Goal: Task Accomplishment & Management: Manage account settings

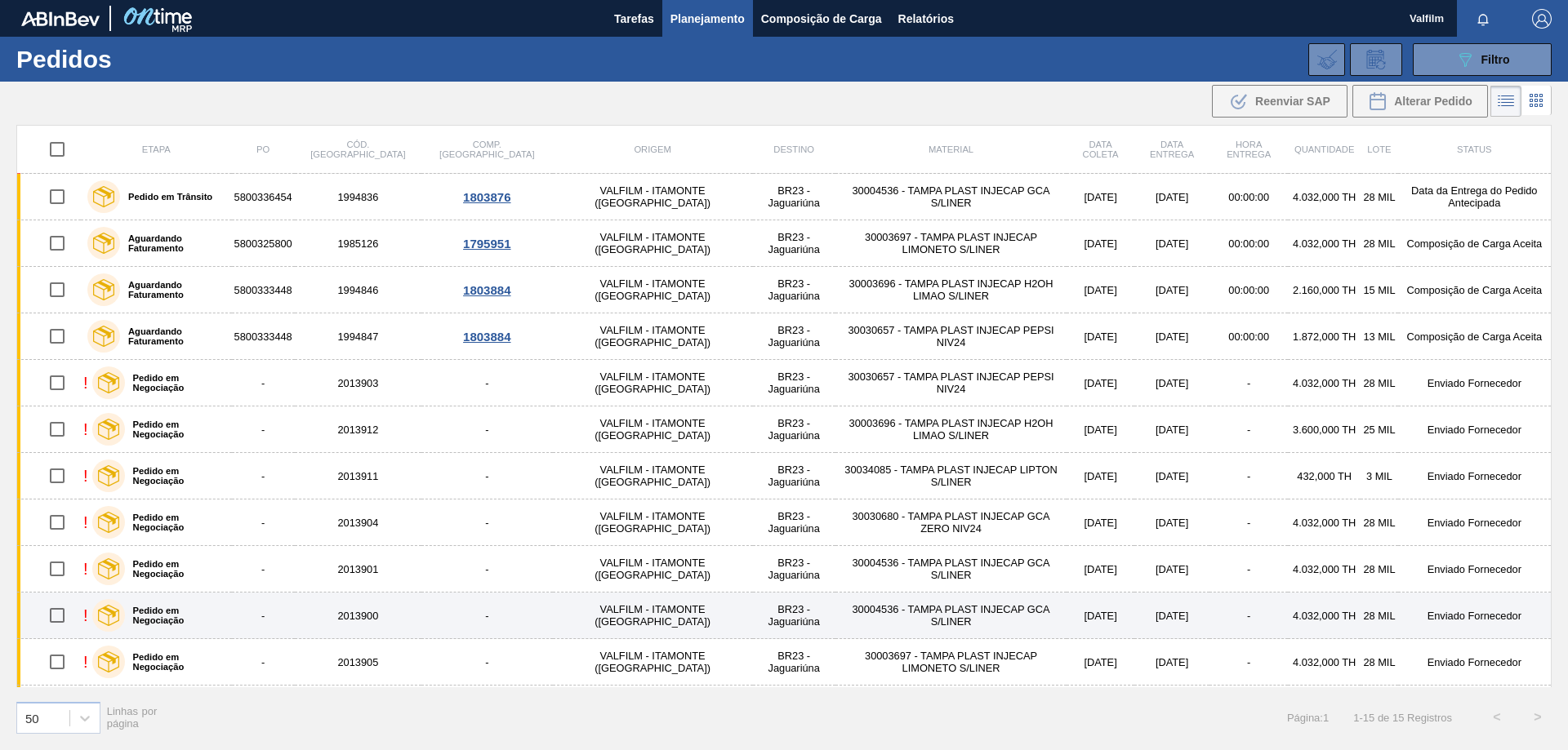
scroll to position [185, 0]
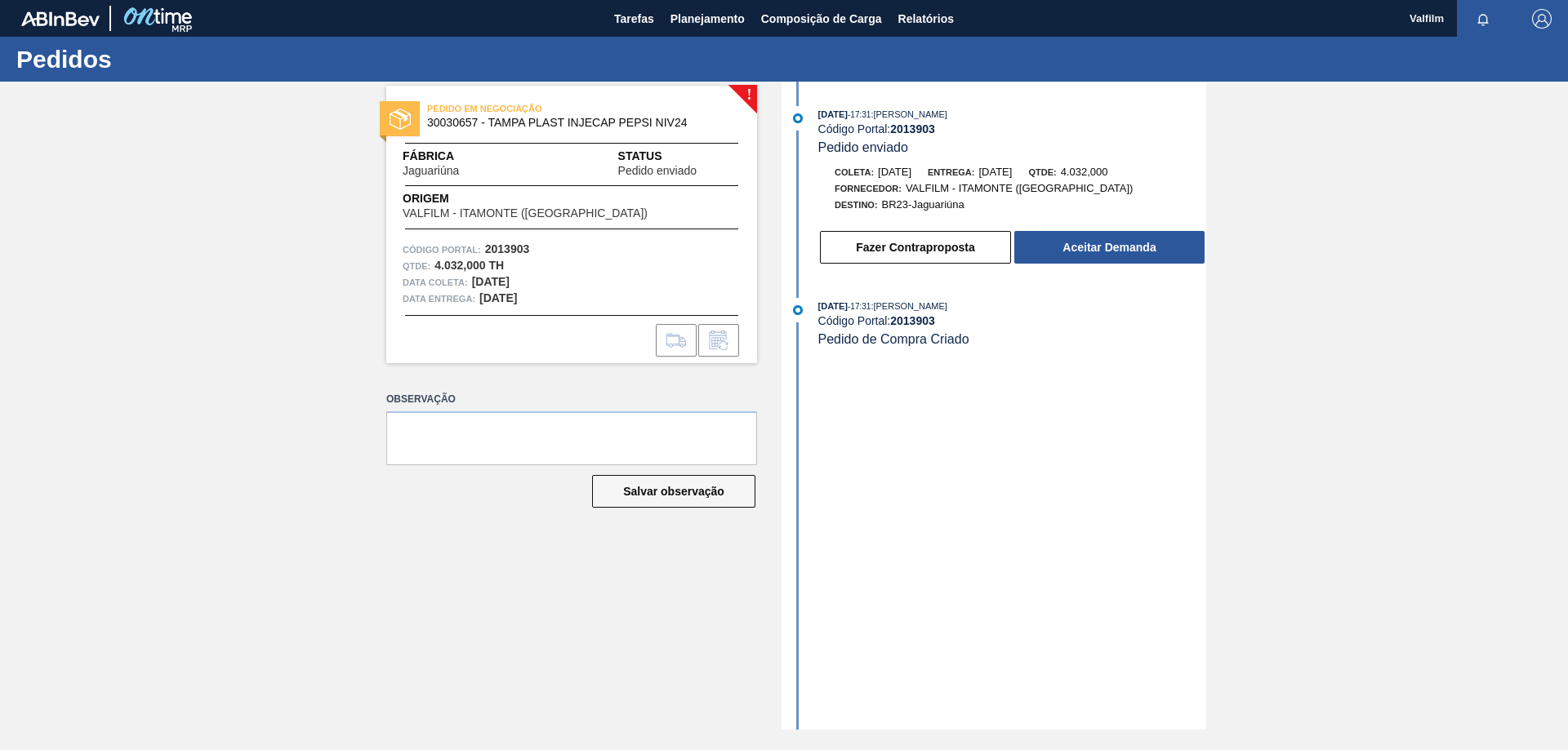
click at [429, 632] on div "! PEDIDO EM NEGOCIAÇÃO 30030657 - TAMPA PLAST INJECAP PEPSI NIV24 Fábrica Jagua…" at bounding box center [559, 405] width 395 height 648
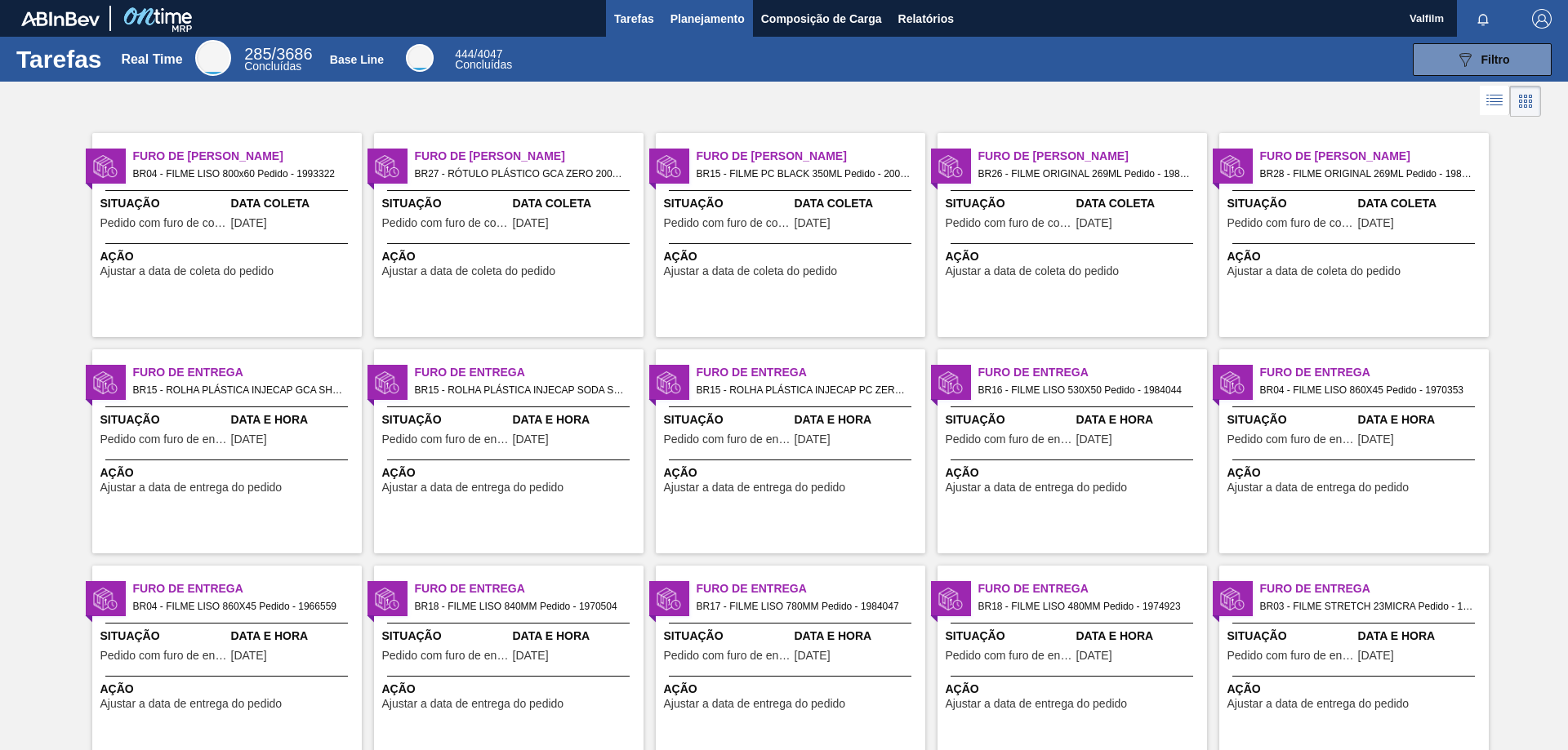
click at [682, 25] on span "Planejamento" at bounding box center [707, 19] width 74 height 19
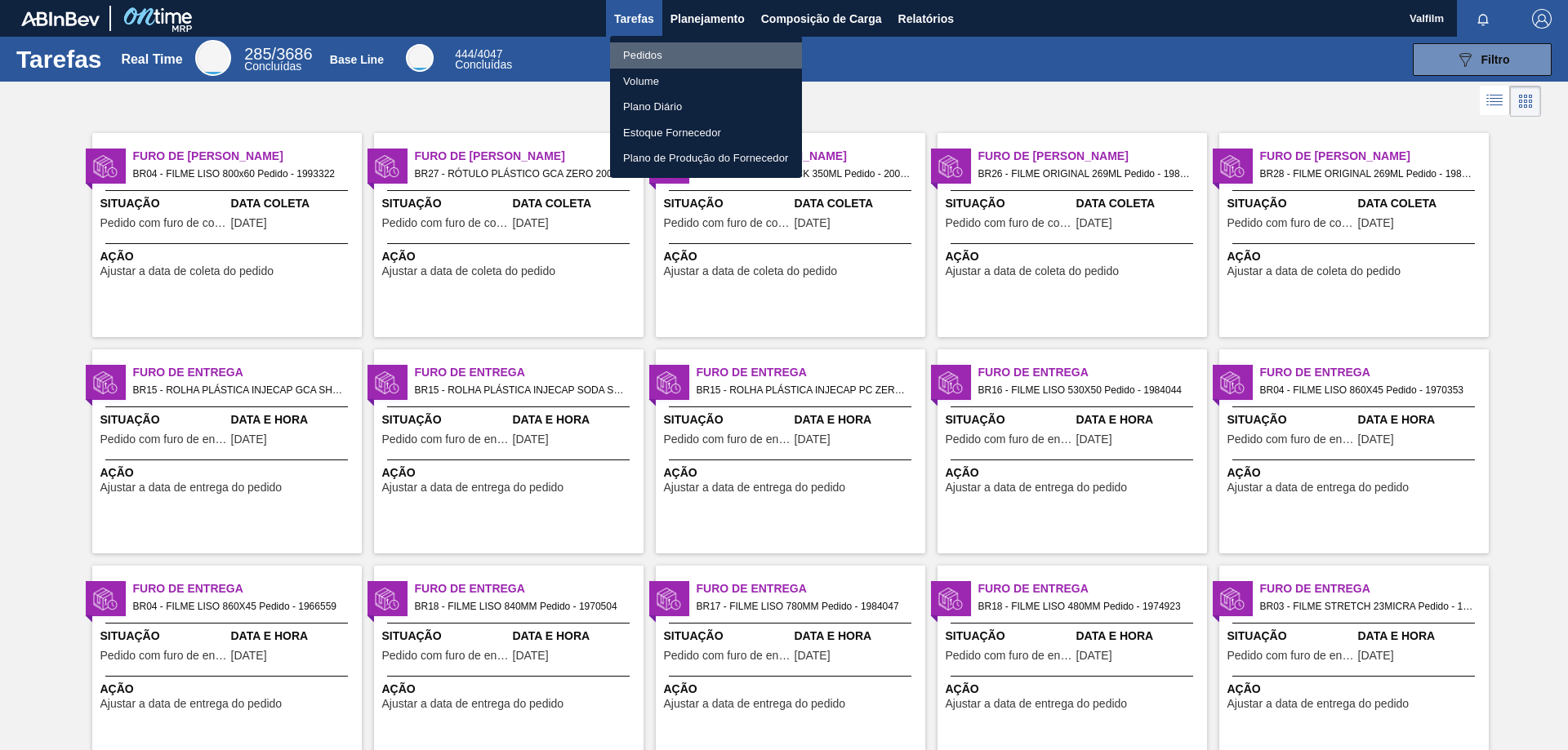
click at [655, 51] on li "Pedidos" at bounding box center [705, 56] width 192 height 27
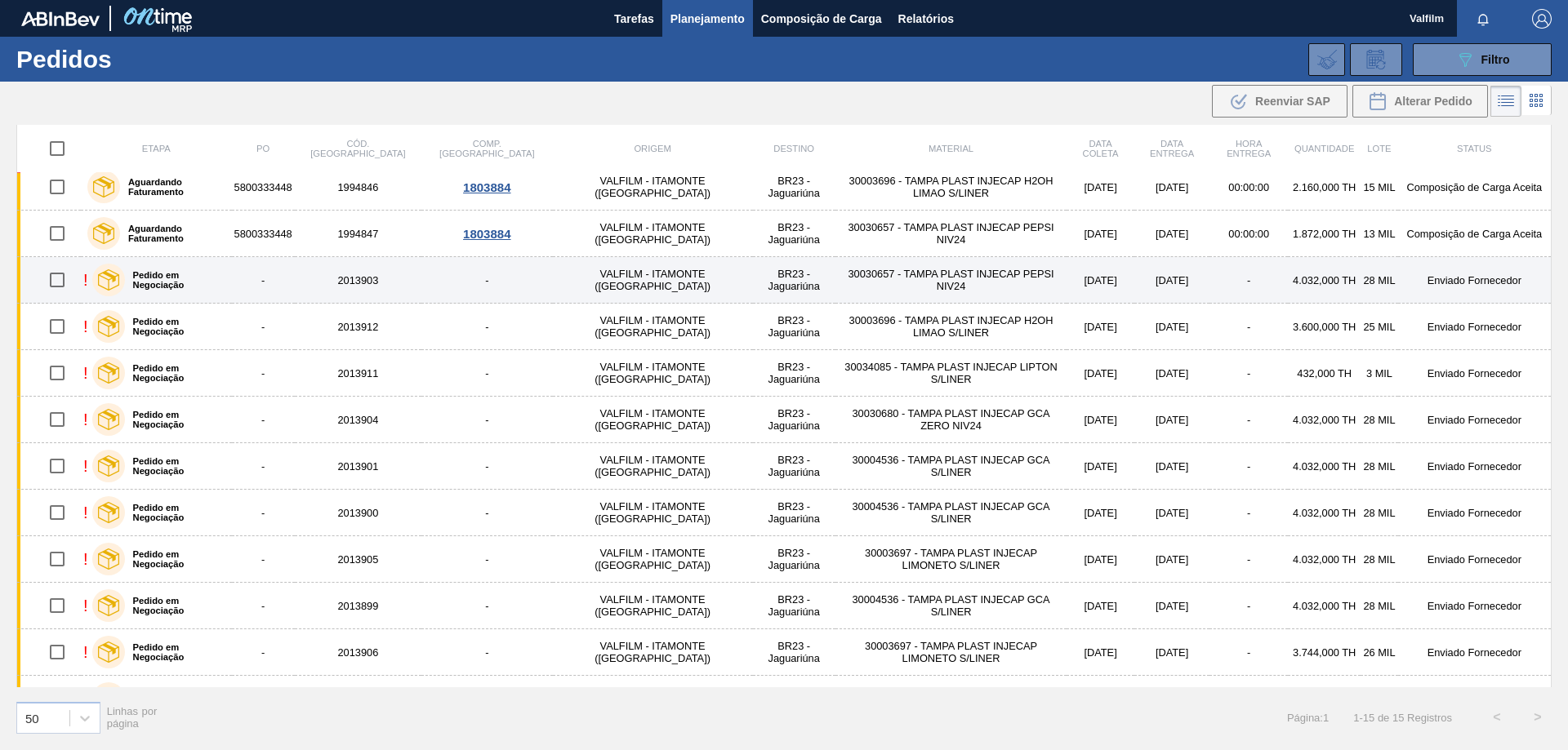
scroll to position [185, 0]
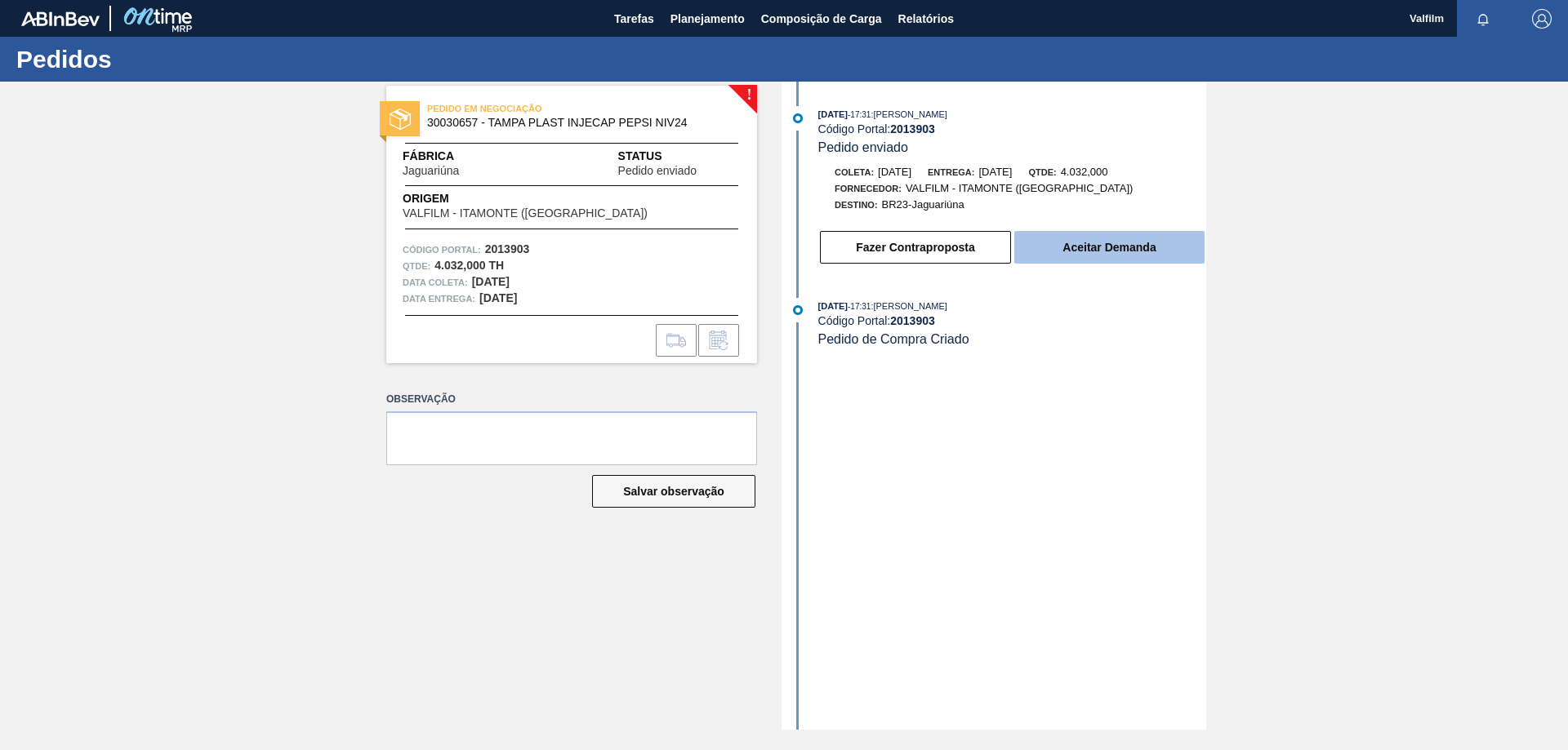
click at [1149, 247] on button "Aceitar Demanda" at bounding box center [1108, 246] width 190 height 33
click at [1158, 244] on button "Aceitar Demanda" at bounding box center [1108, 246] width 190 height 33
click at [1122, 241] on button "Aceitar Demanda" at bounding box center [1108, 246] width 190 height 33
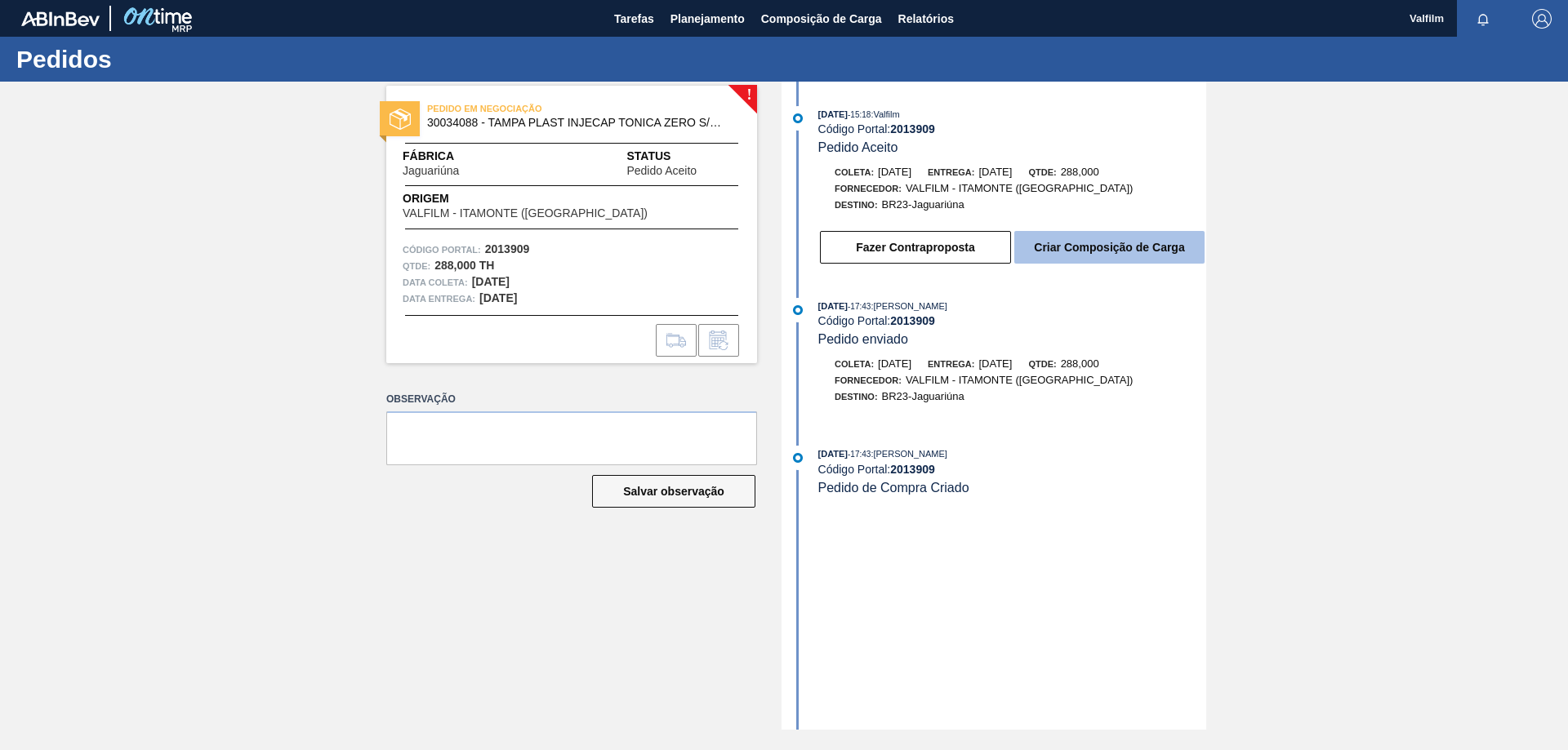
click at [1120, 239] on button "Criar Composição de Carga" at bounding box center [1108, 246] width 190 height 33
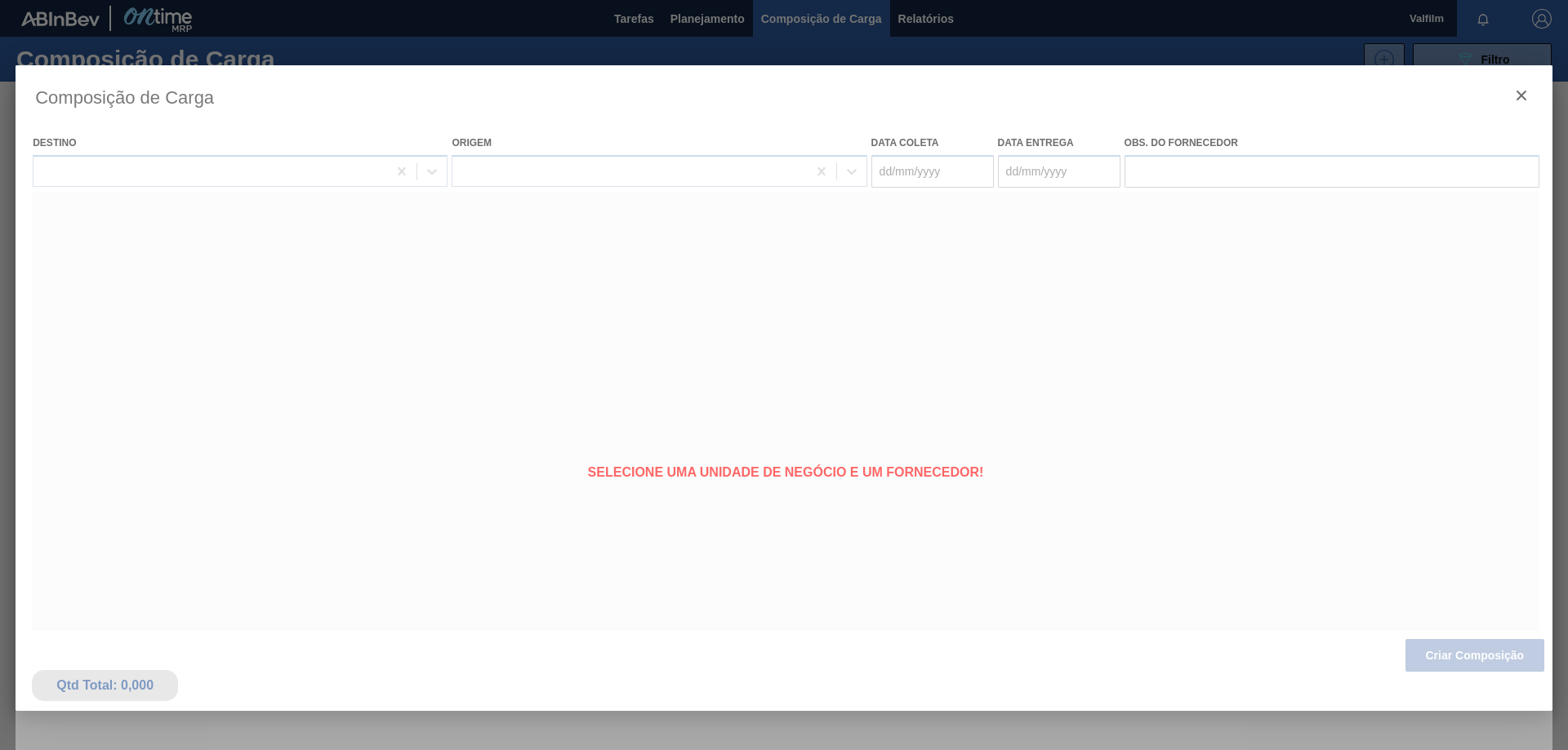
type coleta "[DATE]"
type entrega "[DATE]"
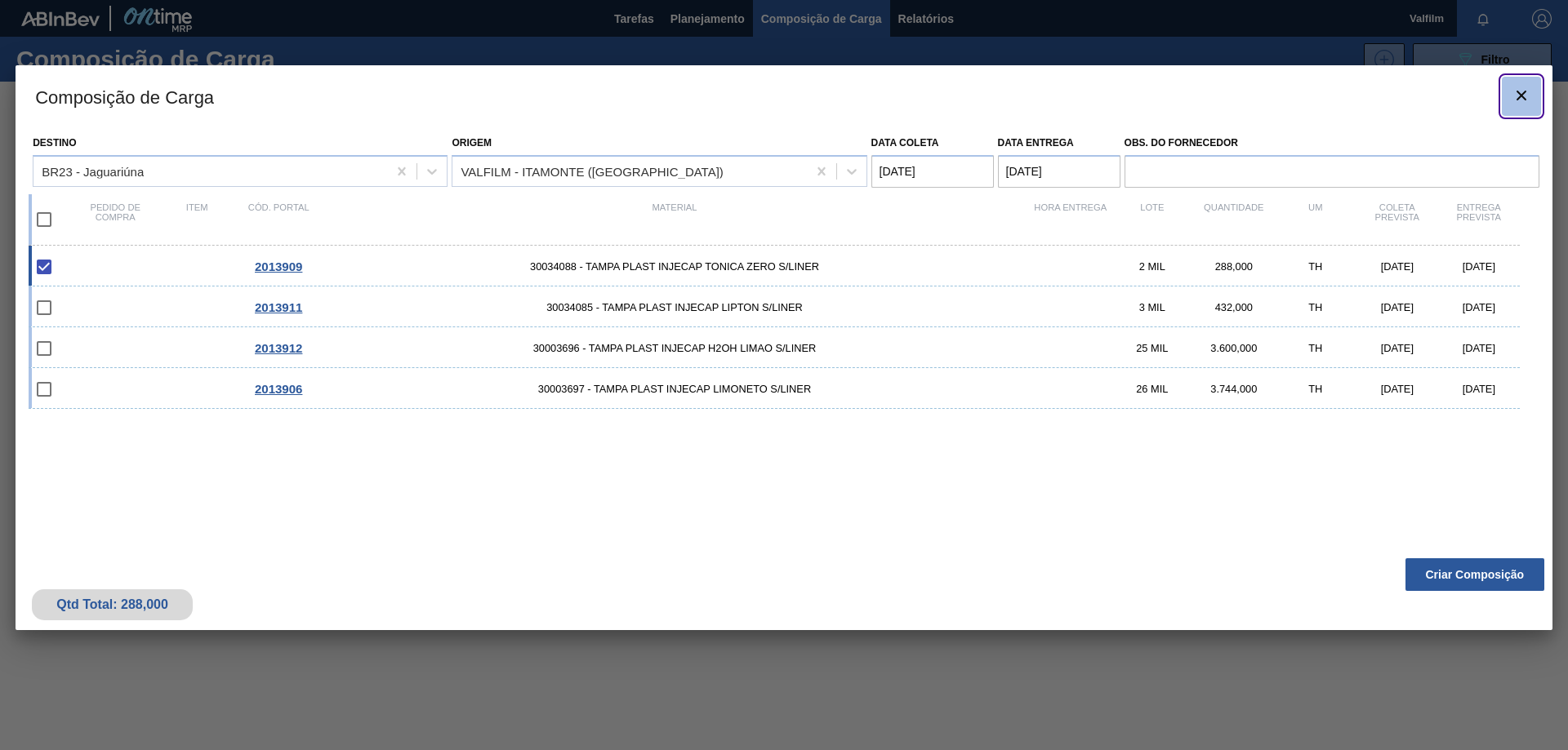
click at [1534, 99] on button "botão de ícone" at bounding box center [1521, 96] width 39 height 39
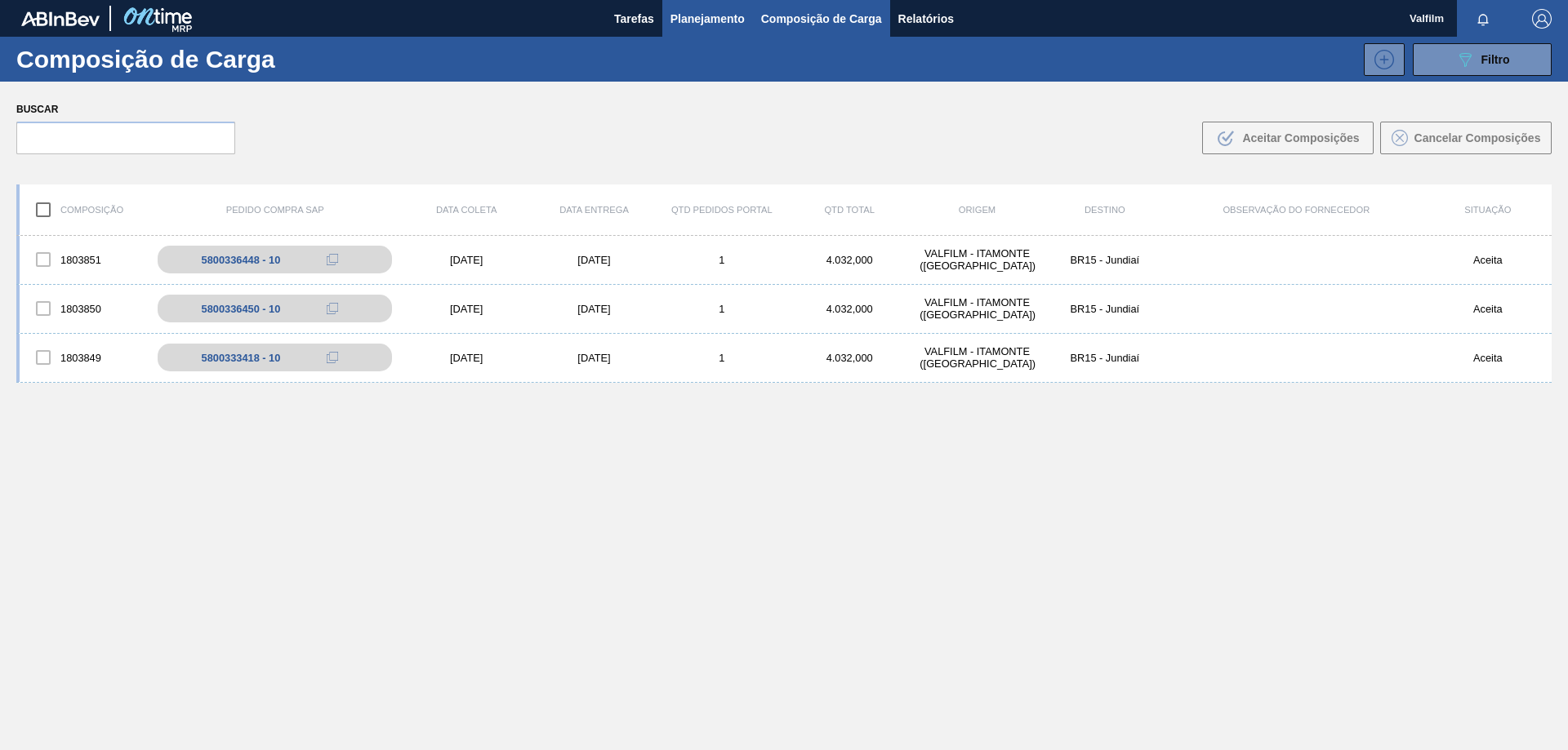
click at [711, 19] on span "Planejamento" at bounding box center [707, 19] width 74 height 19
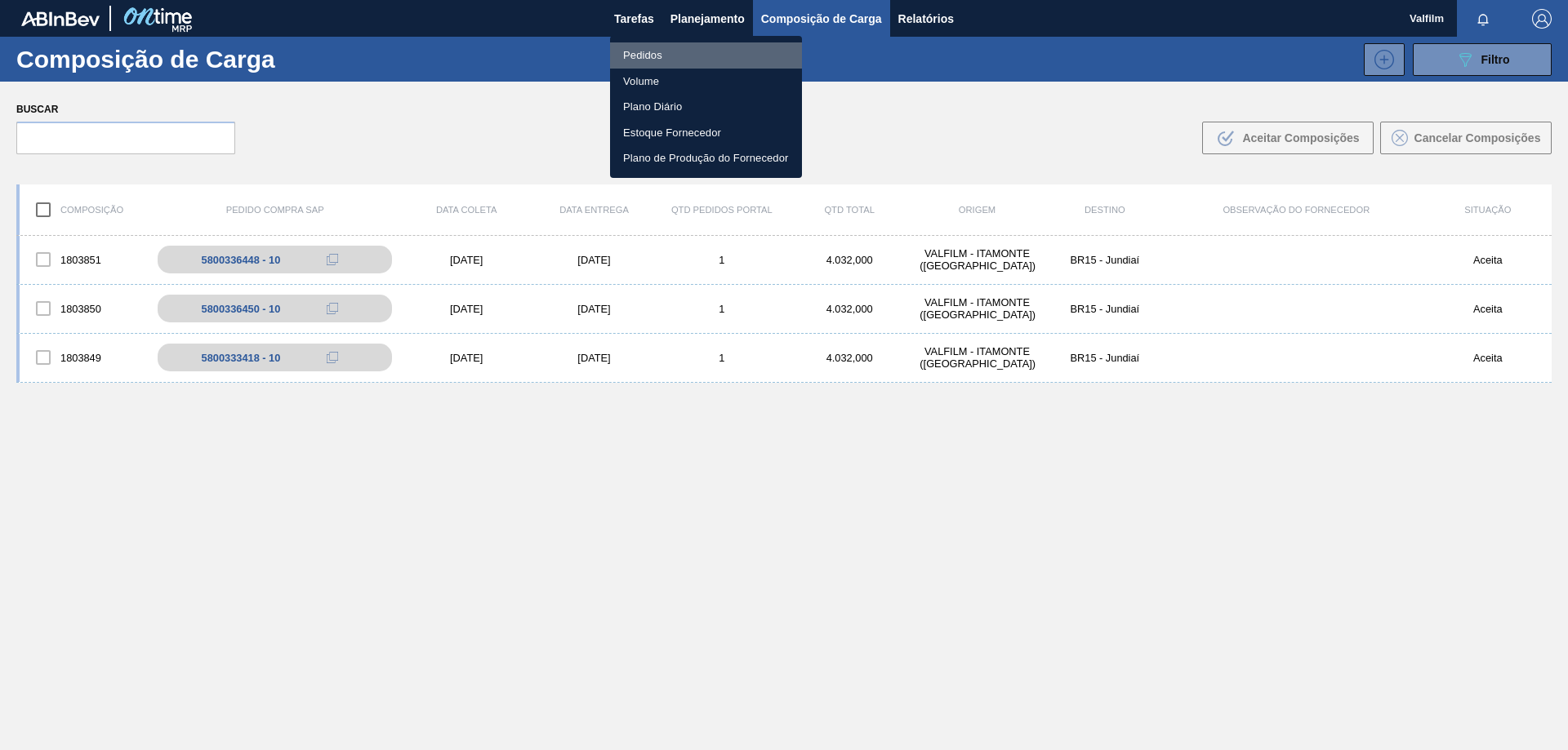
click at [663, 54] on li "Pedidos" at bounding box center [705, 56] width 192 height 27
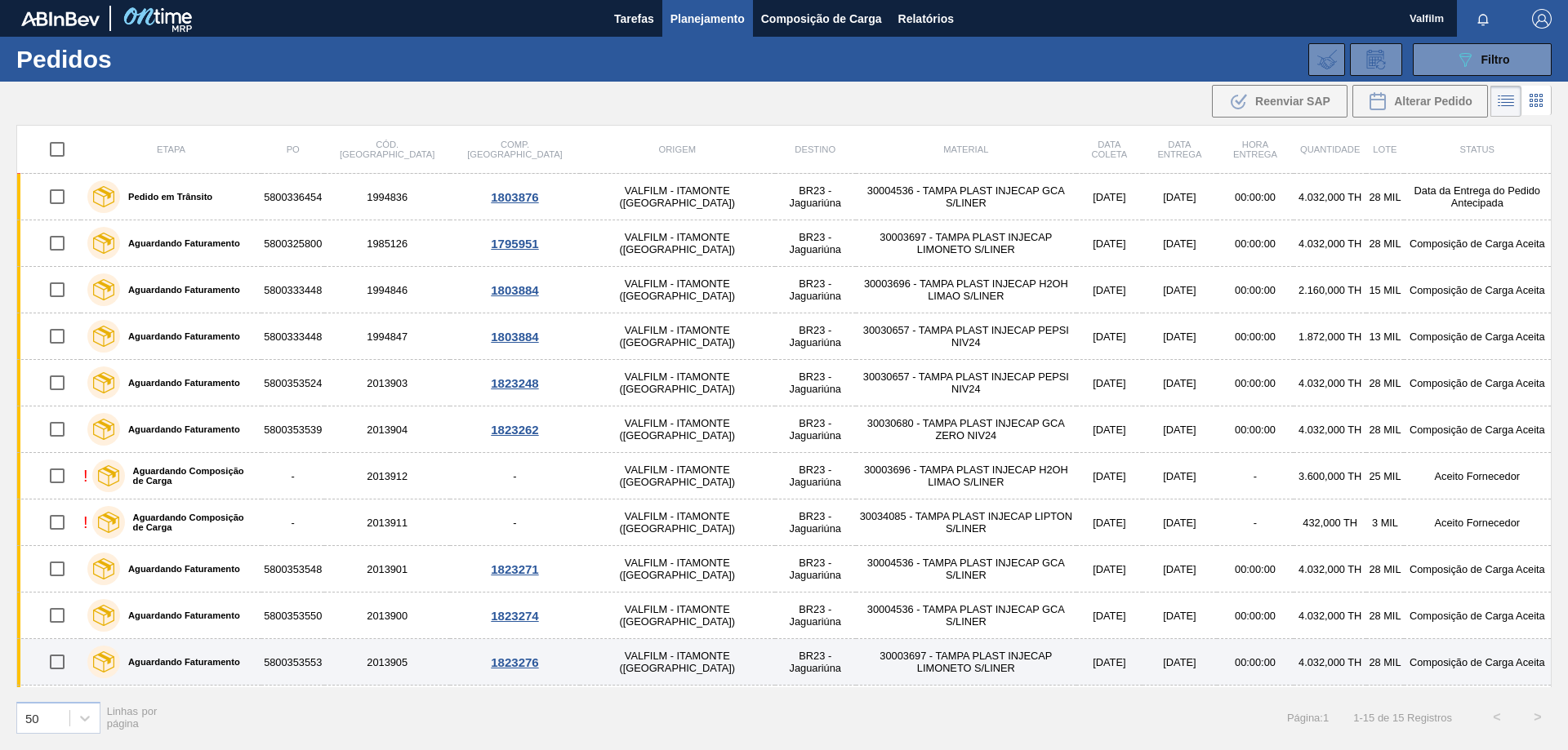
scroll to position [185, 0]
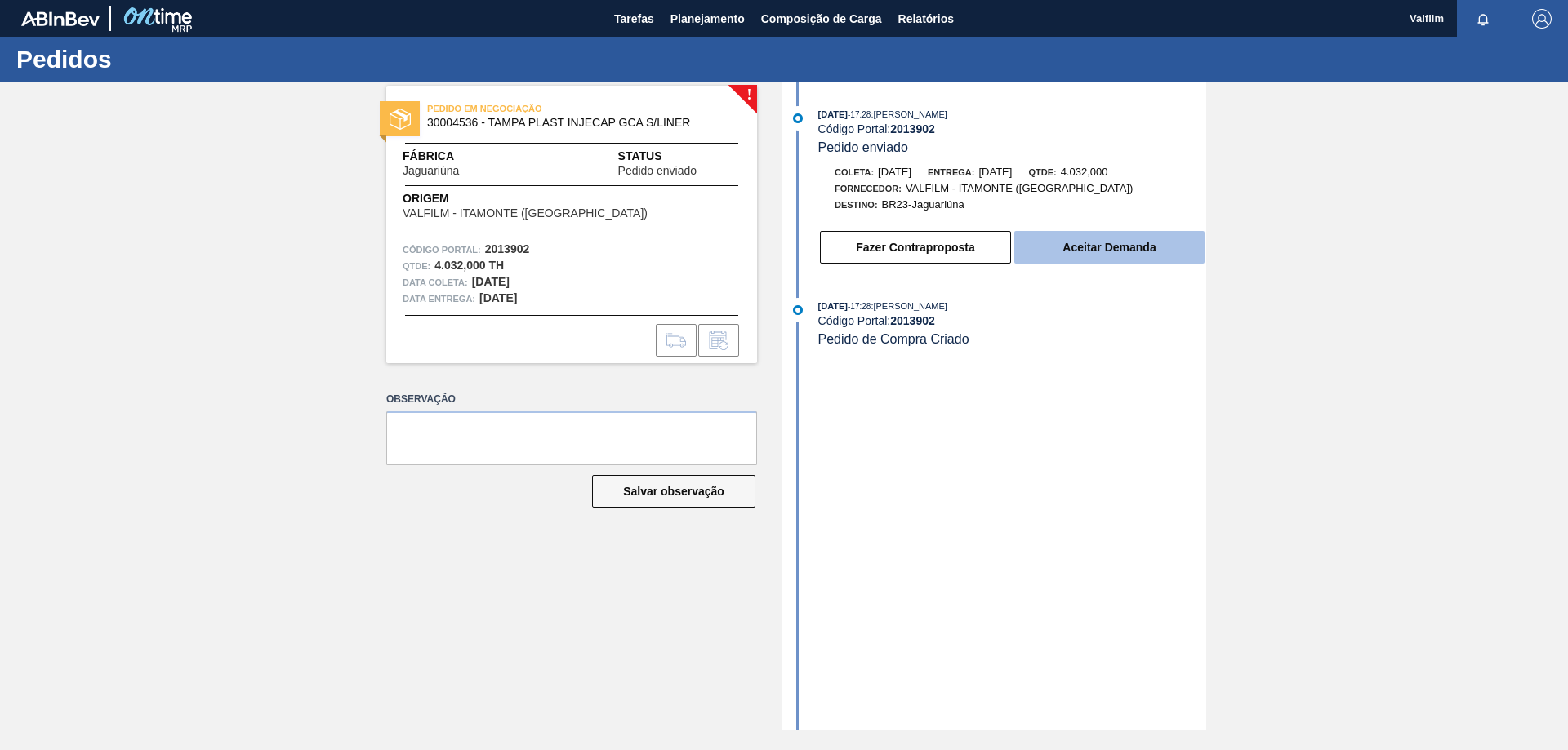
click at [1140, 240] on button "Aceitar Demanda" at bounding box center [1108, 246] width 190 height 33
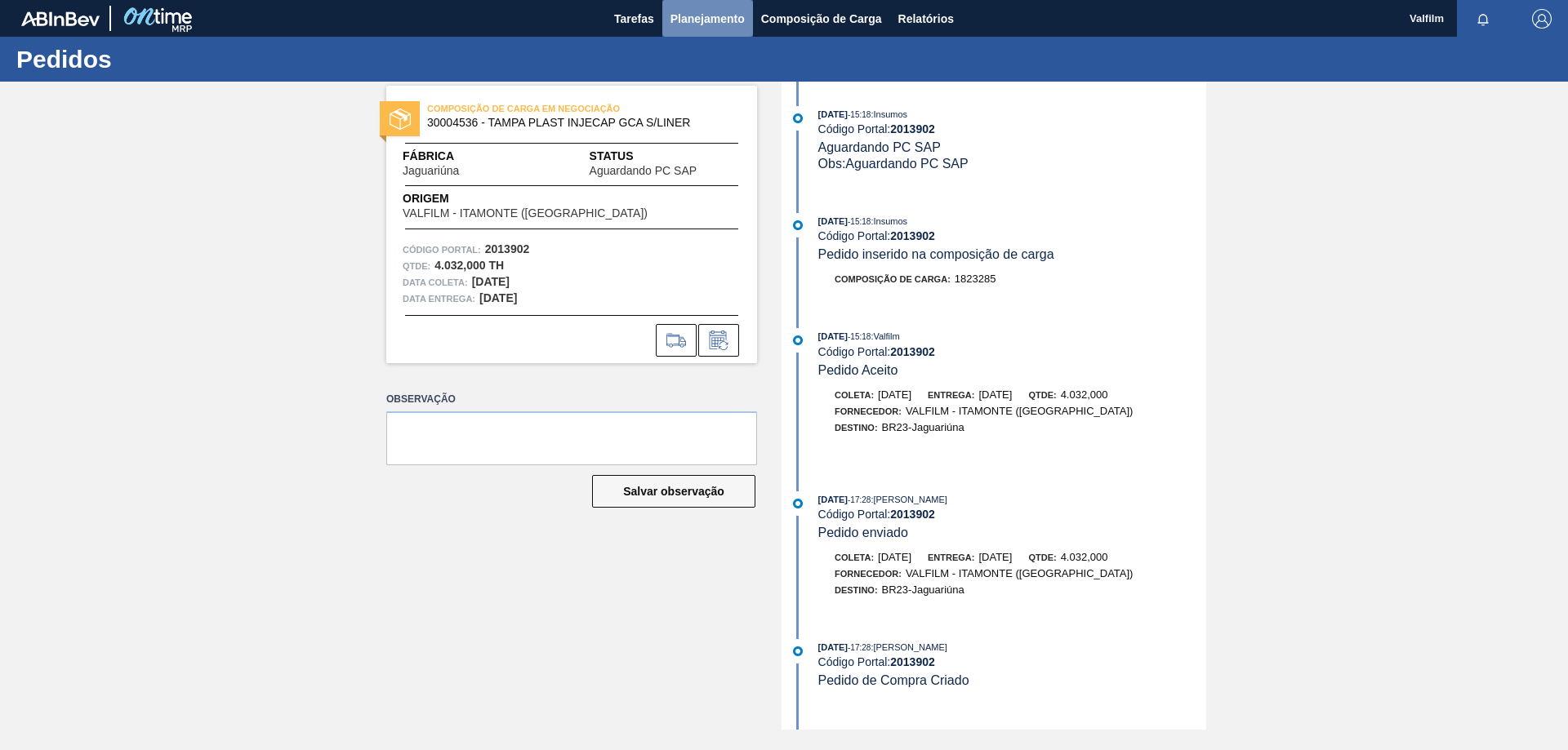
click at [730, 27] on span "Planejamento" at bounding box center [707, 19] width 74 height 19
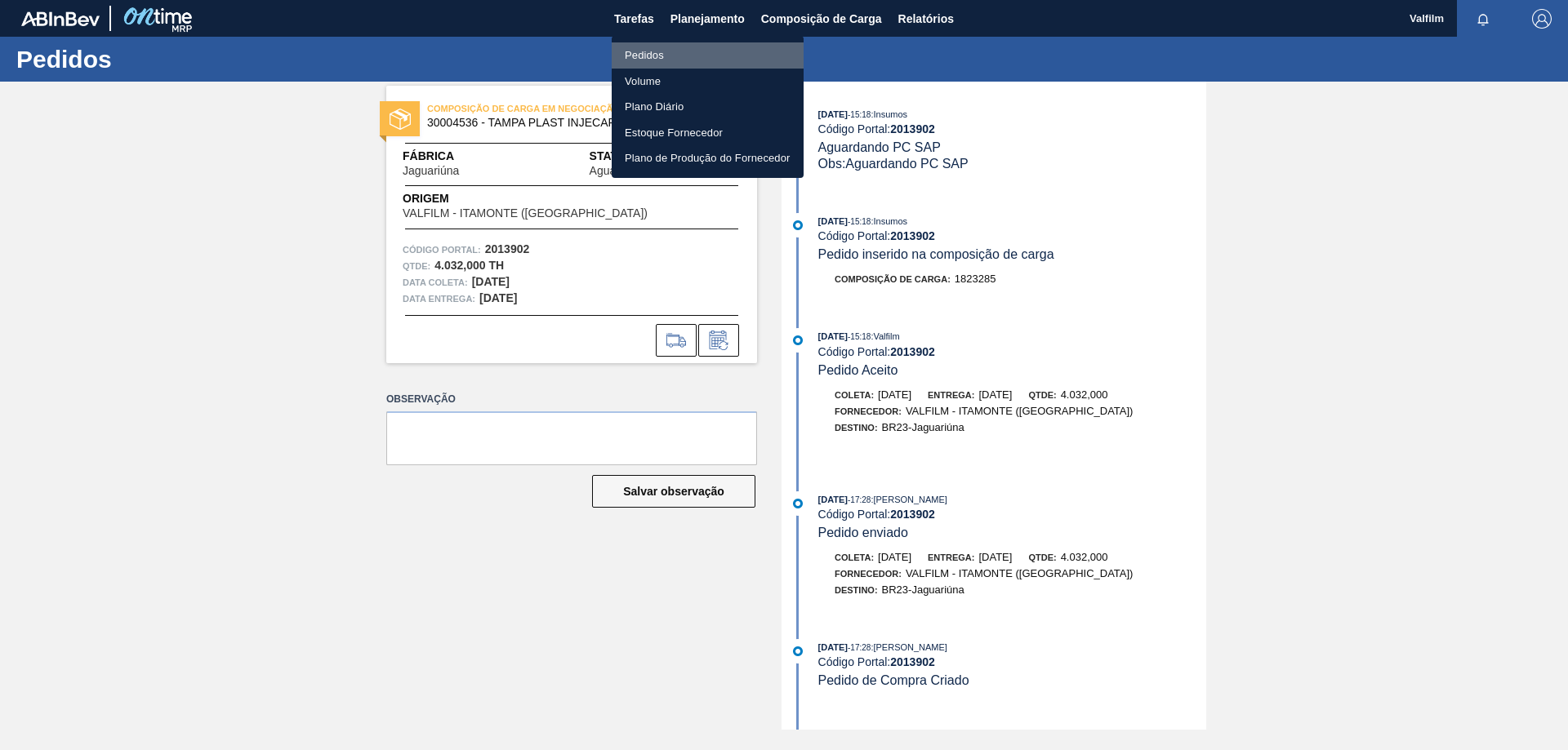
click at [660, 43] on li "Pedidos" at bounding box center [707, 56] width 192 height 27
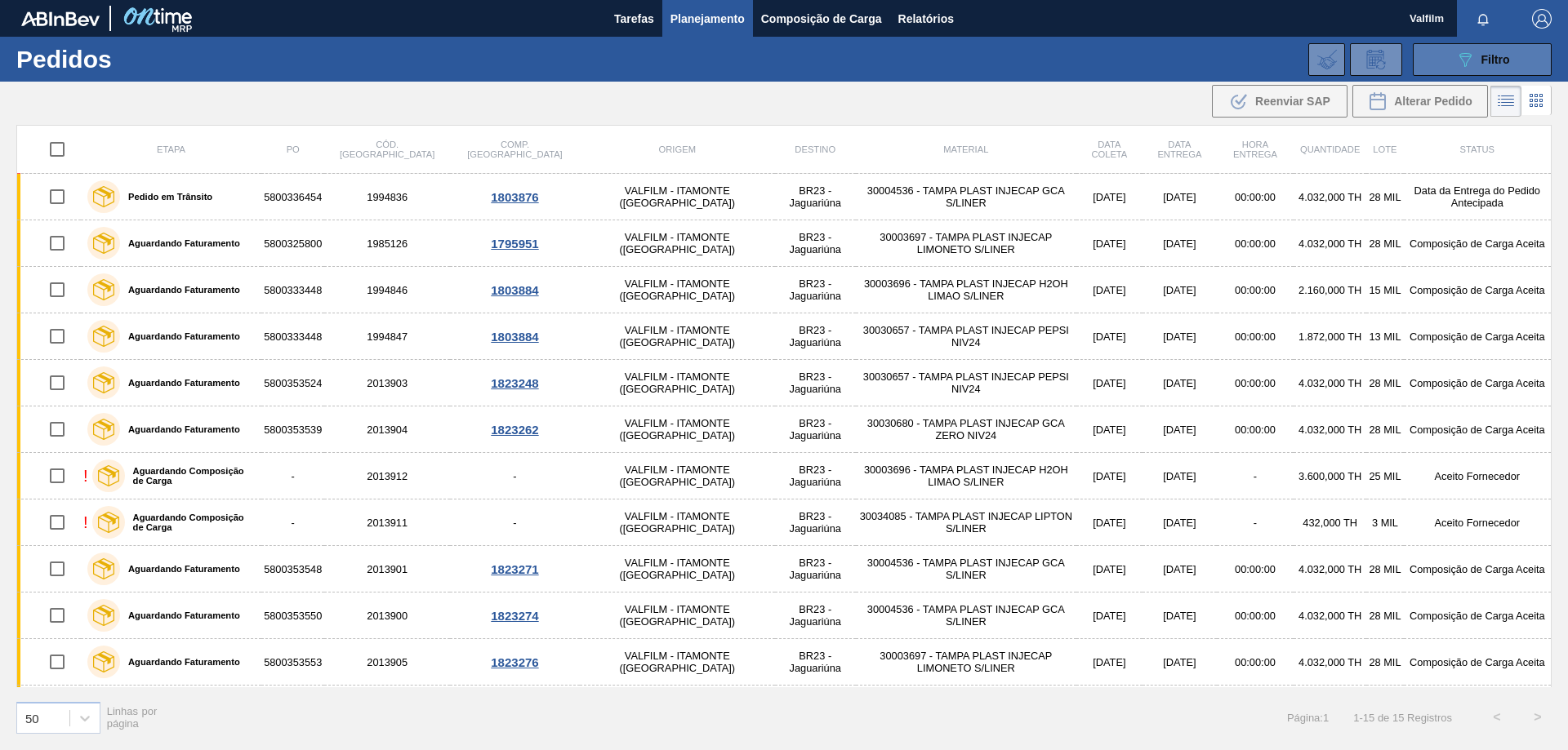
click at [1464, 61] on icon at bounding box center [1465, 60] width 12 height 14
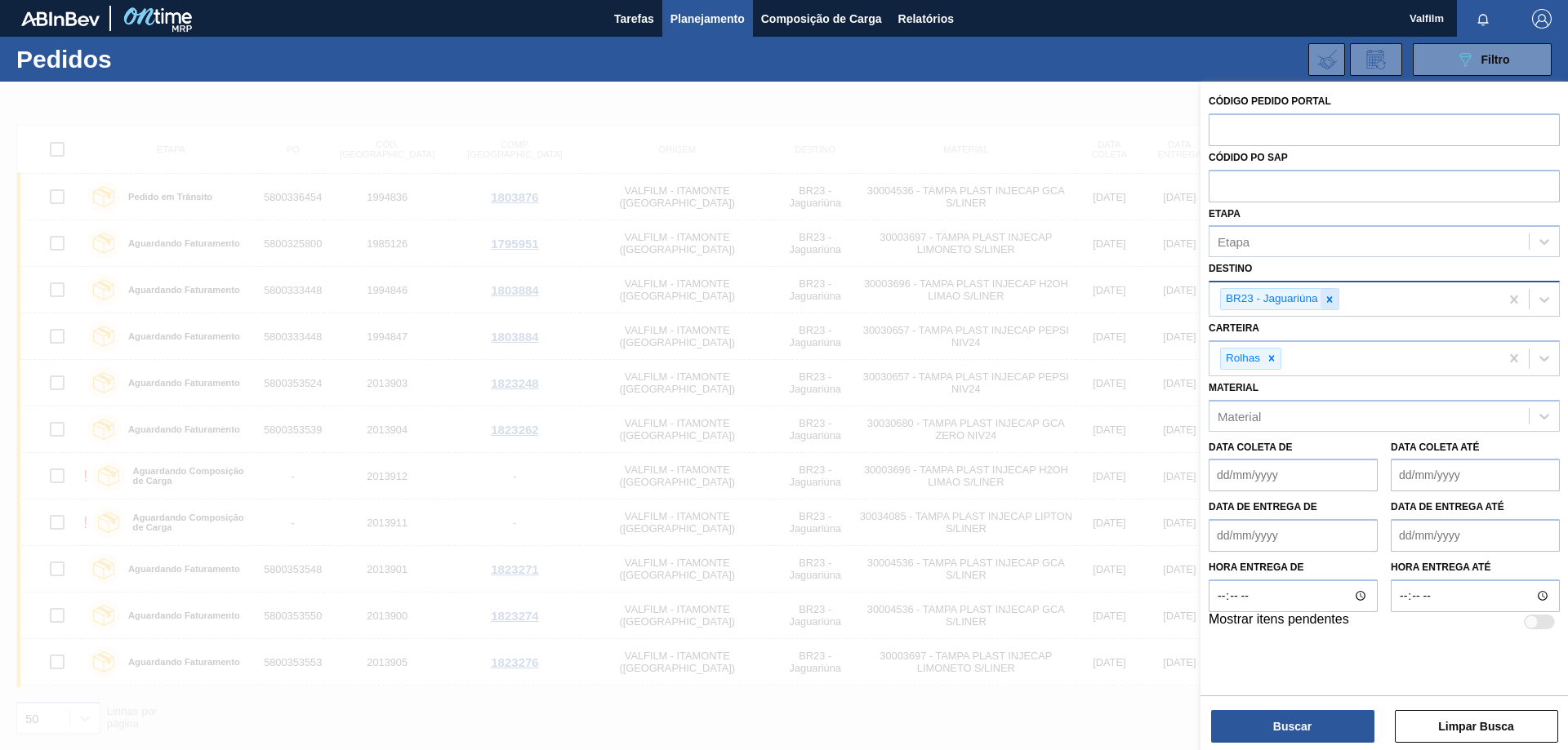
click at [1332, 299] on icon at bounding box center [1329, 299] width 11 height 11
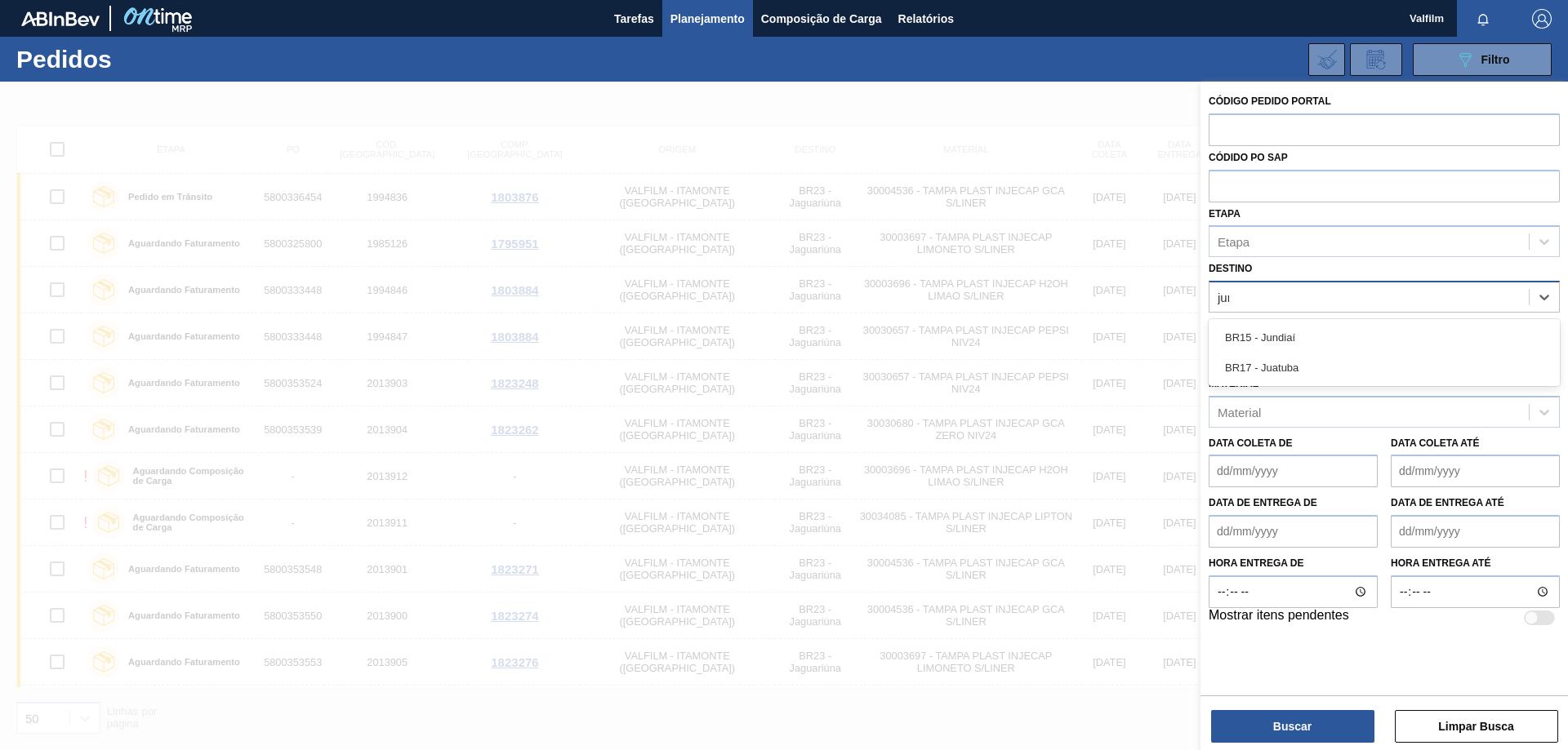
type input "jund"
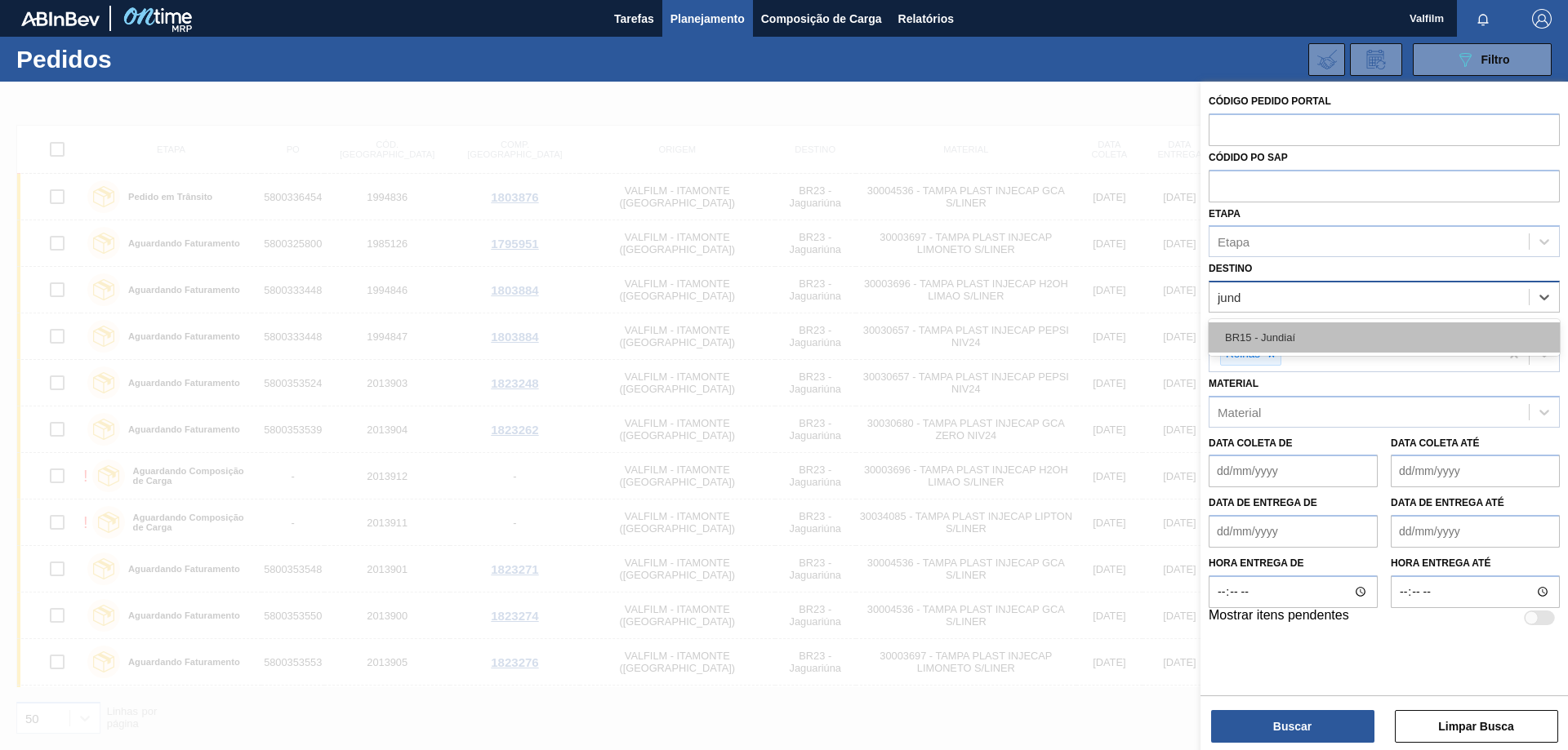
click at [1306, 330] on div "BR15 - Jundiaí" at bounding box center [1383, 337] width 351 height 30
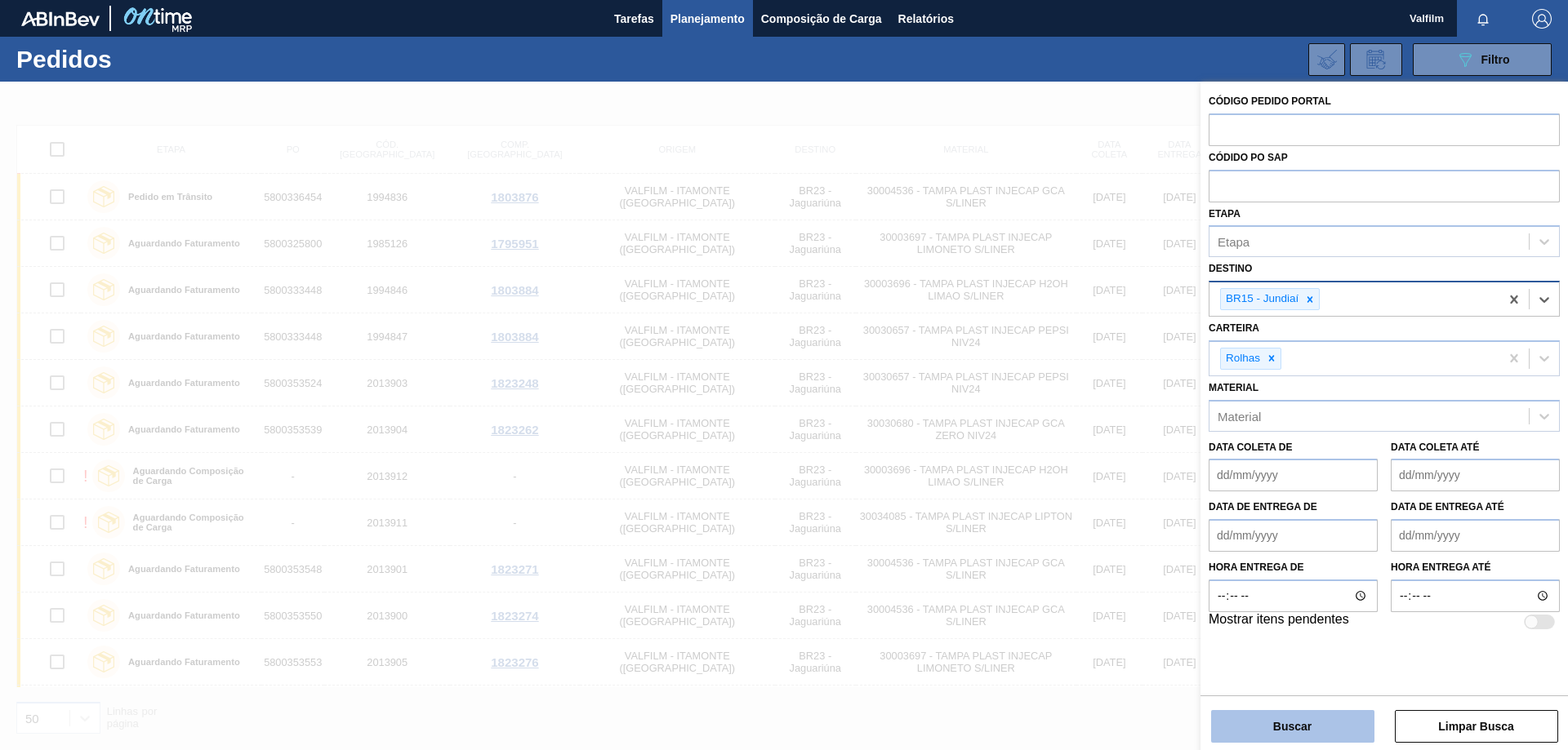
click at [1277, 731] on button "Buscar" at bounding box center [1292, 726] width 164 height 33
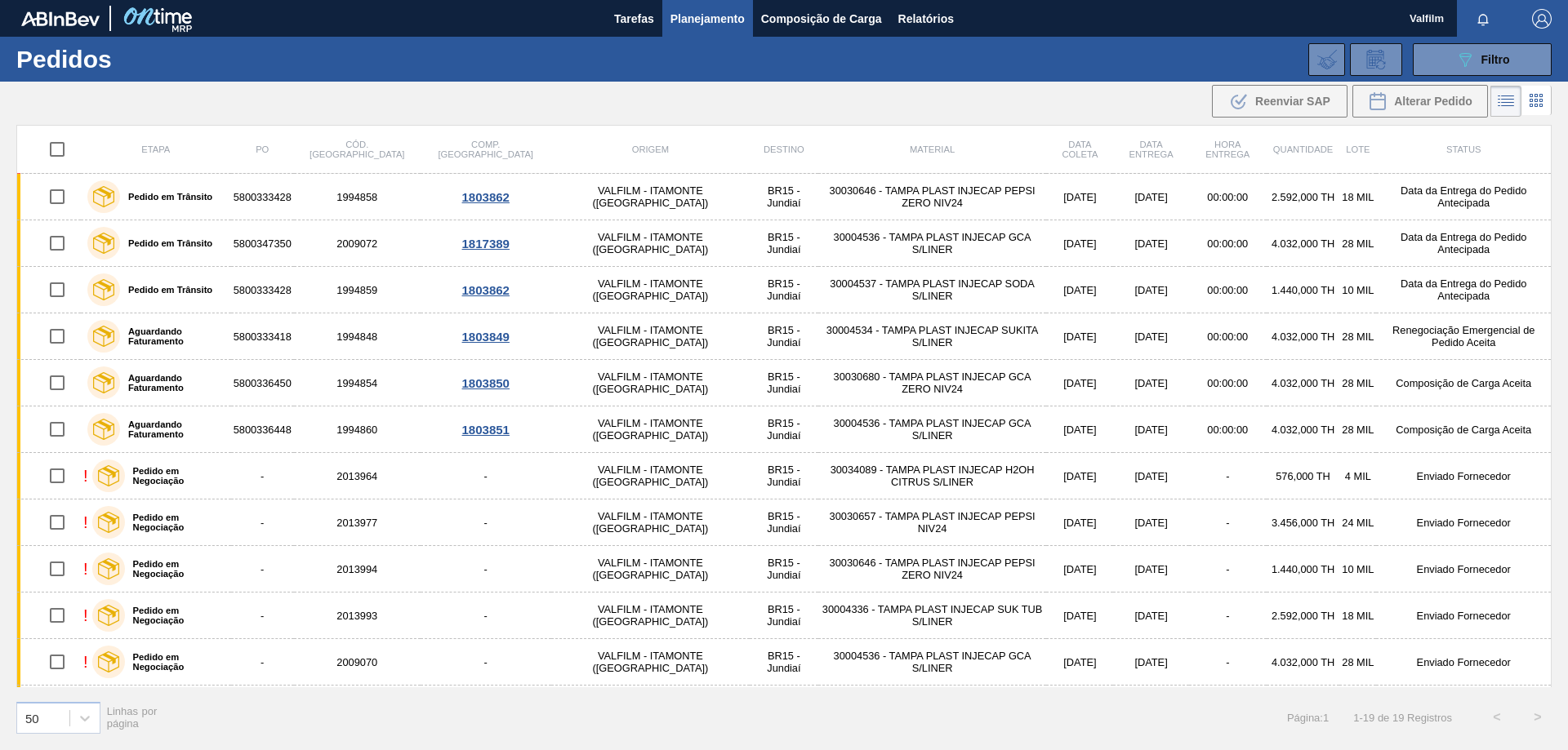
click at [703, 16] on span "Planejamento" at bounding box center [707, 19] width 74 height 19
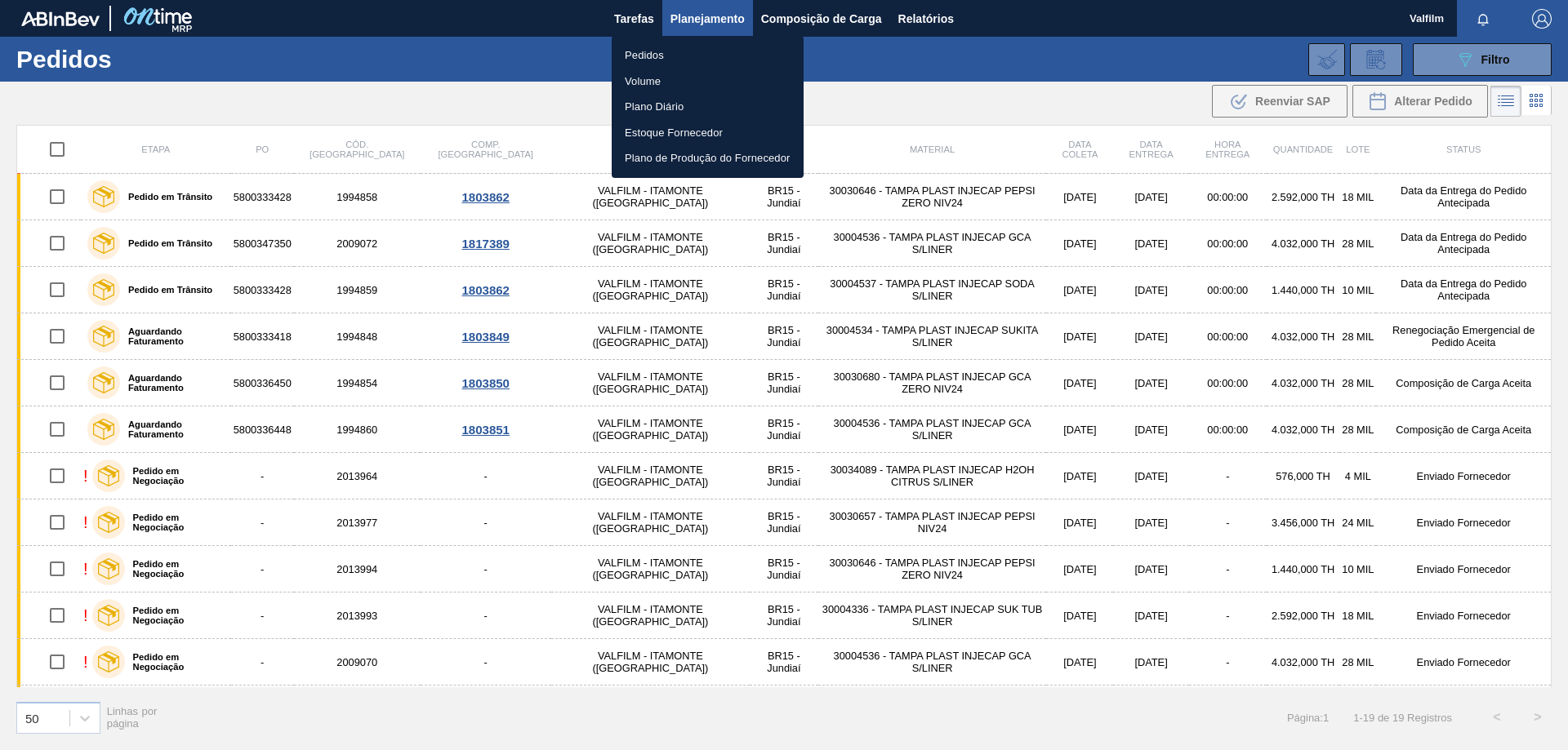
click at [703, 16] on div at bounding box center [784, 375] width 1568 height 750
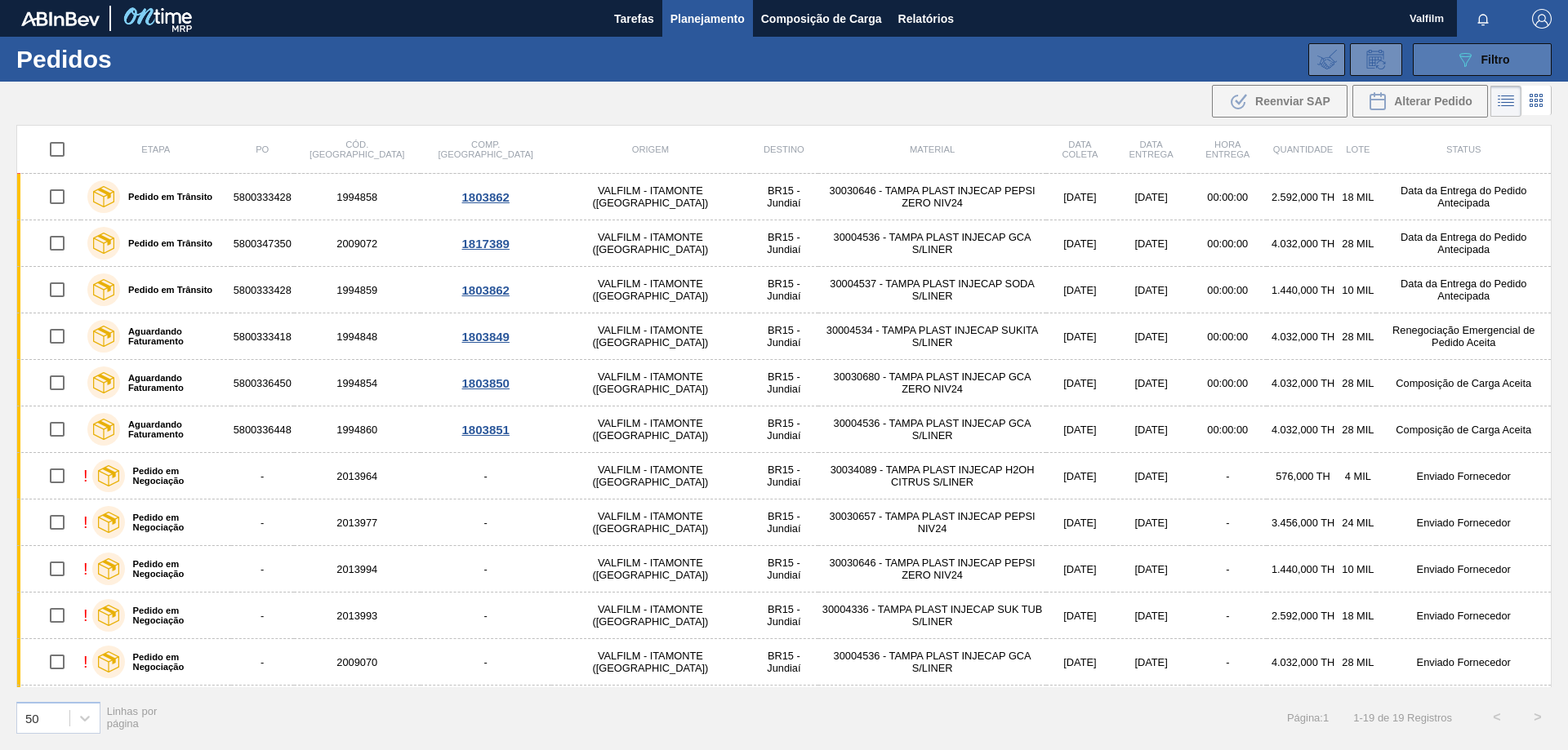
click at [1450, 59] on button "089F7B8B-B2A5-4AFE-B5C0-19BA573D28AC Filtro" at bounding box center [1481, 59] width 139 height 33
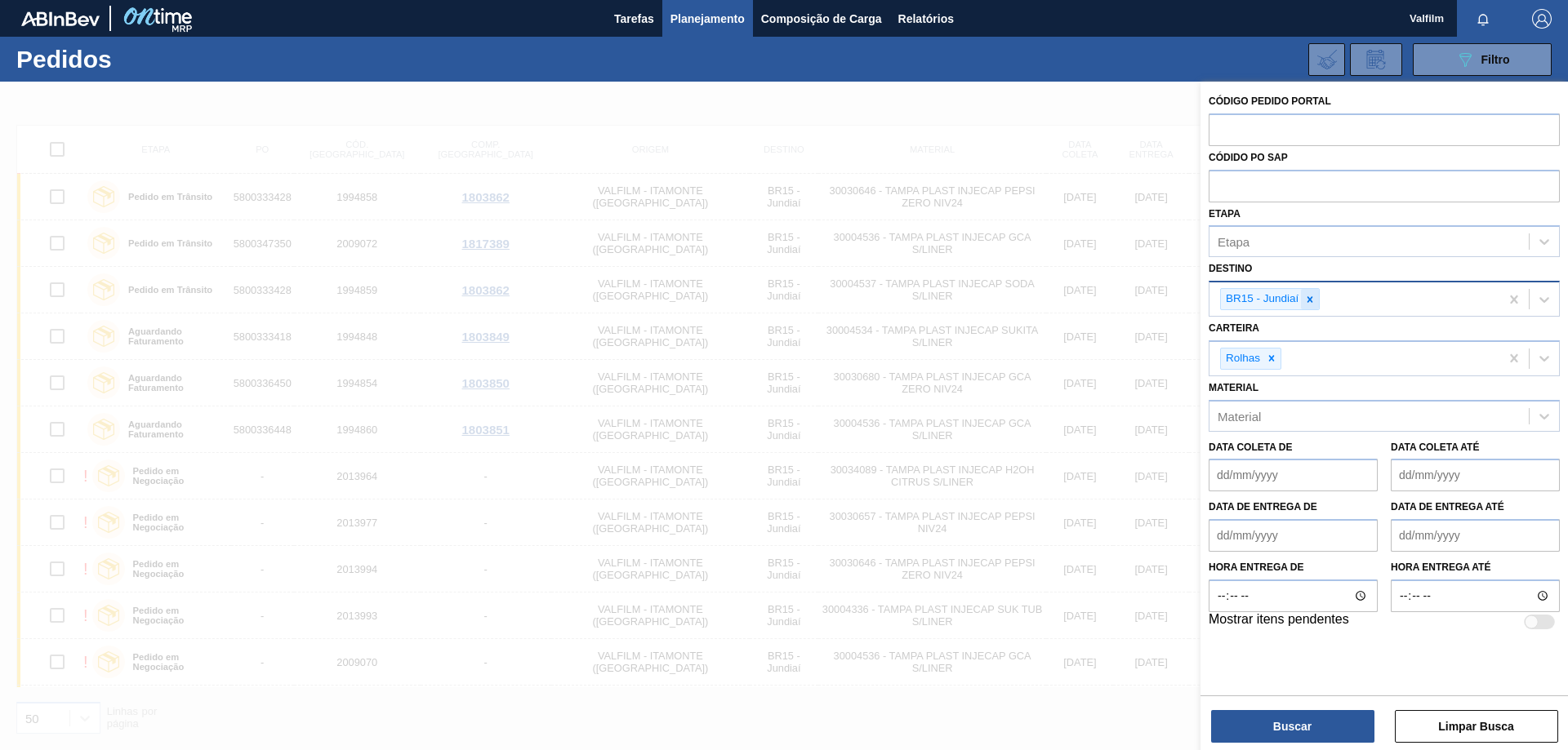
click at [1313, 295] on icon at bounding box center [1309, 299] width 11 height 11
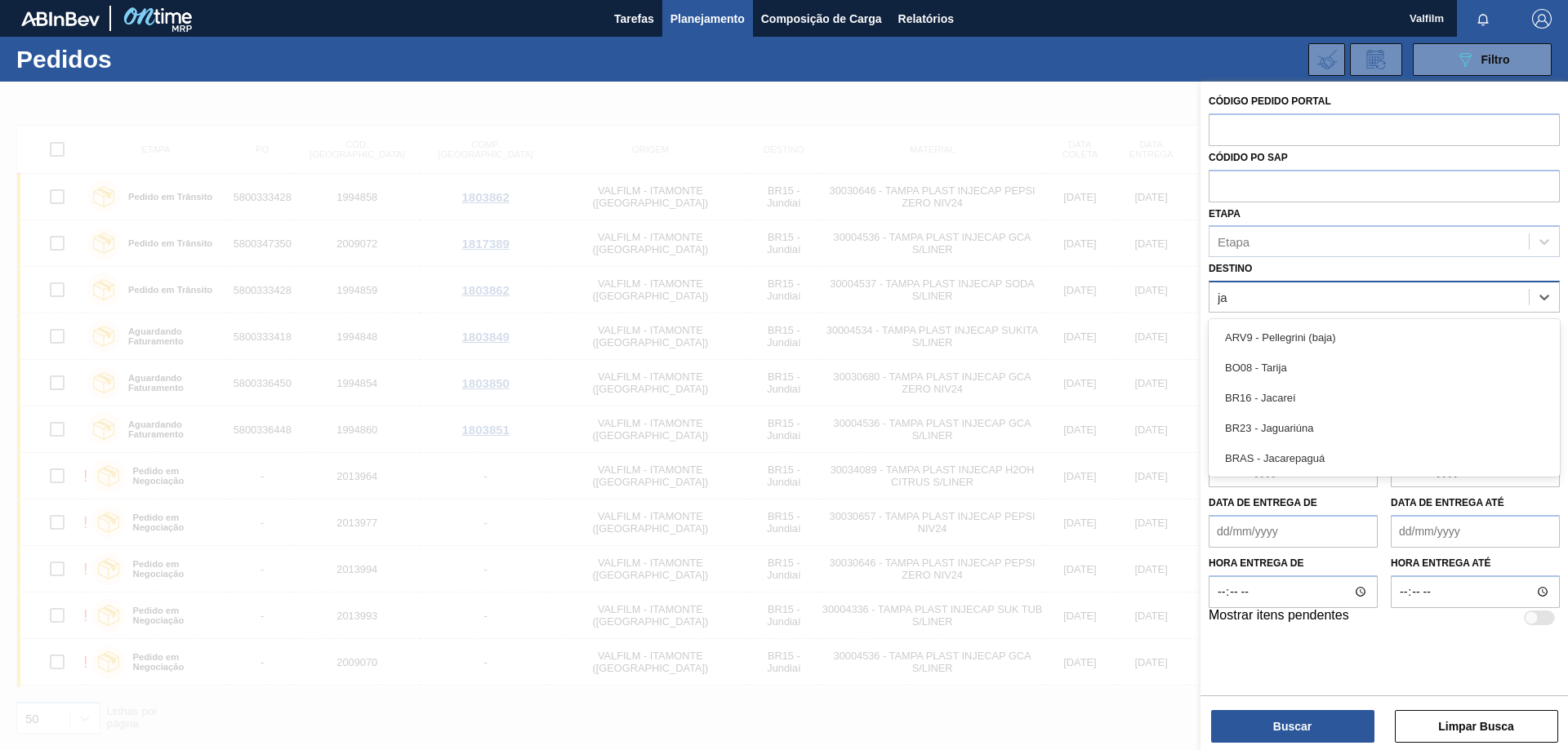
type input "jag"
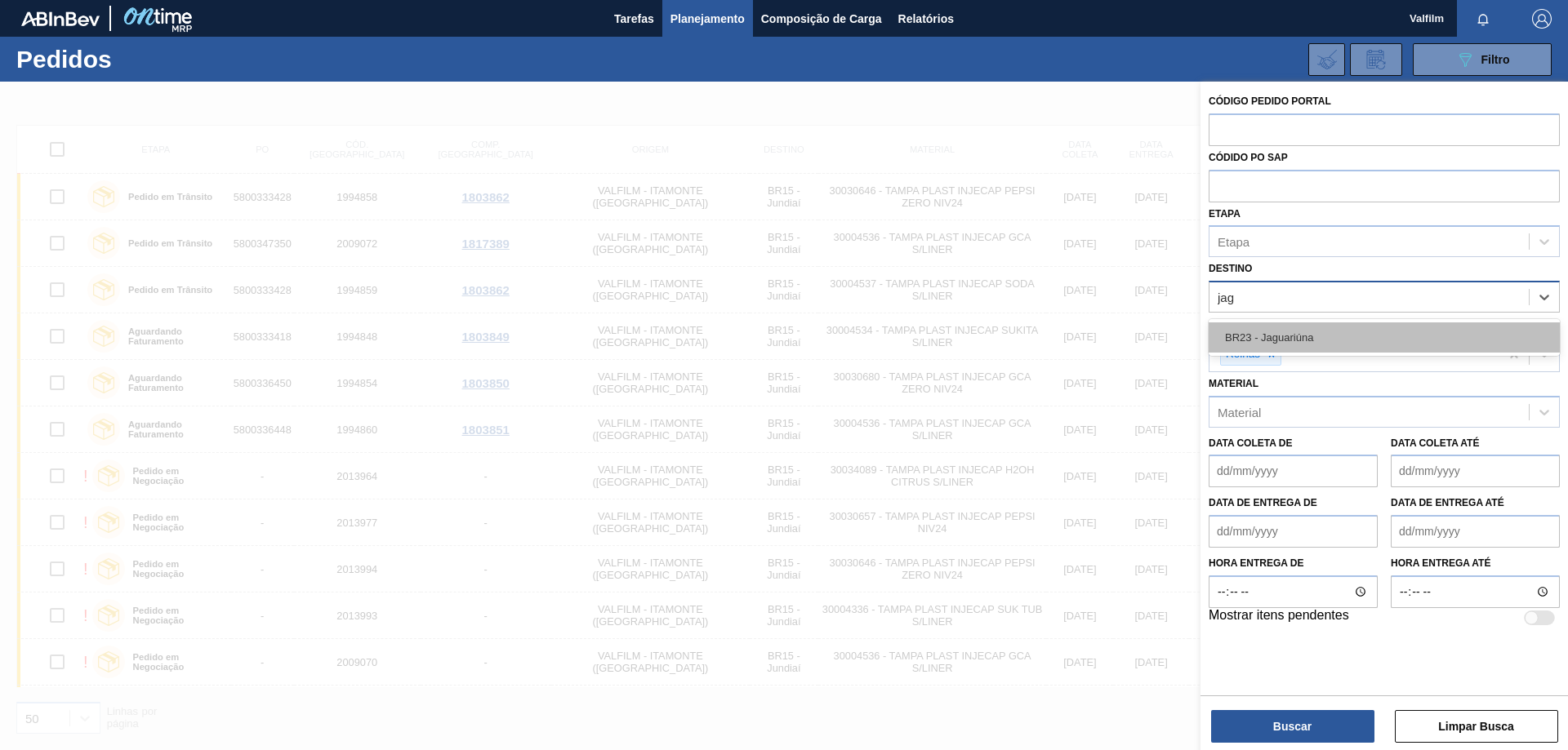
click at [1318, 329] on div "BR23 - Jaguariúna" at bounding box center [1383, 337] width 351 height 30
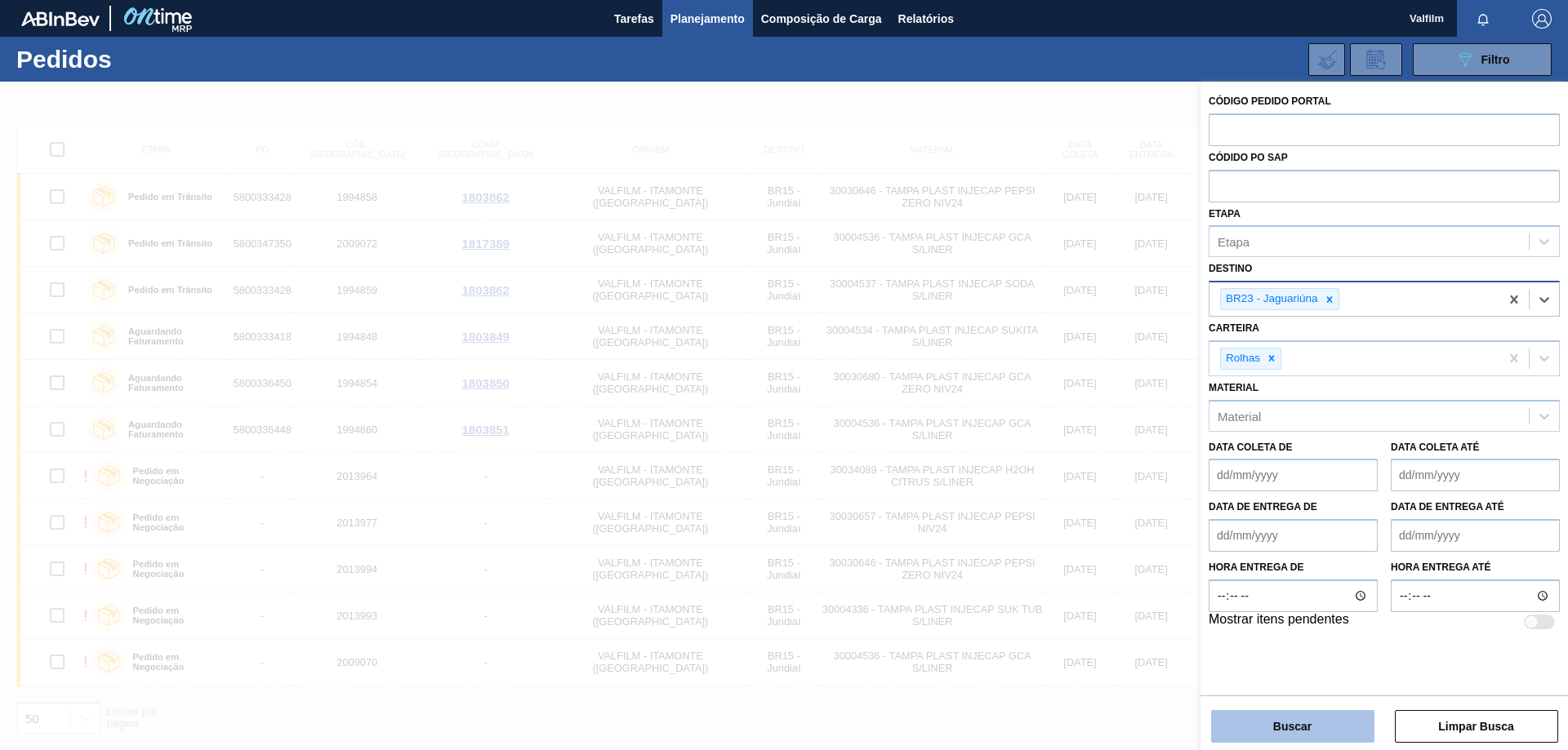
click at [1339, 725] on button "Buscar" at bounding box center [1292, 726] width 164 height 33
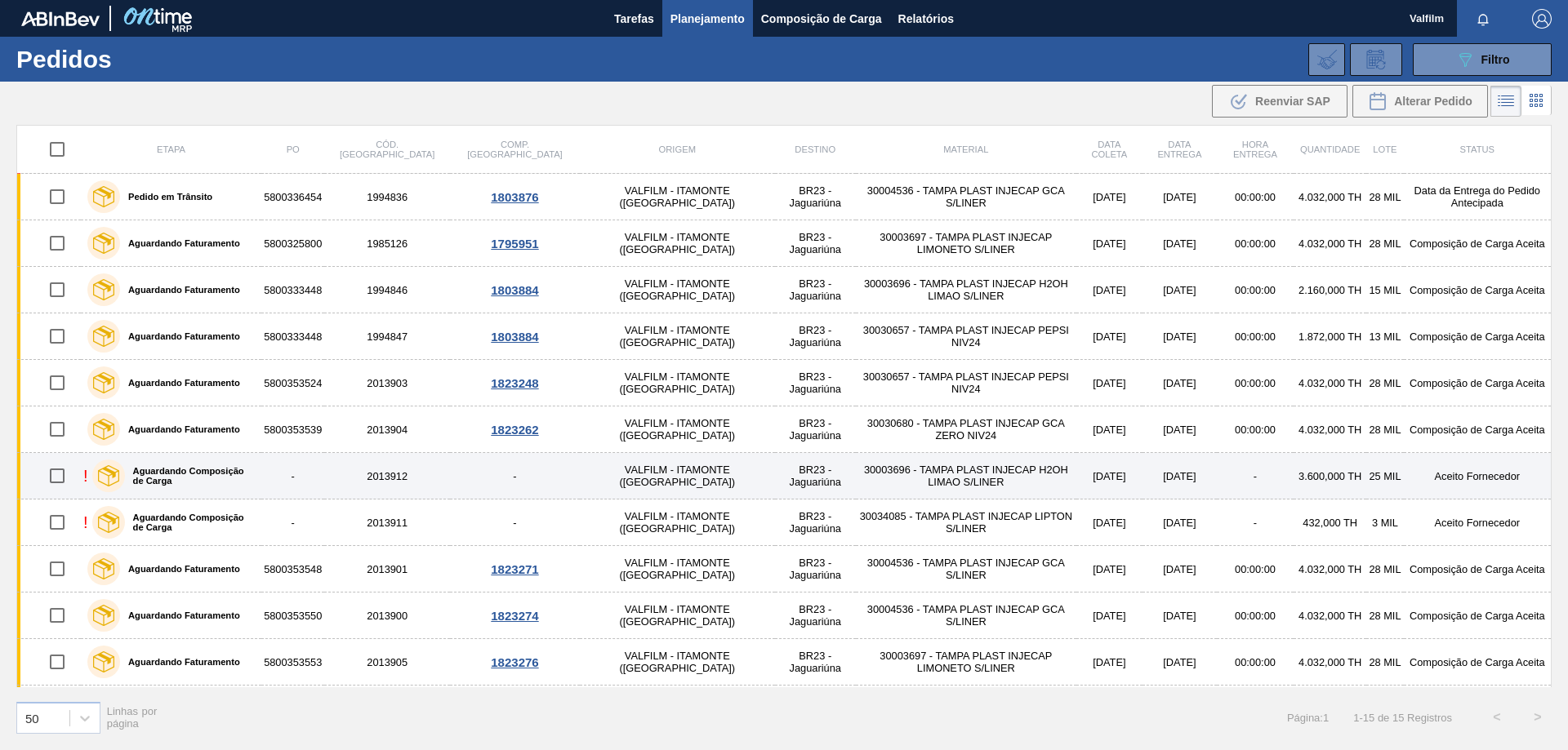
click at [1432, 483] on td "Aceito Fornecedor" at bounding box center [1477, 476] width 148 height 47
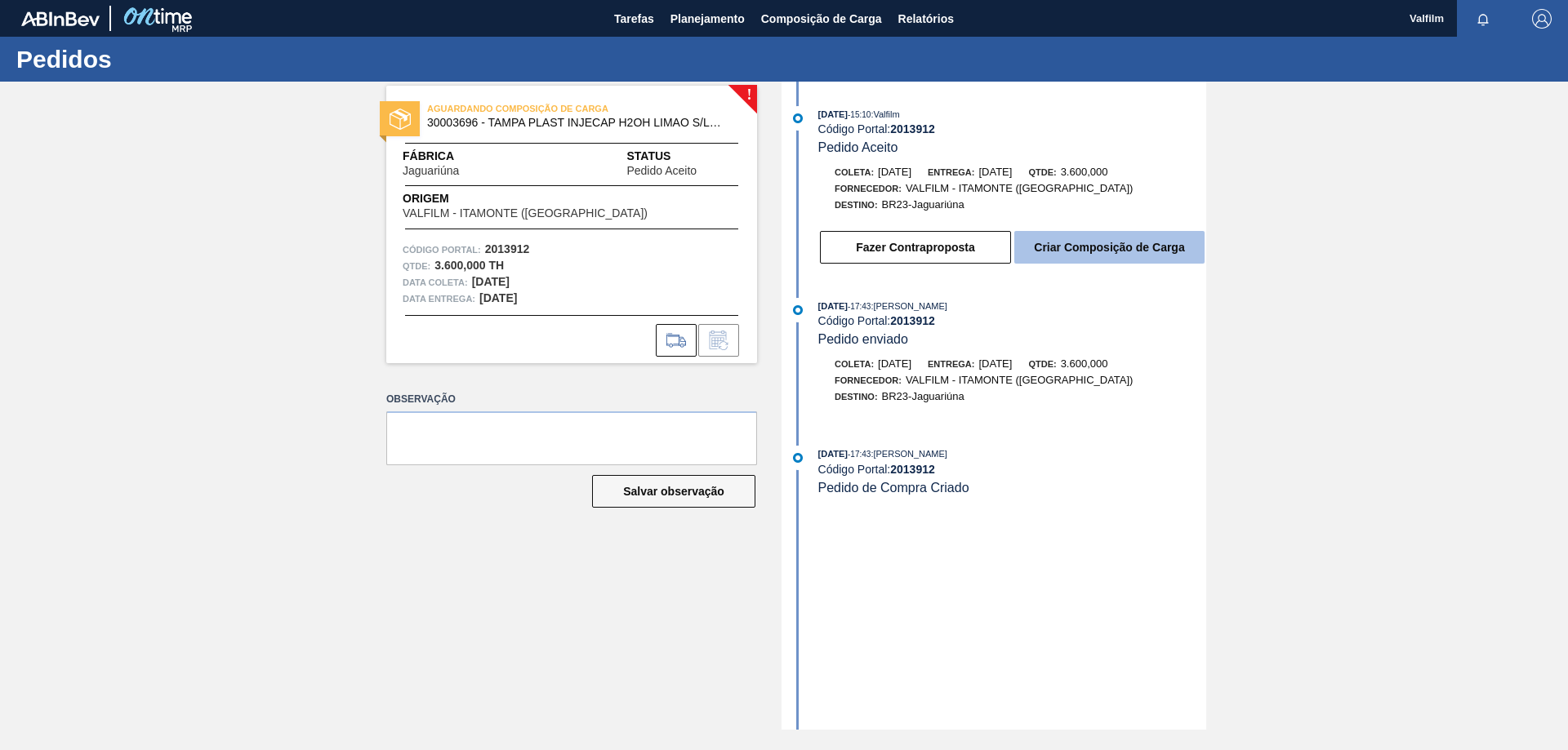
click at [1173, 248] on button "Criar Composição de Carga" at bounding box center [1108, 246] width 190 height 33
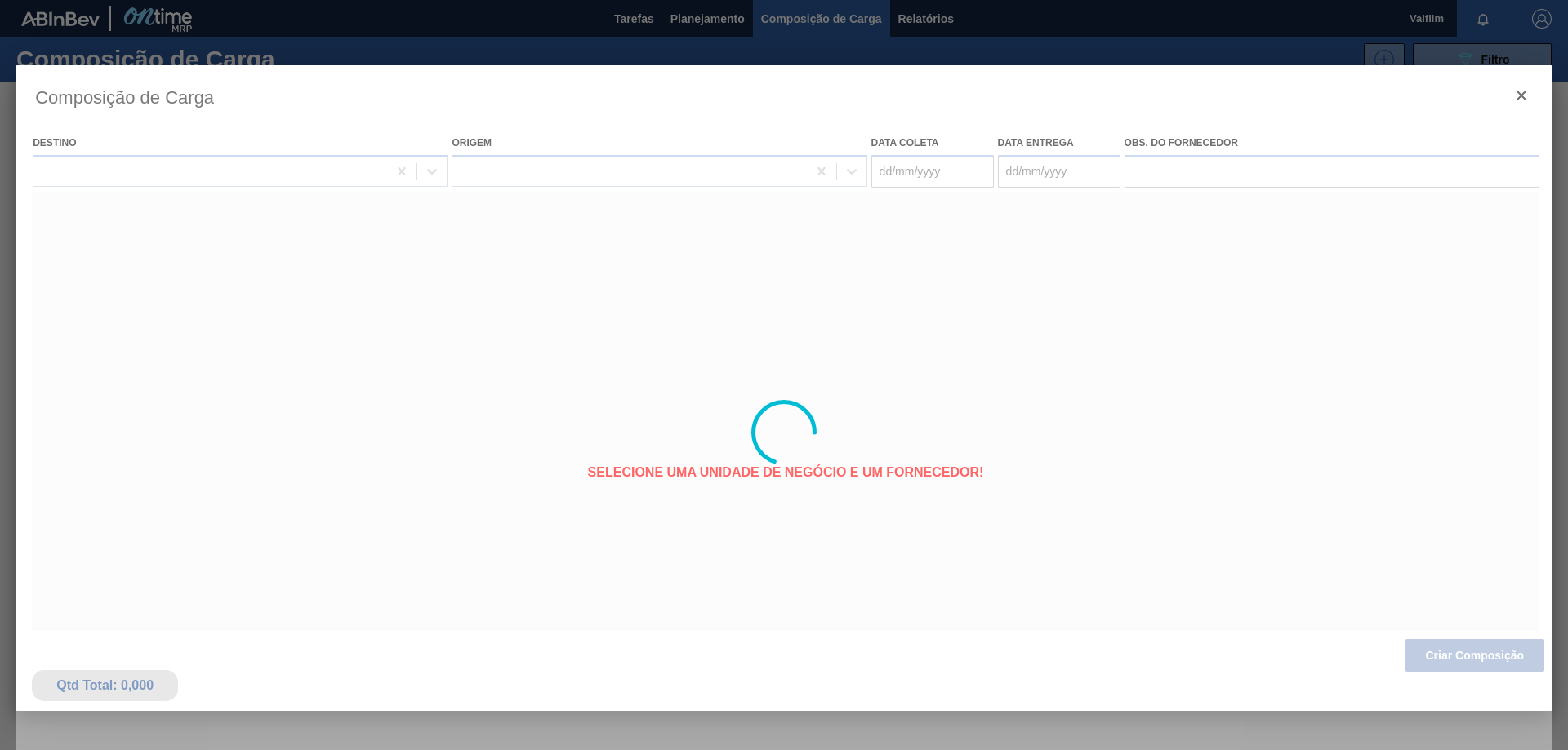
type coleta "10/09/2025"
type entrega "11/09/2025"
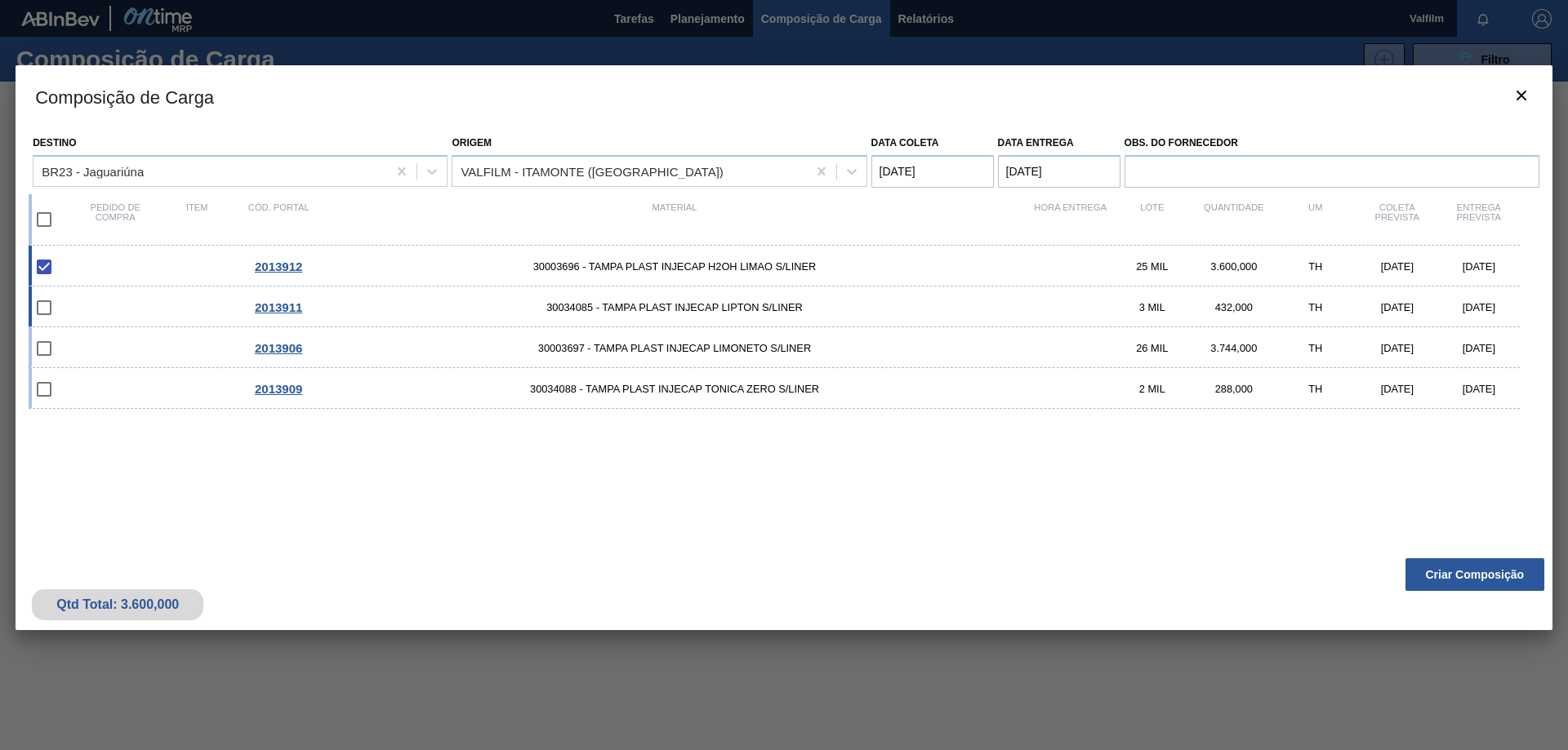
click at [1488, 312] on div "11/09/2025" at bounding box center [1479, 307] width 81 height 12
checkbox input "true"
click at [1492, 575] on button "Criar Composição" at bounding box center [1474, 574] width 139 height 33
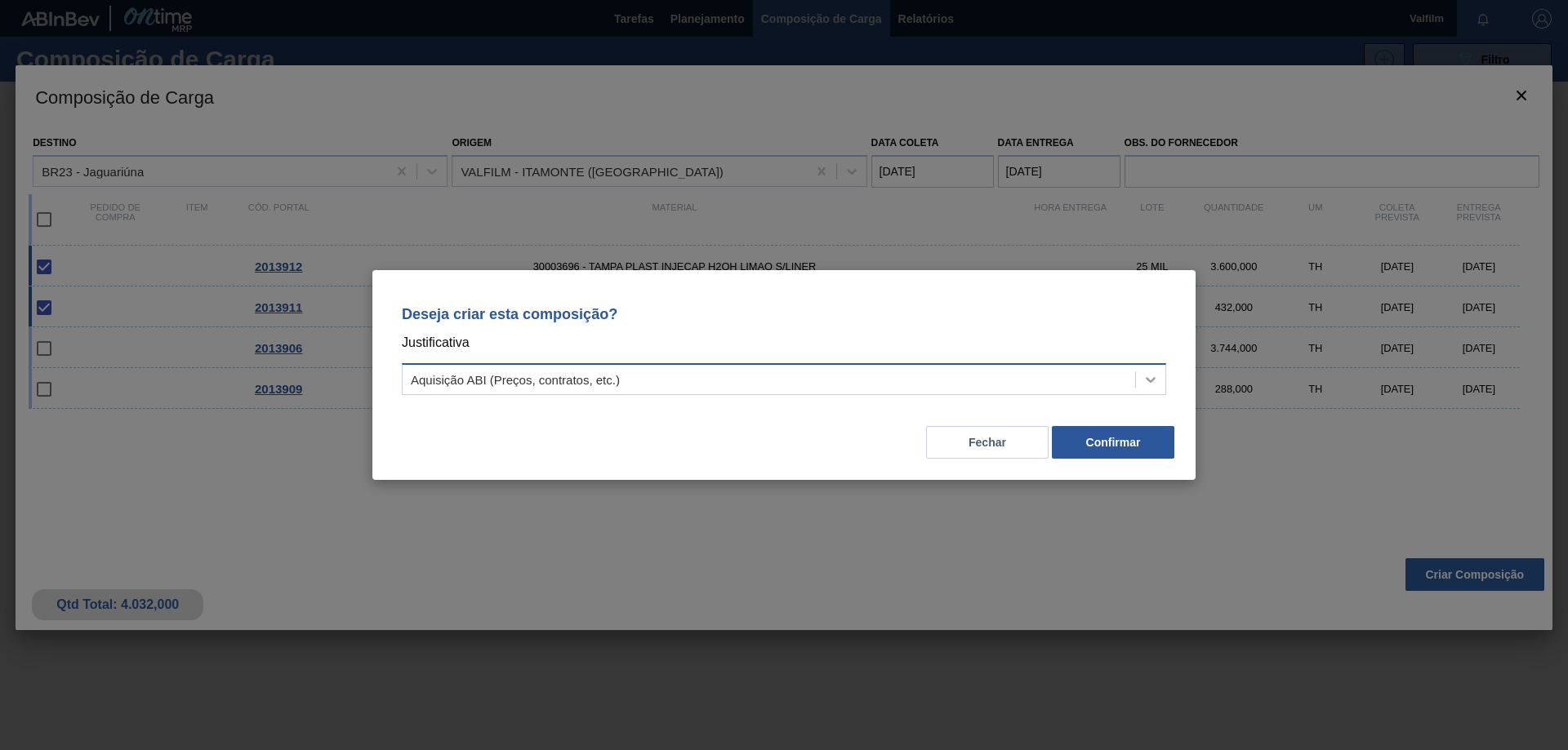
click at [1153, 384] on icon at bounding box center [1150, 379] width 16 height 16
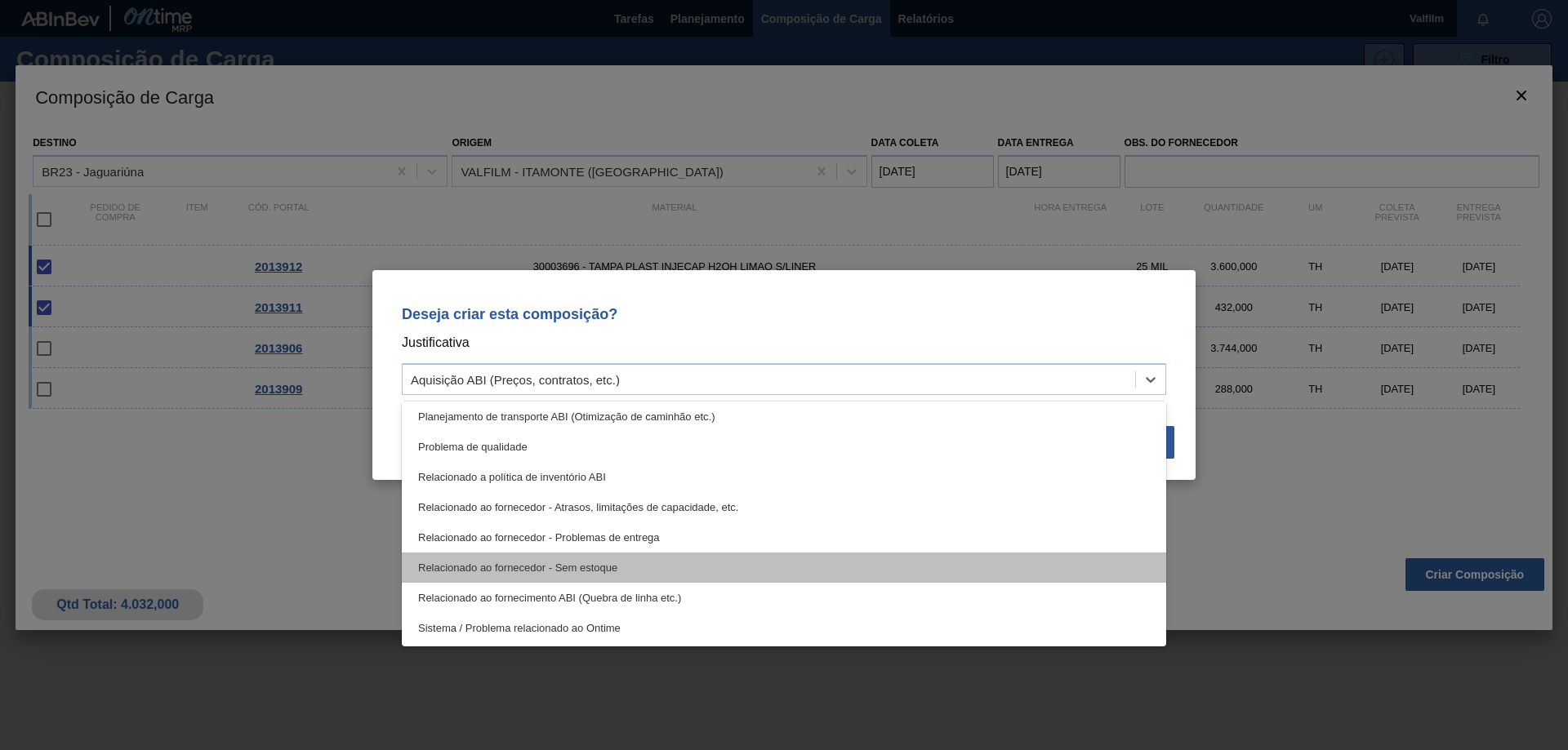
scroll to position [223, 0]
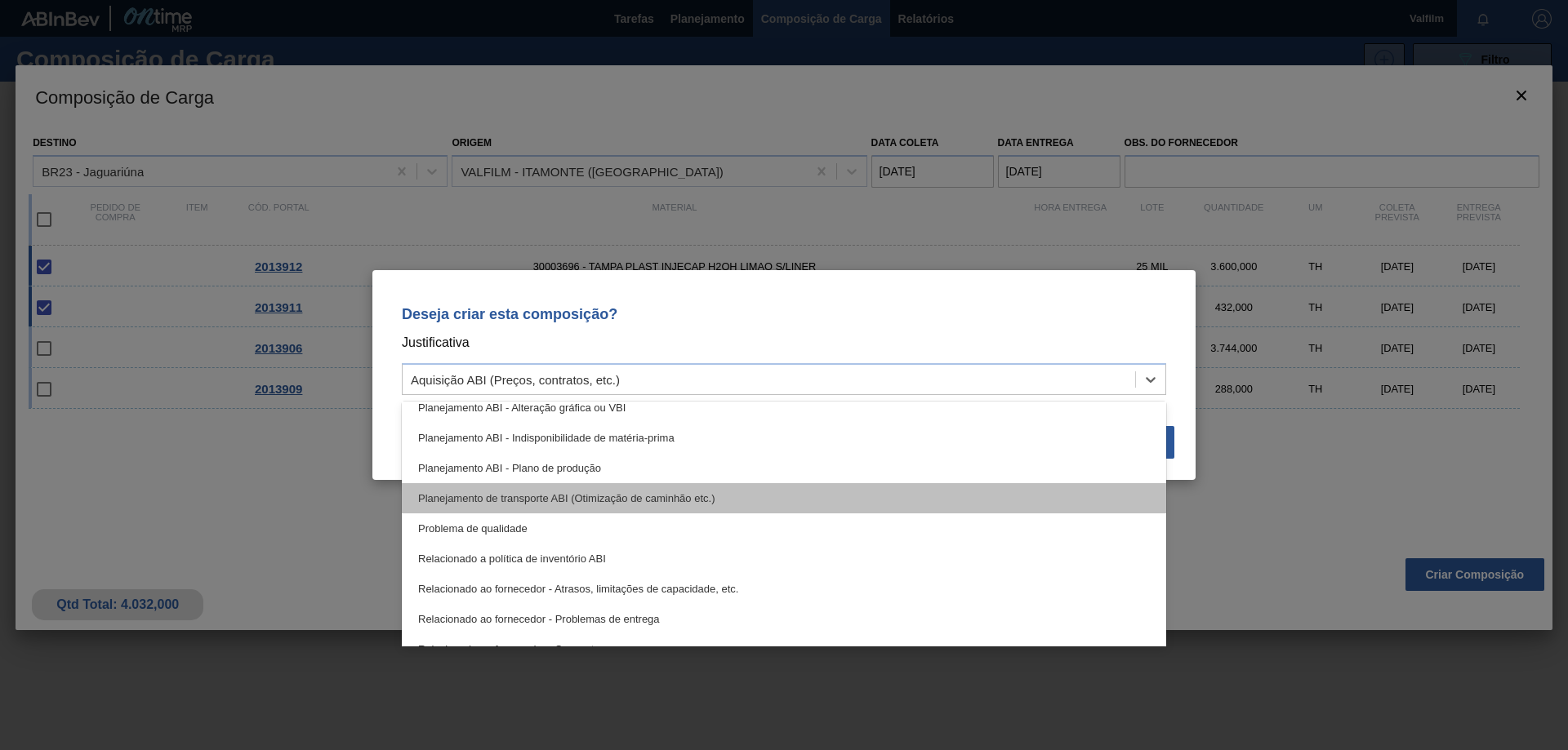
click at [680, 497] on div "Planejamento de transporte ABI (Otimização de caminhão etc.)" at bounding box center [784, 498] width 765 height 30
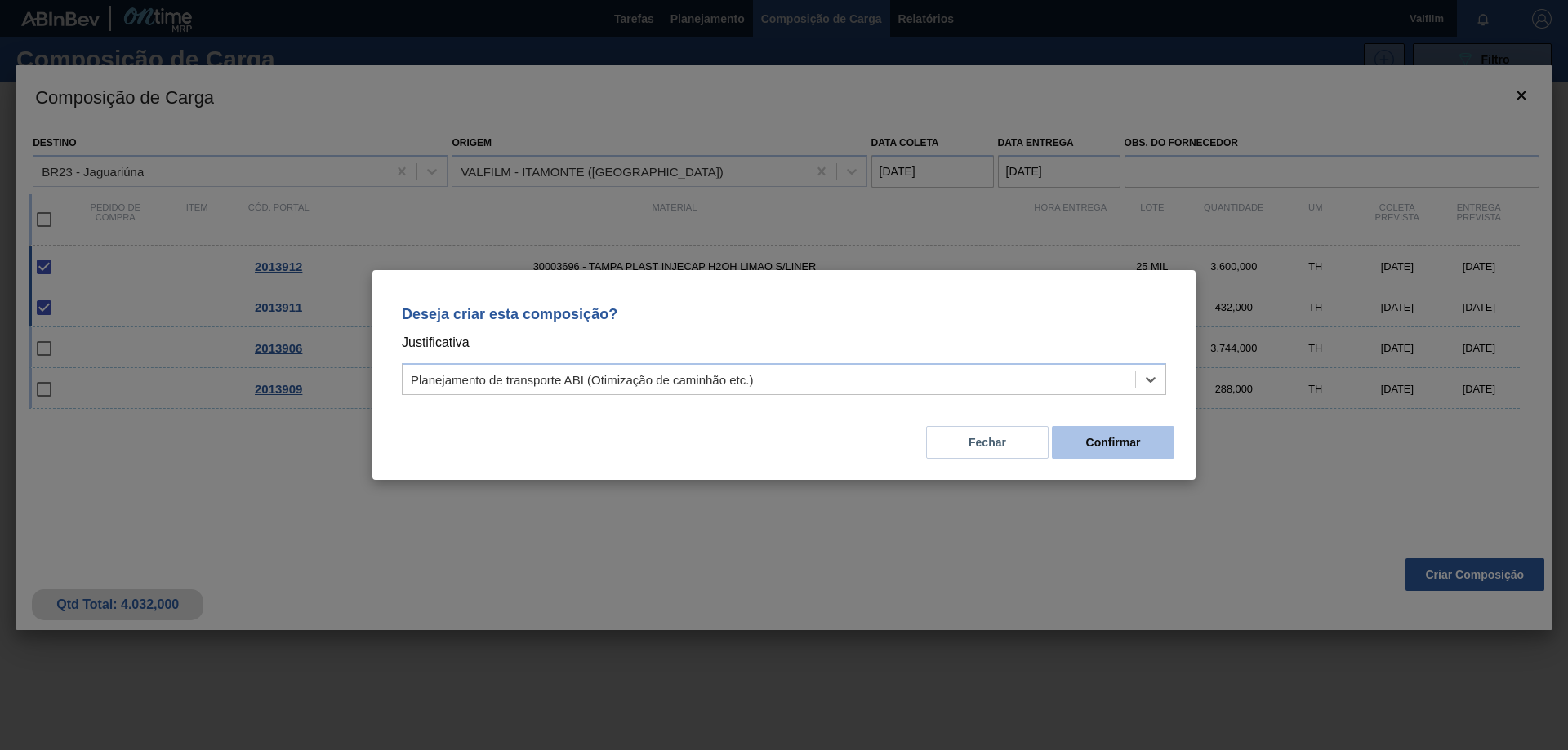
click at [1123, 440] on button "Confirmar" at bounding box center [1113, 442] width 123 height 33
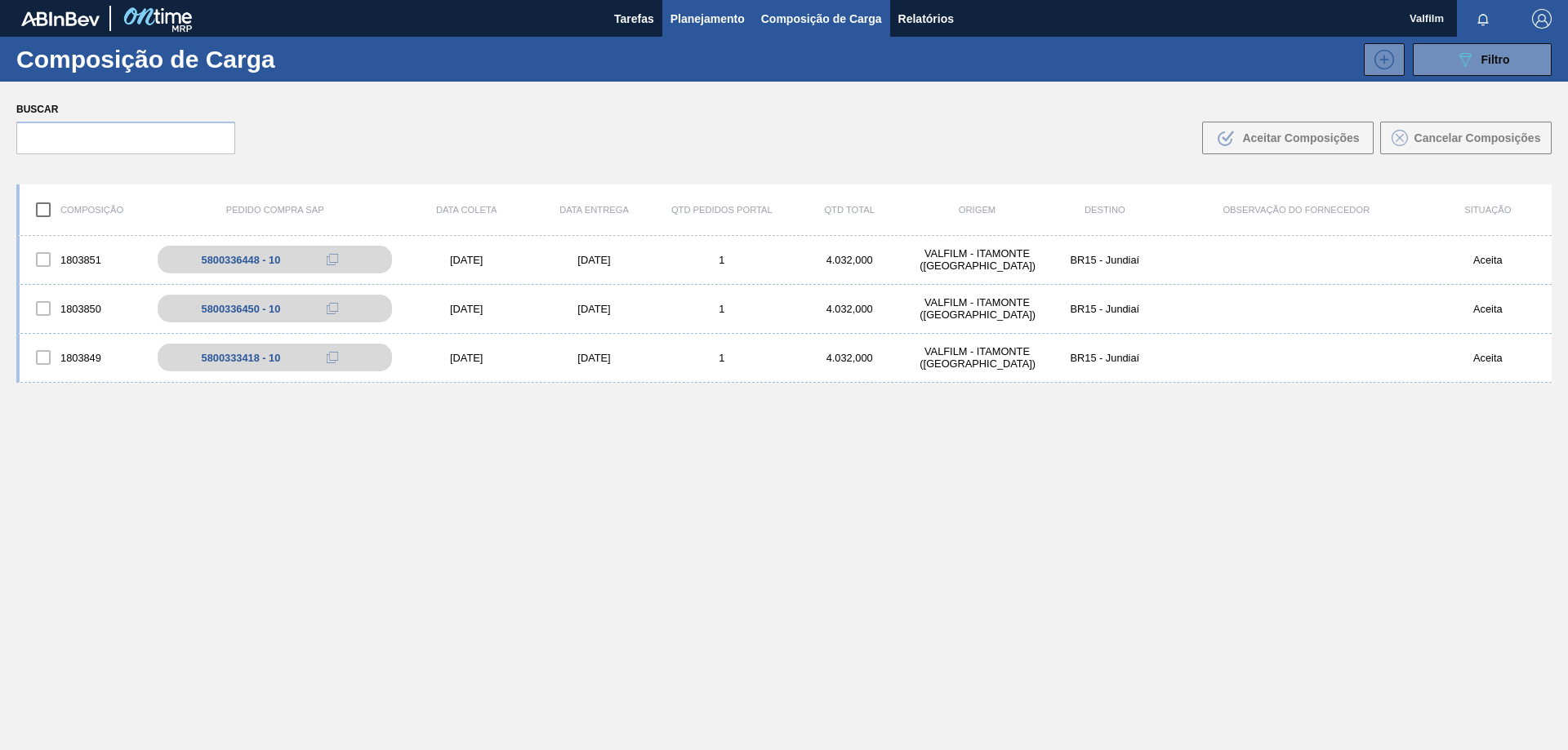
click at [705, 23] on span "Planejamento" at bounding box center [707, 19] width 74 height 19
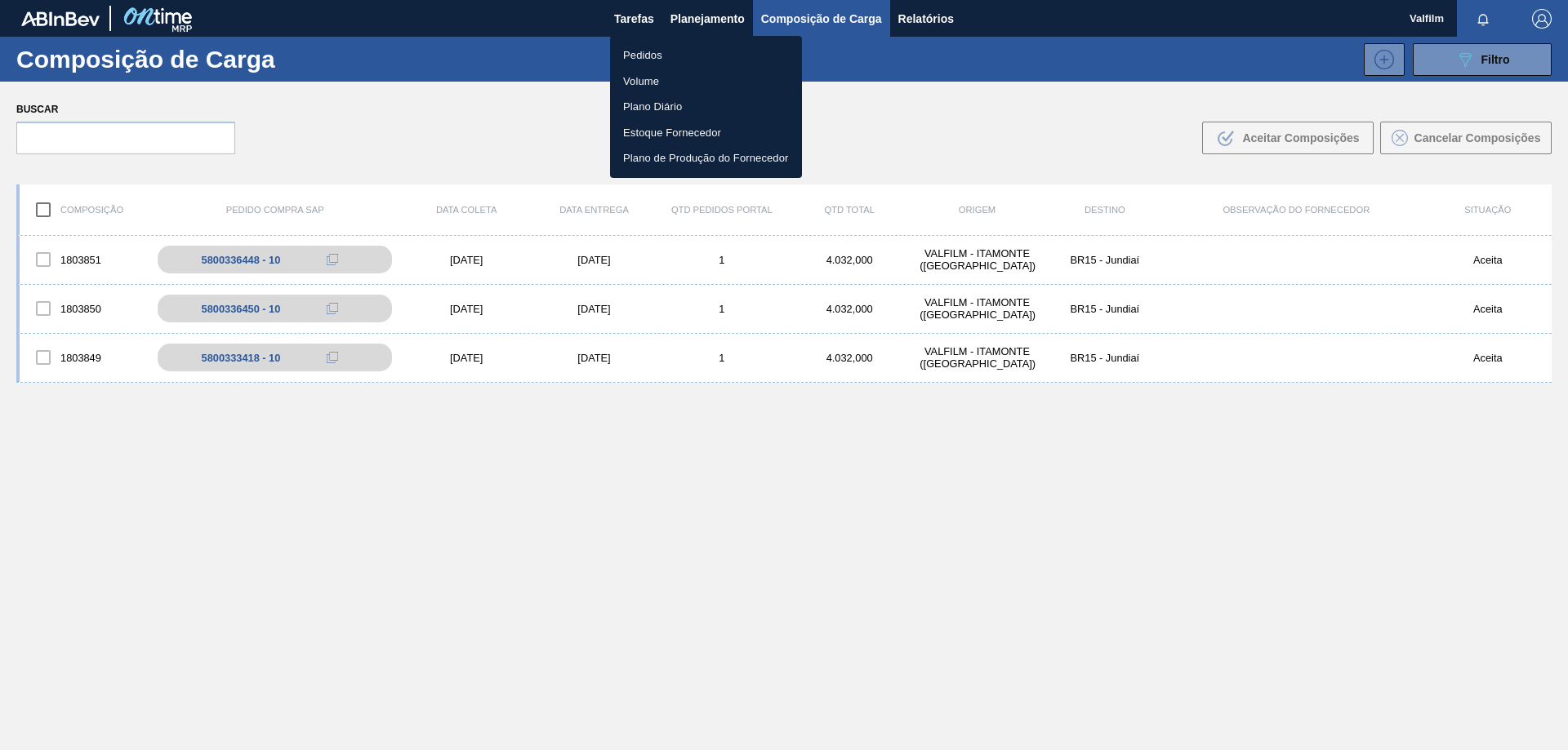
click at [674, 49] on li "Pedidos" at bounding box center [705, 56] width 192 height 27
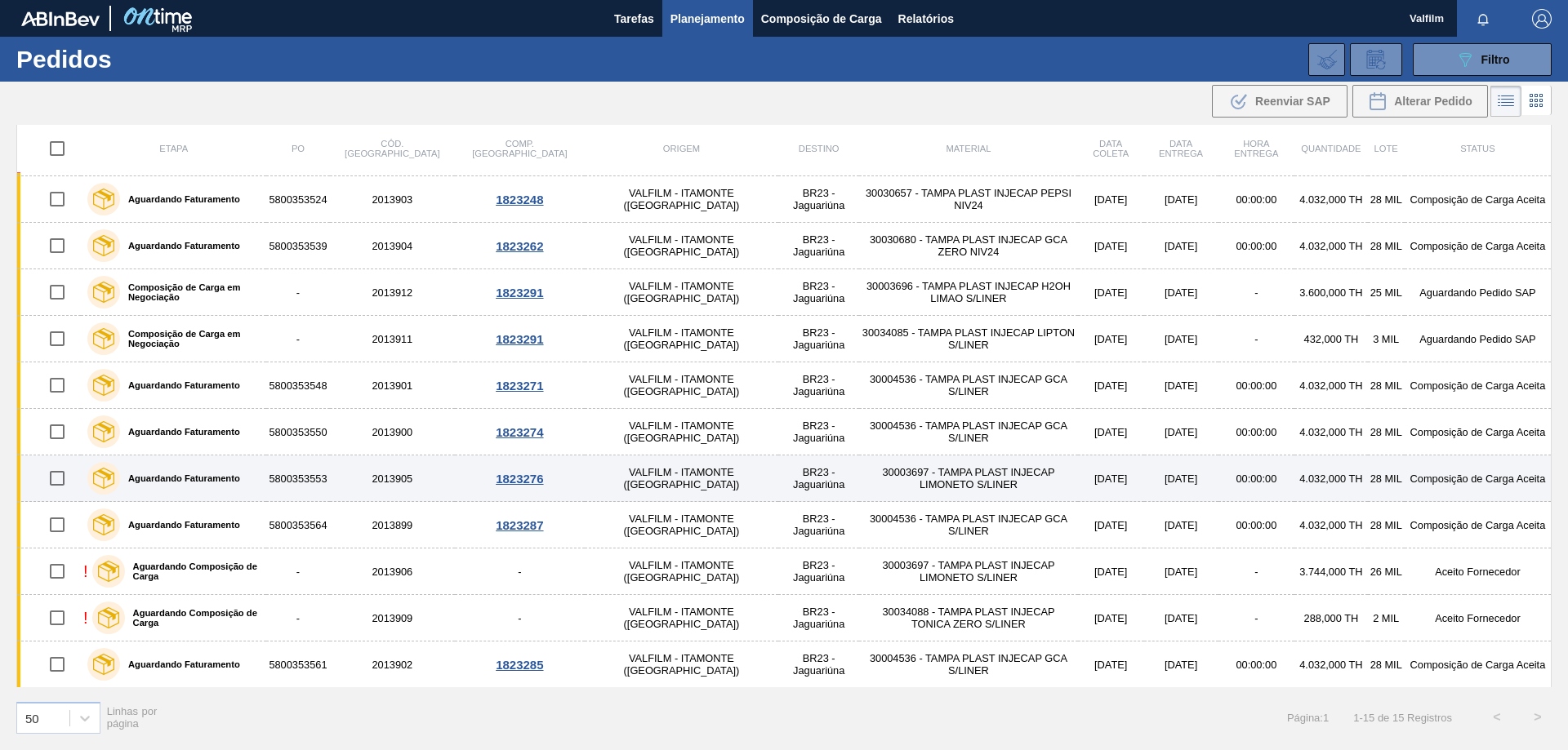
scroll to position [185, 0]
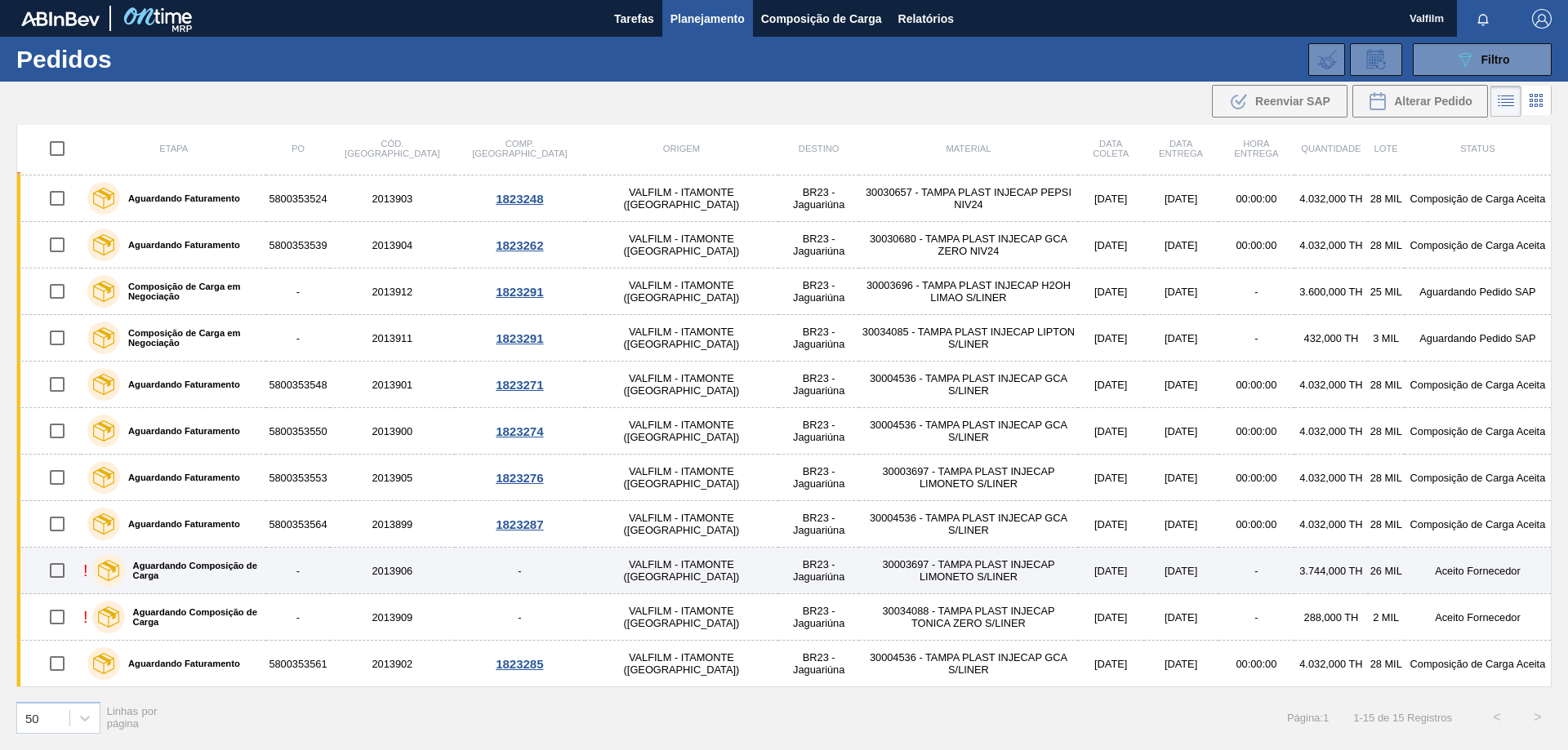
click at [1476, 564] on td "Aceito Fornecedor" at bounding box center [1478, 571] width 147 height 47
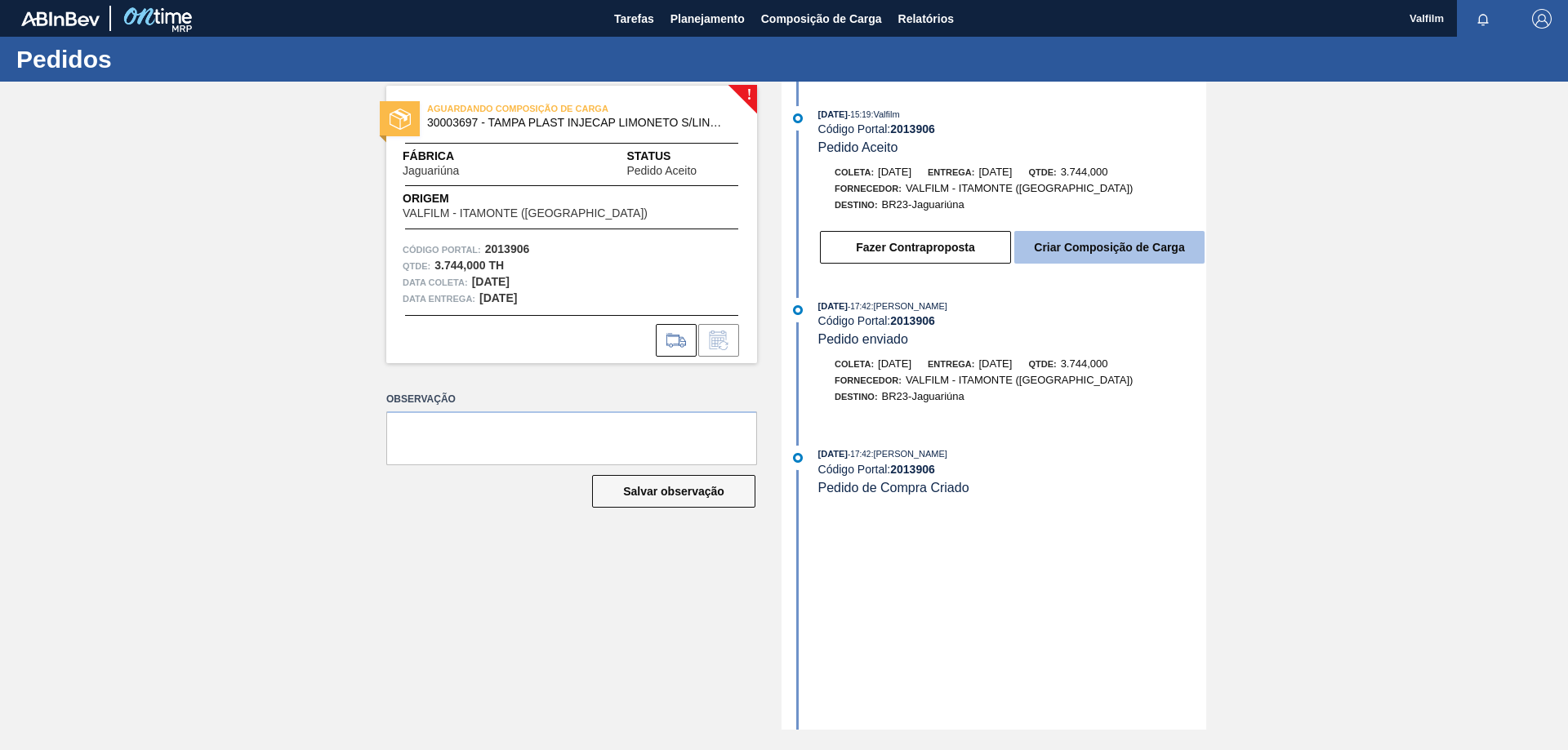
click at [1146, 252] on button "Criar Composição de Carga" at bounding box center [1108, 246] width 190 height 33
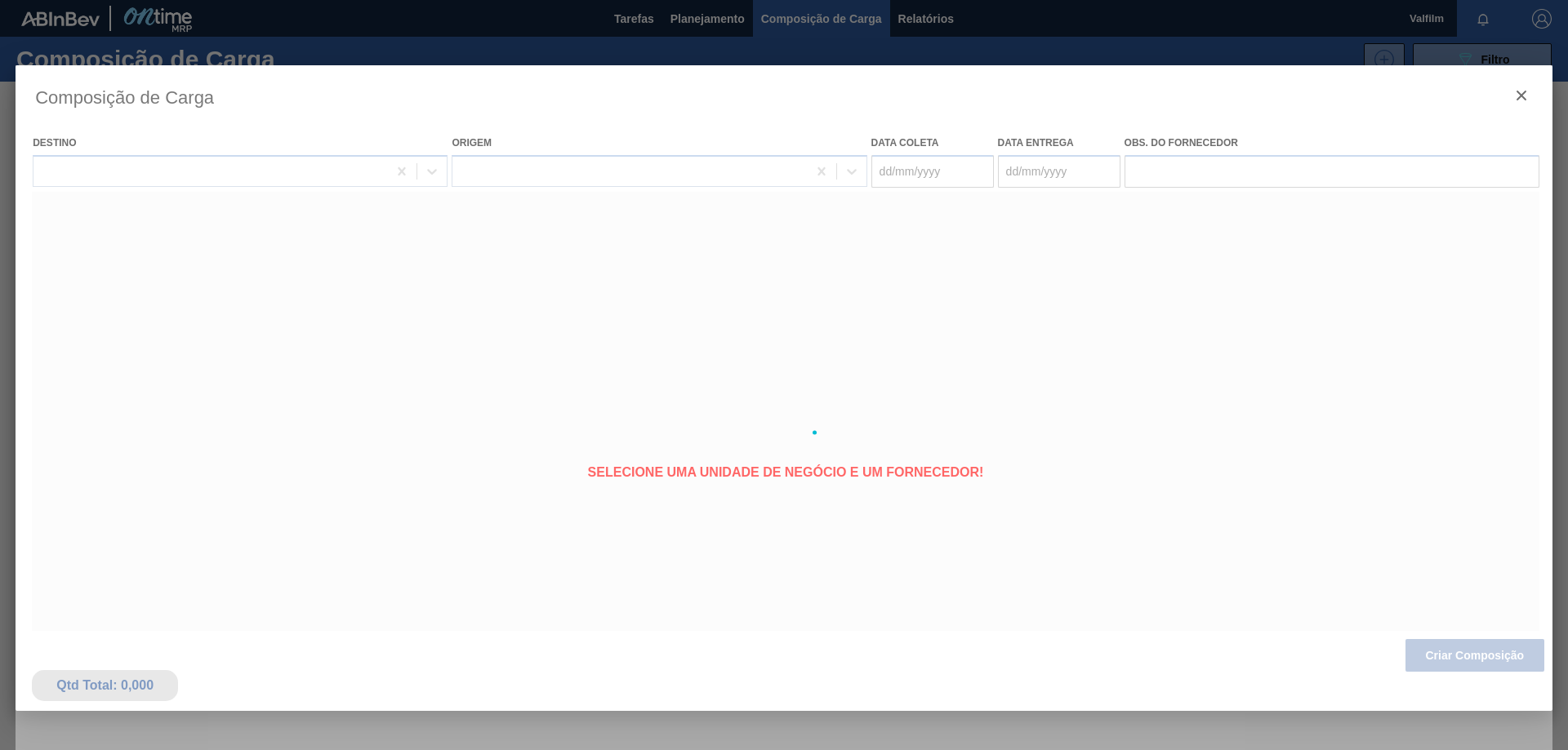
type coleta "26/09/2025"
type entrega "27/09/2025"
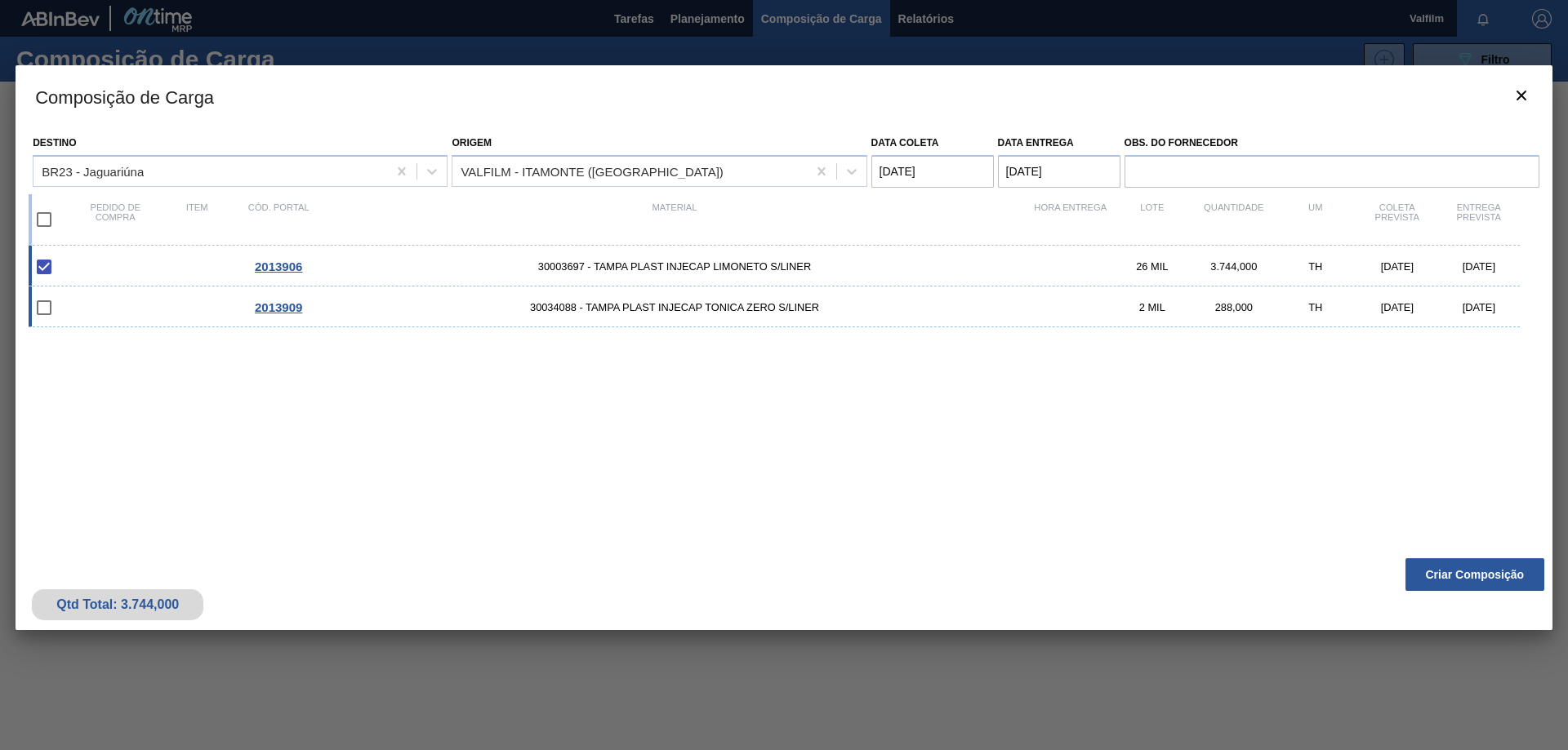
click at [126, 300] on div "2013909 30034088 - TAMPA PLAST INJECAP TONICA ZERO S/LINER 2 MIL 288,000 TH 26/…" at bounding box center [773, 307] width 1491 height 41
checkbox input "true"
click at [1503, 566] on button "Criar Composição" at bounding box center [1474, 574] width 139 height 33
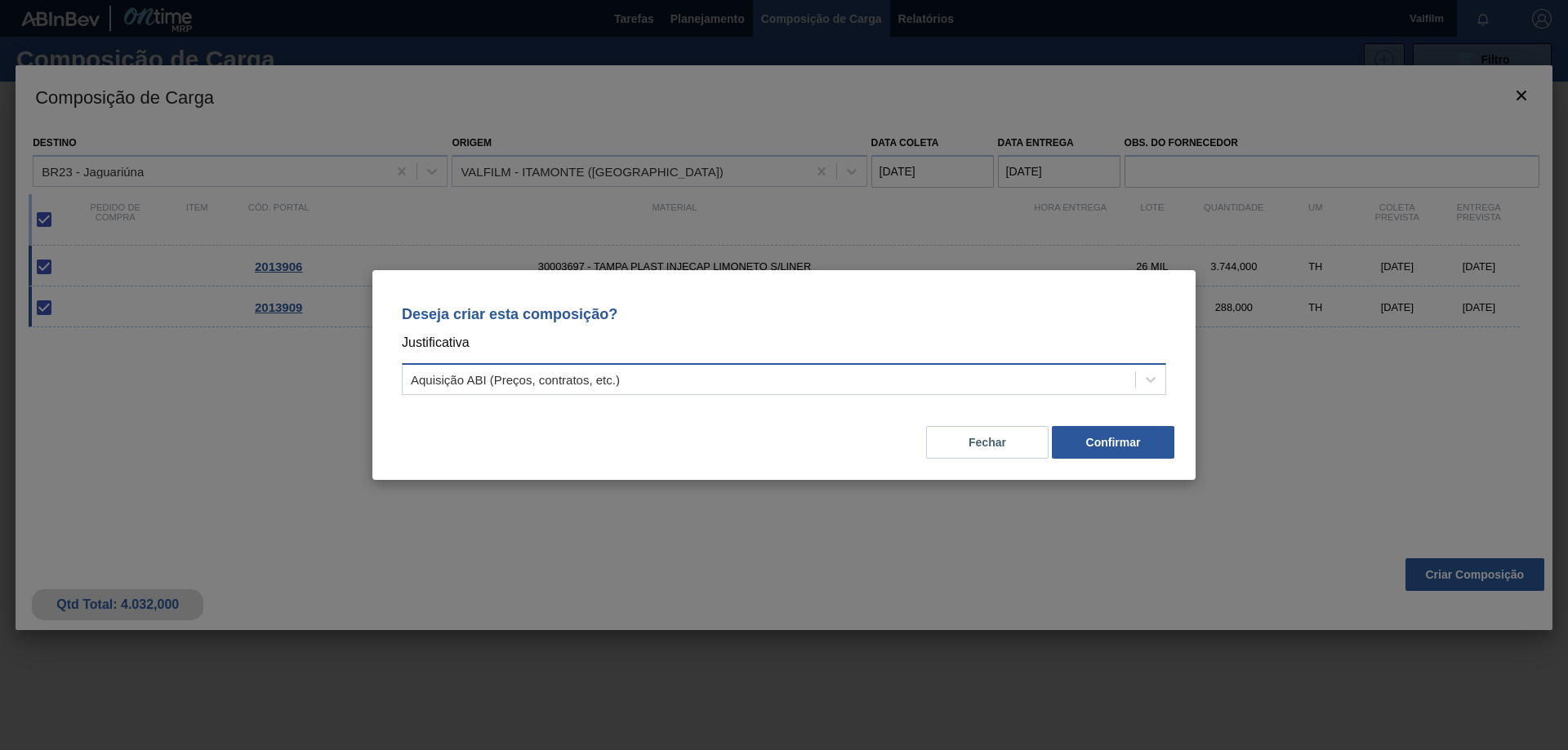
click at [655, 371] on div "Aquisição ABI (Preços, contratos, etc.)" at bounding box center [768, 380] width 733 height 24
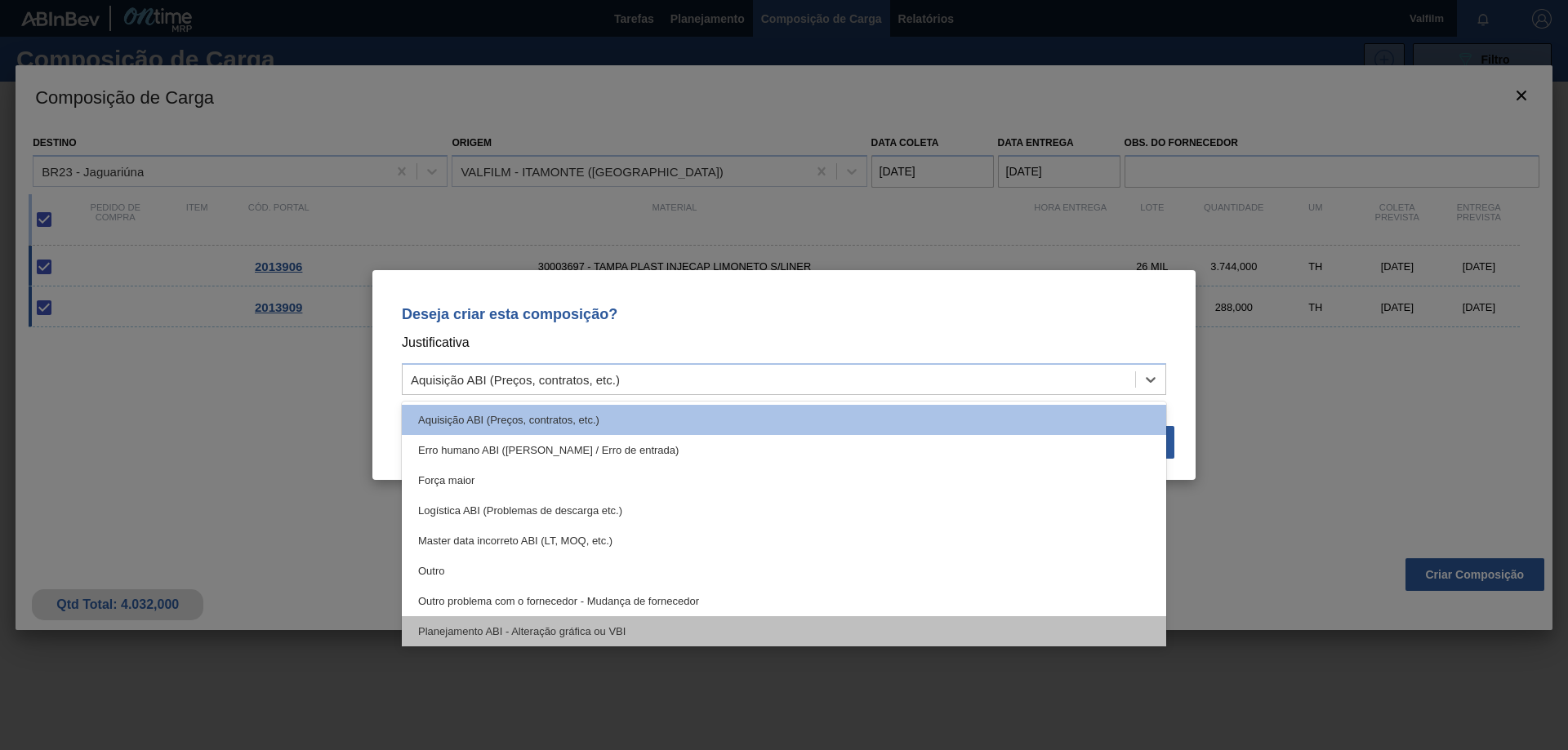
scroll to position [306, 0]
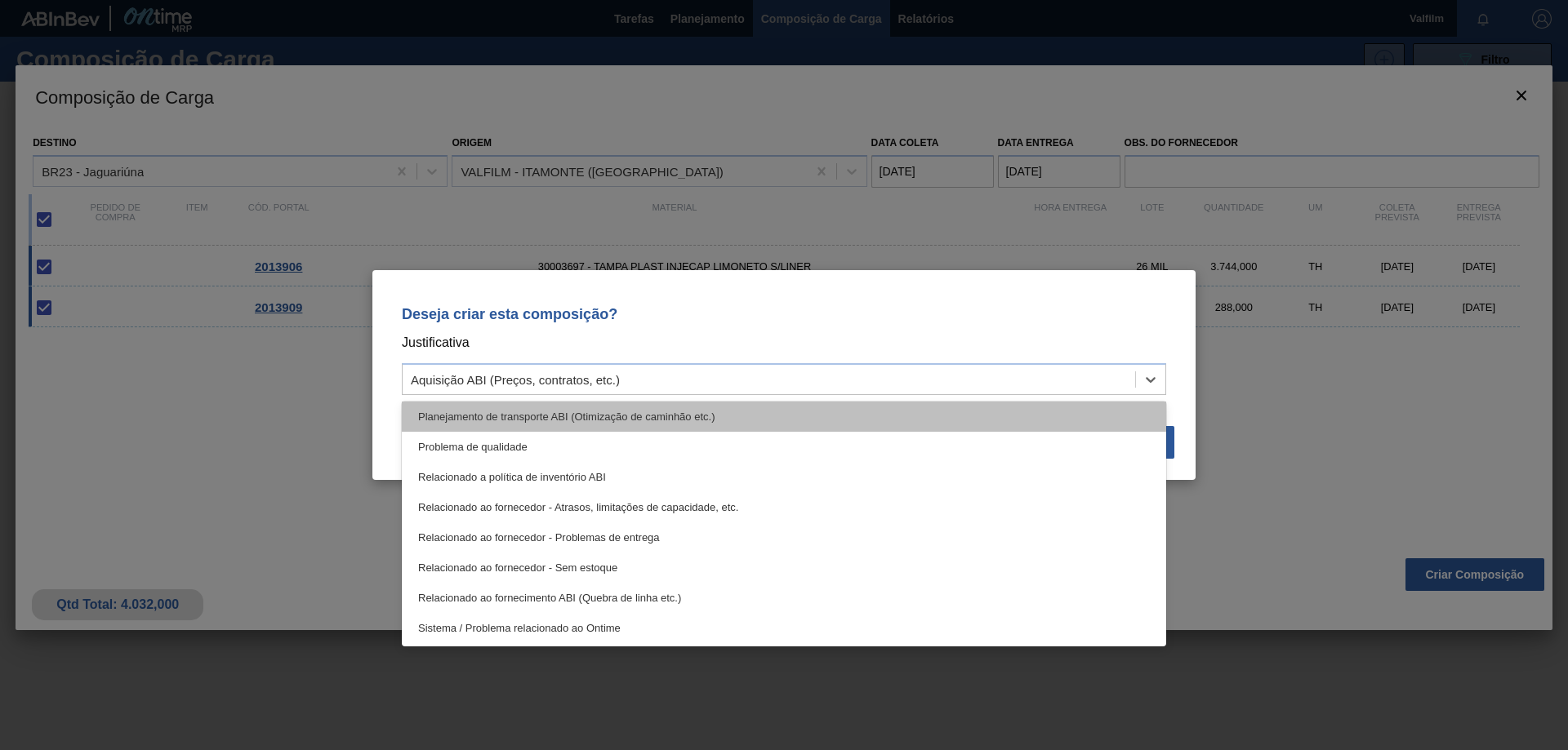
click at [665, 419] on div "Planejamento de transporte ABI (Otimização de caminhão etc.)" at bounding box center [784, 417] width 765 height 30
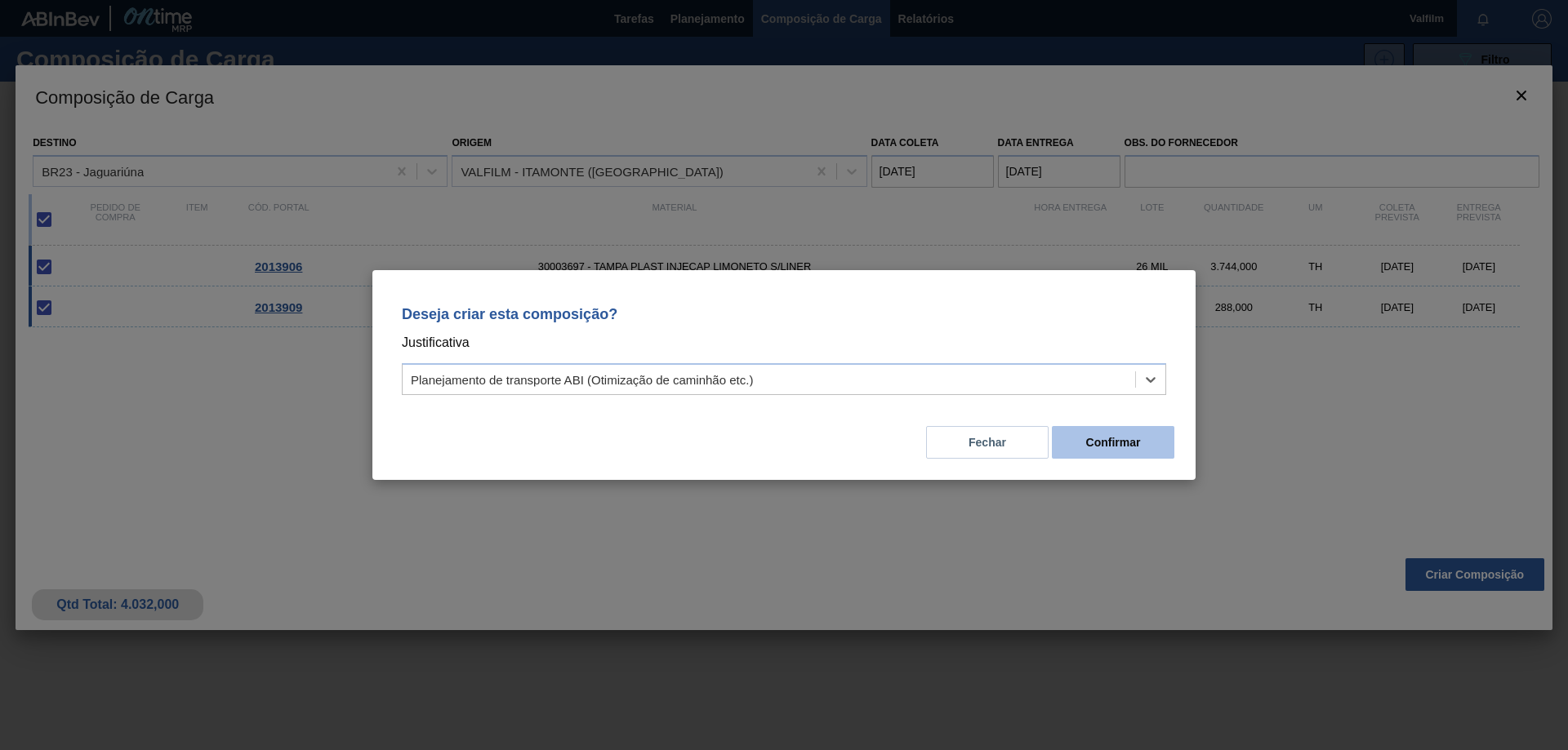
click at [1106, 444] on button "Confirmar" at bounding box center [1113, 442] width 123 height 33
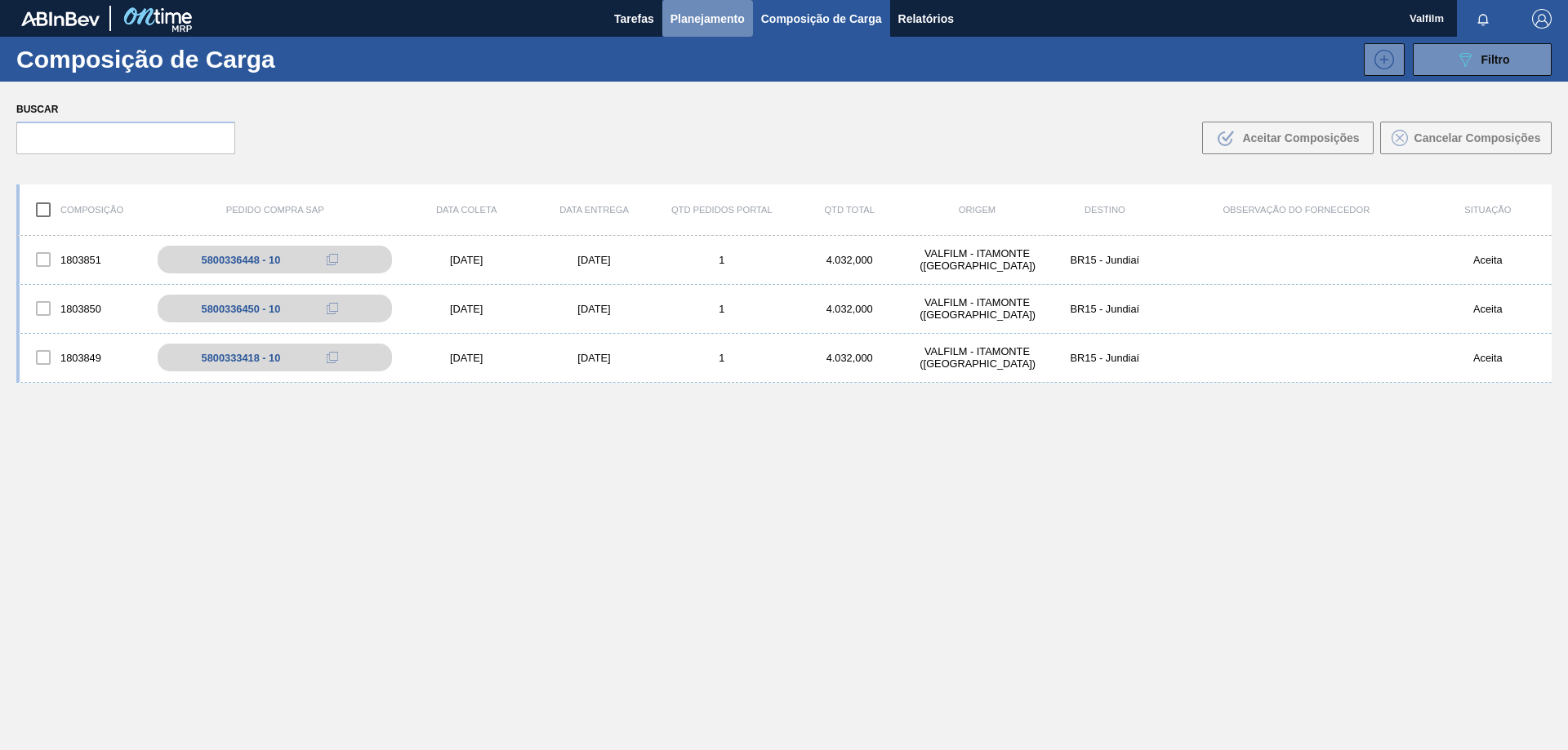
click at [706, 16] on span "Planejamento" at bounding box center [707, 19] width 74 height 19
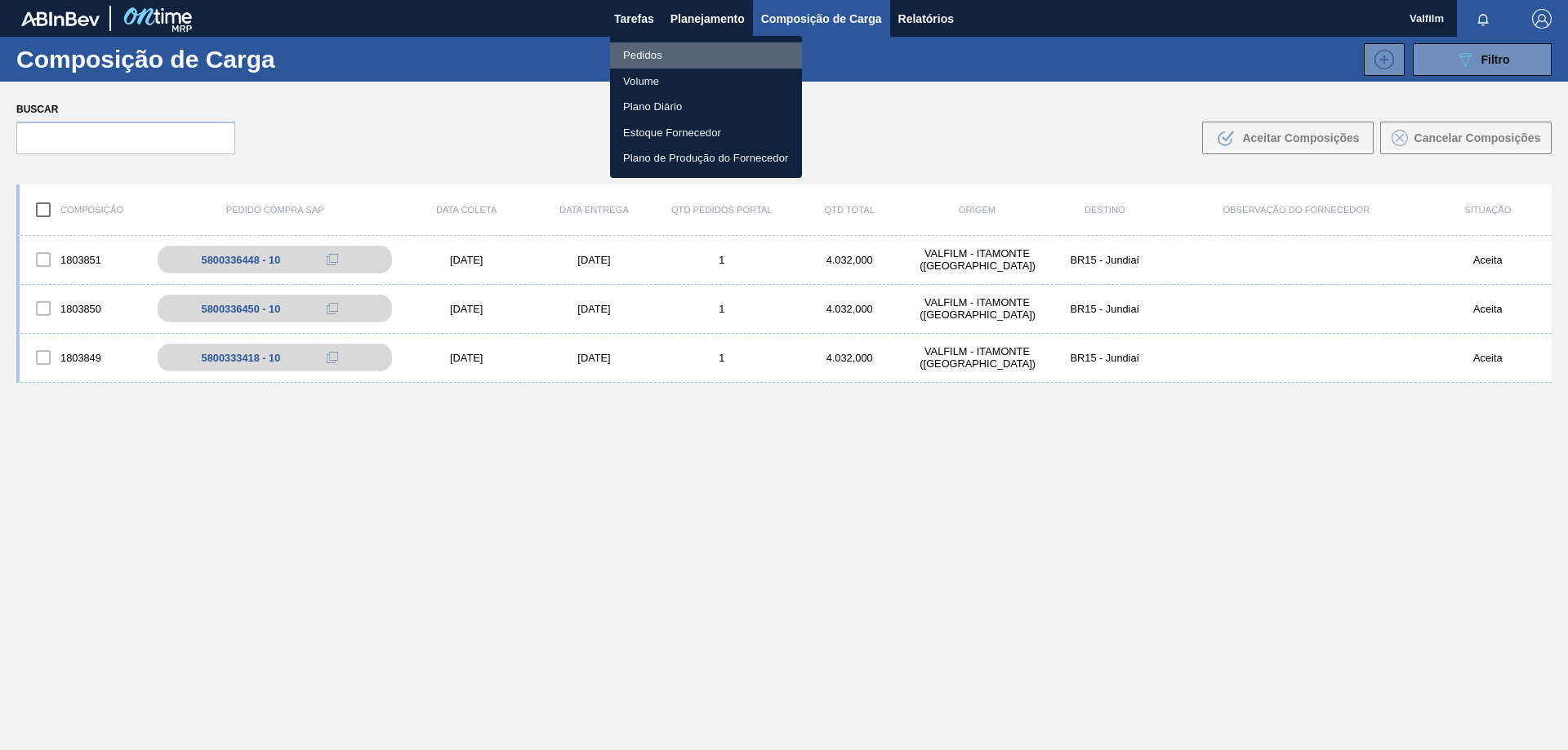
click at [662, 60] on li "Pedidos" at bounding box center [705, 56] width 192 height 27
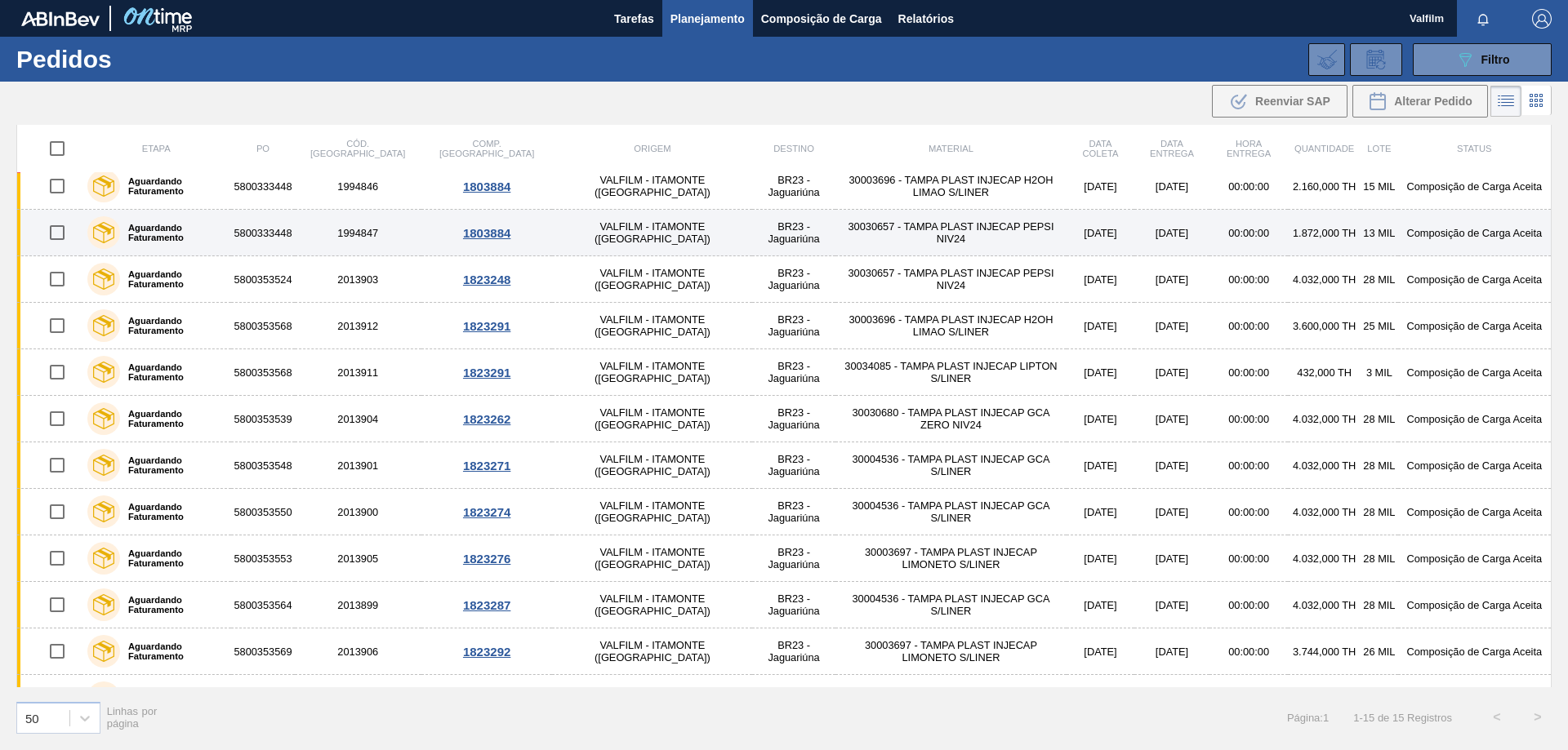
scroll to position [185, 0]
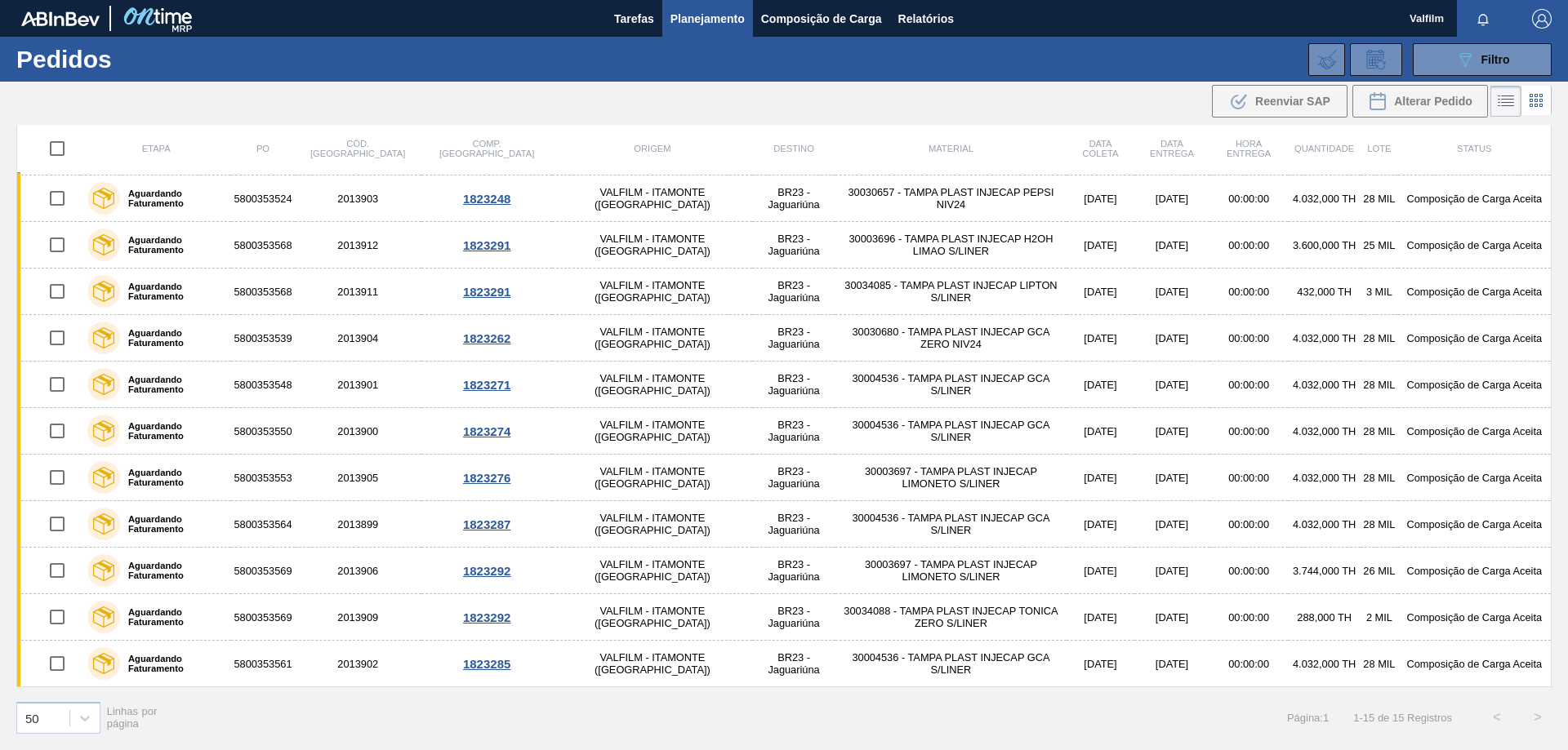
click at [1456, 77] on div "089F7B8B-B2A5-4AFE-B5C0-19BA573D28AC Filtro Código Pedido Portal Códido PO SAP …" at bounding box center [910, 59] width 1299 height 49
click at [1455, 69] on icon "089F7B8B-B2A5-4AFE-B5C0-19BA573D28AC" at bounding box center [1465, 59] width 19 height 19
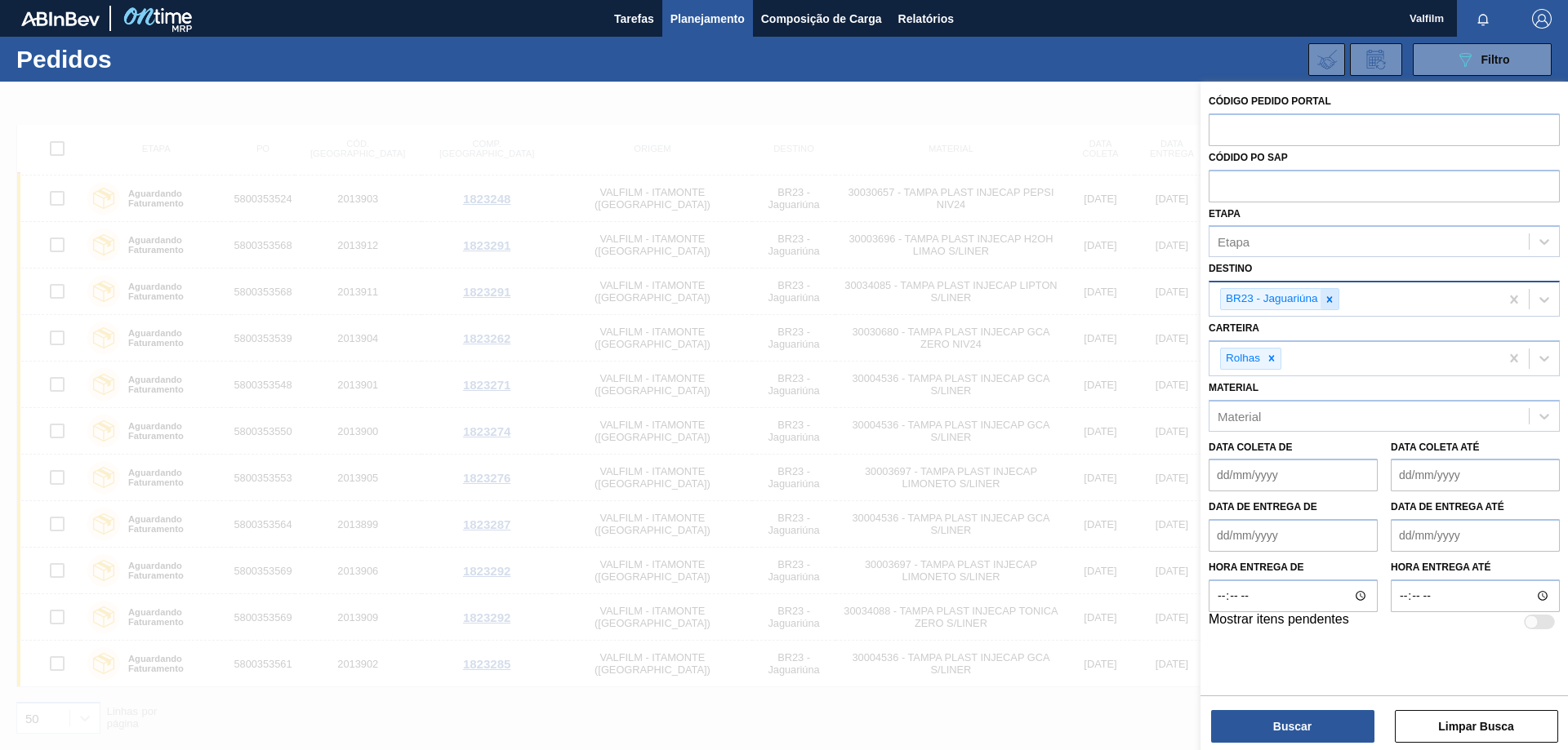
click at [1331, 300] on icon at bounding box center [1329, 299] width 11 height 11
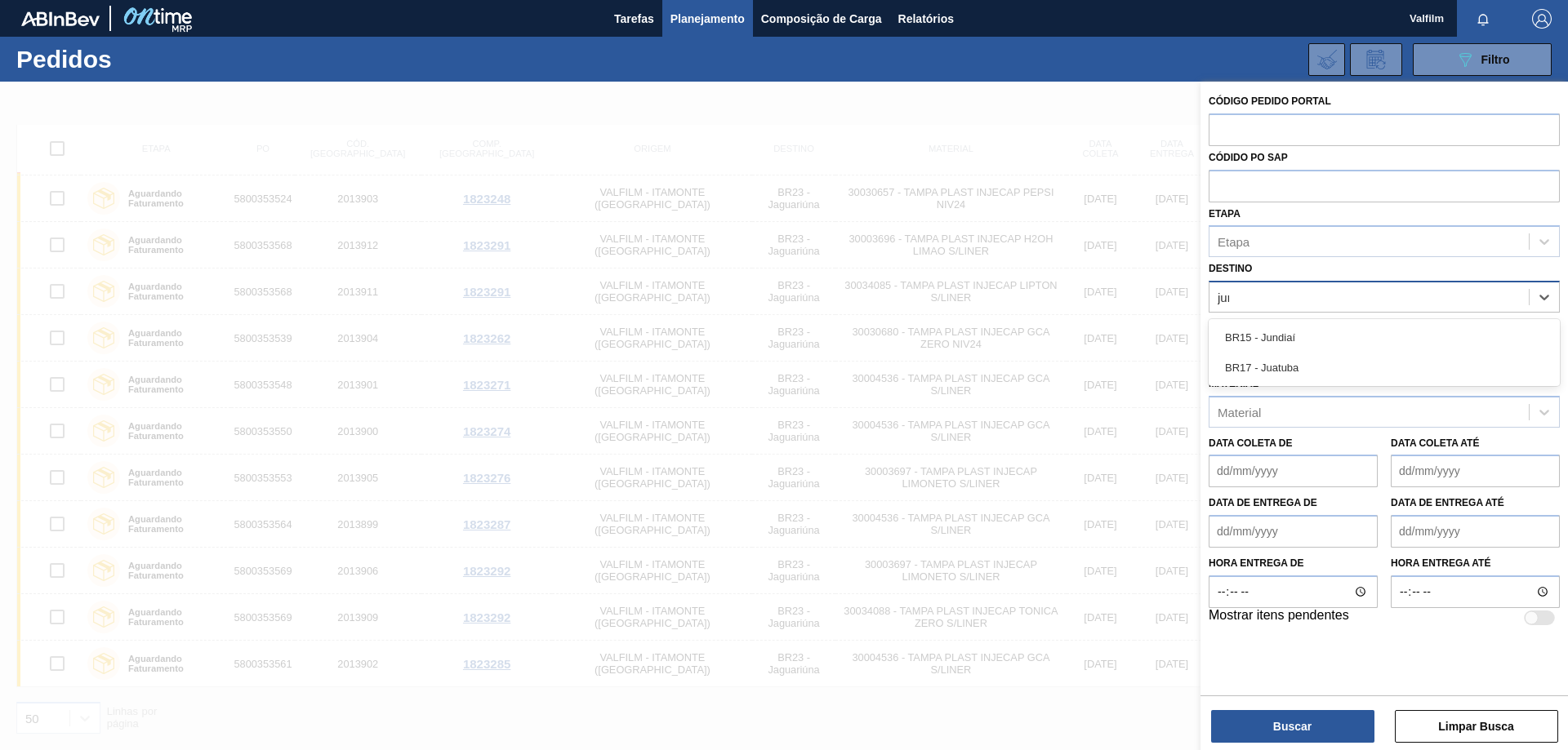
type input "jund"
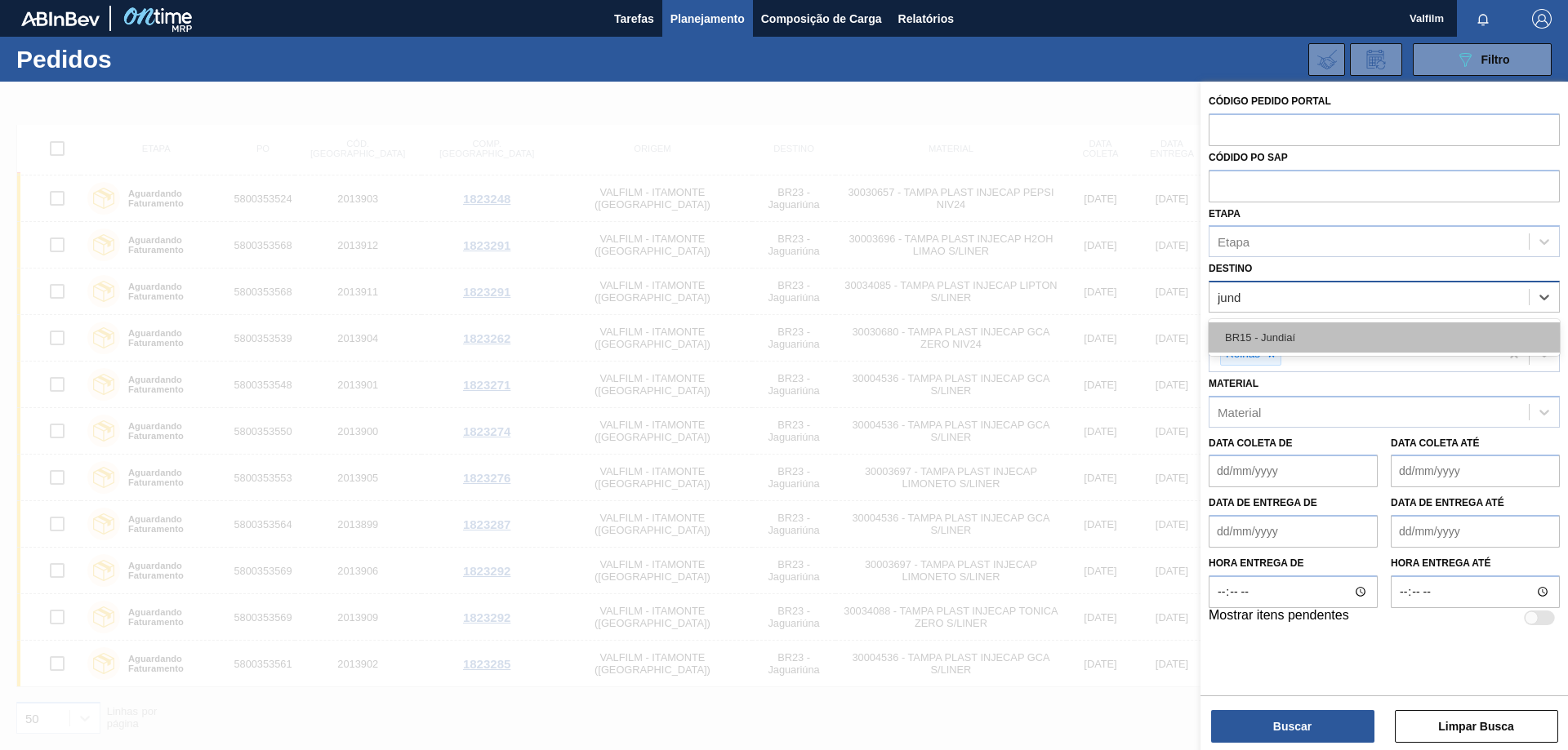
click at [1305, 327] on div "BR15 - Jundiaí" at bounding box center [1383, 337] width 351 height 30
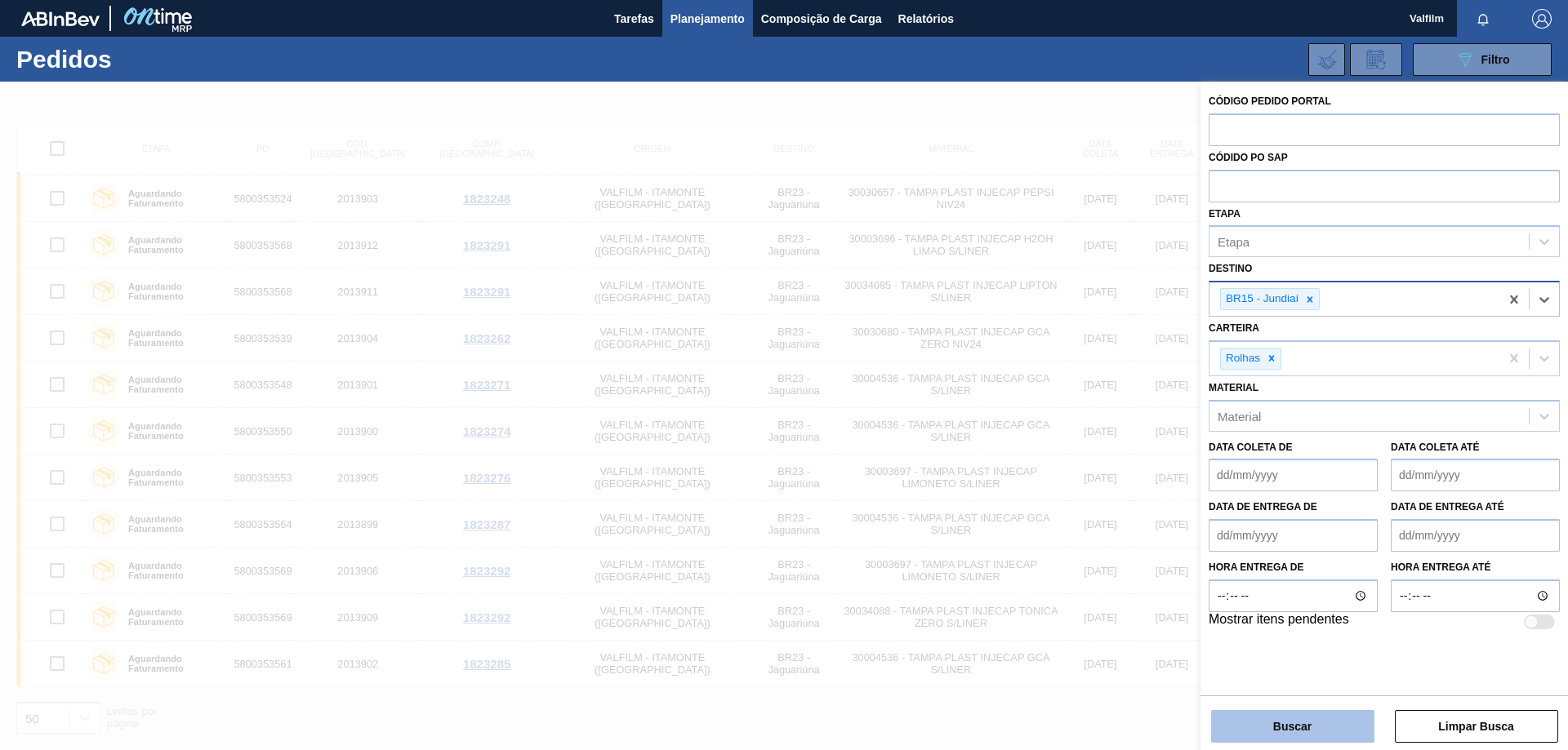
click at [1322, 728] on button "Buscar" at bounding box center [1292, 726] width 164 height 33
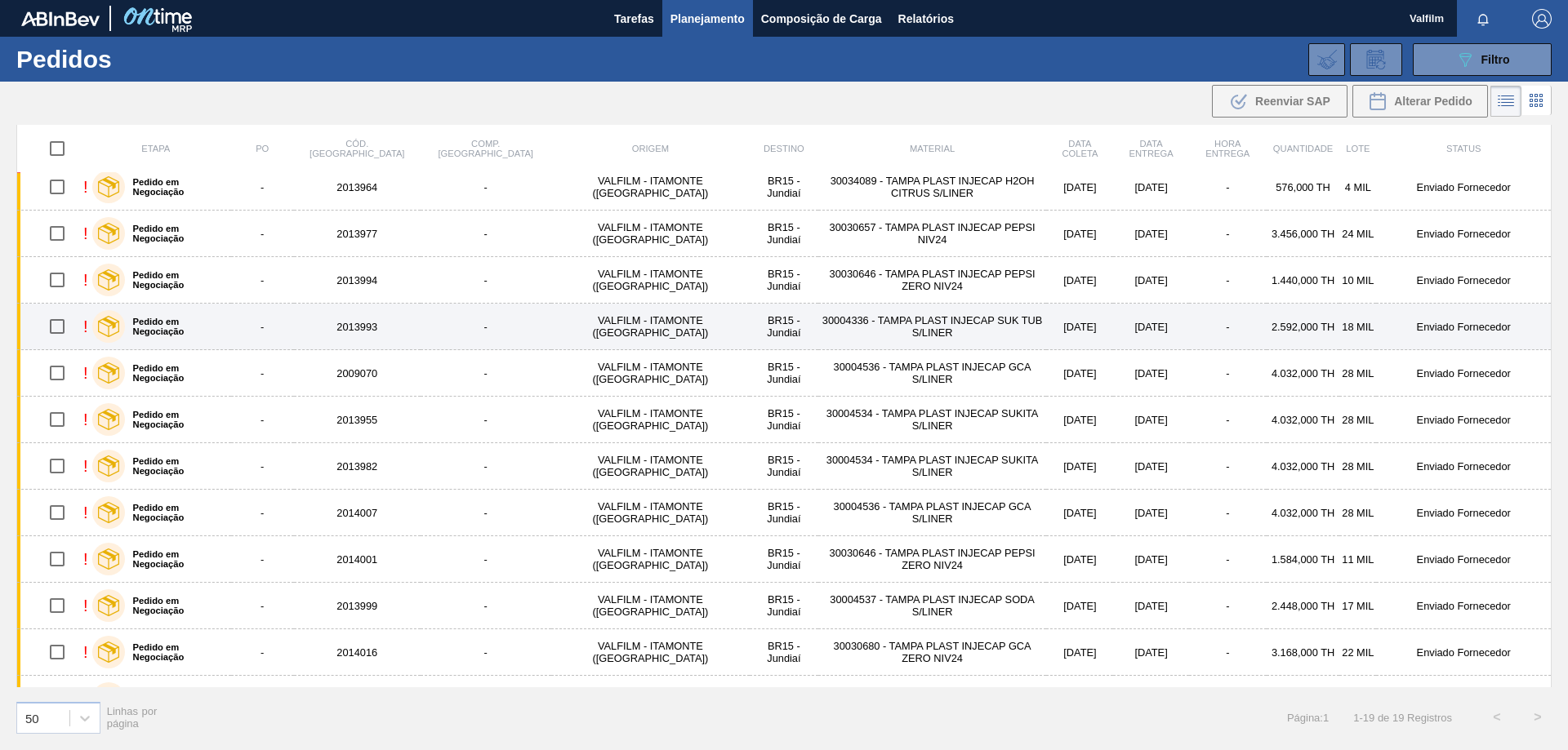
scroll to position [208, 0]
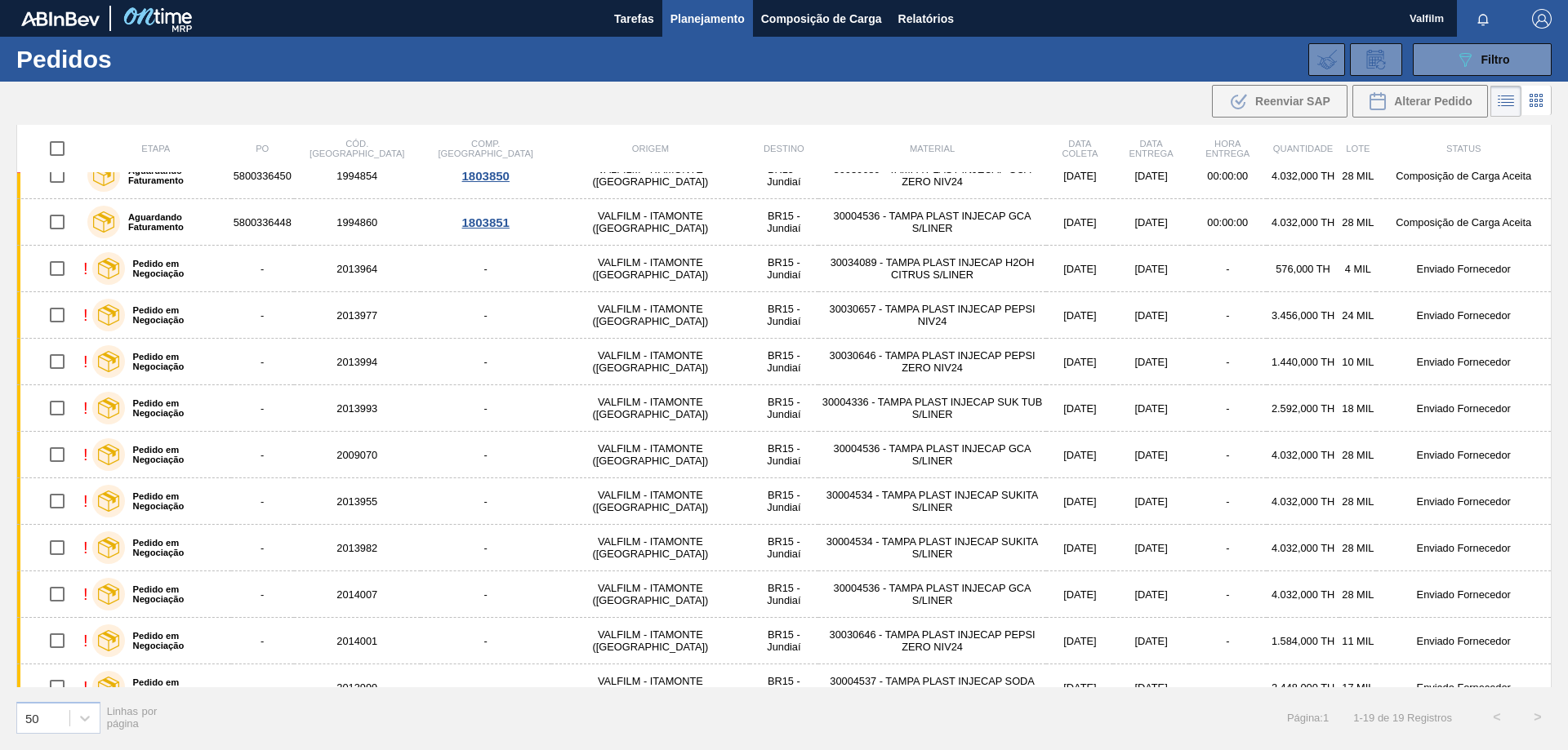
click at [1551, 297] on div "Etapa PO Cód. Pedido Comp. Carga Origem Destino Material Data coleta Data entre…" at bounding box center [784, 436] width 1568 height 623
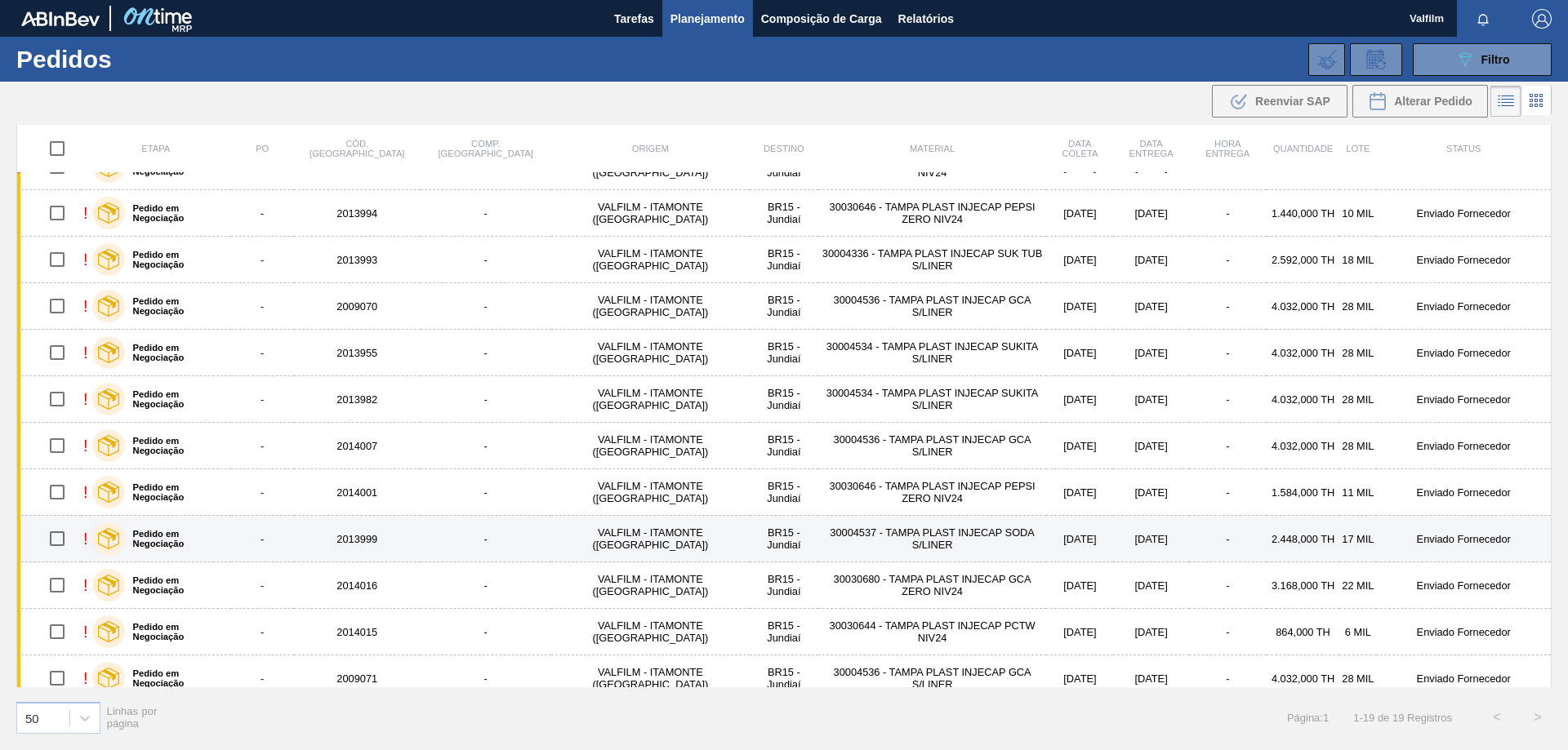
scroll to position [370, 0]
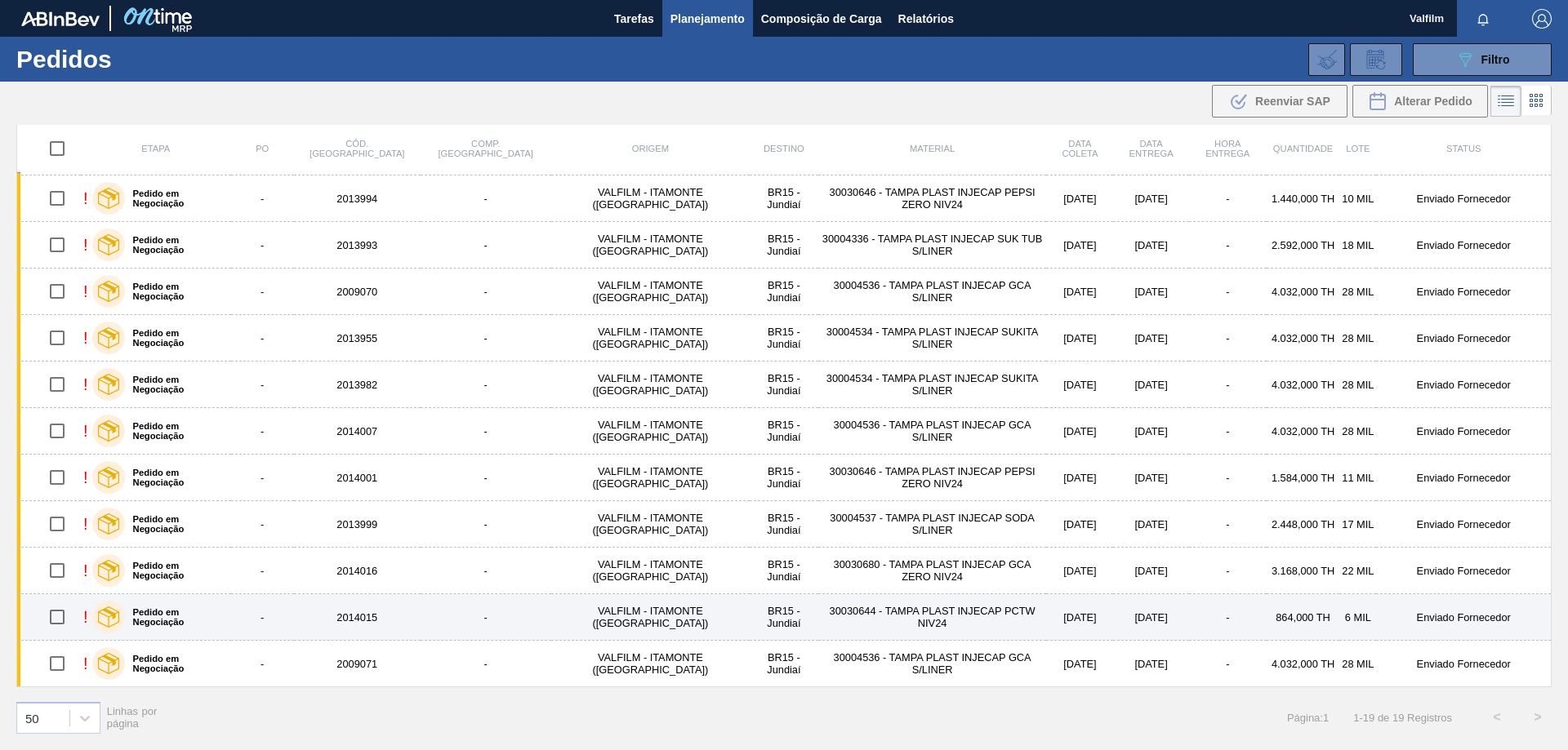
drag, startPoint x: 219, startPoint y: 477, endPoint x: 148, endPoint y: 617, distance: 157.0
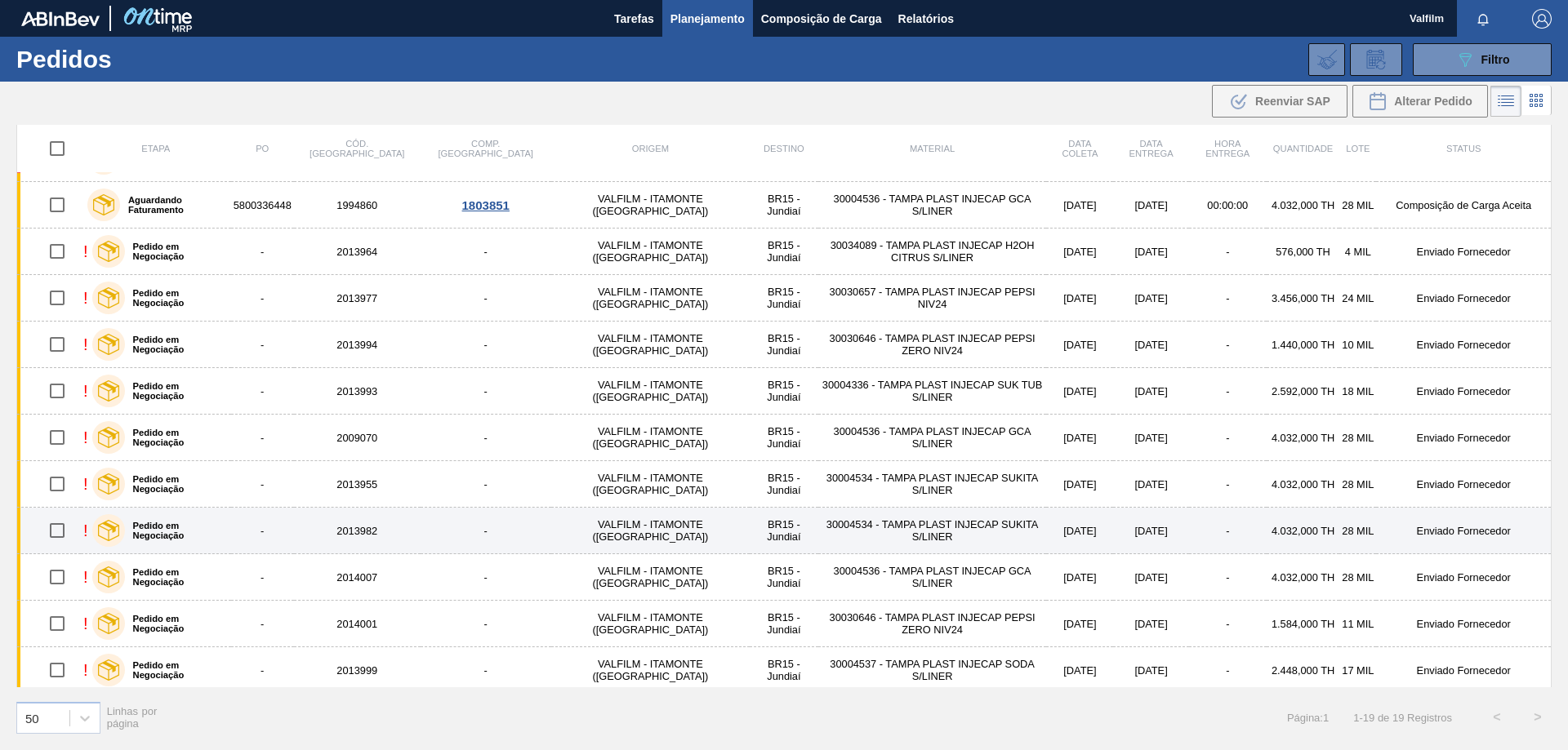
scroll to position [0, 0]
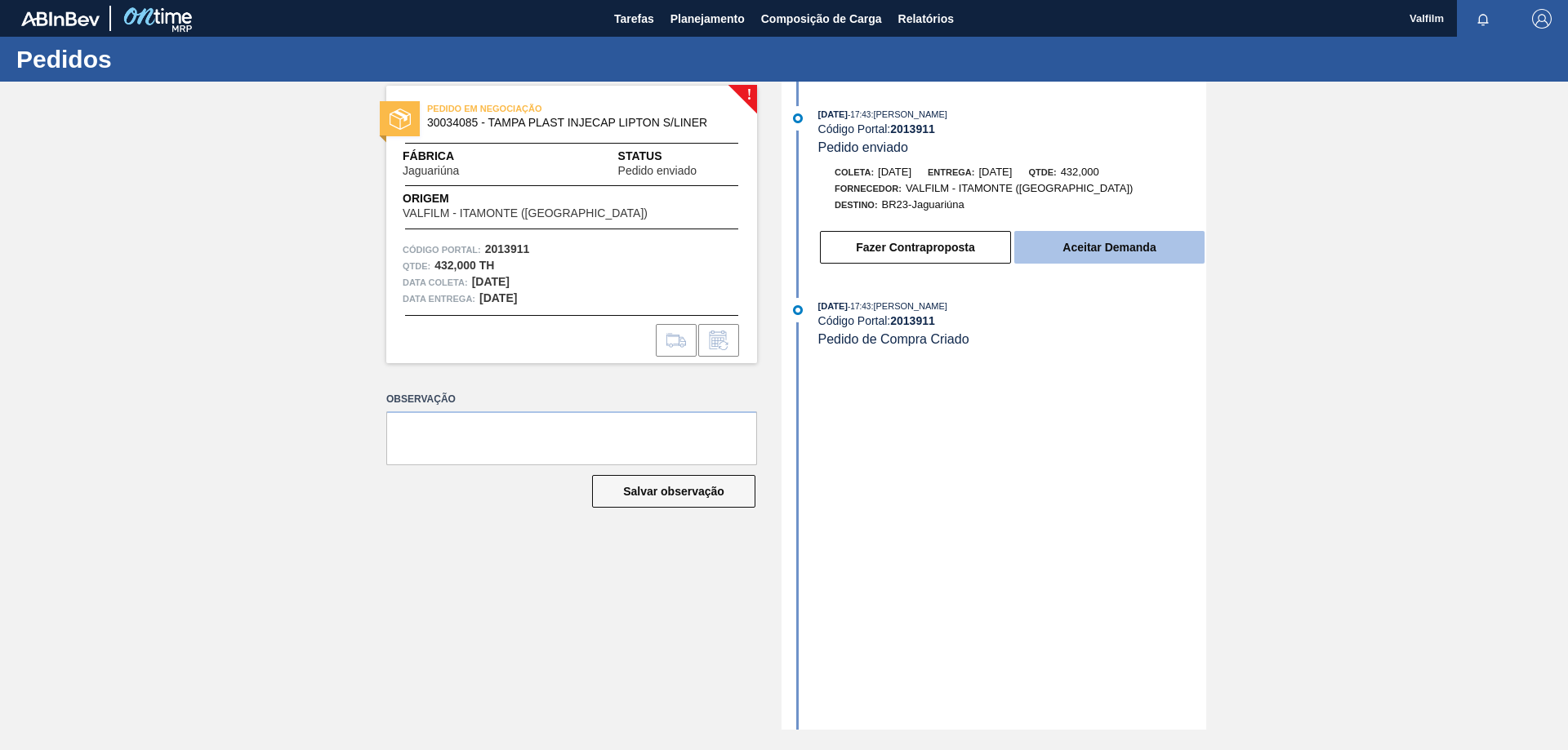
click at [1141, 252] on button "Aceitar Demanda" at bounding box center [1108, 246] width 190 height 33
click at [1112, 247] on button "Aceitar Demanda" at bounding box center [1108, 246] width 190 height 33
click at [1093, 239] on button "Aceitar Demanda" at bounding box center [1108, 246] width 190 height 33
click at [1098, 241] on button "Aceitar Demanda" at bounding box center [1108, 246] width 190 height 33
click at [1091, 251] on button "Aceitar Demanda" at bounding box center [1108, 246] width 190 height 33
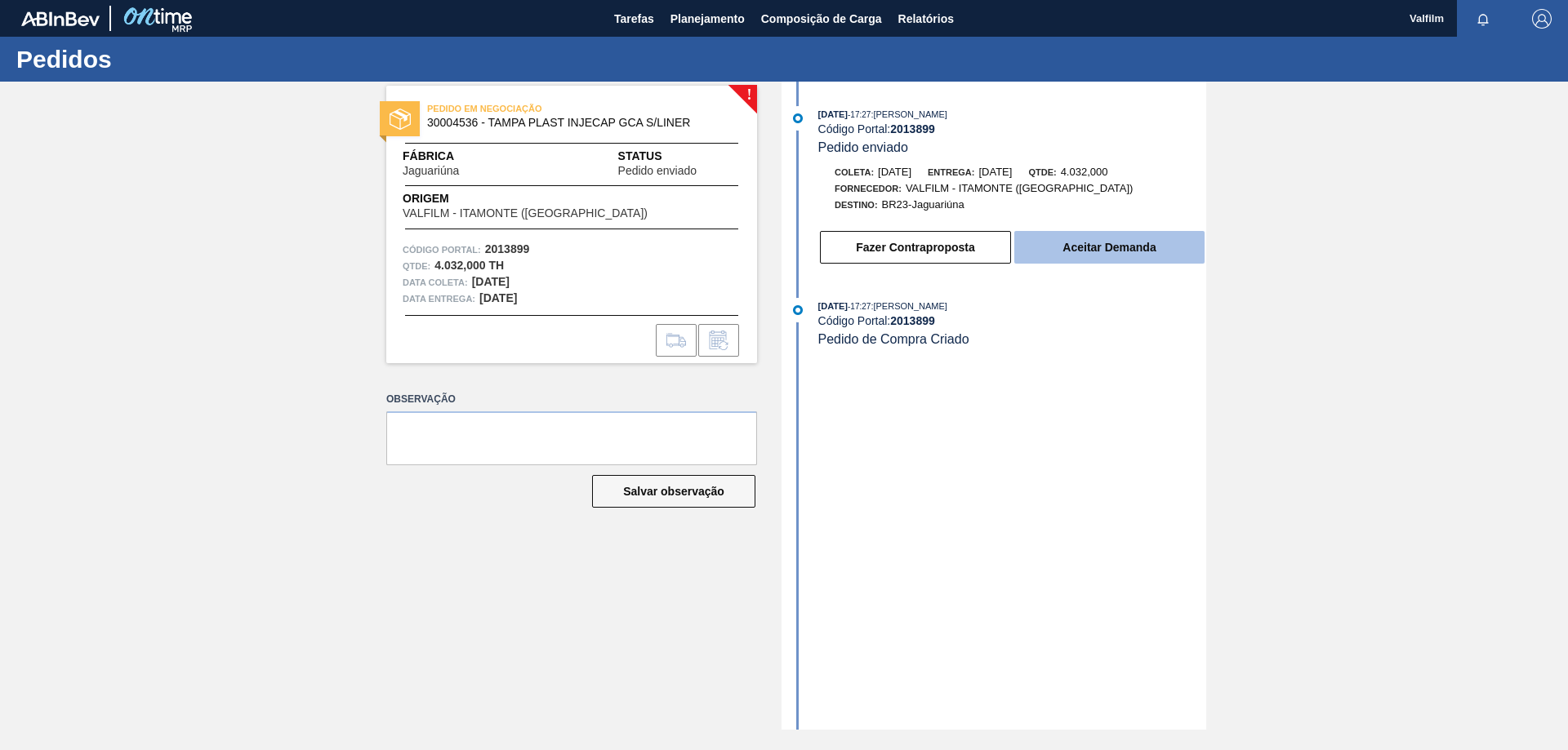
click at [1152, 242] on button "Aceitar Demanda" at bounding box center [1108, 246] width 190 height 33
click at [1100, 248] on button "Aceitar Demanda" at bounding box center [1108, 246] width 190 height 33
click at [1141, 235] on button "Aceitar Demanda" at bounding box center [1108, 246] width 190 height 33
click at [1128, 246] on button "Aceitar Demanda" at bounding box center [1108, 246] width 190 height 33
click at [1099, 246] on button "Aceitar Demanda" at bounding box center [1108, 246] width 190 height 33
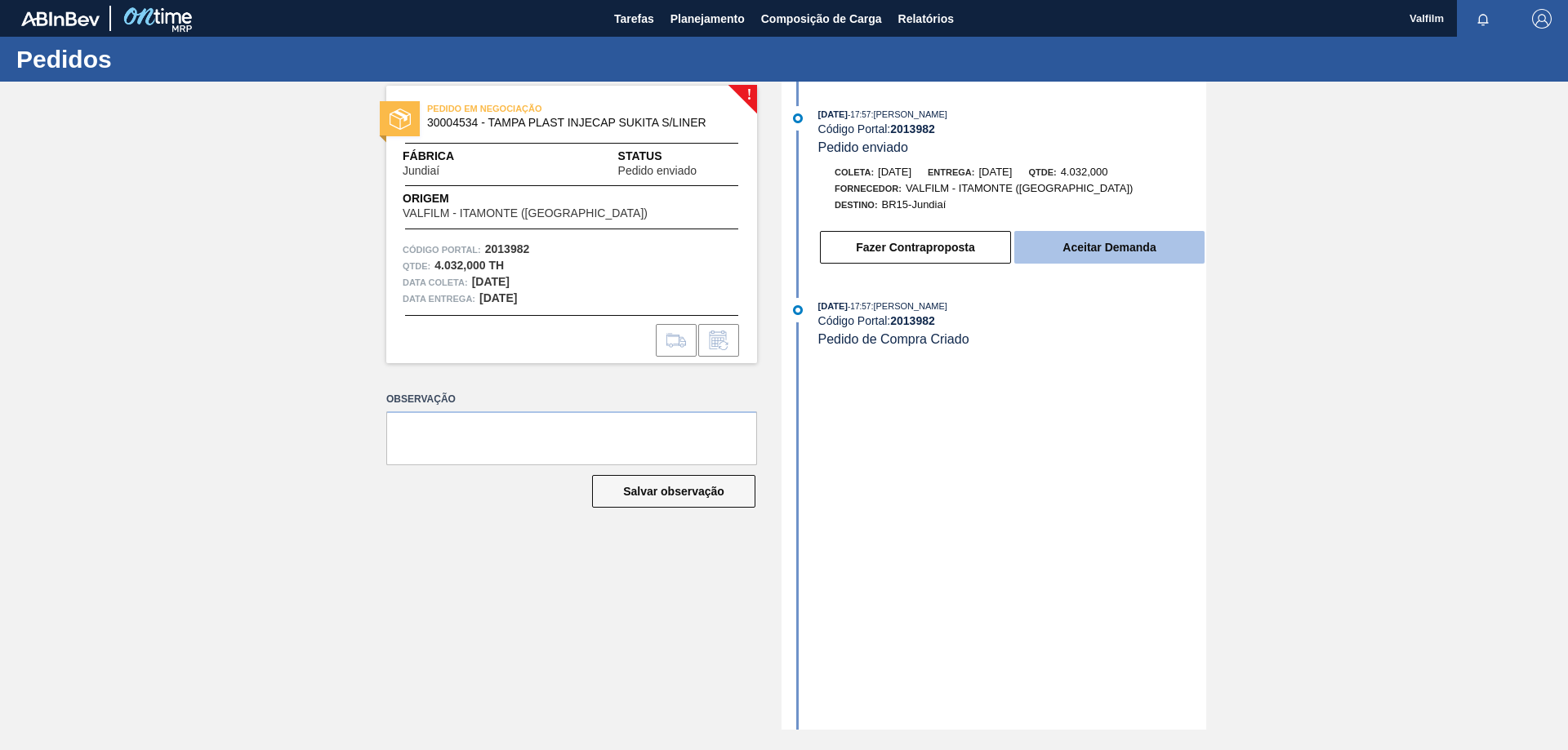
click at [1104, 263] on button "Aceitar Demanda" at bounding box center [1108, 246] width 190 height 33
click at [1131, 236] on button "Aceitar Demanda" at bounding box center [1108, 246] width 190 height 33
click at [1163, 247] on button "Aceitar Demanda" at bounding box center [1108, 246] width 190 height 33
click at [1097, 248] on button "Aceitar Demanda" at bounding box center [1108, 246] width 190 height 33
click at [1152, 247] on button "Aceitar Demanda" at bounding box center [1108, 246] width 190 height 33
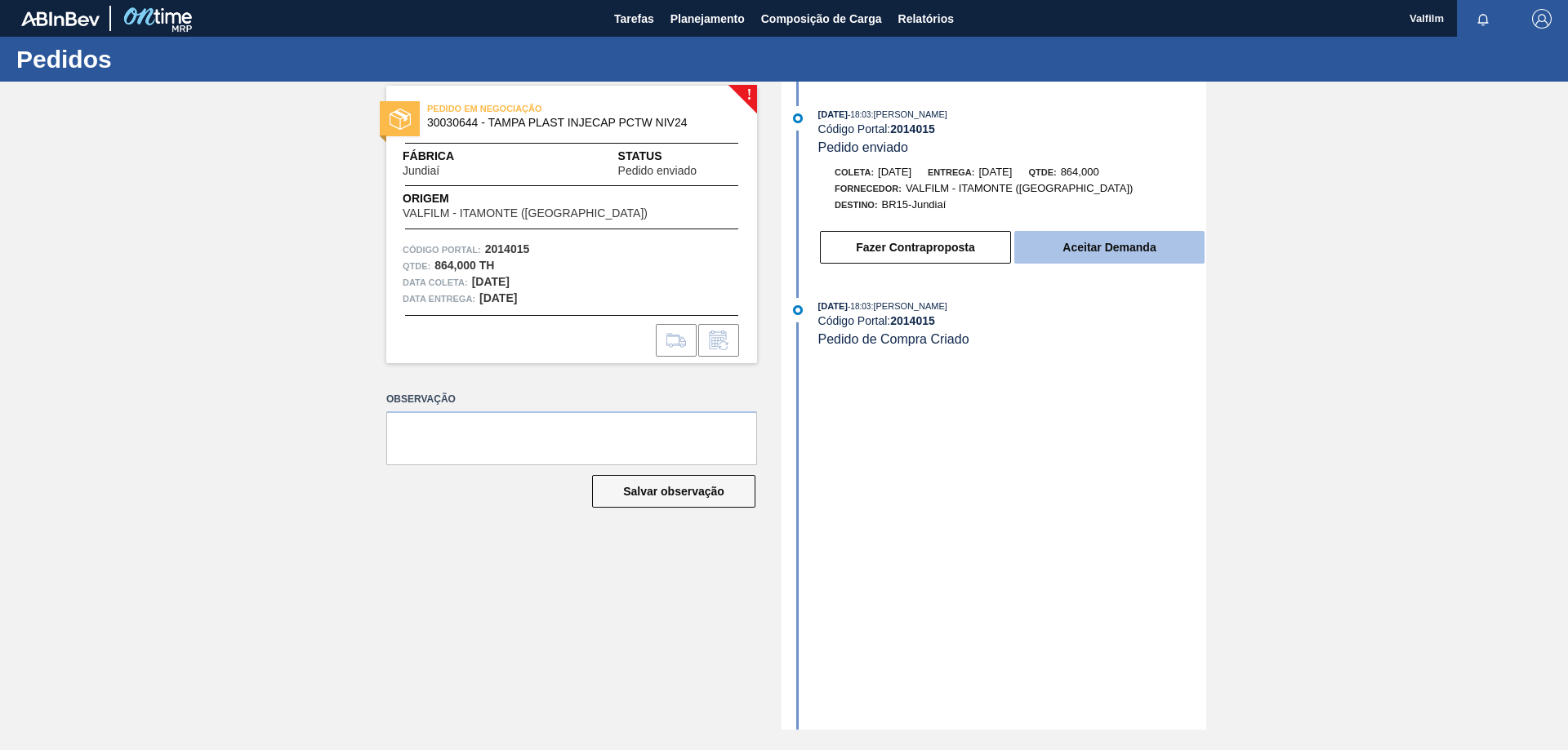
click at [1131, 261] on button "Aceitar Demanda" at bounding box center [1108, 246] width 190 height 33
click at [1075, 257] on button "Aceitar Demanda" at bounding box center [1108, 246] width 190 height 33
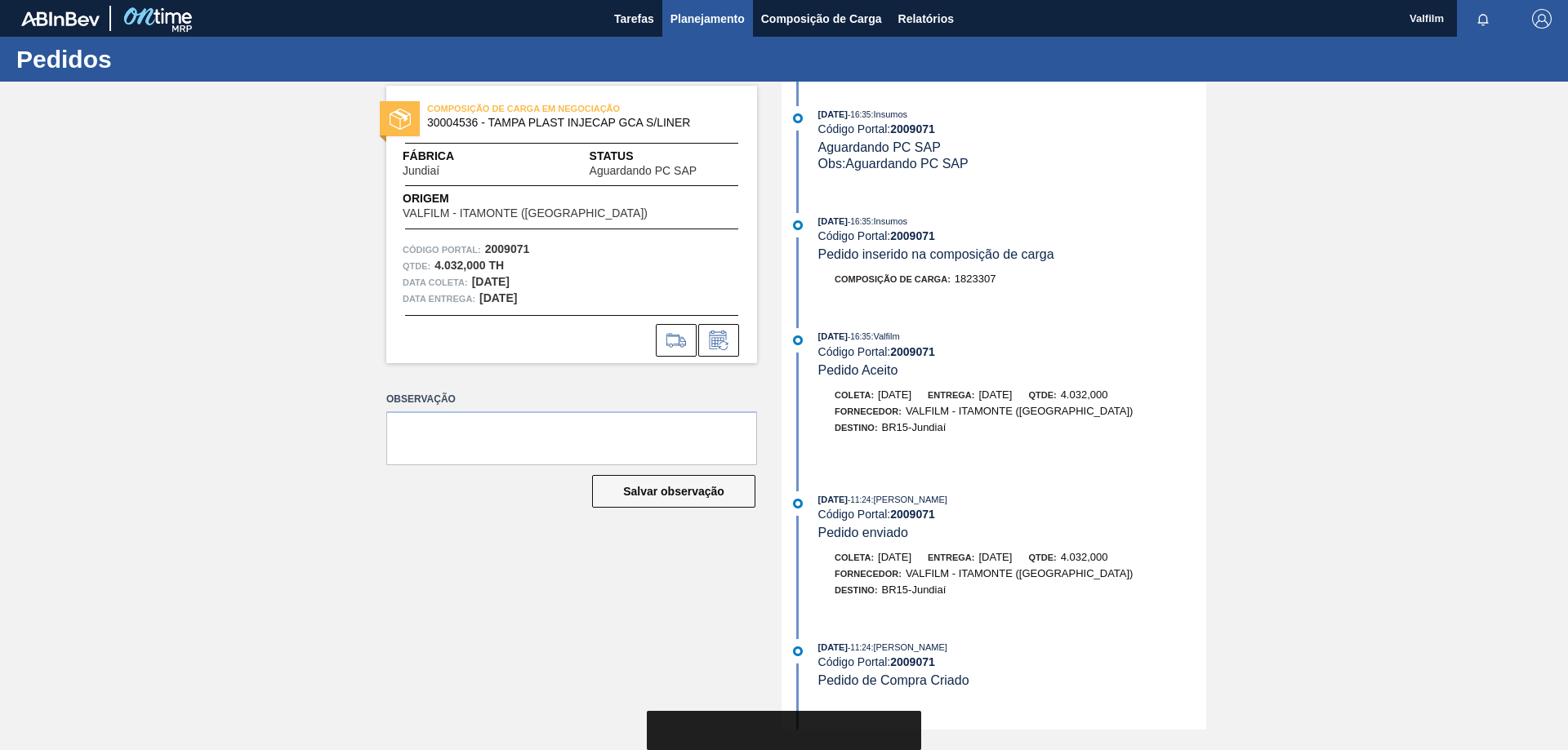
click at [682, 22] on span "Planejamento" at bounding box center [707, 19] width 74 height 19
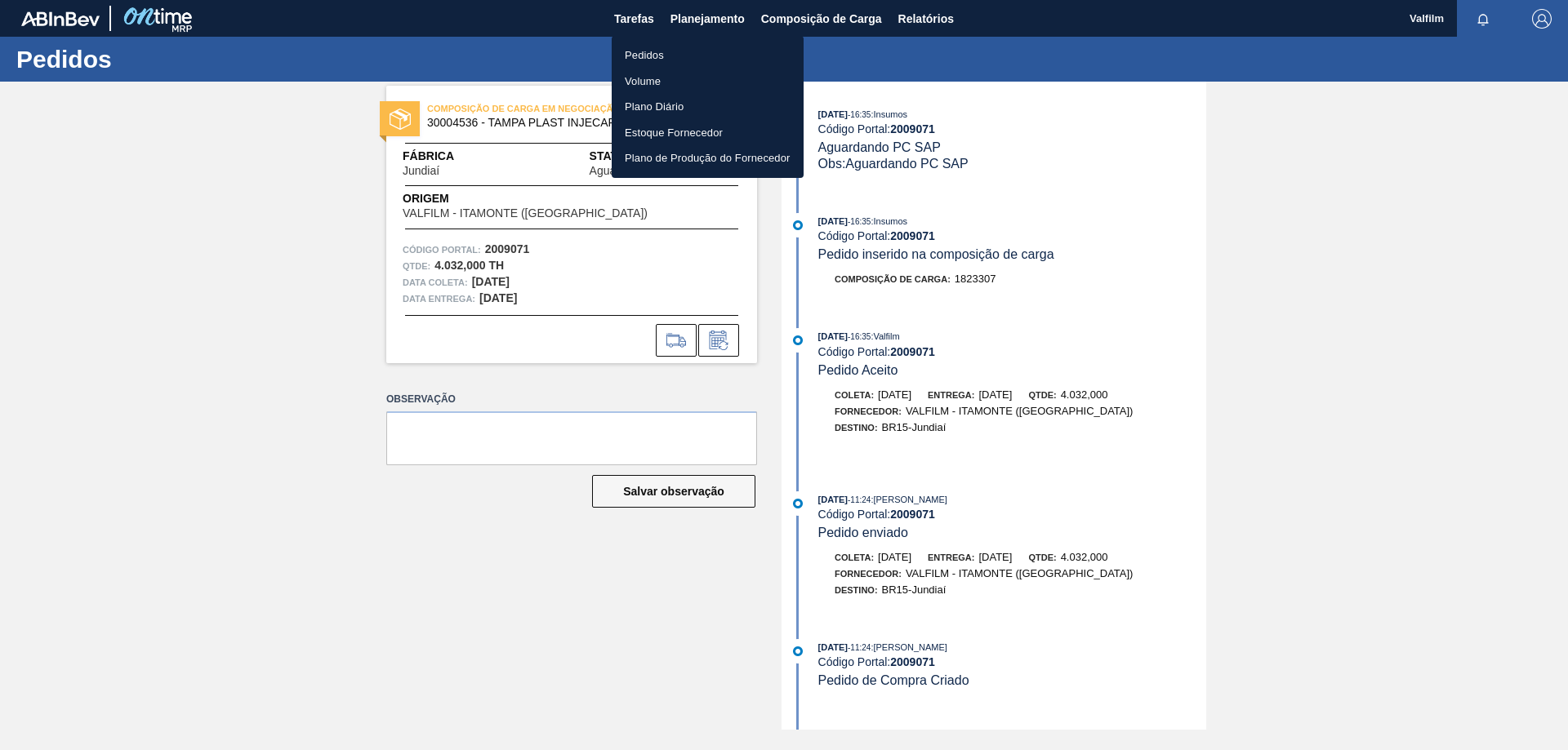
click at [639, 56] on li "Pedidos" at bounding box center [707, 56] width 192 height 27
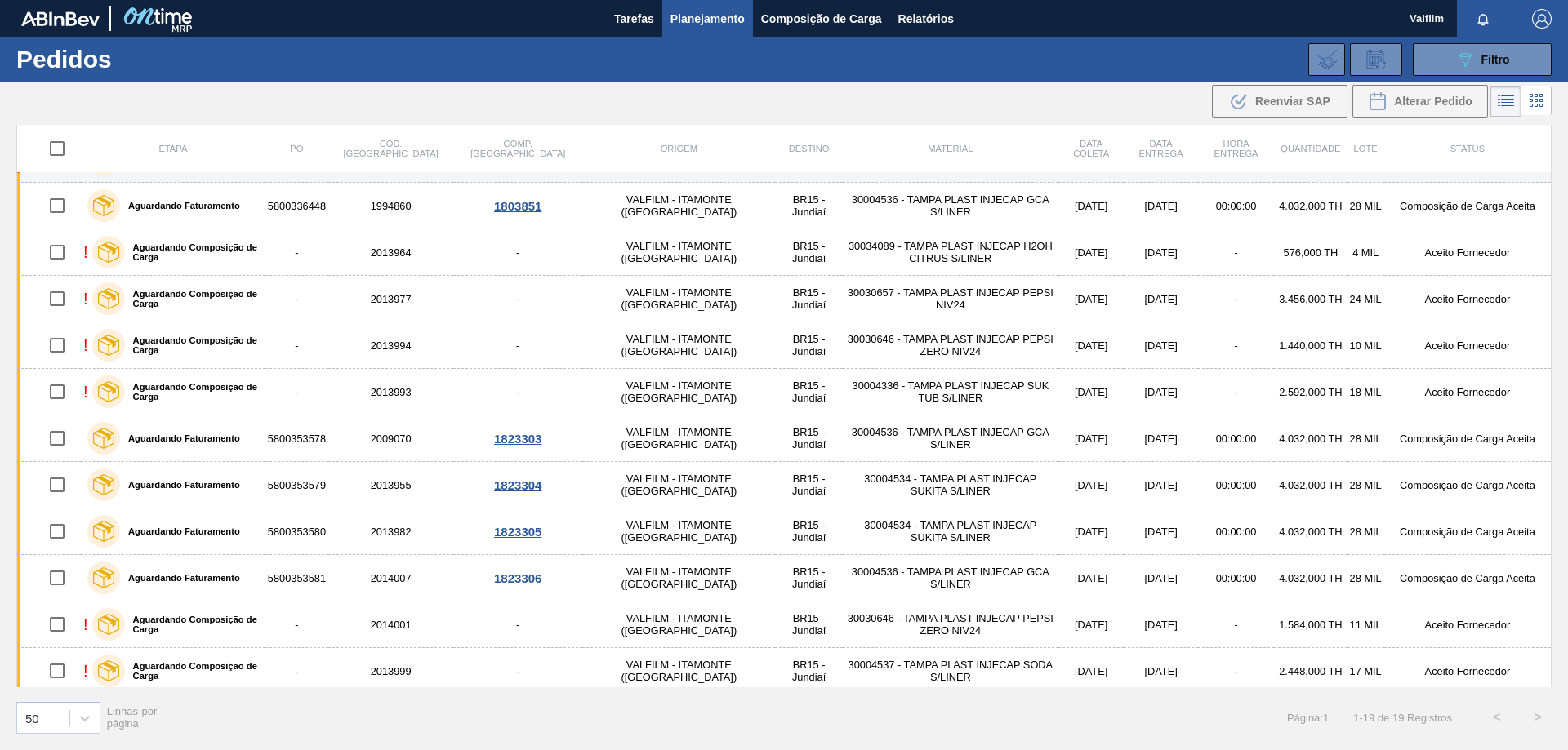
scroll to position [245, 0]
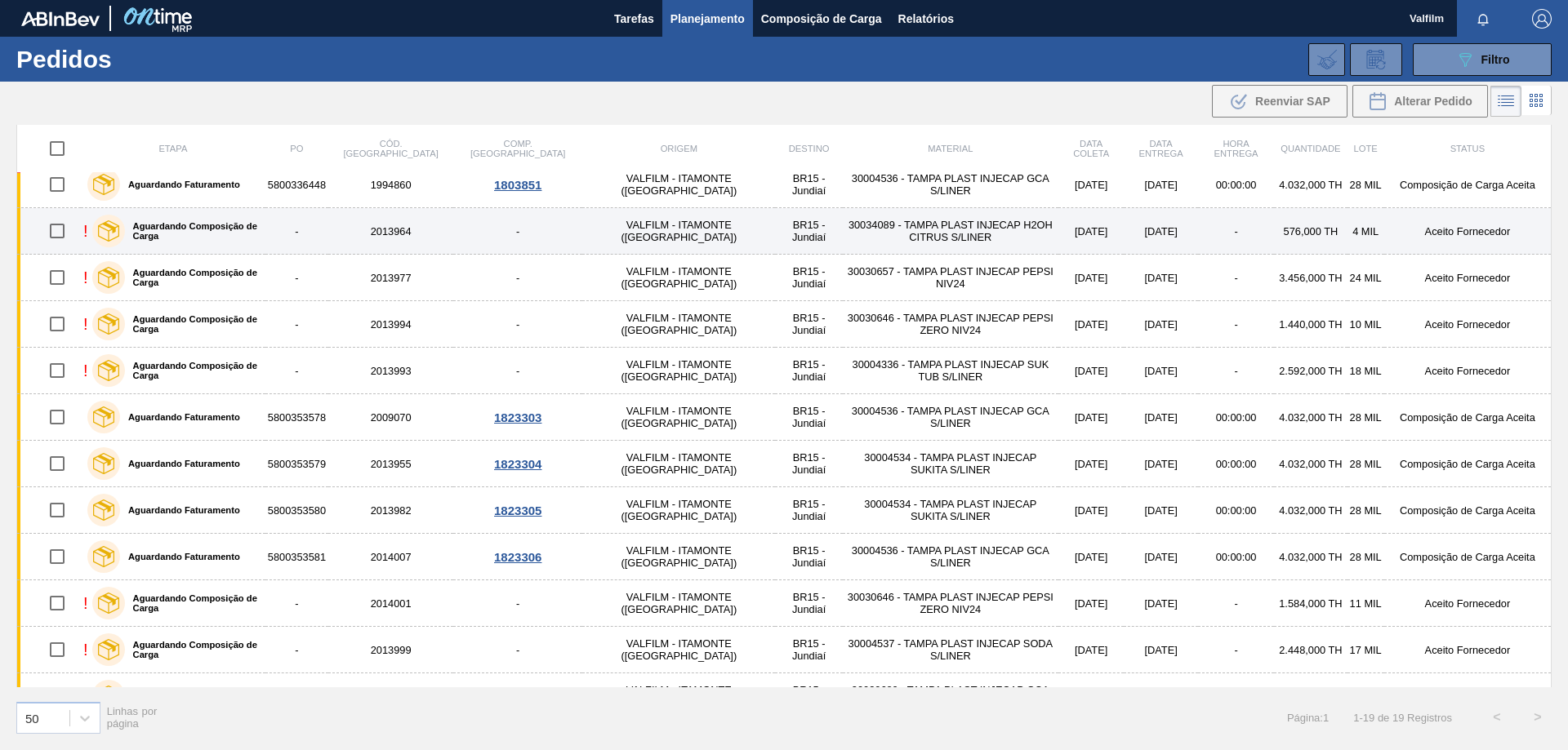
click at [1441, 236] on td "Aceito Fornecedor" at bounding box center [1467, 231] width 167 height 47
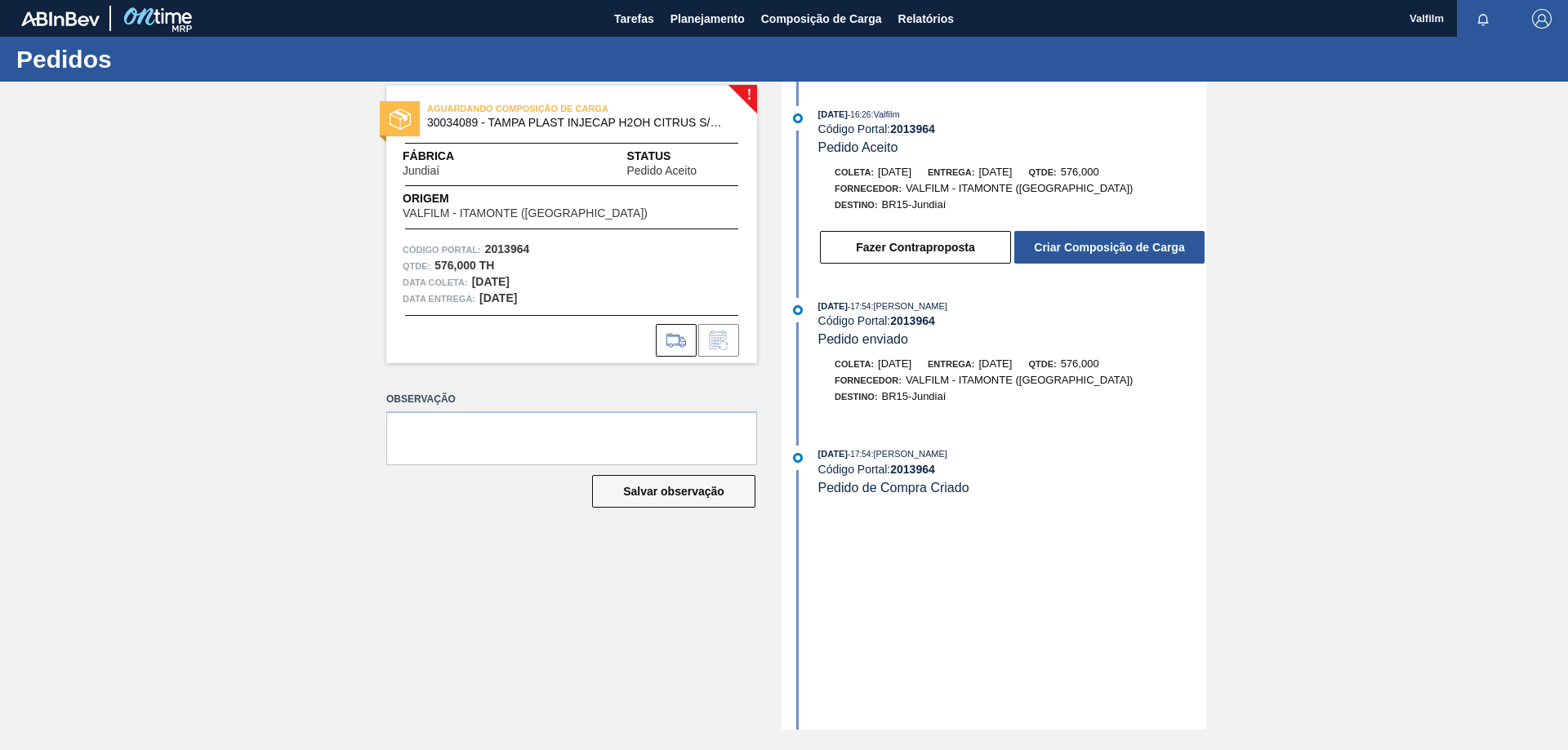
click at [1054, 264] on div "Fazer Contraproposta Criar Composição de Carga" at bounding box center [1012, 247] width 388 height 36
click at [1056, 243] on button "Criar Composição de Carga" at bounding box center [1108, 246] width 190 height 33
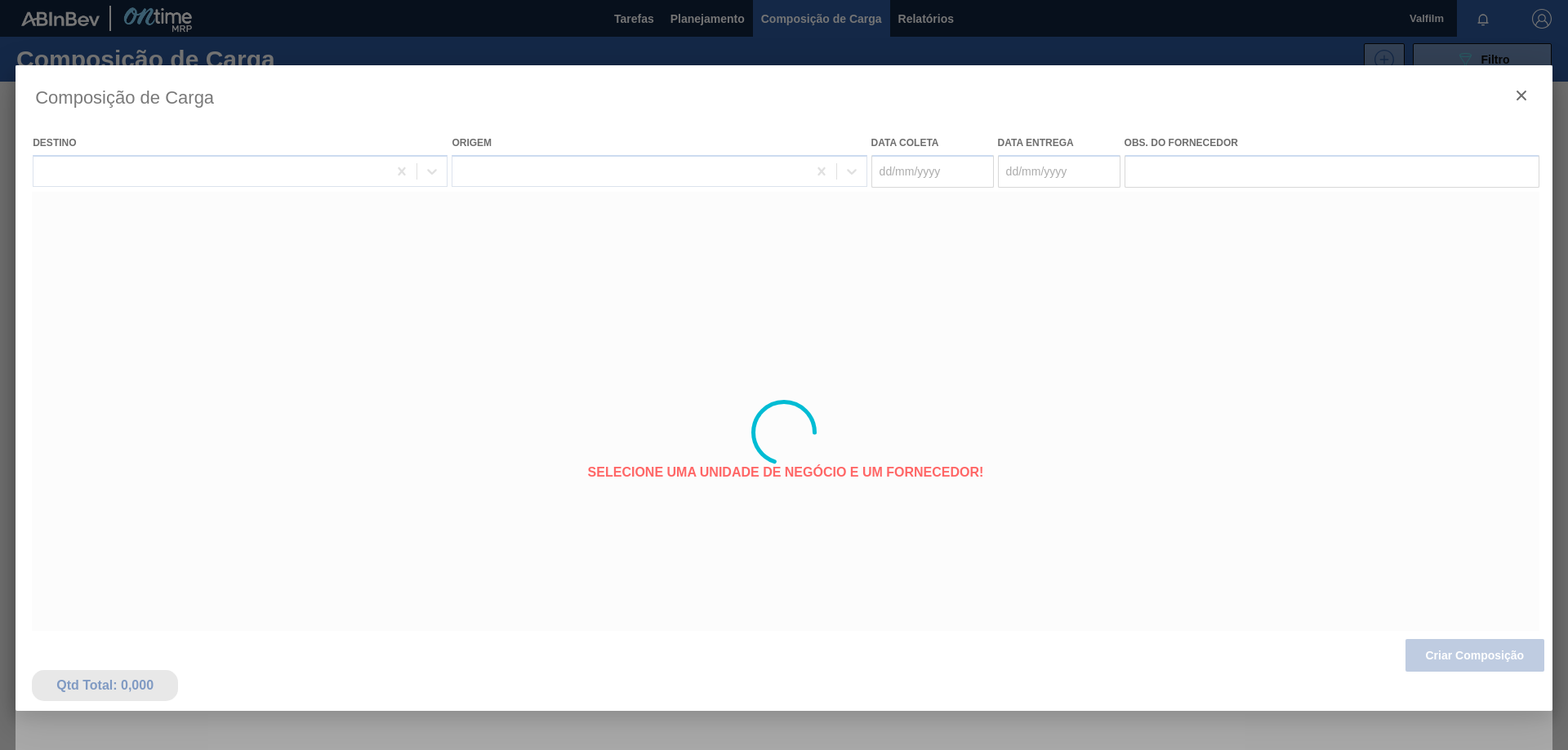
type coleta "03/09/2025"
type entrega "03/09/2025"
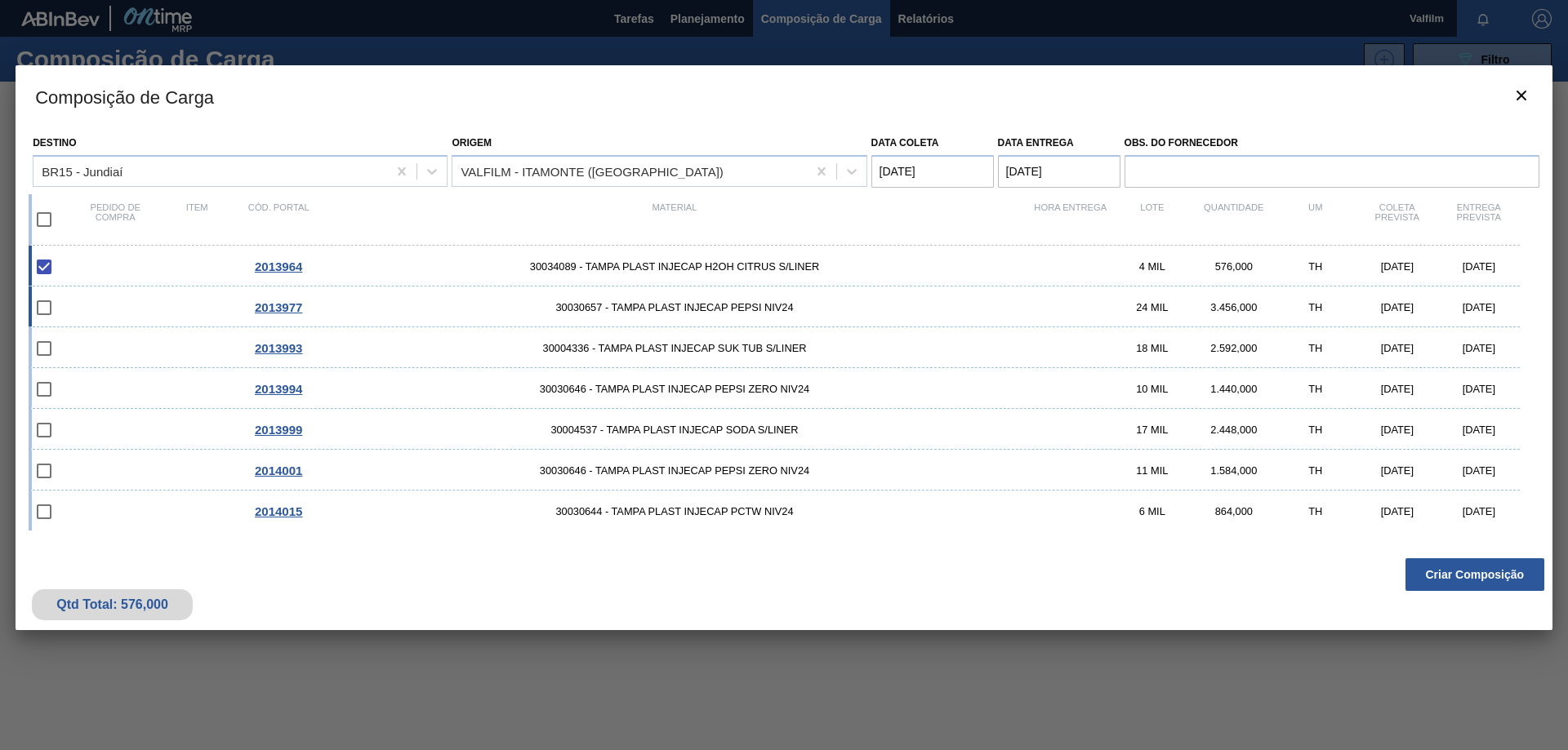
click at [1482, 307] on div "03/09/2025" at bounding box center [1479, 307] width 81 height 12
checkbox input "true"
click at [1468, 565] on button "Criar Composição" at bounding box center [1474, 574] width 139 height 33
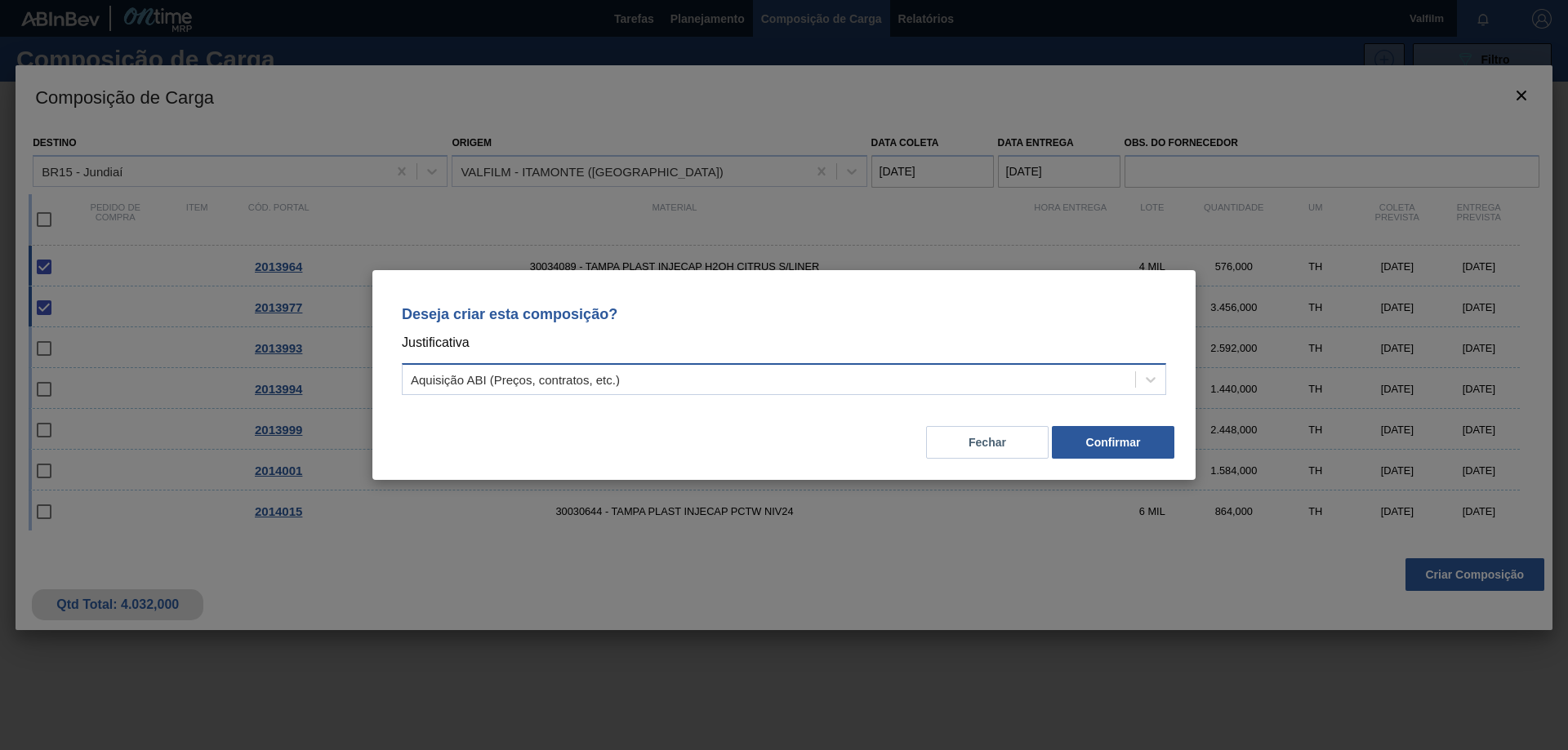
click at [1015, 377] on div "Aquisição ABI (Preços, contratos, etc.)" at bounding box center [768, 380] width 733 height 24
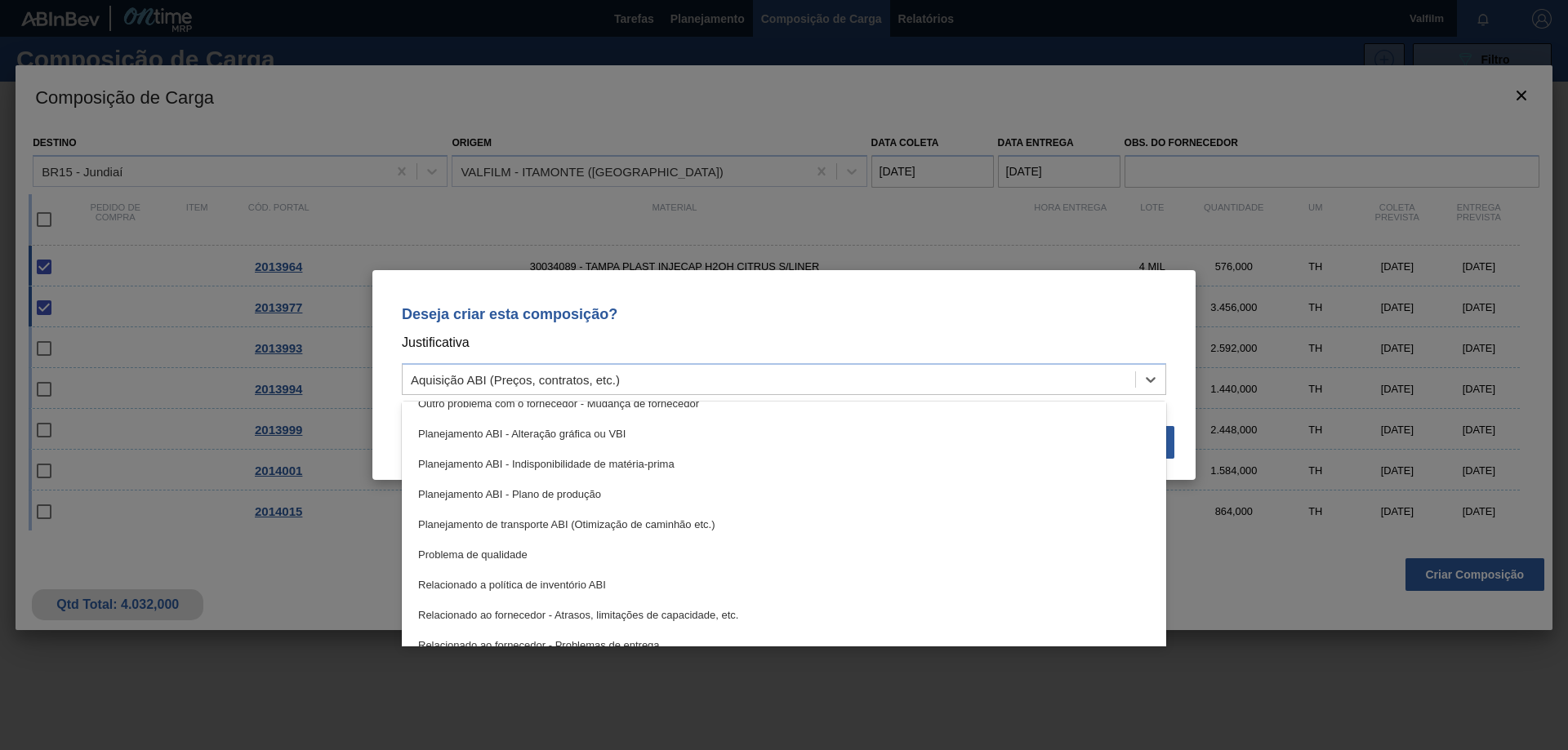
scroll to position [306, 0]
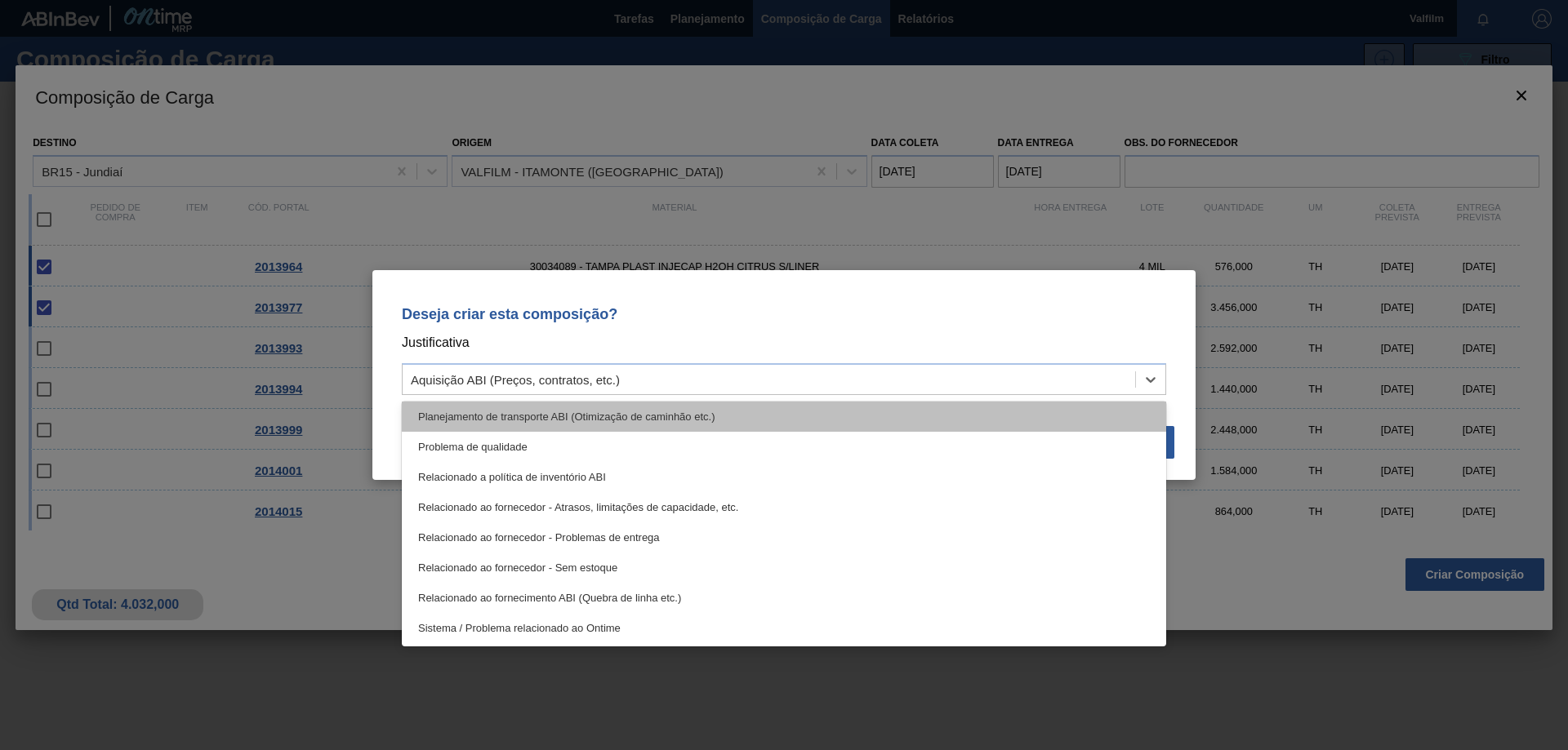
click at [703, 425] on div "Planejamento de transporte ABI (Otimização de caminhão etc.)" at bounding box center [784, 417] width 765 height 30
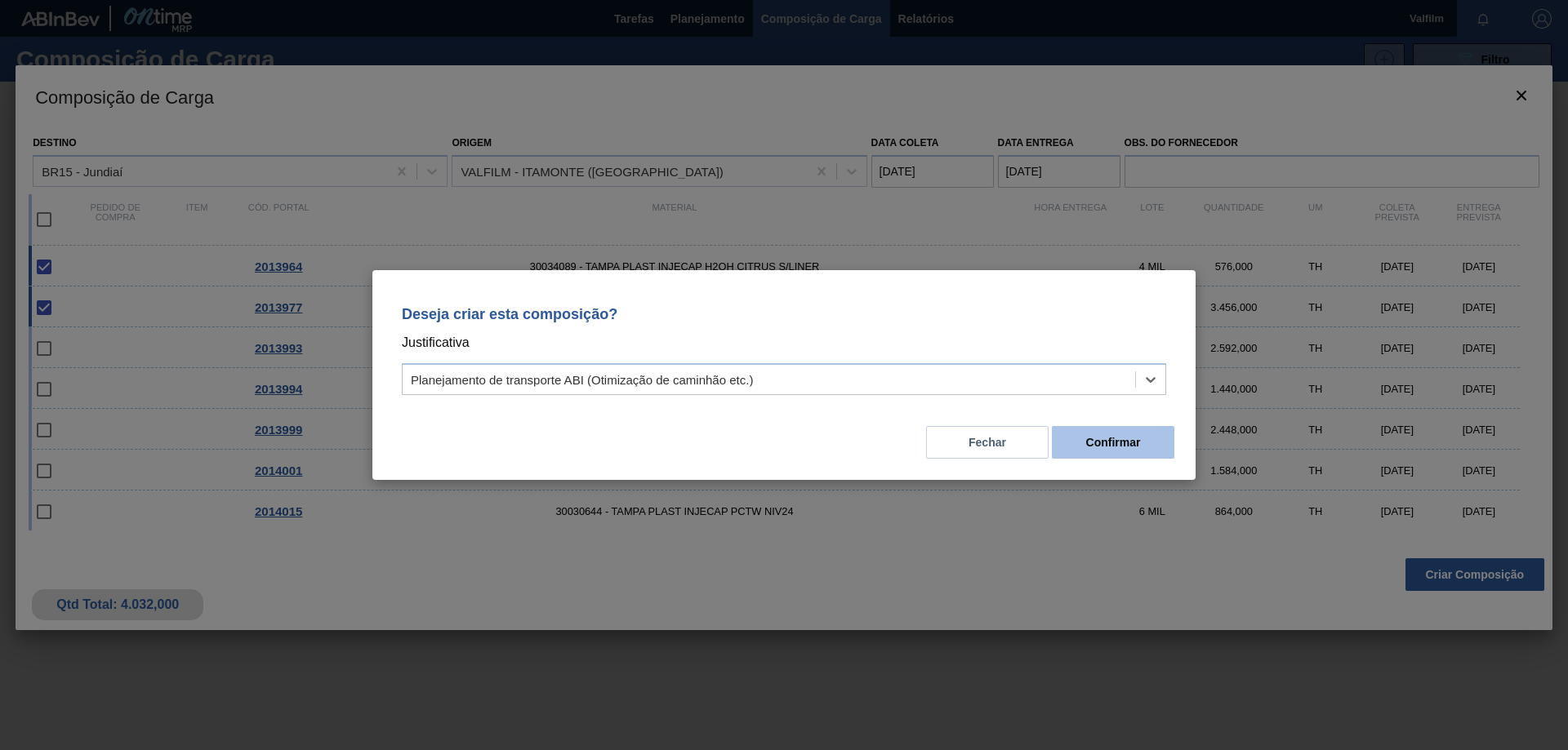
click at [1130, 428] on button "Confirmar" at bounding box center [1113, 442] width 123 height 33
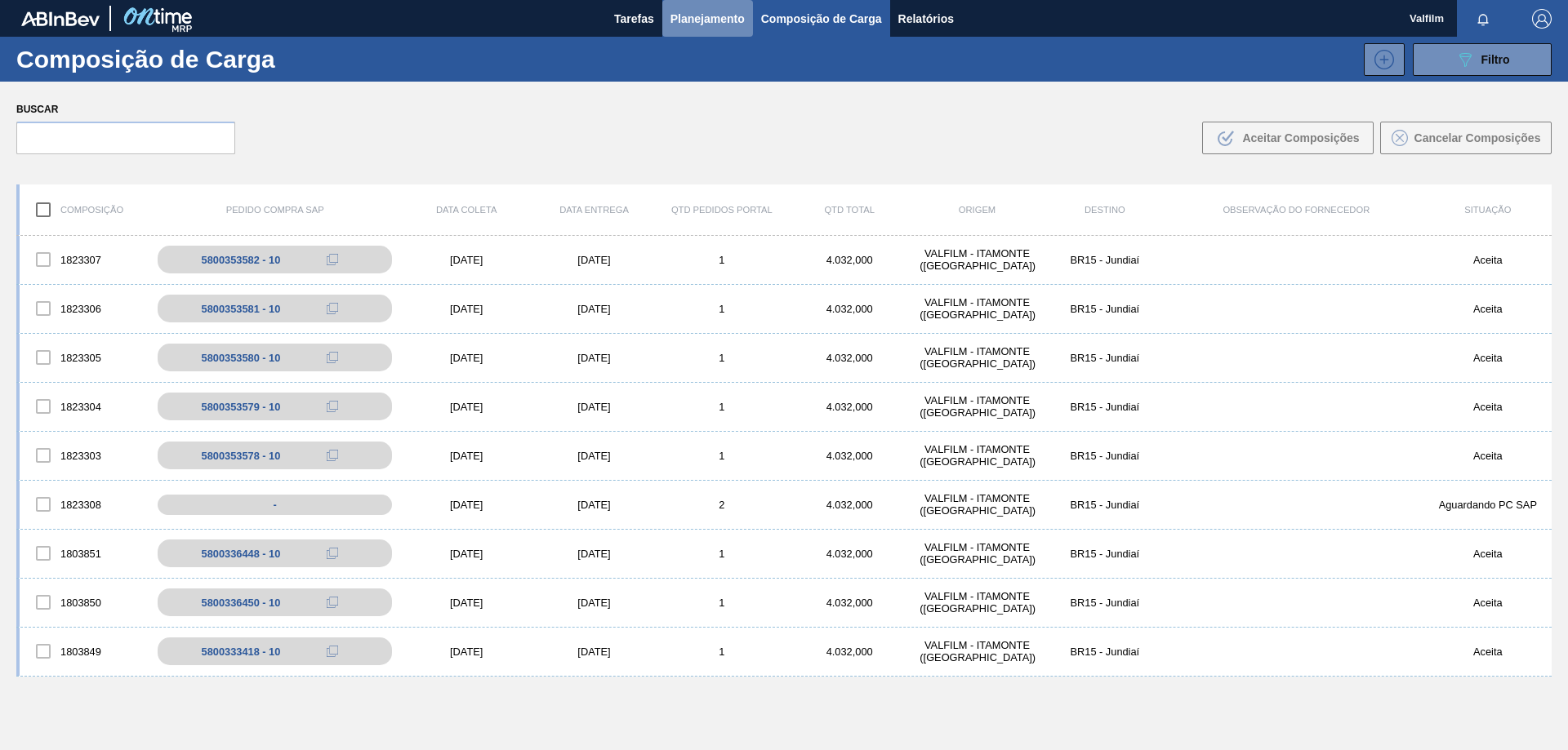
click at [712, 11] on span "Planejamento" at bounding box center [707, 19] width 74 height 19
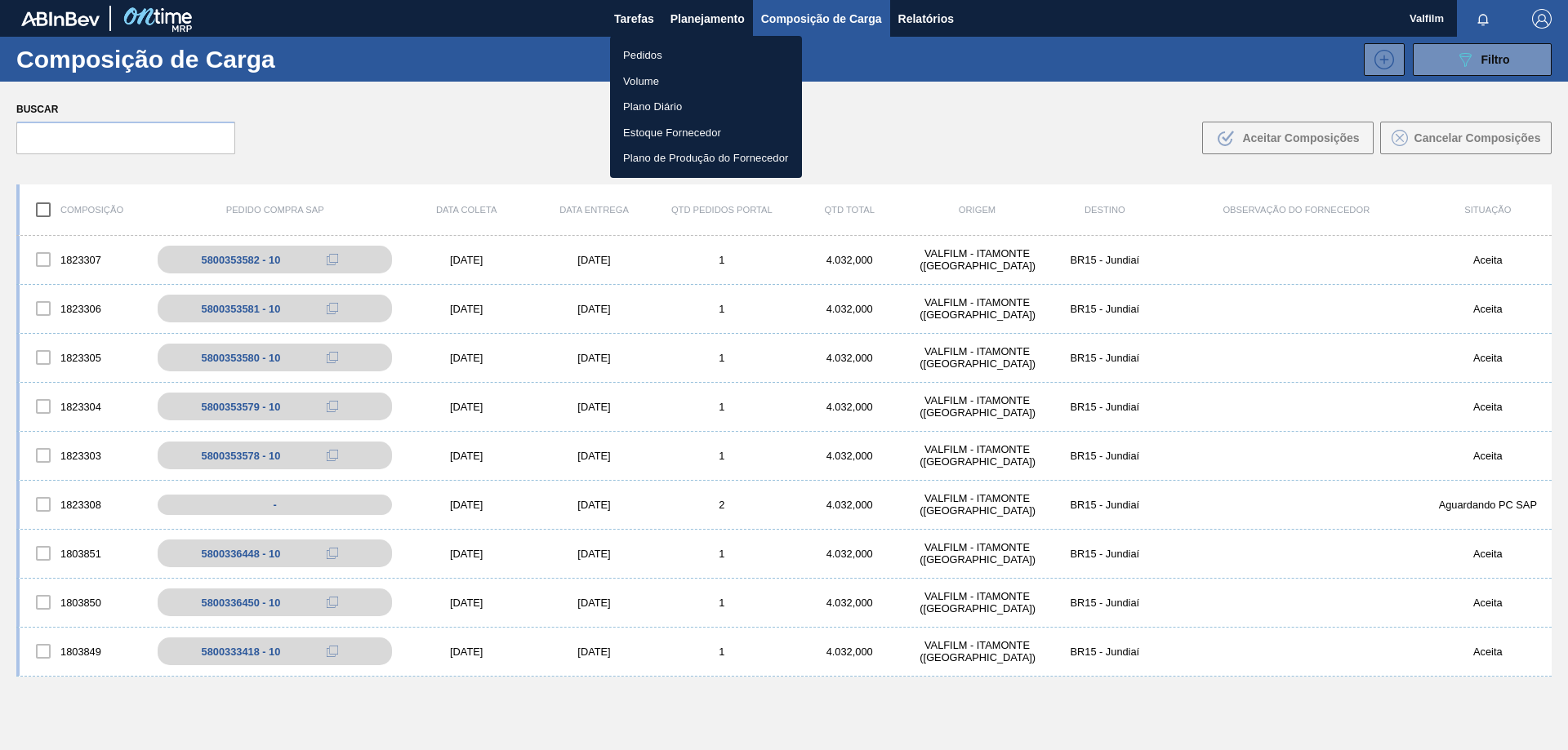
click at [680, 47] on li "Pedidos" at bounding box center [705, 56] width 192 height 27
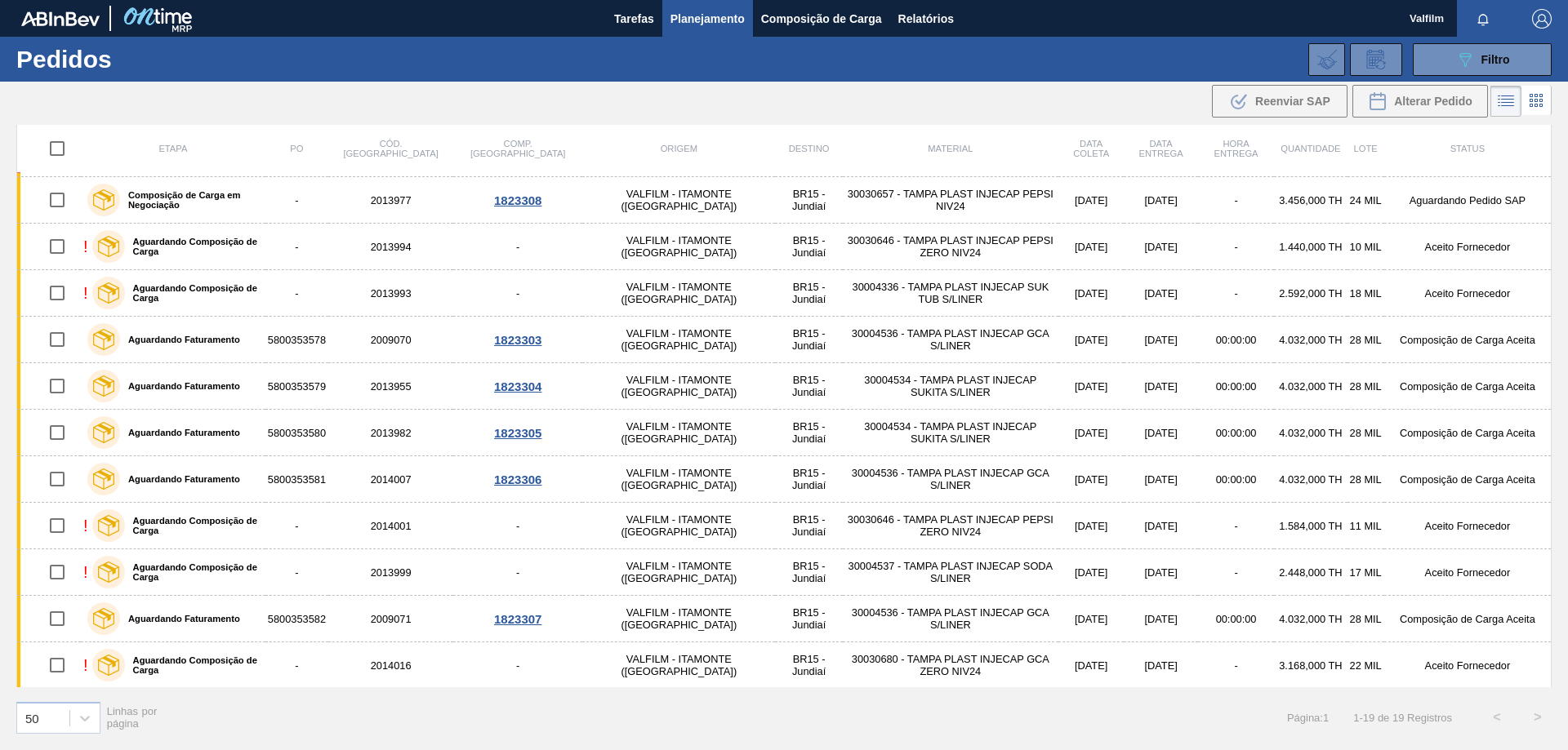
scroll to position [327, 0]
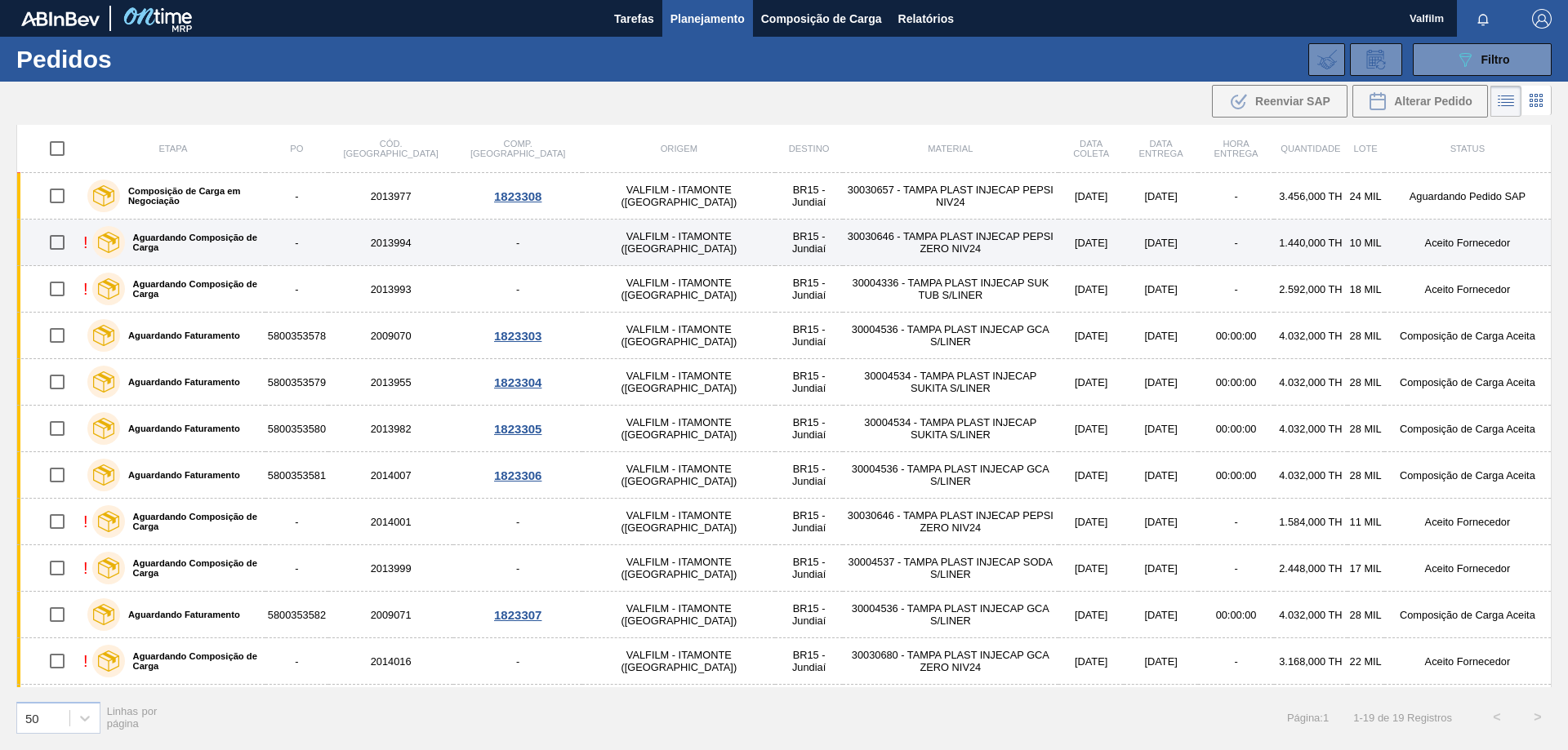
click at [1451, 239] on td "Aceito Fornecedor" at bounding box center [1467, 243] width 167 height 47
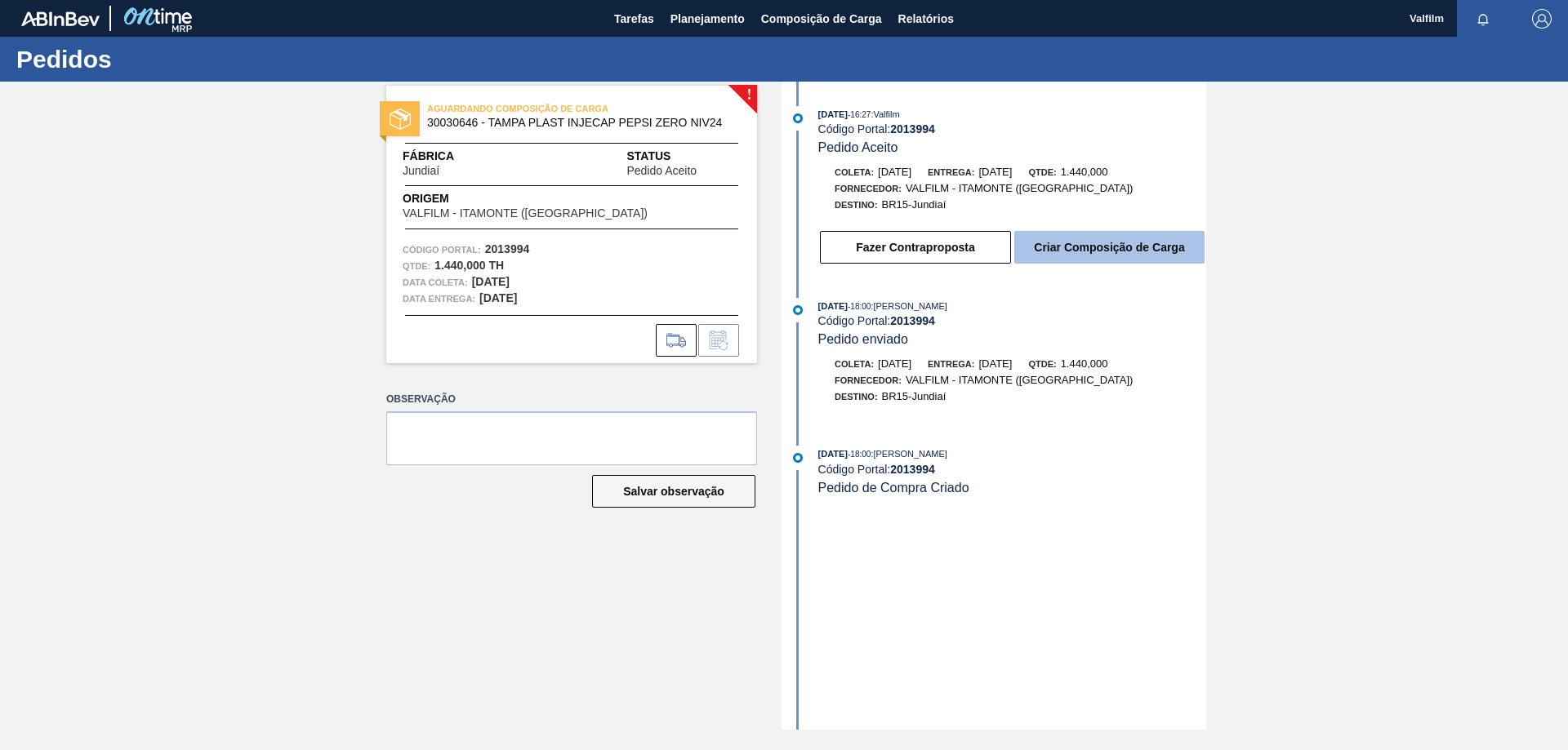
click at [1142, 246] on button "Criar Composição de Carga" at bounding box center [1108, 246] width 190 height 33
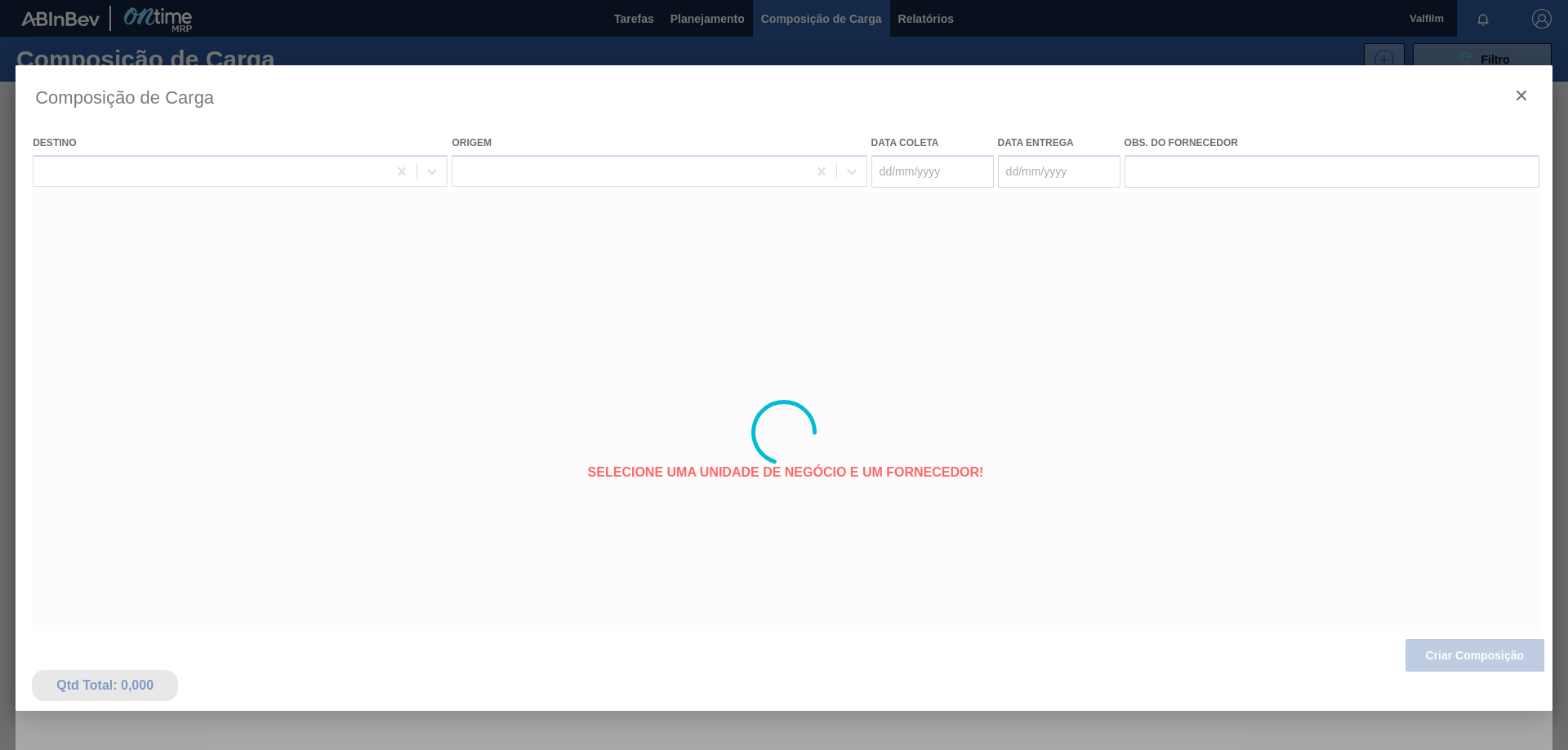
type coleta "08/09/2025"
type entrega "08/09/2025"
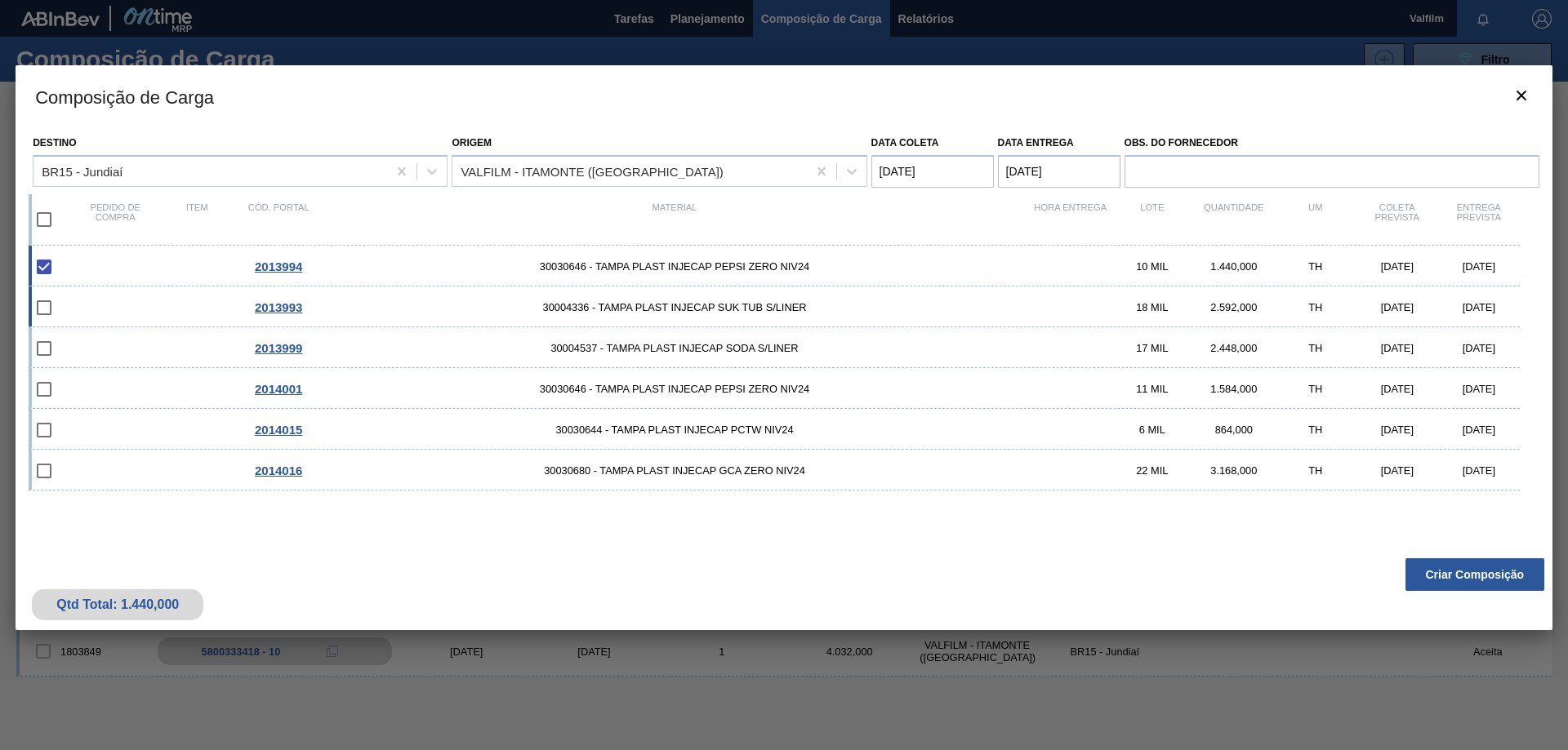
click at [1487, 308] on div "08/09/2025" at bounding box center [1479, 307] width 81 height 12
checkbox input "true"
click at [1492, 576] on button "Criar Composição" at bounding box center [1474, 574] width 139 height 33
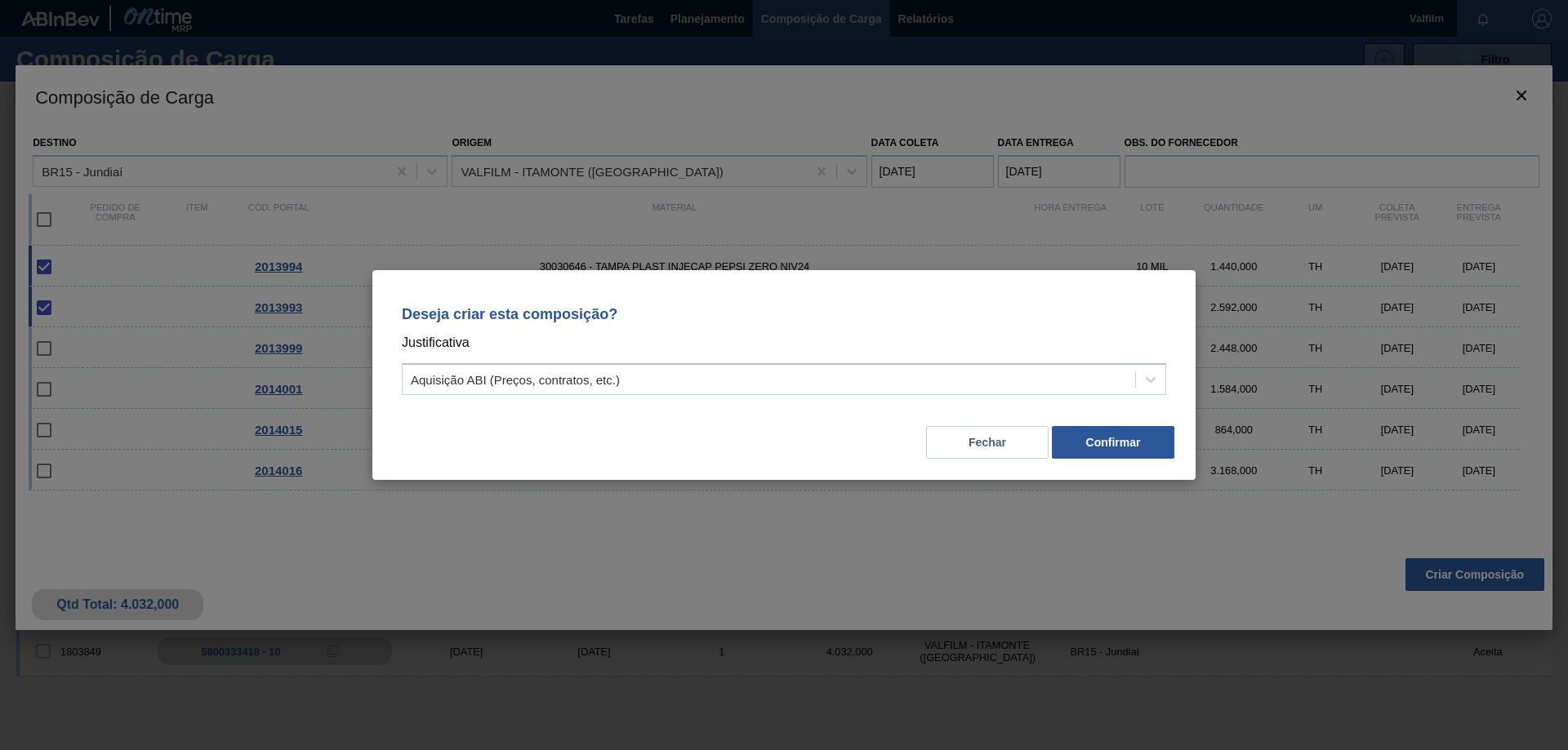
drag, startPoint x: 986, startPoint y: 387, endPoint x: 975, endPoint y: 398, distance: 15.6
click at [986, 390] on div "Aquisição ABI (Preços, contratos, etc.)" at bounding box center [768, 380] width 733 height 24
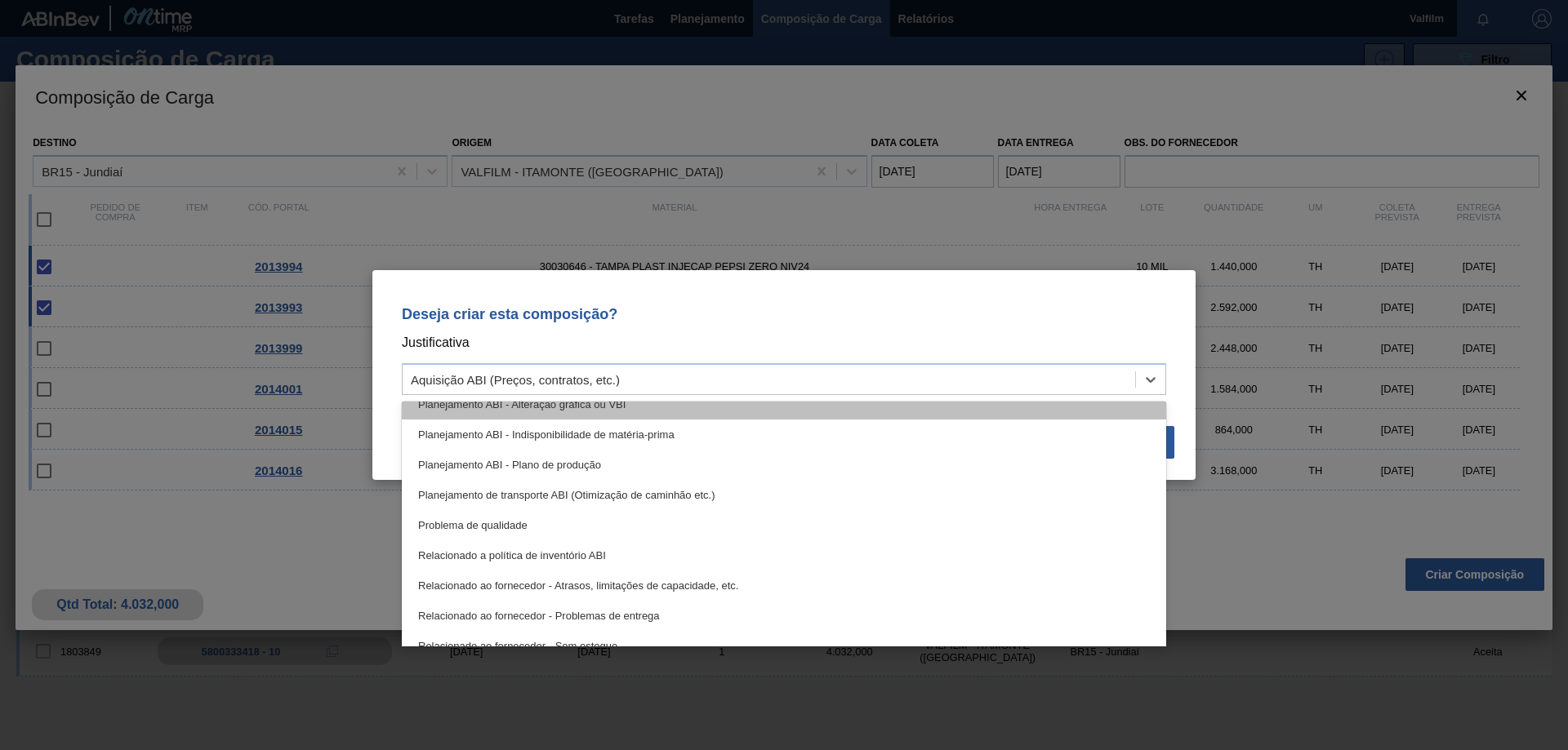
scroll to position [306, 0]
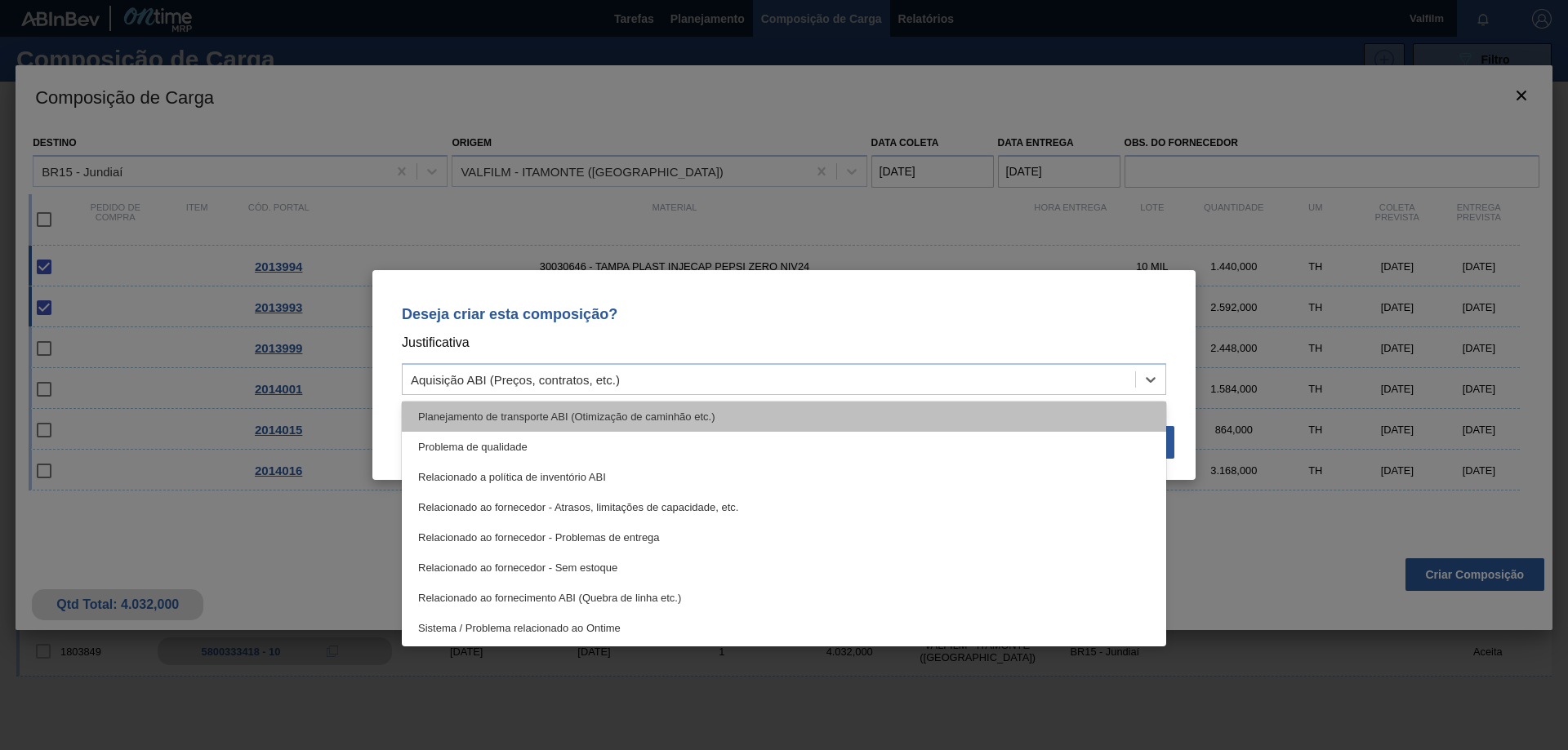
click at [682, 423] on div "Planejamento de transporte ABI (Otimização de caminhão etc.)" at bounding box center [784, 417] width 765 height 30
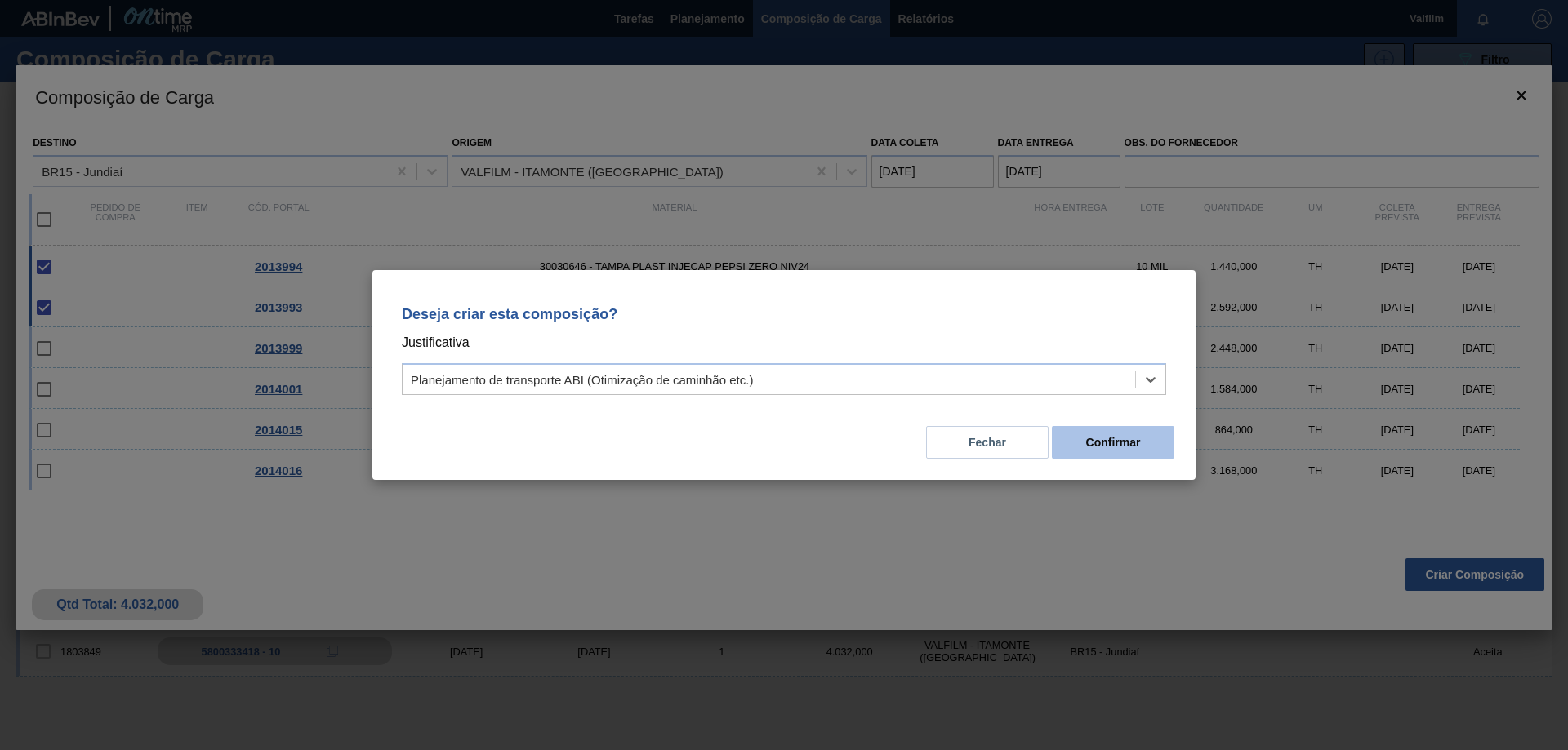
click at [1087, 430] on button "Confirmar" at bounding box center [1113, 442] width 123 height 33
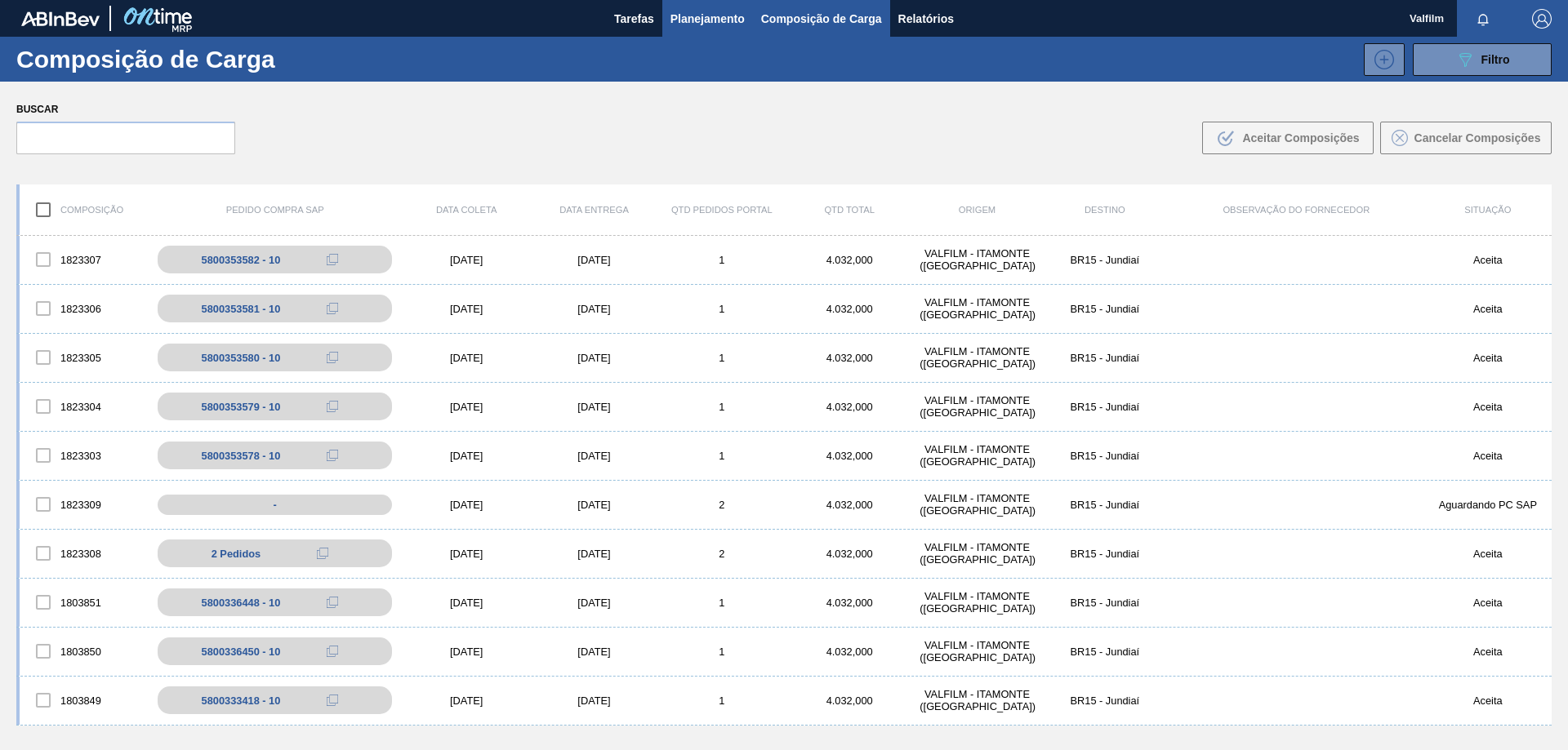
click at [690, 11] on span "Planejamento" at bounding box center [707, 19] width 74 height 19
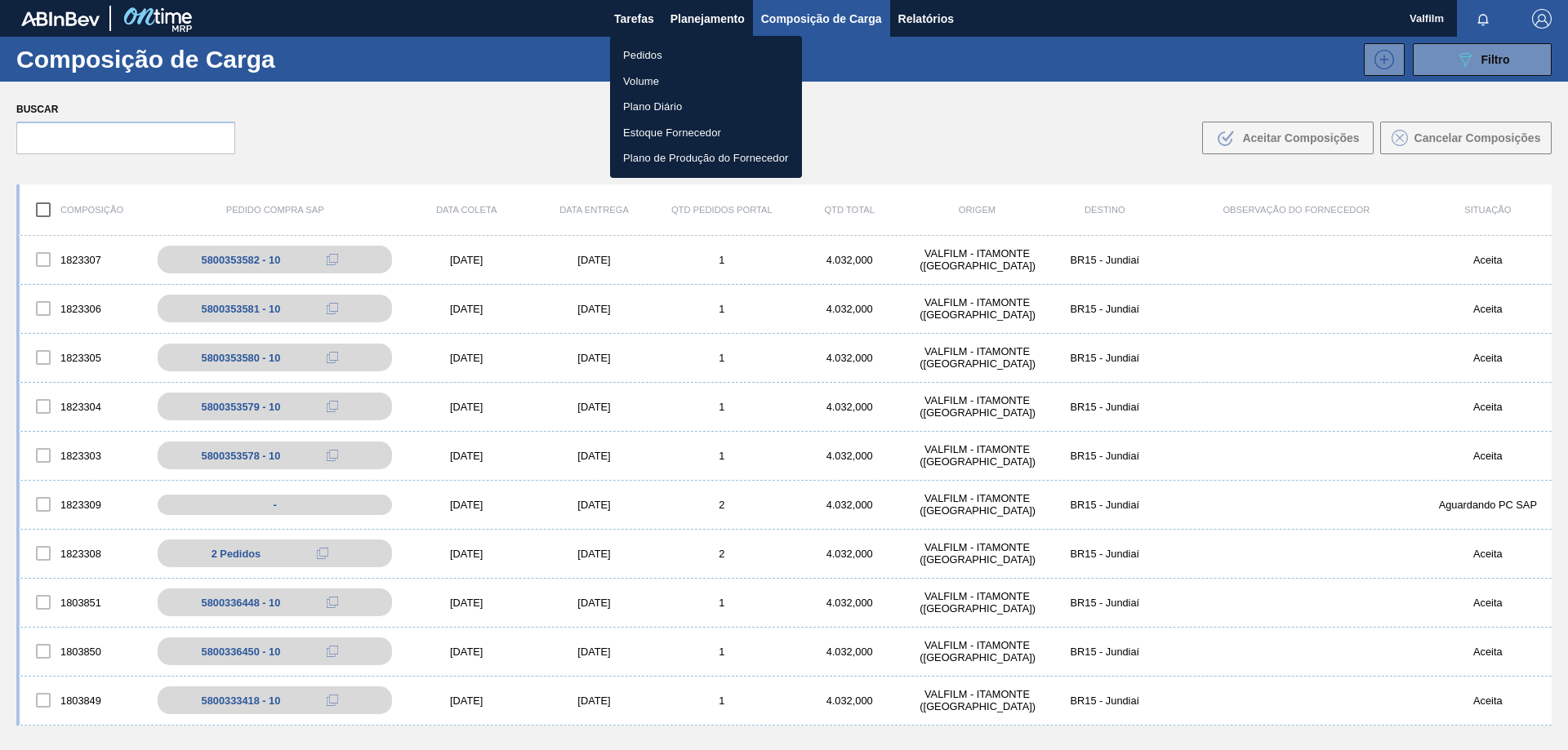
click at [666, 62] on li "Pedidos" at bounding box center [705, 56] width 192 height 27
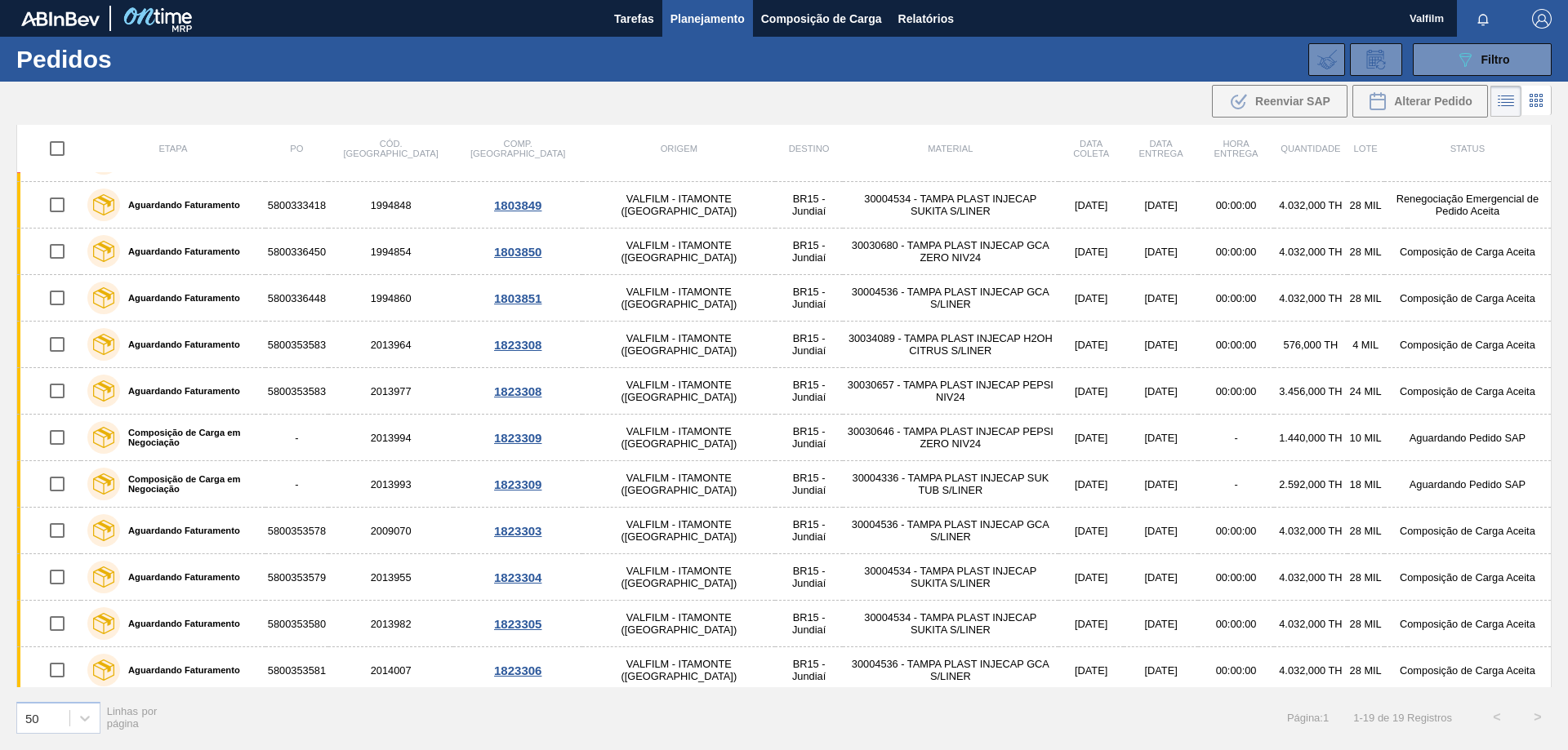
scroll to position [370, 0]
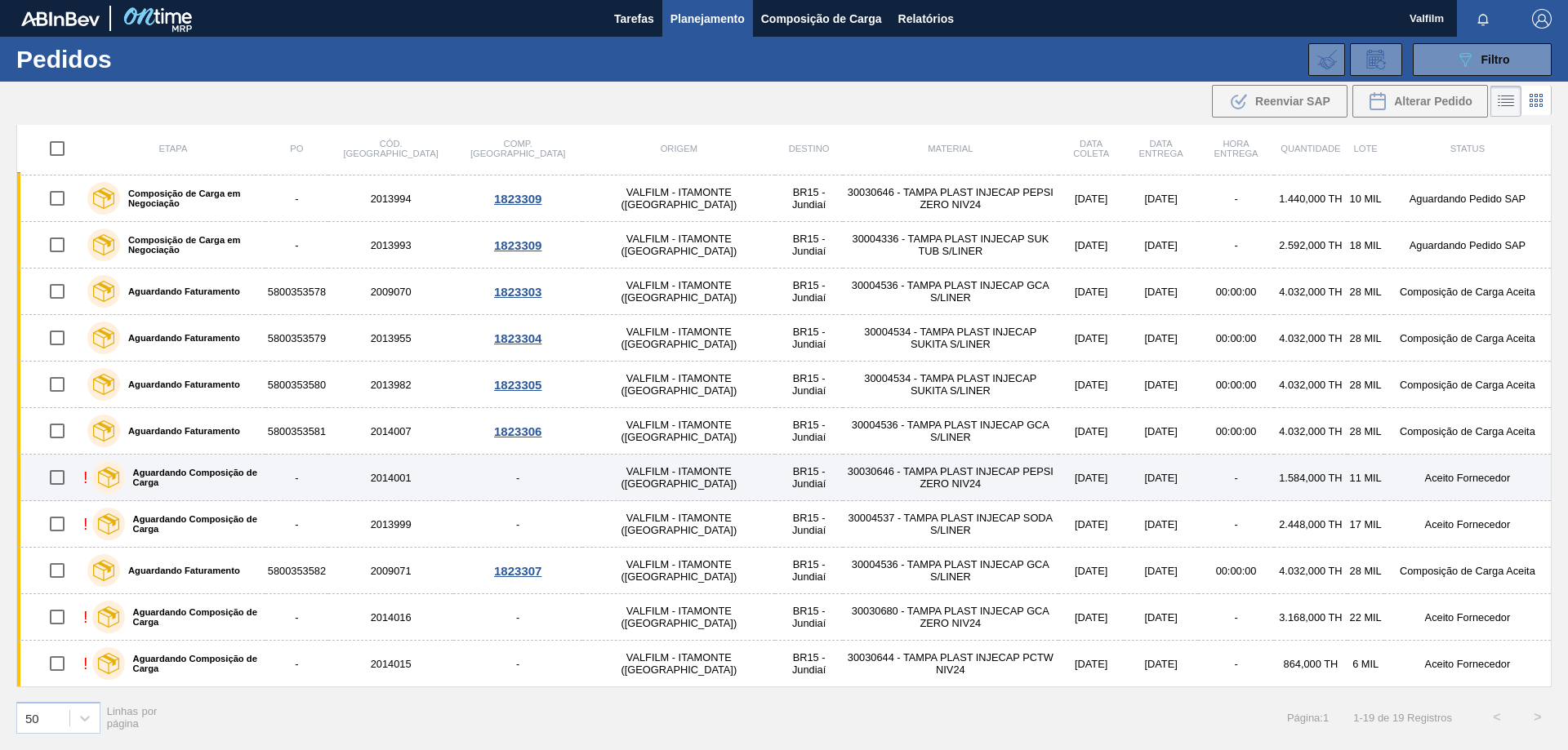
click at [1442, 470] on td "Aceito Fornecedor" at bounding box center [1467, 478] width 167 height 47
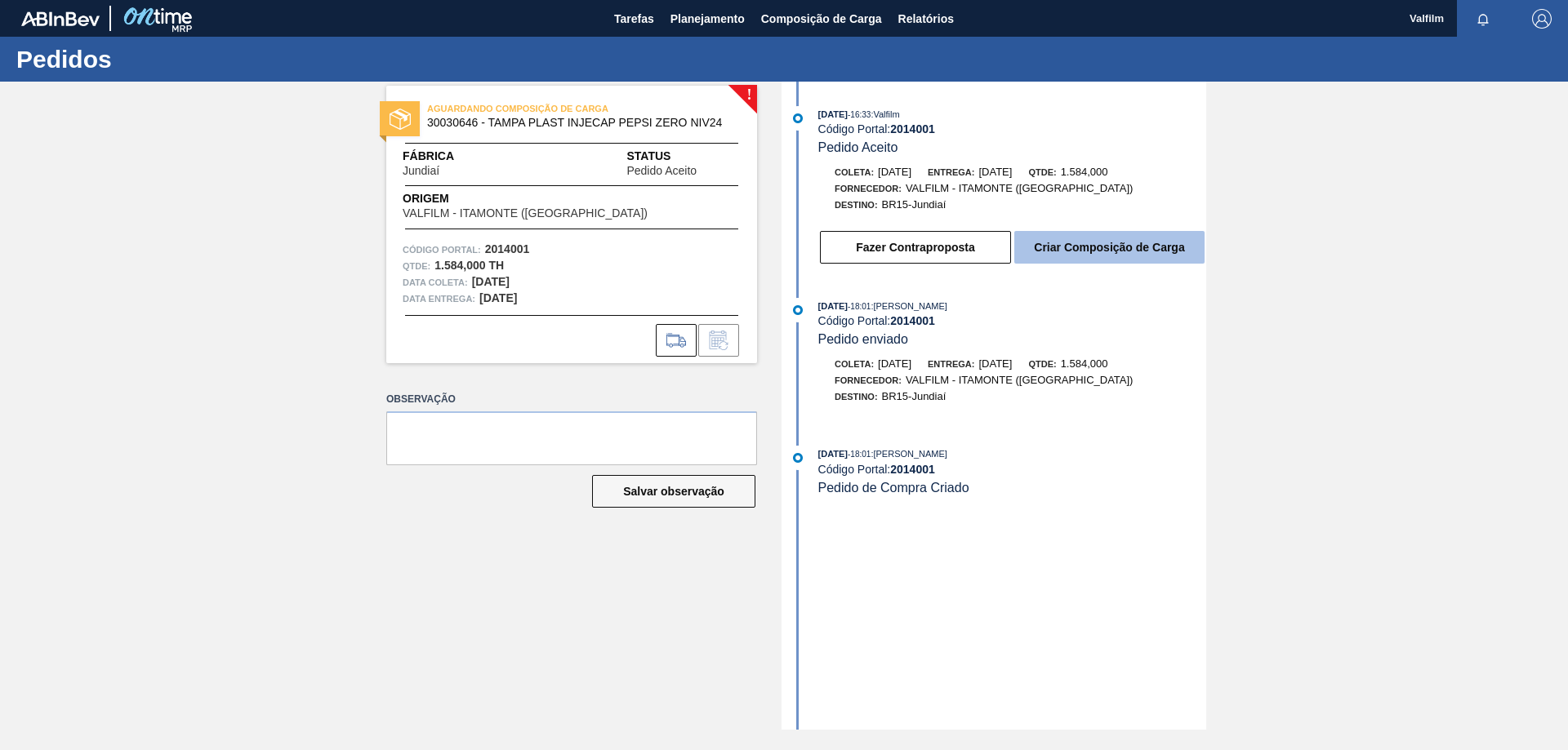
click at [1163, 248] on button "Criar Composição de Carga" at bounding box center [1108, 246] width 190 height 33
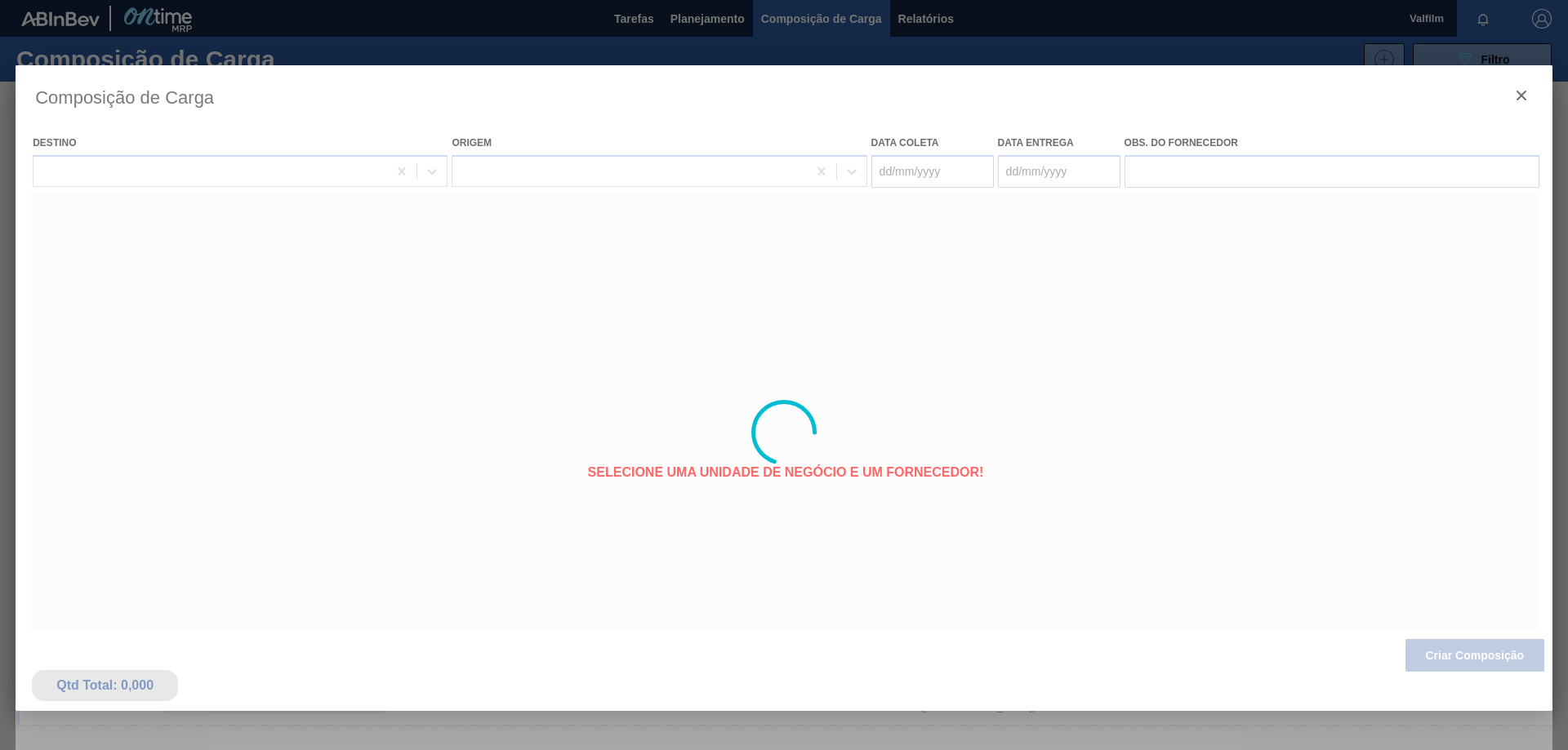
type coleta "22/09/2025"
type entrega "22/09/2025"
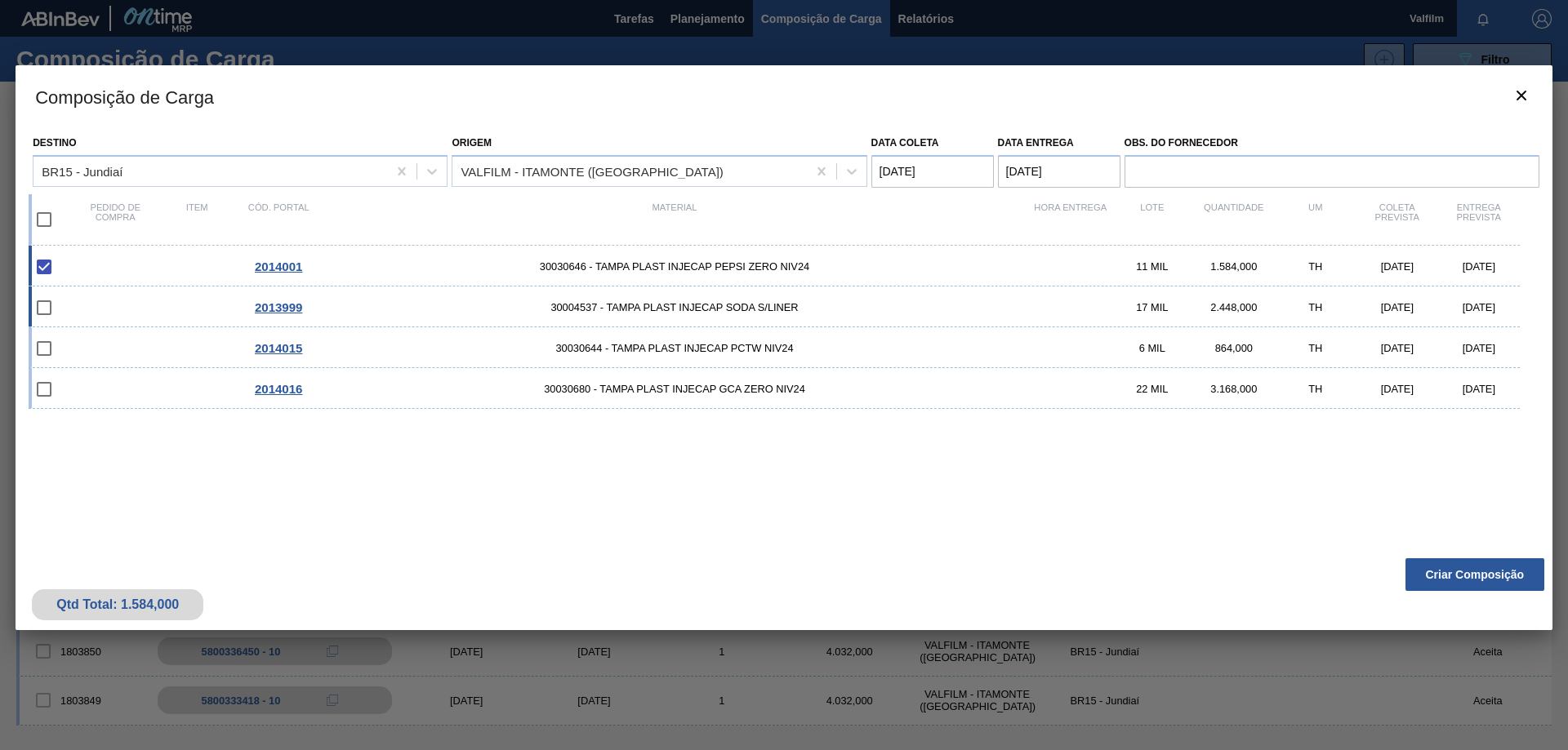
click at [1492, 307] on div "22/09/2025" at bounding box center [1479, 307] width 81 height 12
checkbox input "true"
click at [1486, 584] on button "Criar Composição" at bounding box center [1474, 574] width 139 height 33
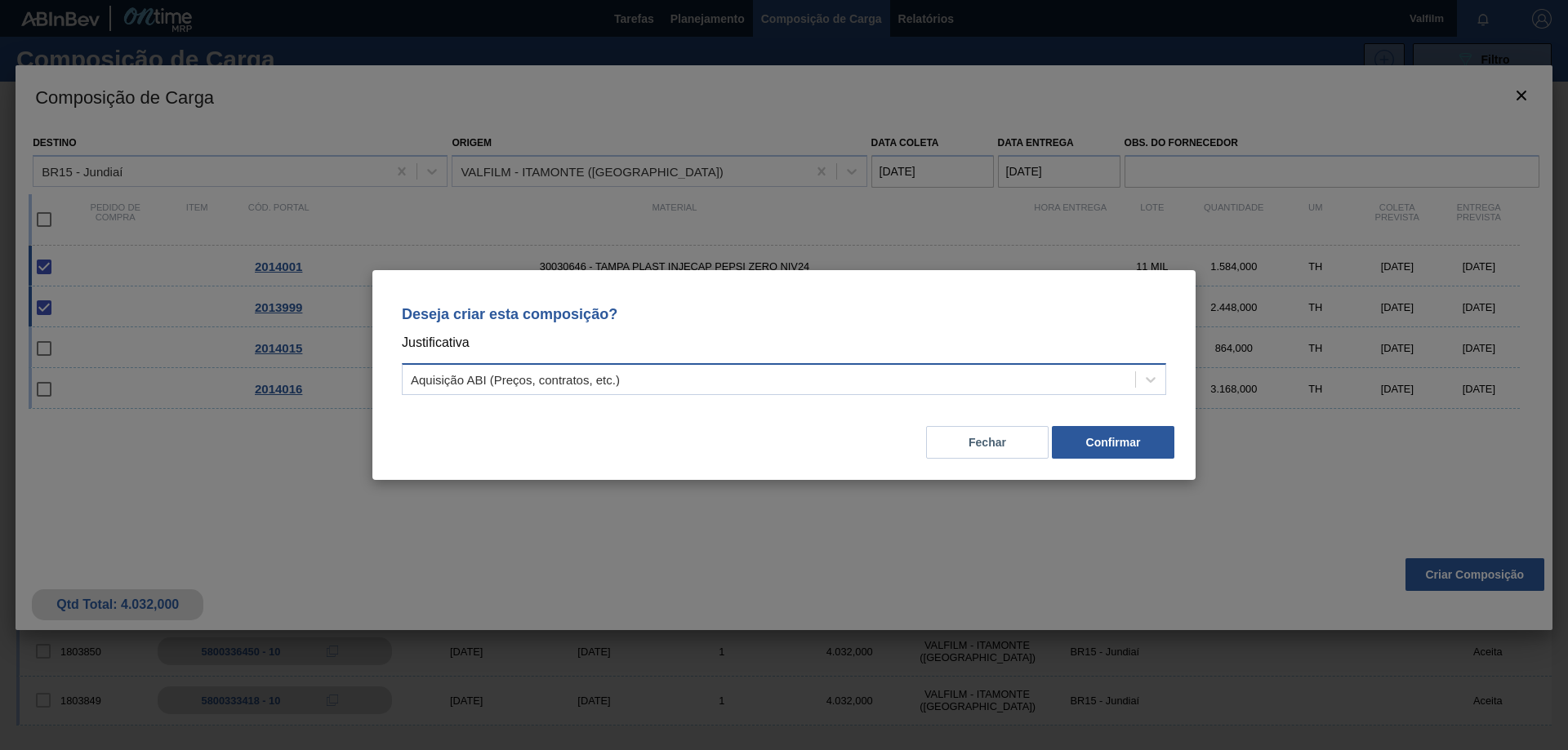
click at [1100, 393] on div "Aquisição ABI (Preços, contratos, etc.)" at bounding box center [784, 379] width 765 height 32
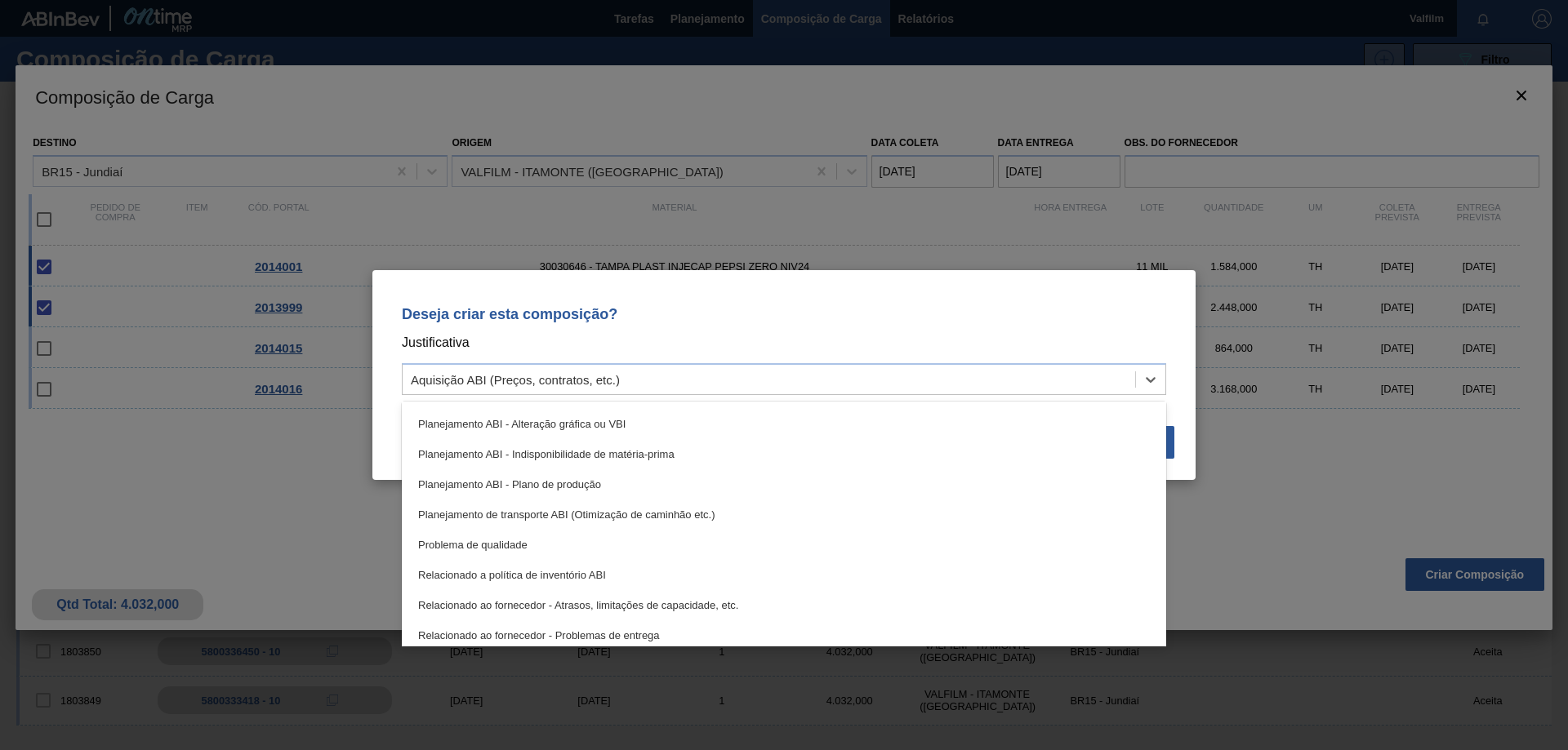
scroll to position [306, 0]
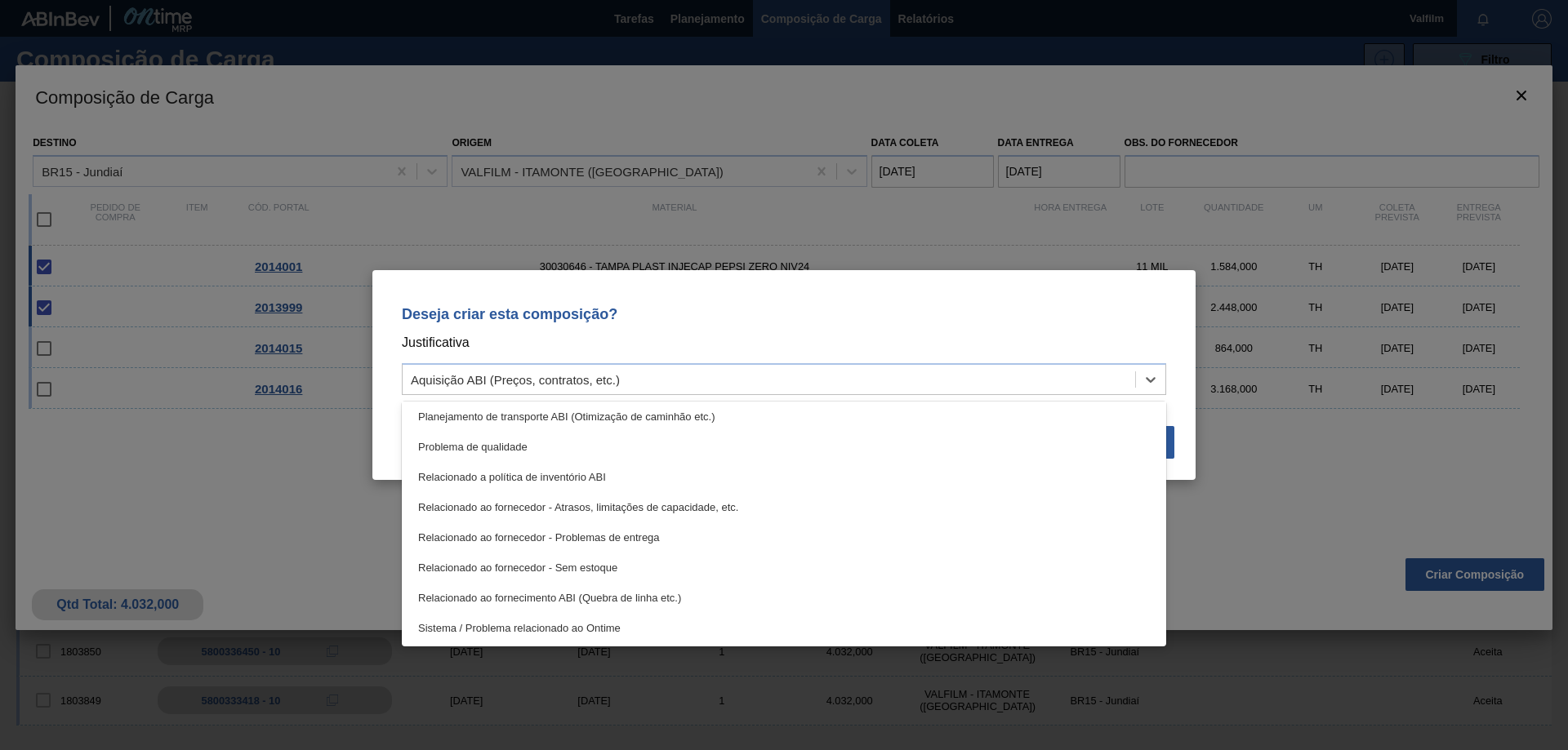
click at [681, 415] on div "Planejamento de transporte ABI (Otimização de caminhão etc.)" at bounding box center [784, 417] width 765 height 30
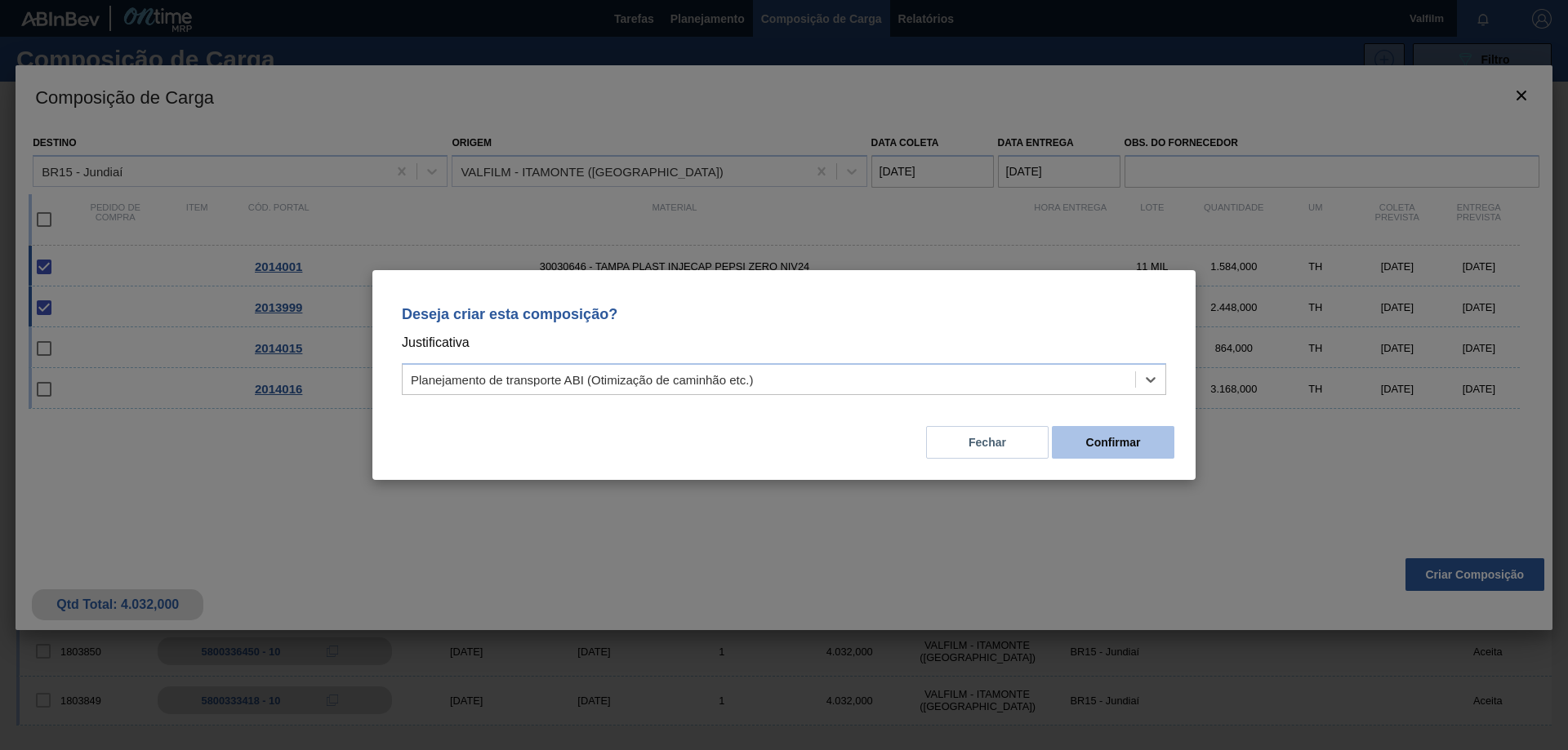
click at [1100, 445] on button "Confirmar" at bounding box center [1113, 442] width 123 height 33
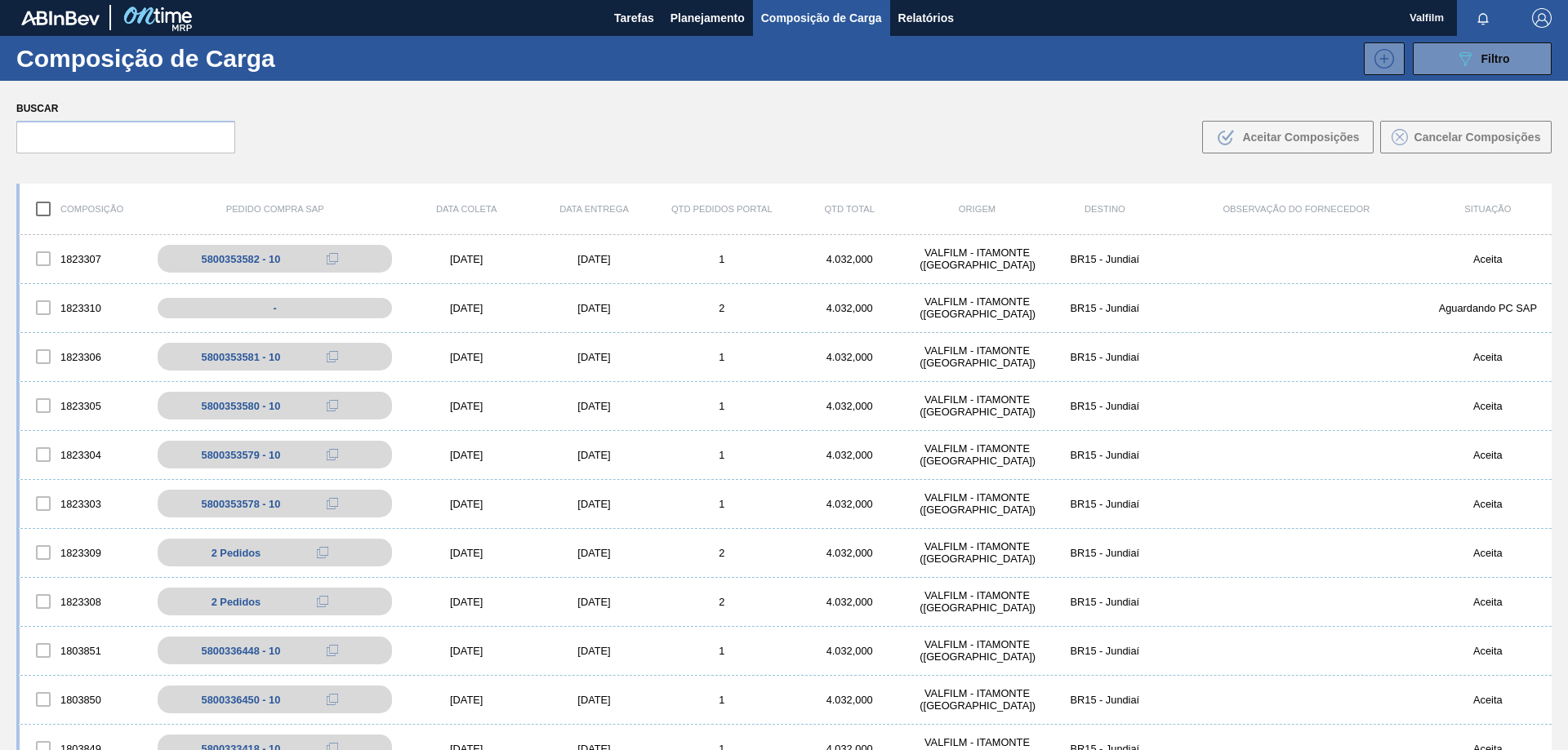
scroll to position [0, 0]
click at [693, 19] on span "Planejamento" at bounding box center [707, 19] width 74 height 19
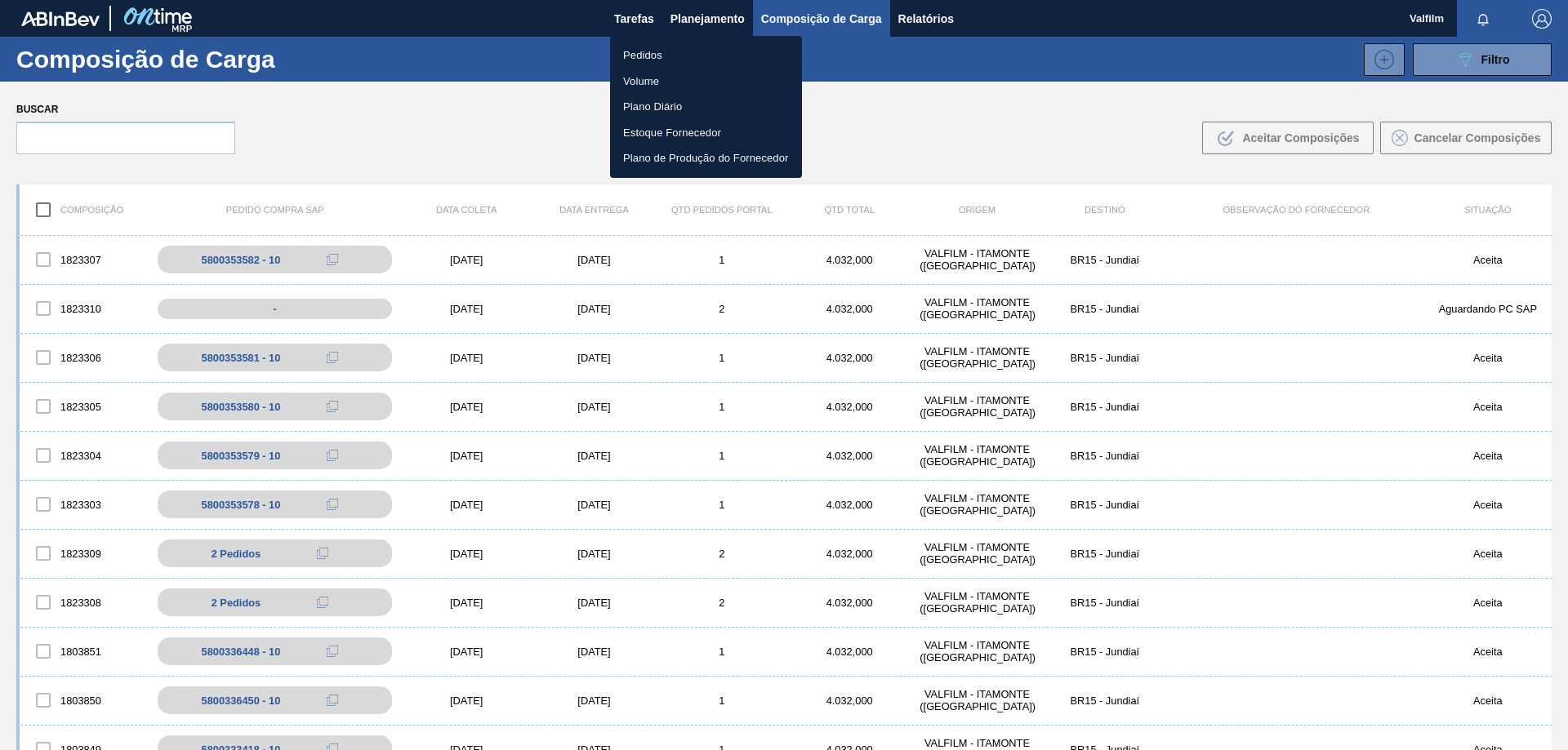
click at [656, 52] on li "Pedidos" at bounding box center [705, 56] width 192 height 27
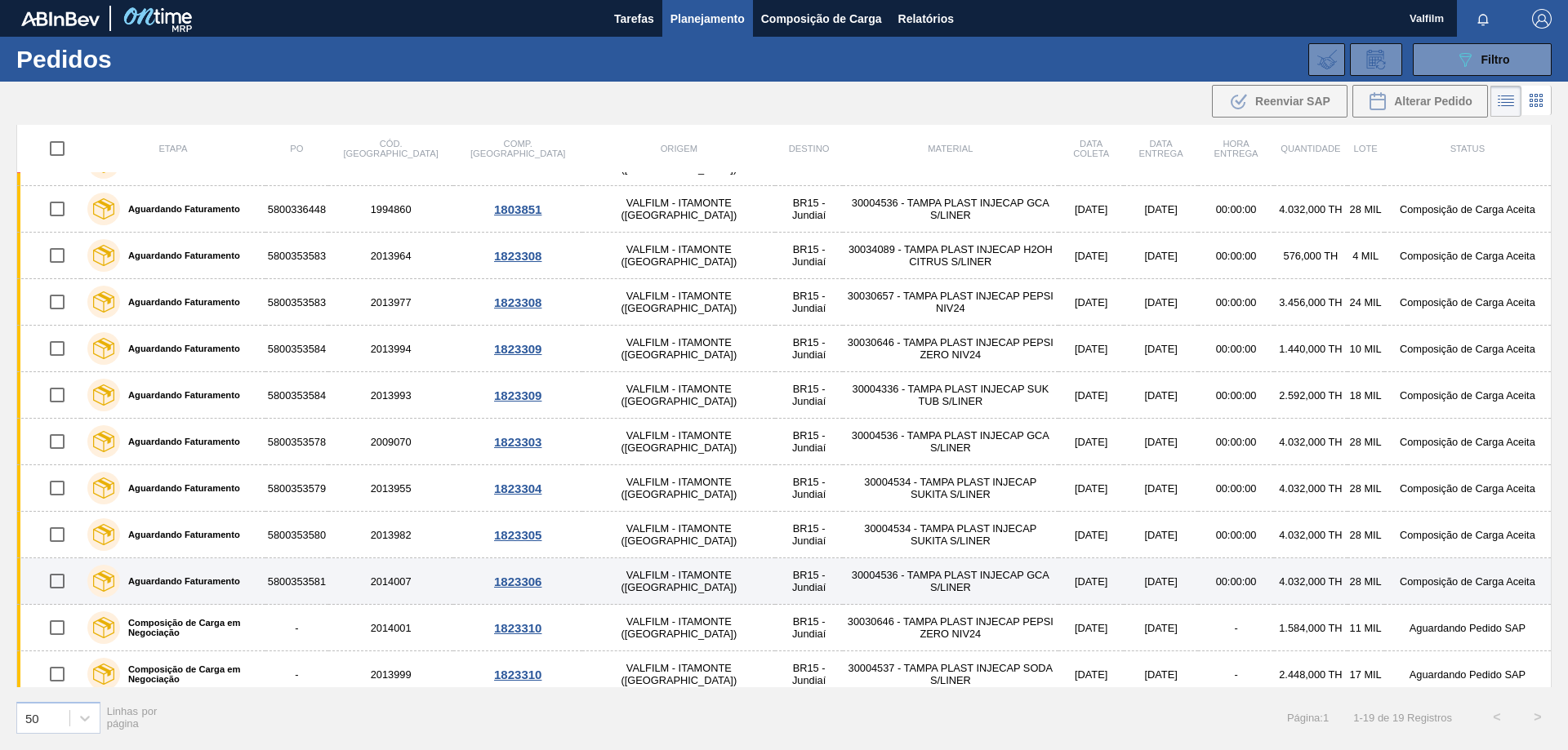
scroll to position [370, 0]
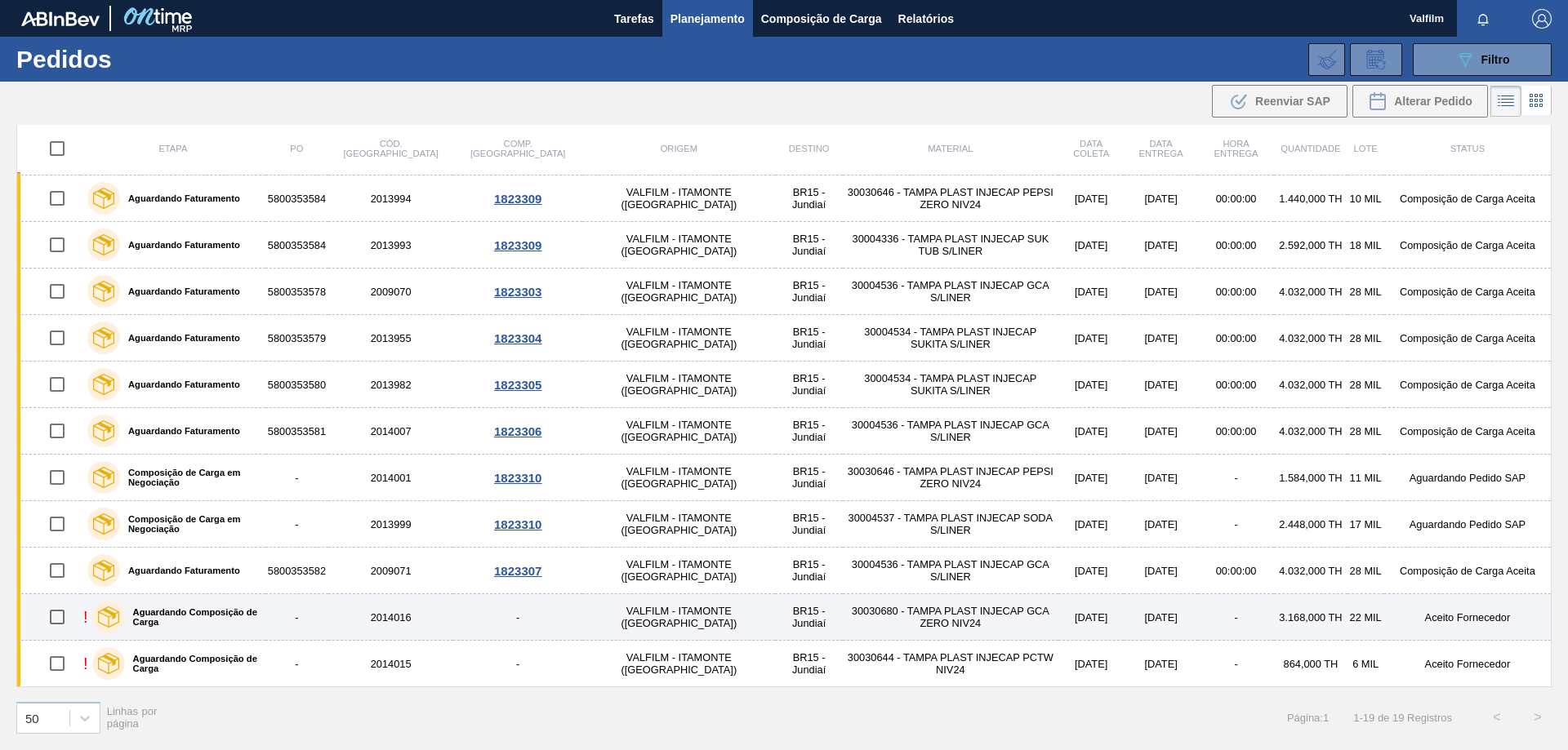
click at [1462, 610] on td "Aceito Fornecedor" at bounding box center [1467, 617] width 167 height 47
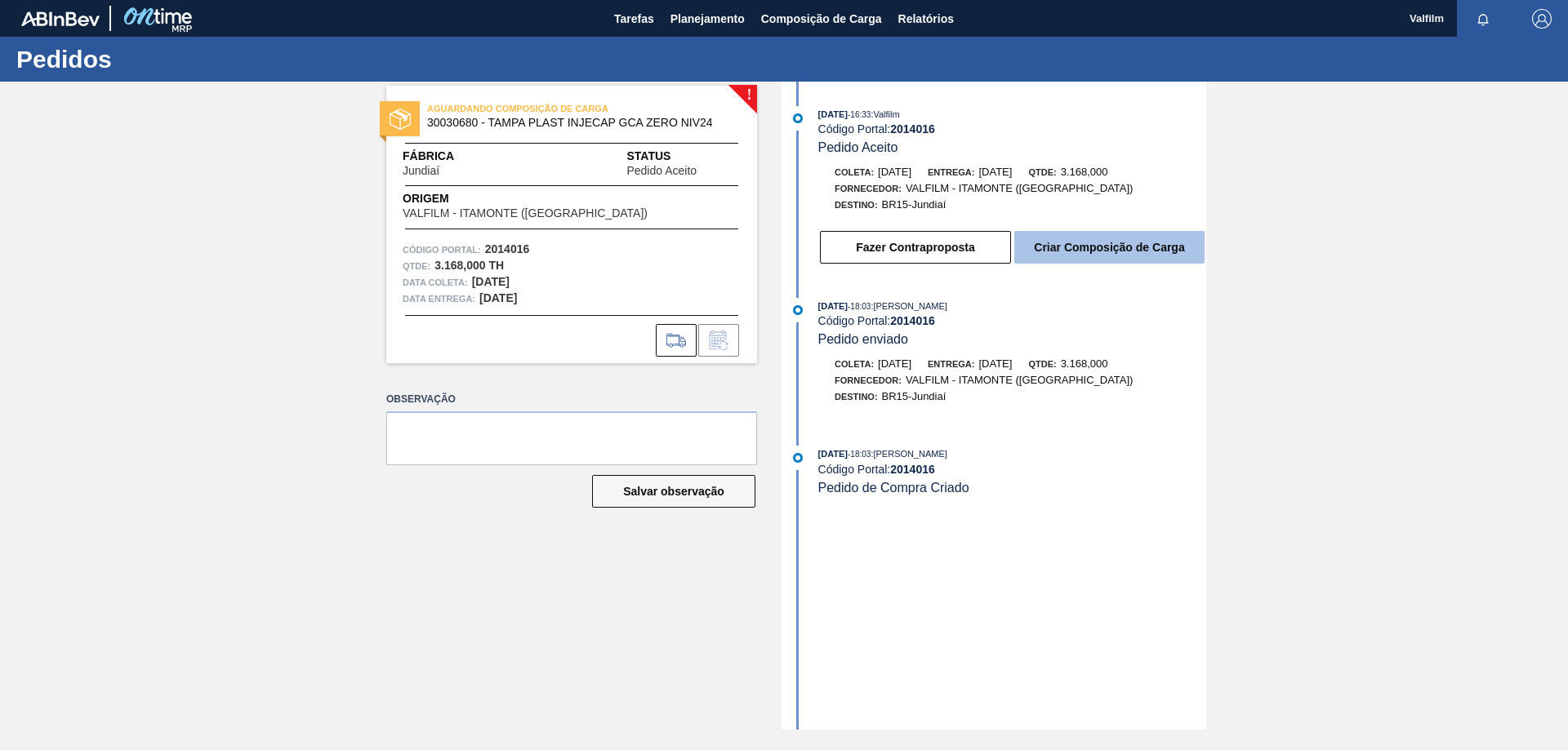
click at [1099, 250] on button "Criar Composição de Carga" at bounding box center [1108, 246] width 190 height 33
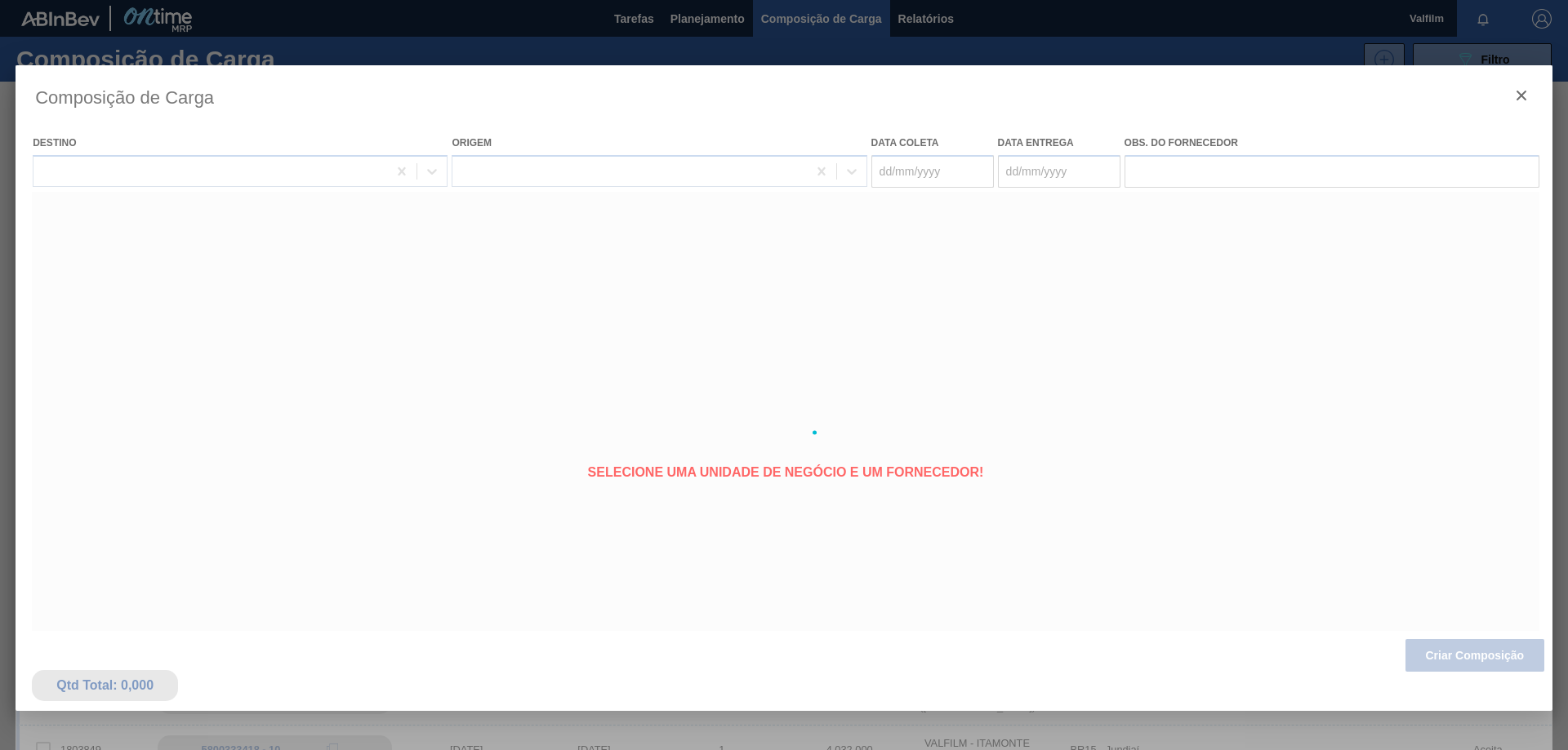
type coleta "25/09/2025"
type entrega "26/09/2025"
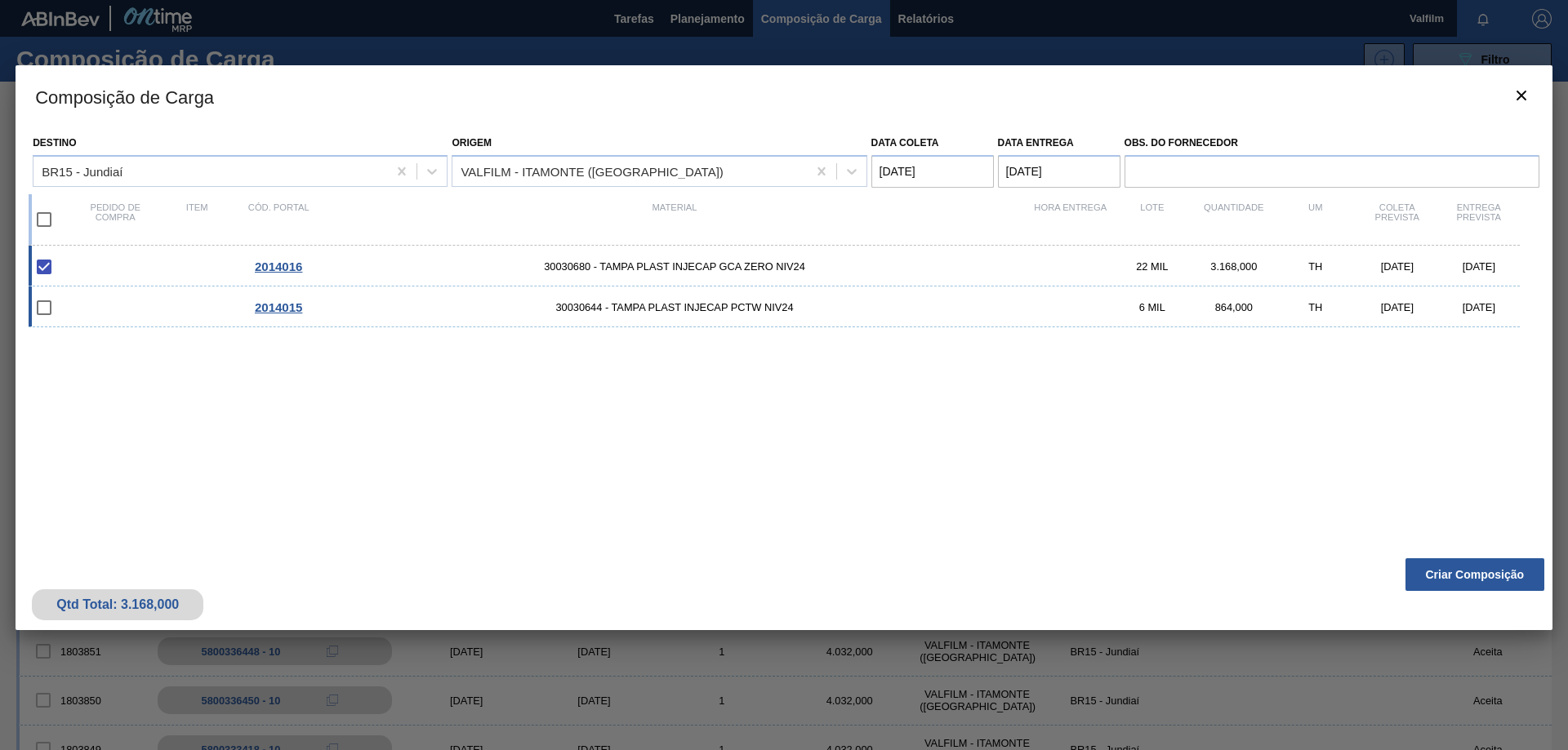
click at [1359, 300] on div "2014015 30030644 - TAMPA PLAST INJECAP PCTW NIV24 6 MIL 864,000 TH 25/09/2025 2…" at bounding box center [773, 307] width 1491 height 41
checkbox input "true"
click at [1491, 569] on button "Criar Composição" at bounding box center [1474, 574] width 139 height 33
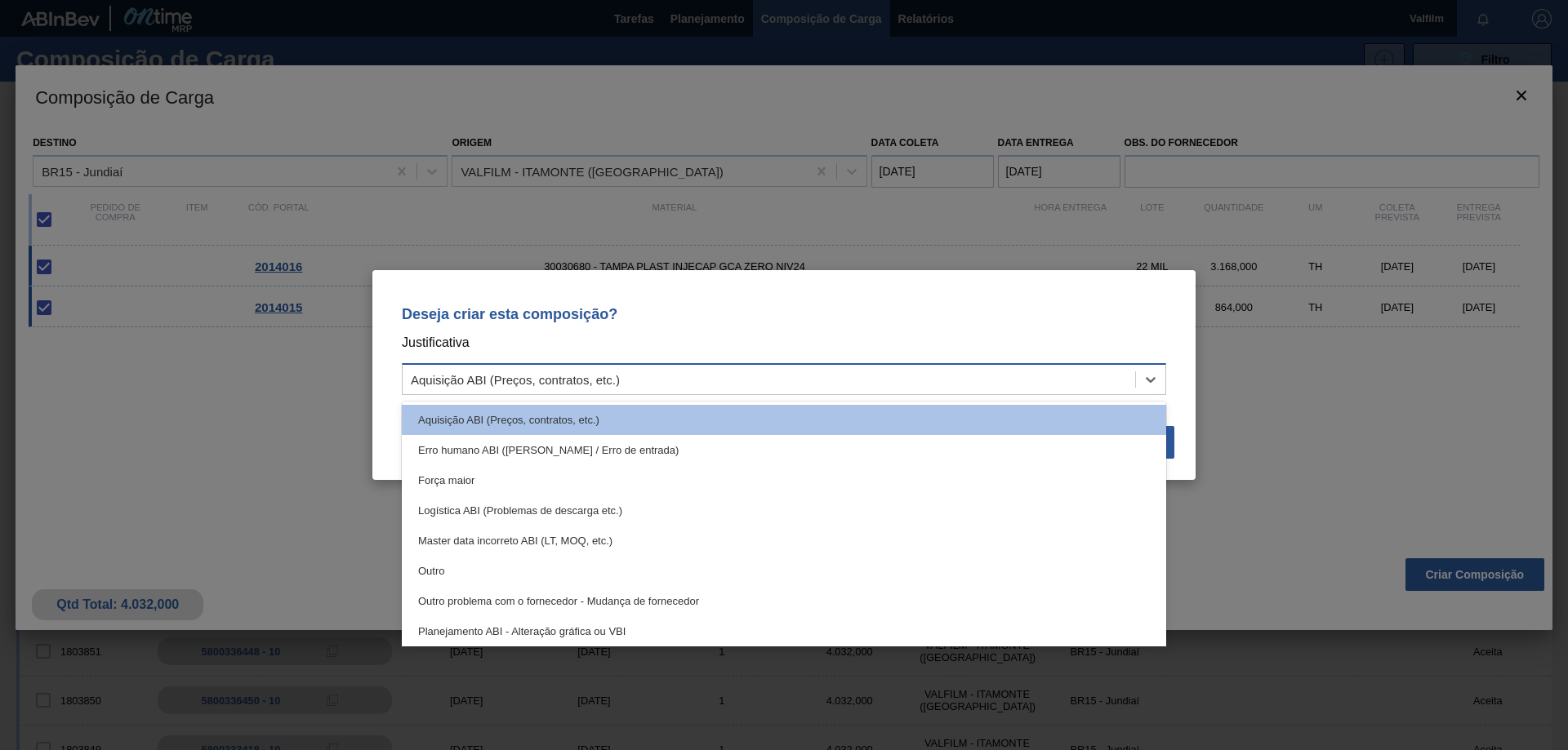
click at [845, 381] on div "Aquisição ABI (Preços, contratos, etc.)" at bounding box center [768, 380] width 733 height 24
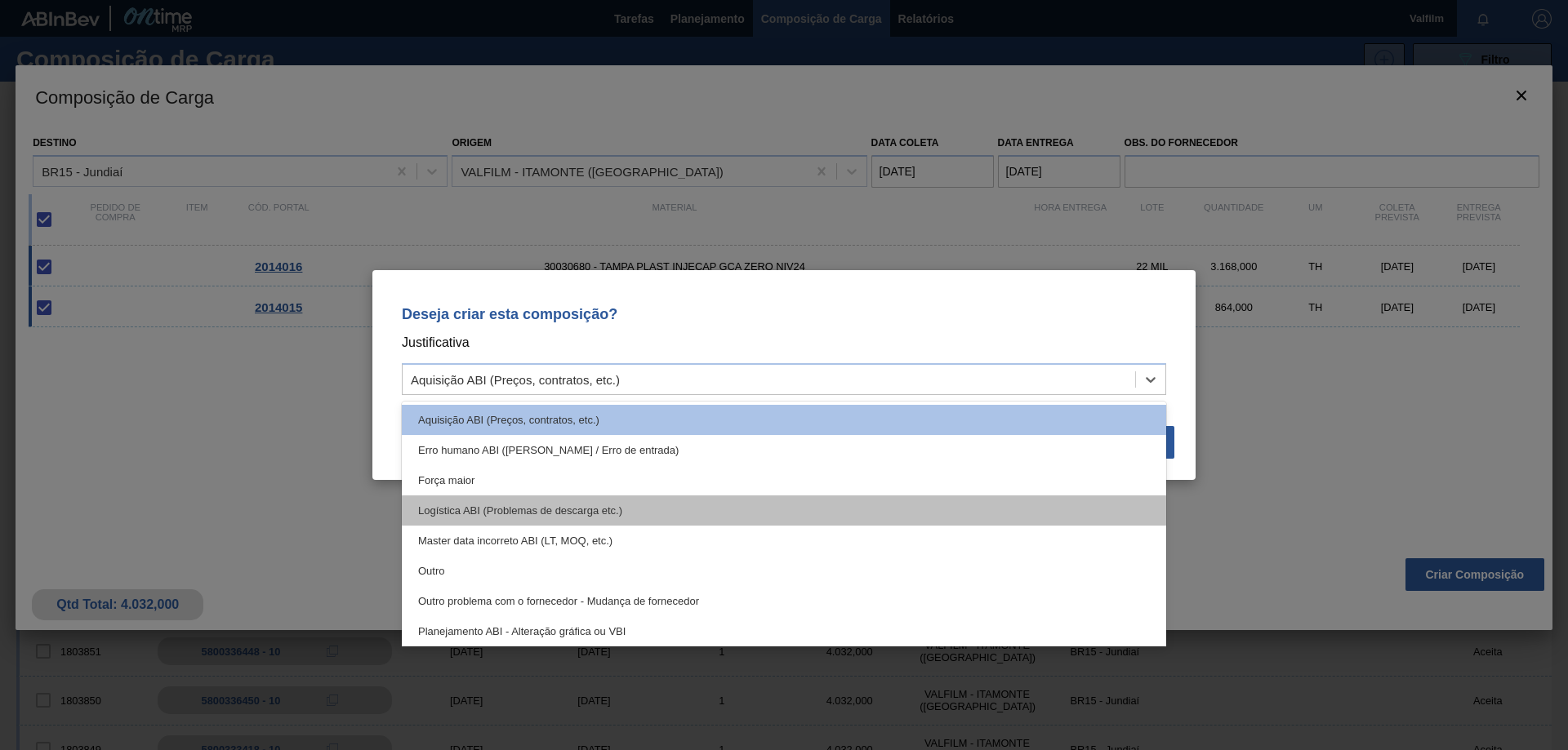
scroll to position [306, 0]
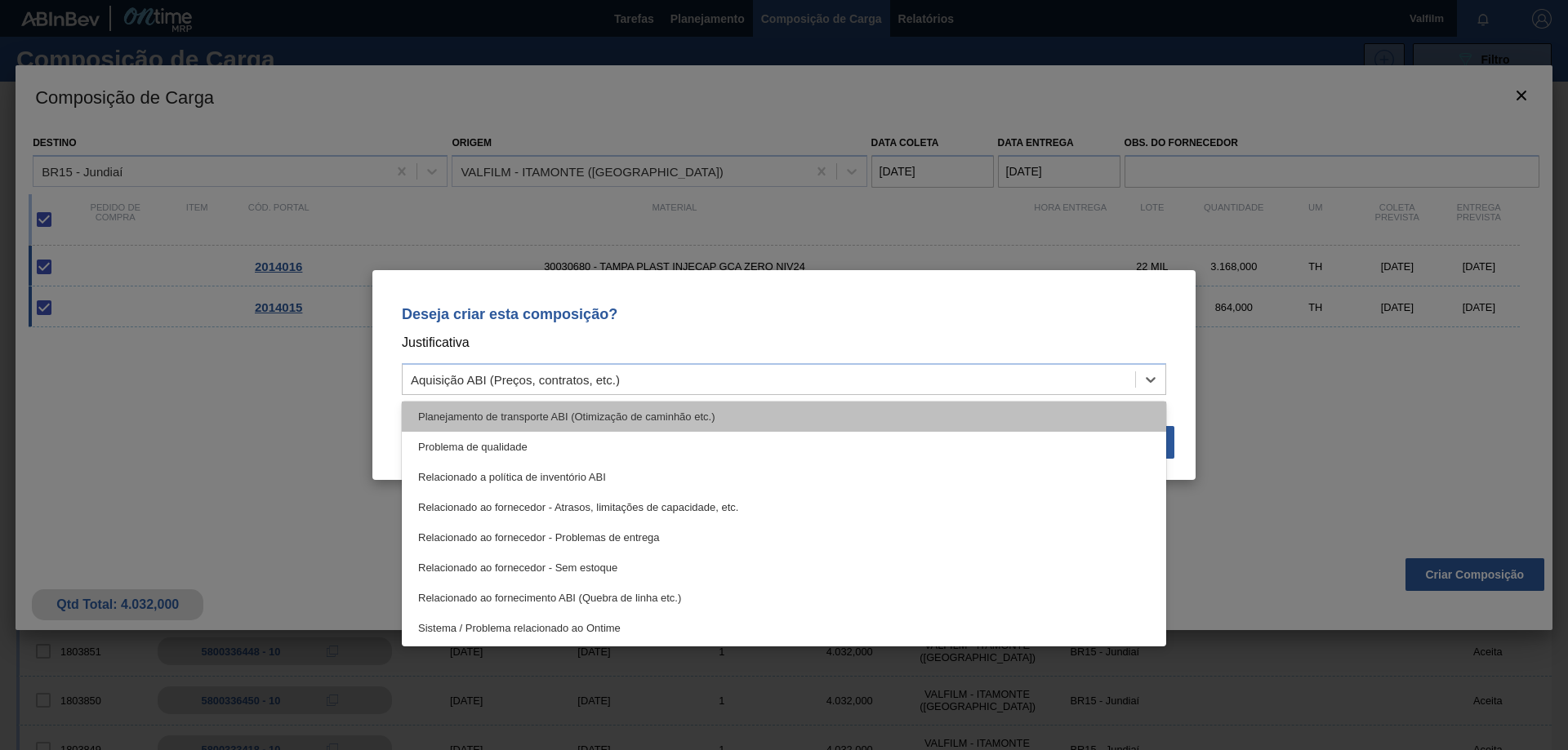
click at [658, 420] on div "Planejamento de transporte ABI (Otimização de caminhão etc.)" at bounding box center [784, 417] width 765 height 30
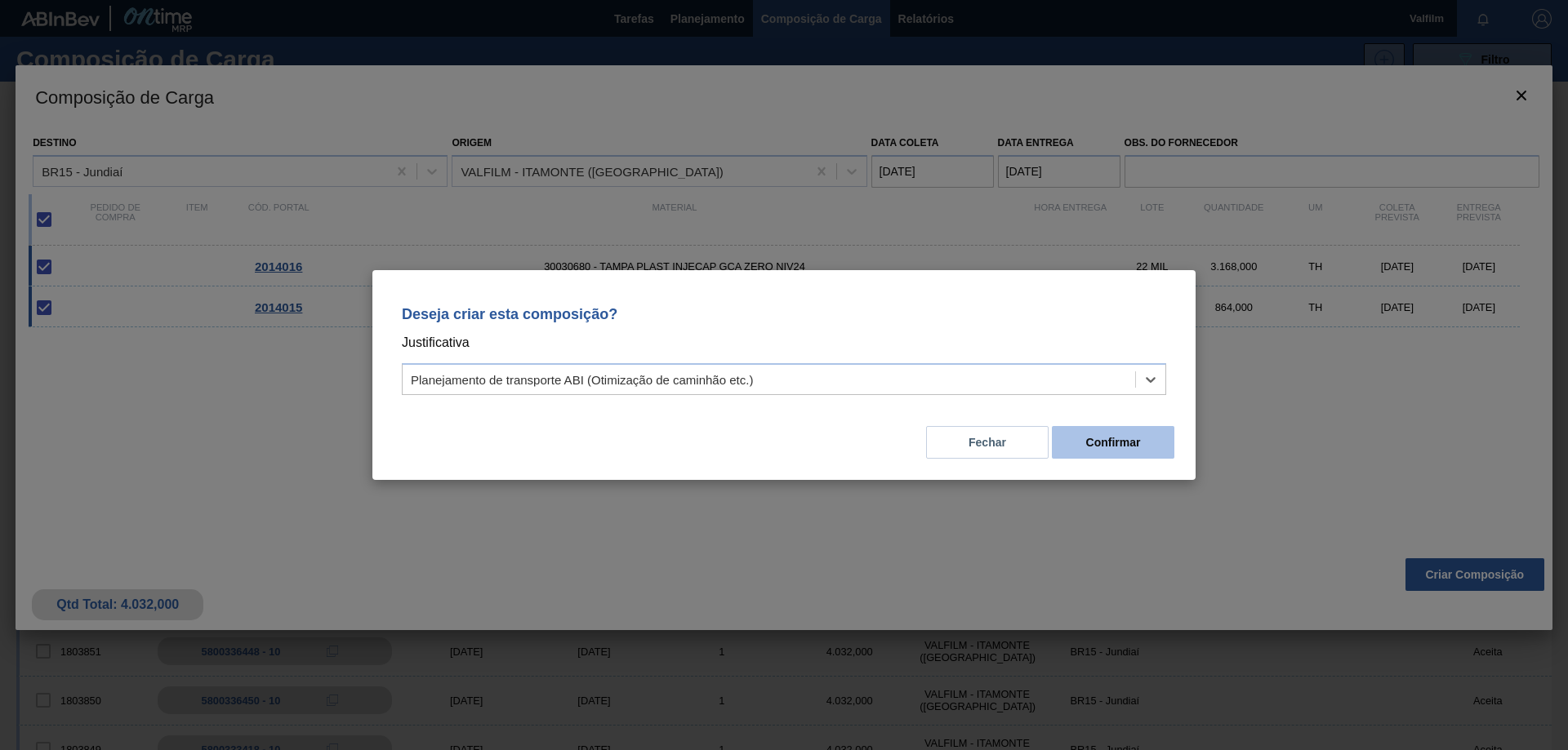
click at [1117, 455] on button "Confirmar" at bounding box center [1113, 442] width 123 height 33
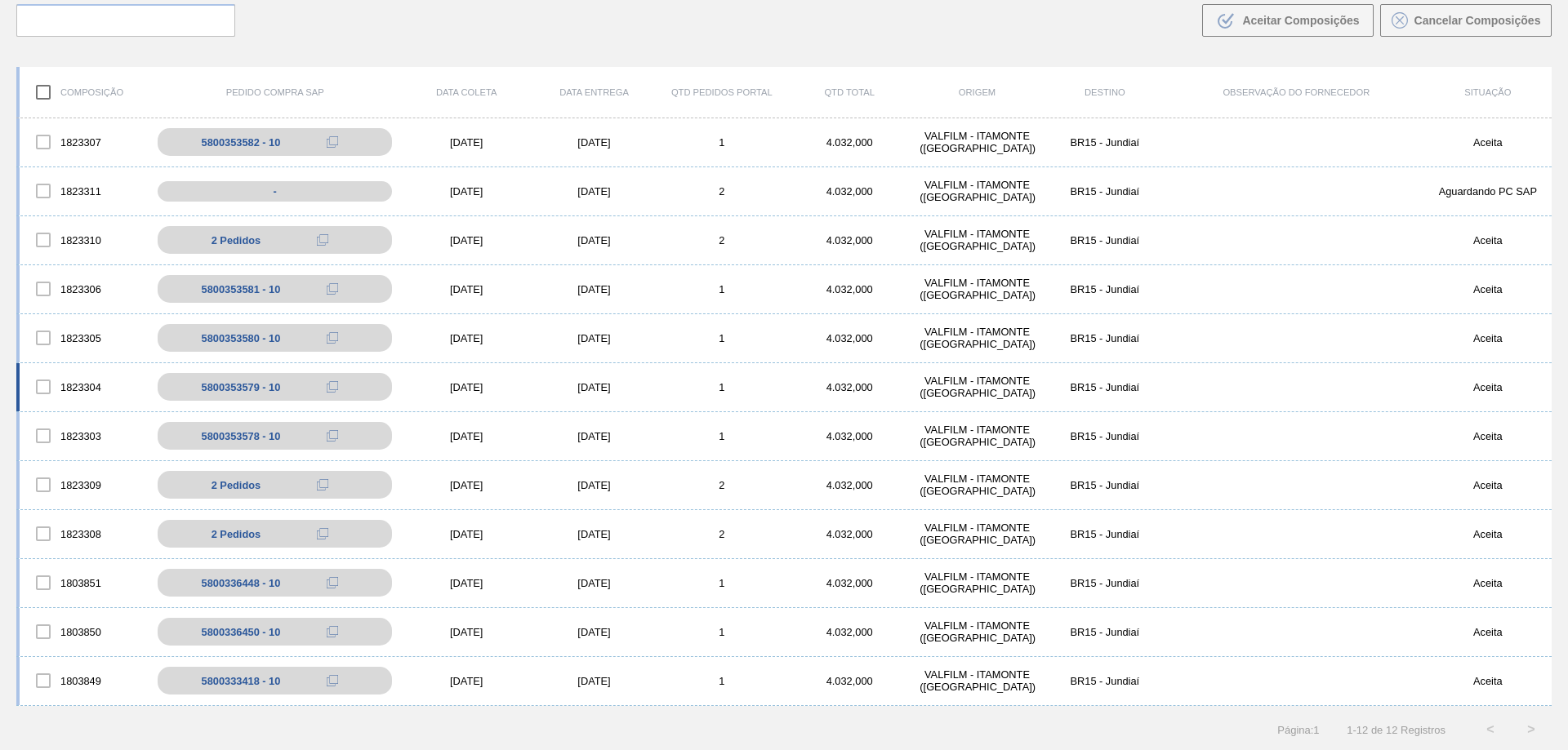
scroll to position [0, 0]
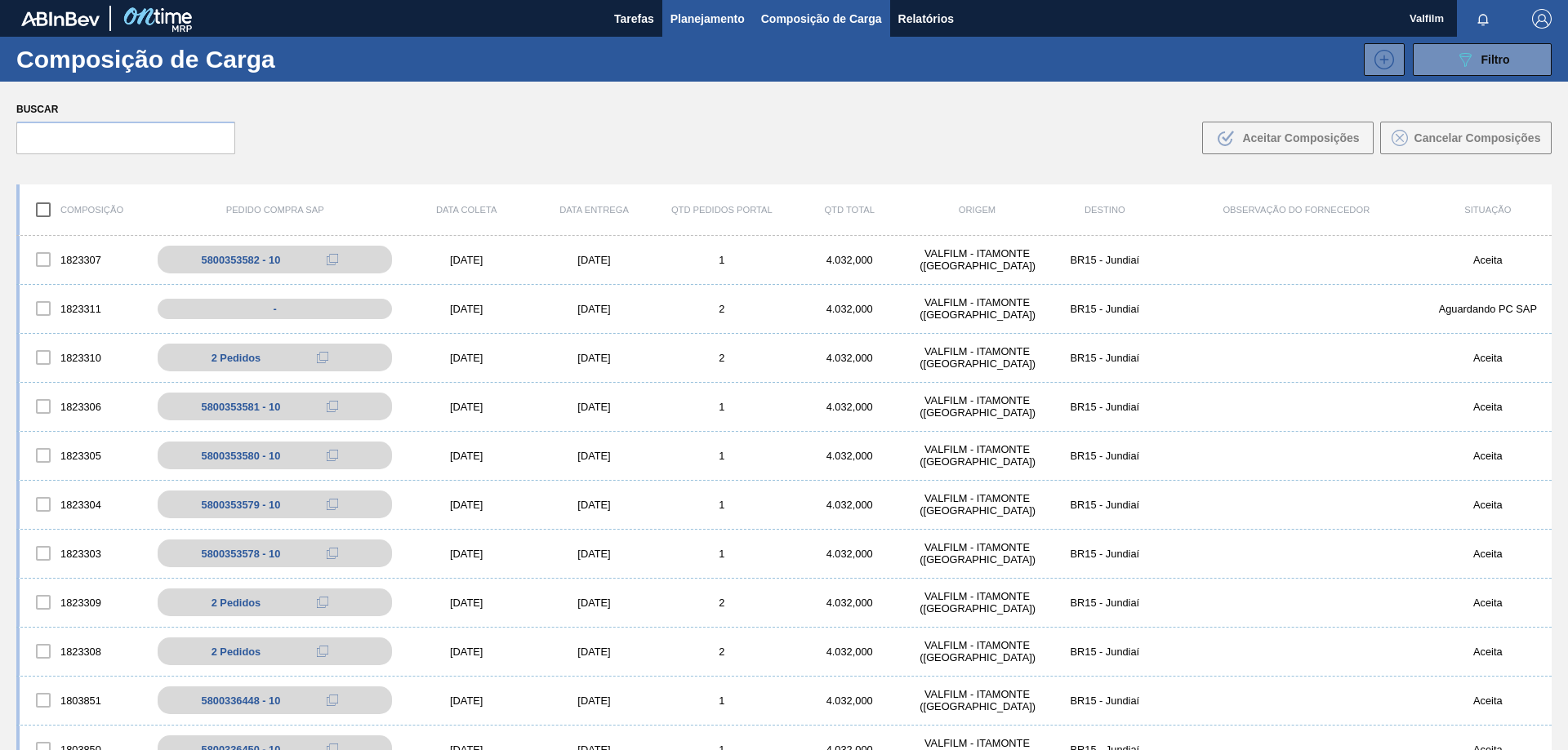
click at [677, 11] on span "Planejamento" at bounding box center [707, 19] width 74 height 19
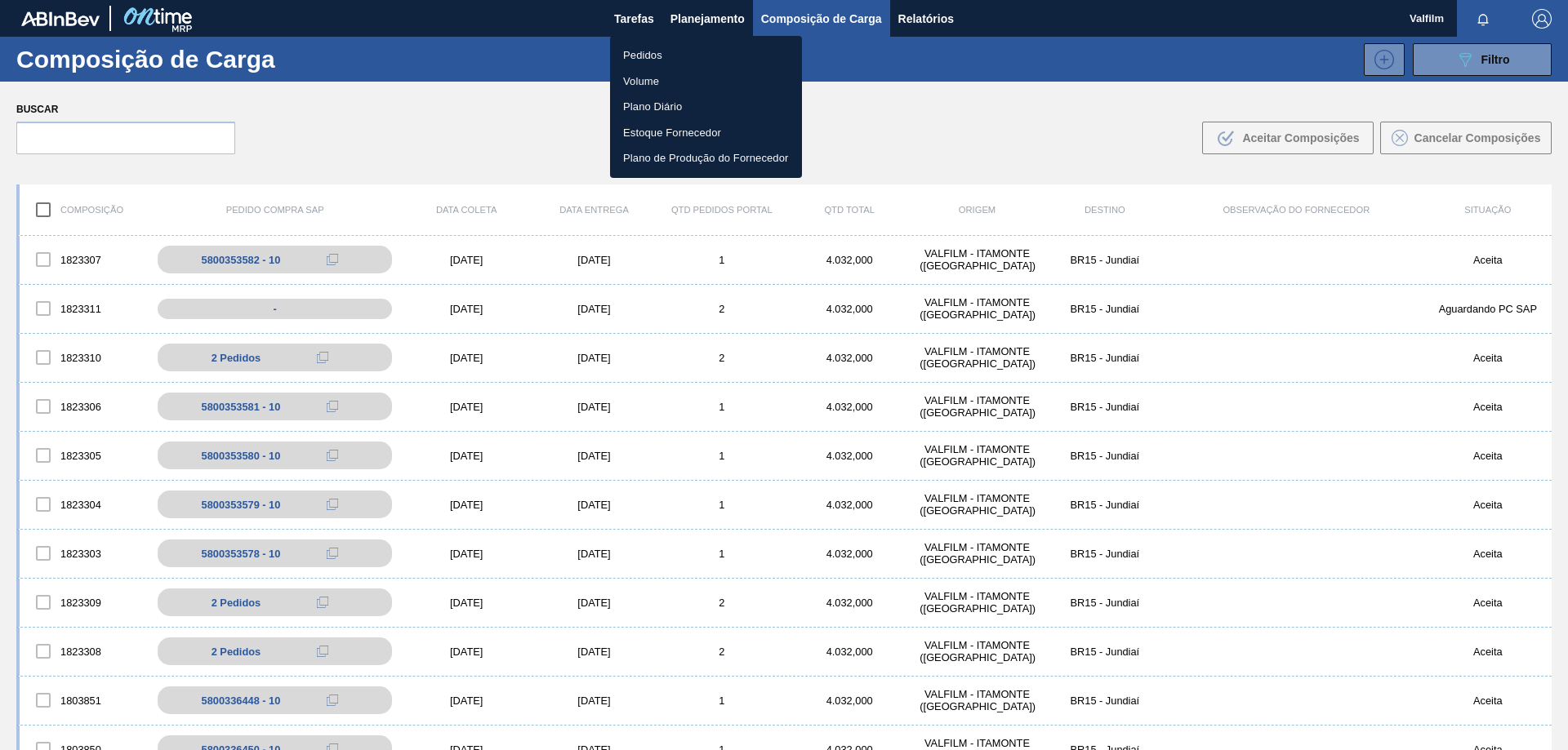
click at [673, 49] on li "Pedidos" at bounding box center [705, 56] width 192 height 27
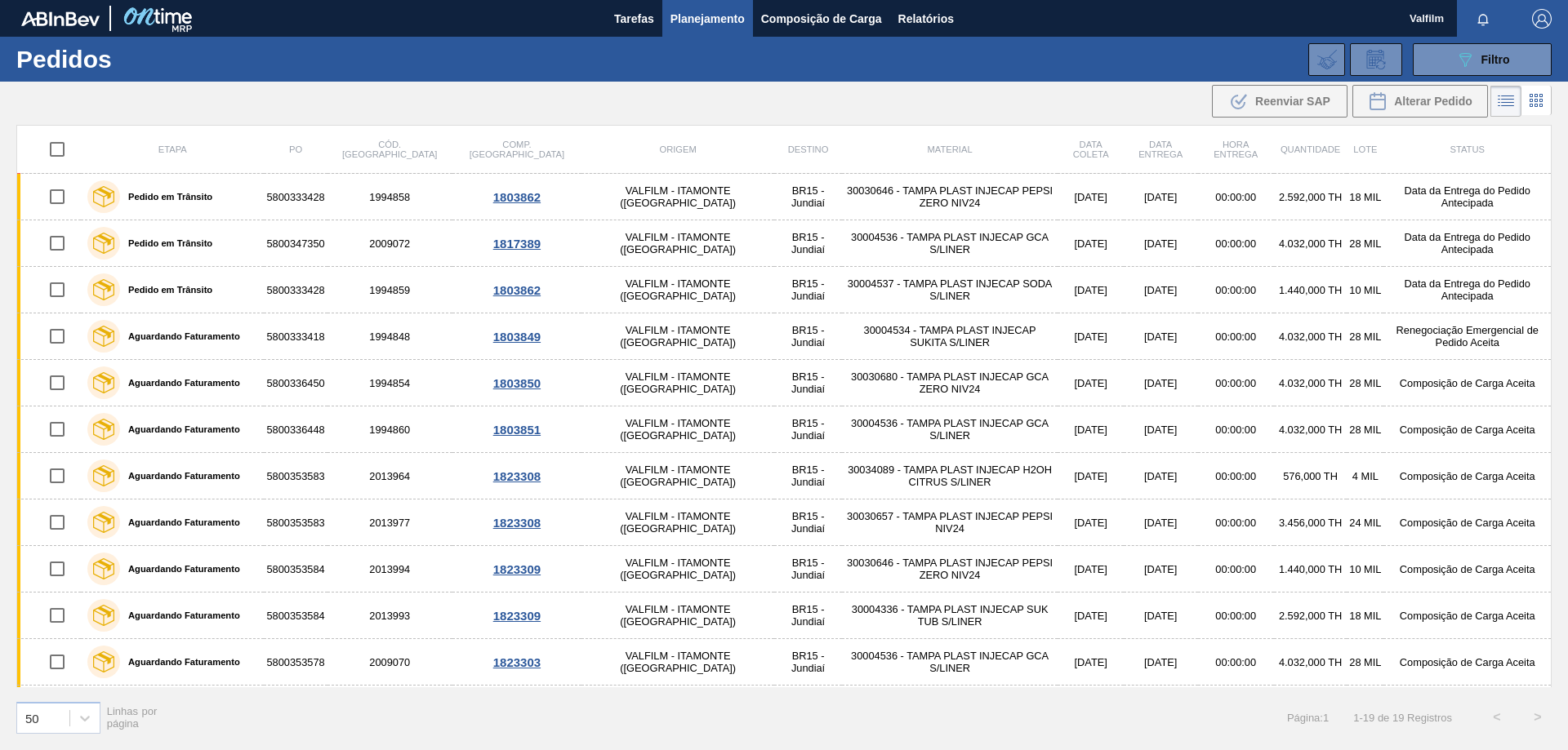
click at [695, 20] on span "Planejamento" at bounding box center [707, 19] width 74 height 19
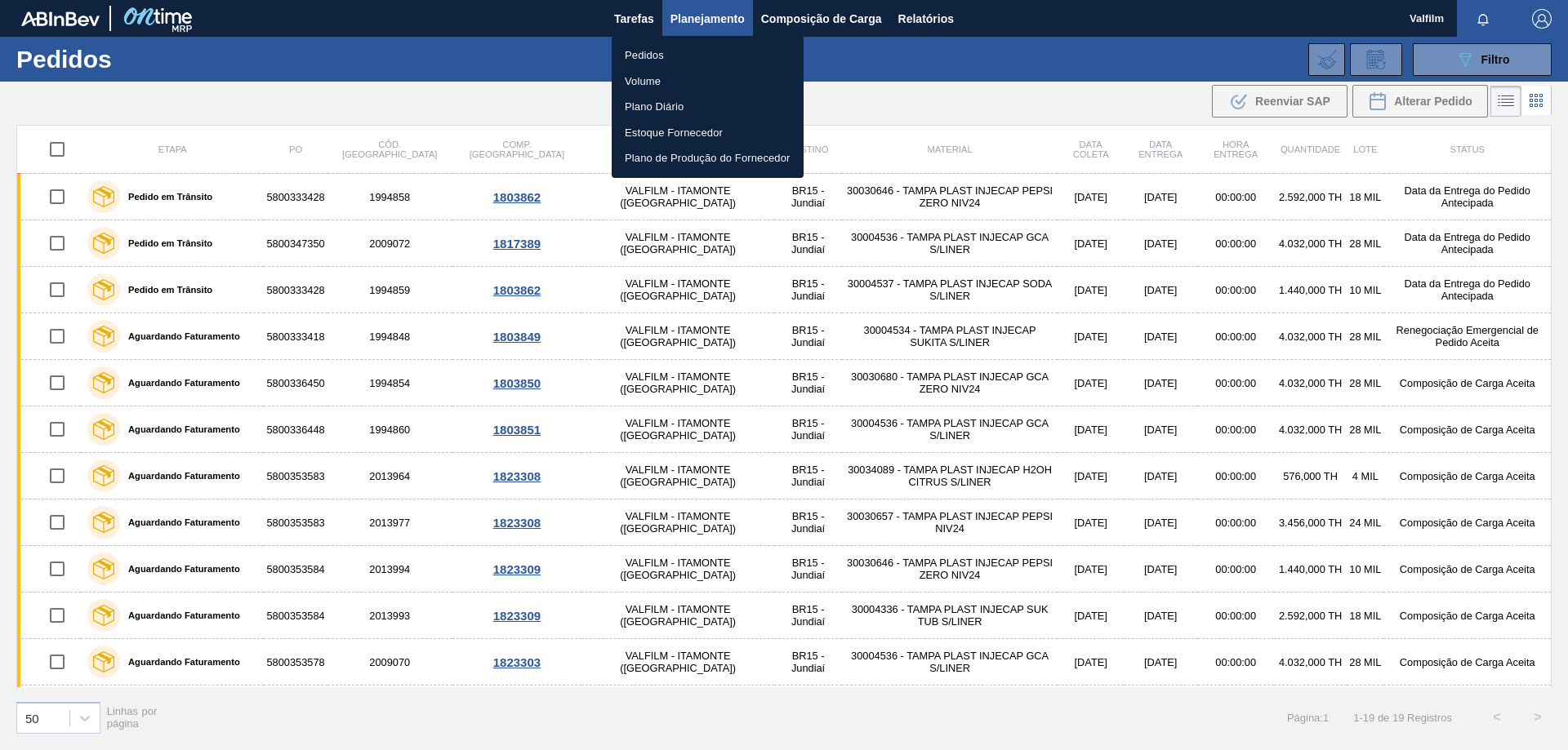
click at [681, 48] on li "Pedidos" at bounding box center [707, 56] width 192 height 27
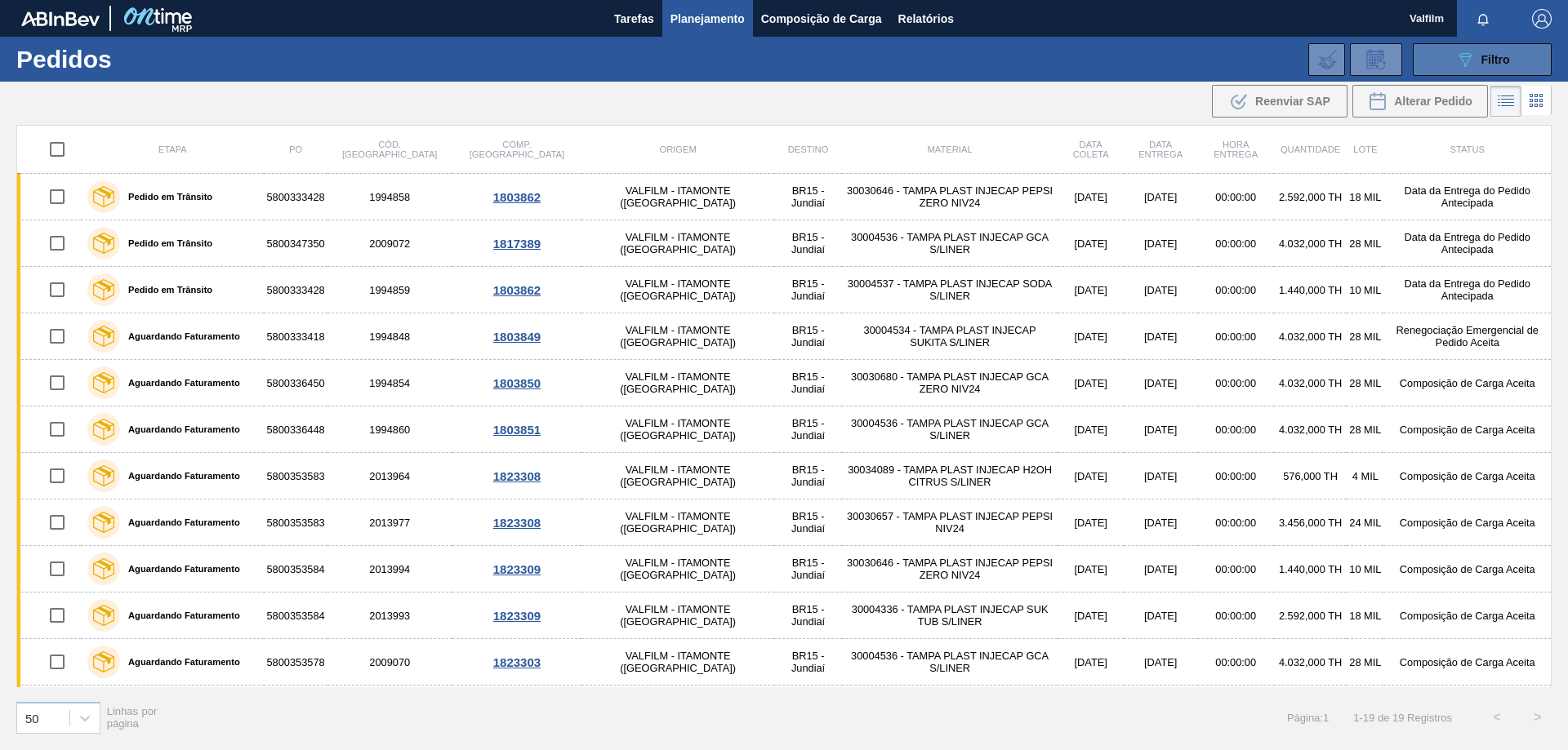
click at [1470, 52] on icon "089F7B8B-B2A5-4AFE-B5C0-19BA573D28AC" at bounding box center [1465, 59] width 19 height 19
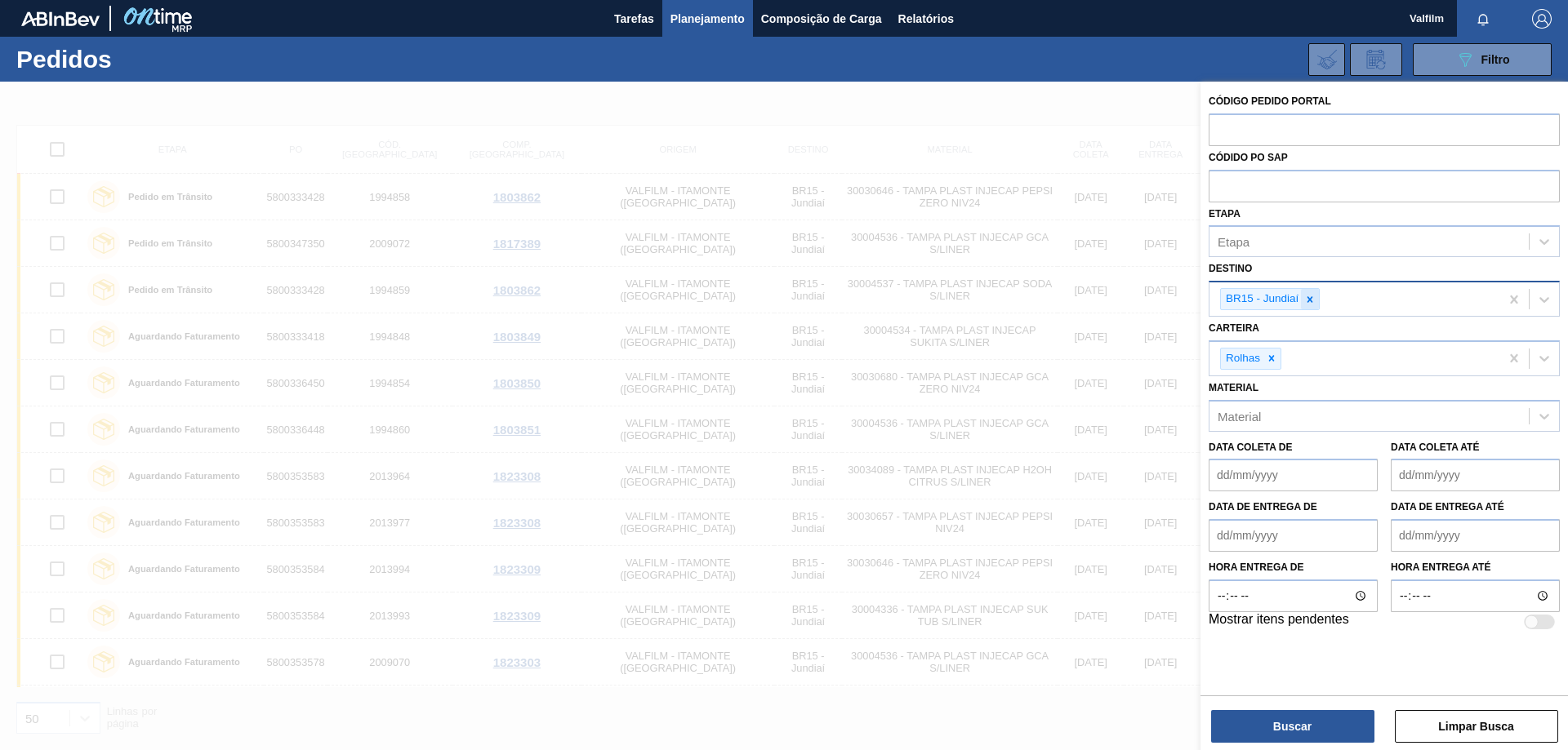
click at [1313, 300] on icon at bounding box center [1309, 299] width 11 height 11
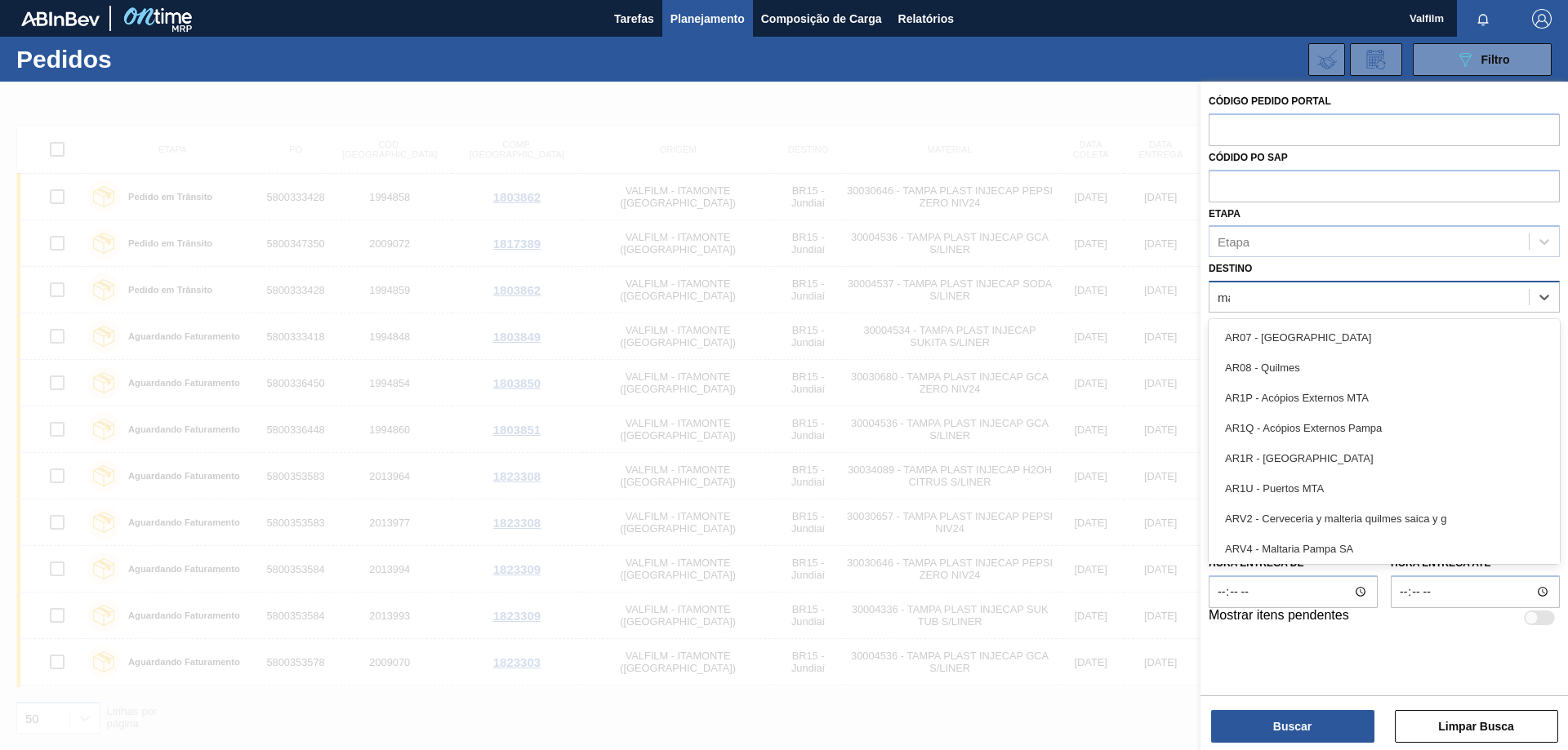
type input "mac"
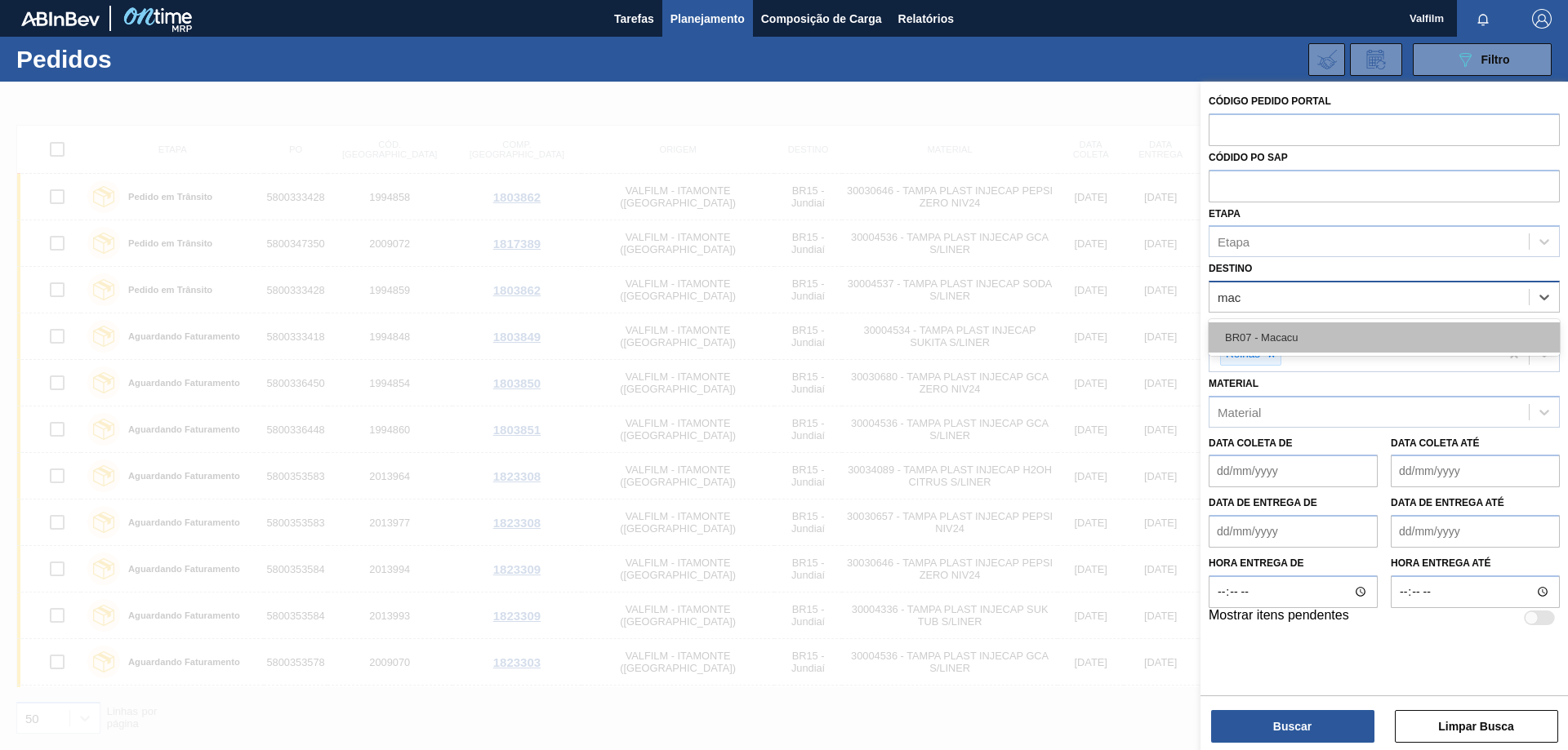
click at [1427, 330] on div "BR07 - Macacu" at bounding box center [1383, 337] width 351 height 30
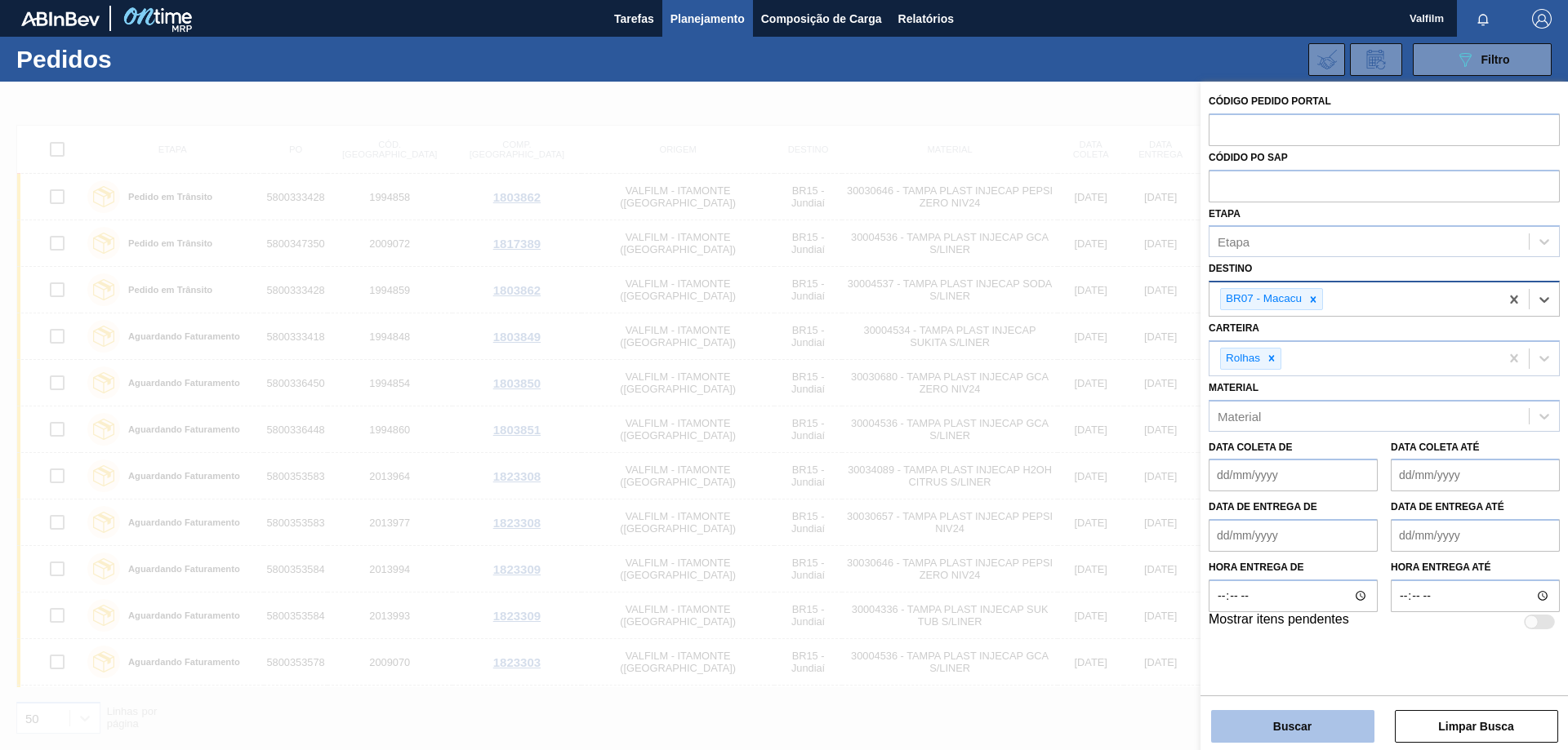
click at [1295, 723] on button "Buscar" at bounding box center [1292, 726] width 164 height 33
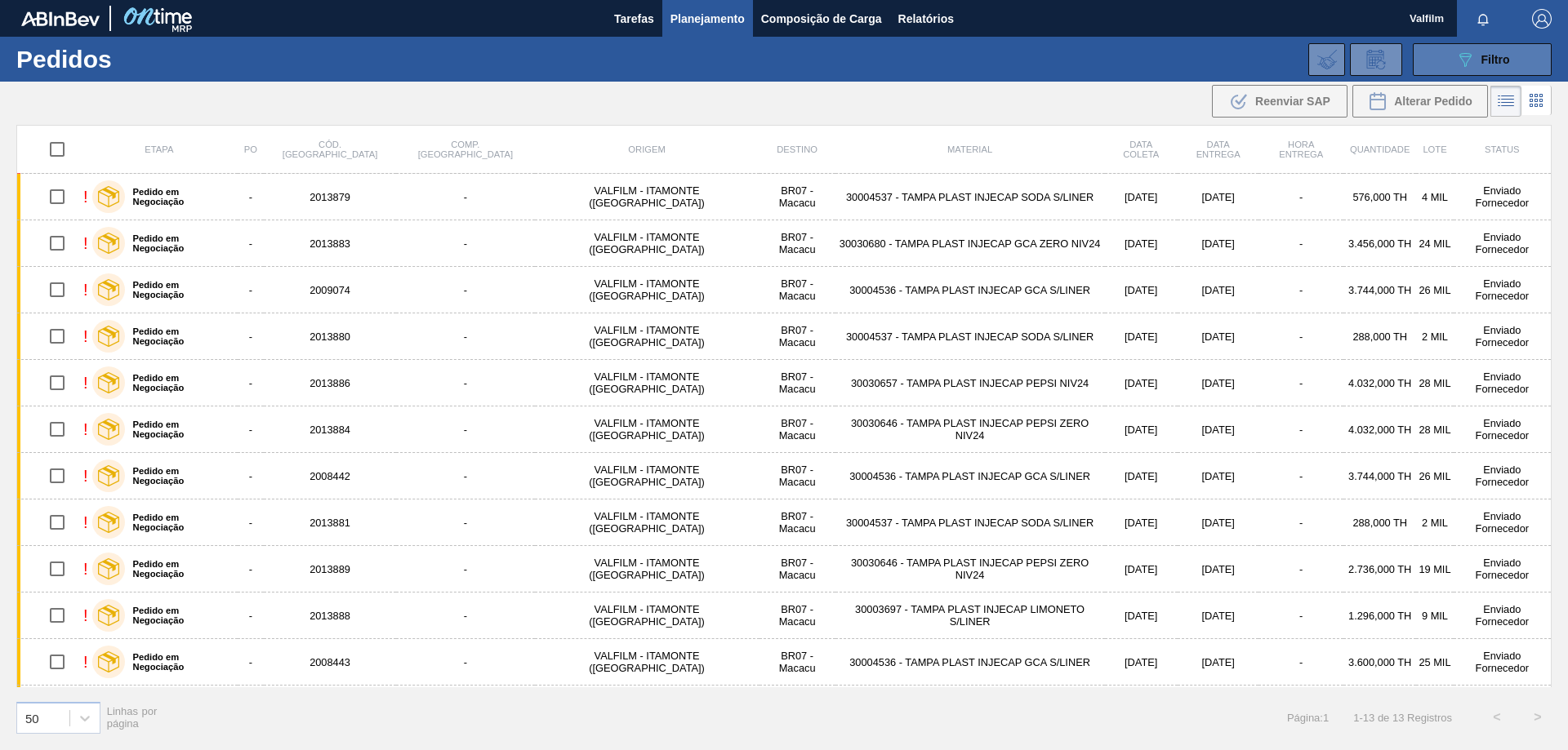
click at [1492, 57] on span "Filtro" at bounding box center [1496, 59] width 28 height 13
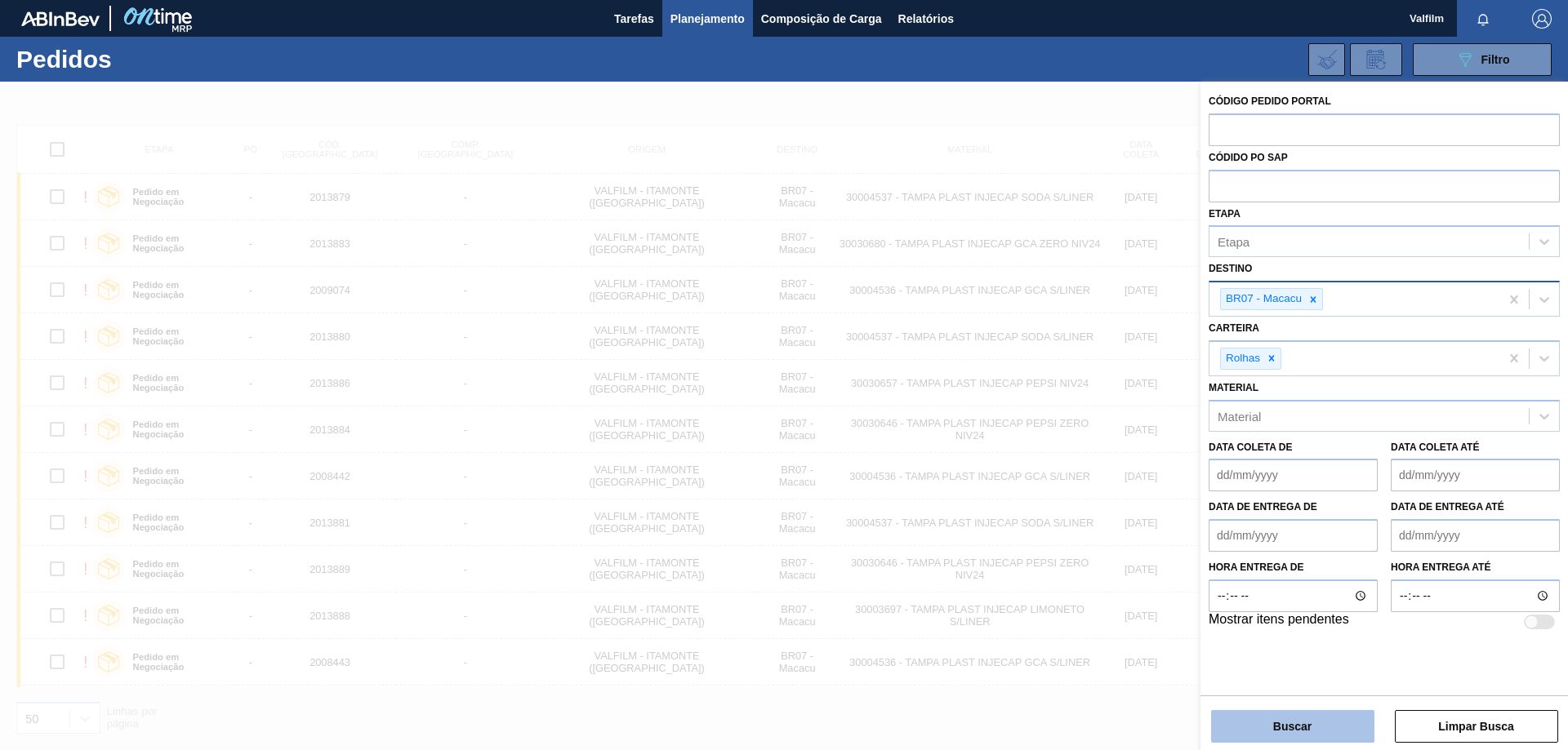
click at [1326, 725] on button "Buscar" at bounding box center [1292, 726] width 164 height 33
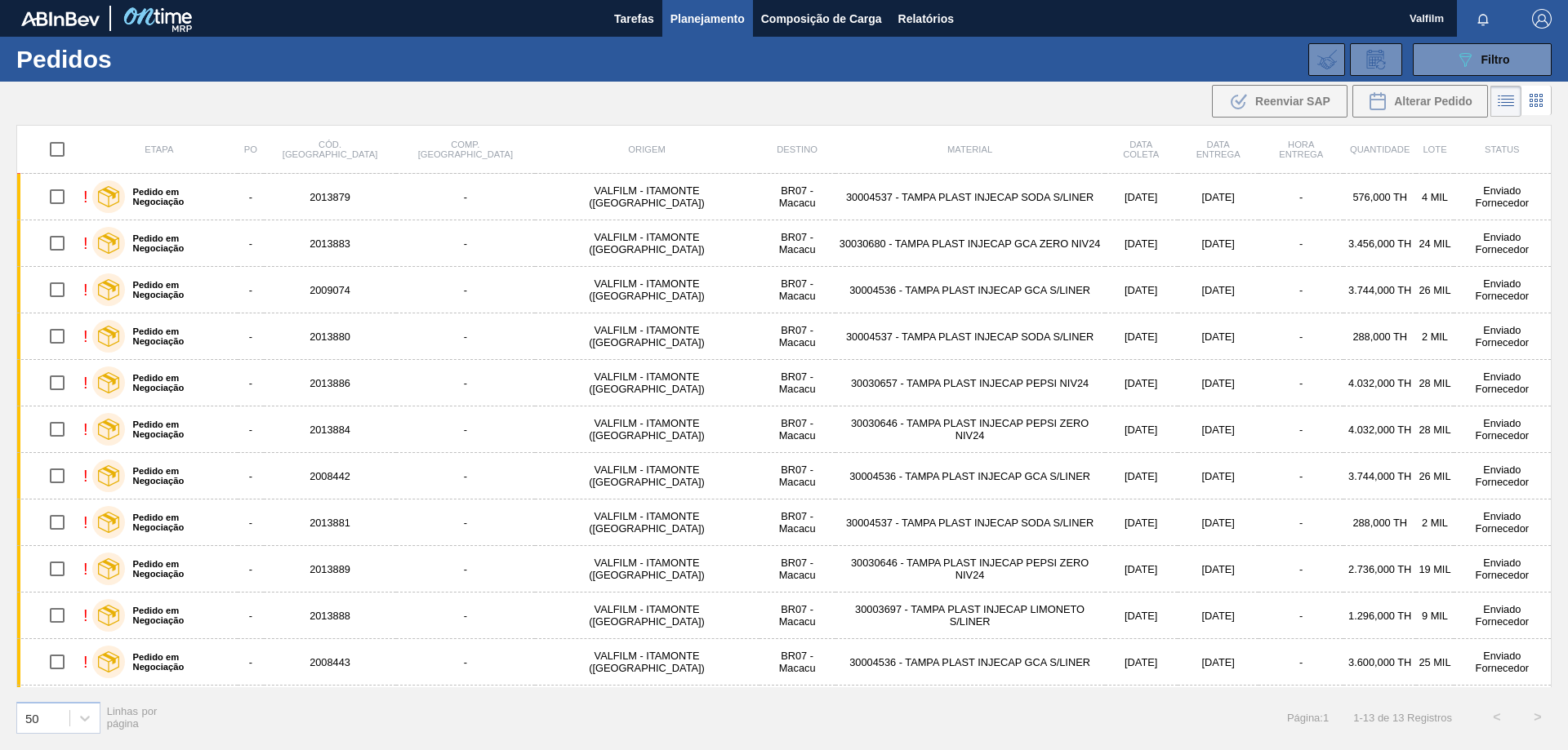
click at [802, 103] on div ".b{fill:var(--color-action-default)} Reenviar SAP Alterar Pedido" at bounding box center [784, 101] width 1568 height 39
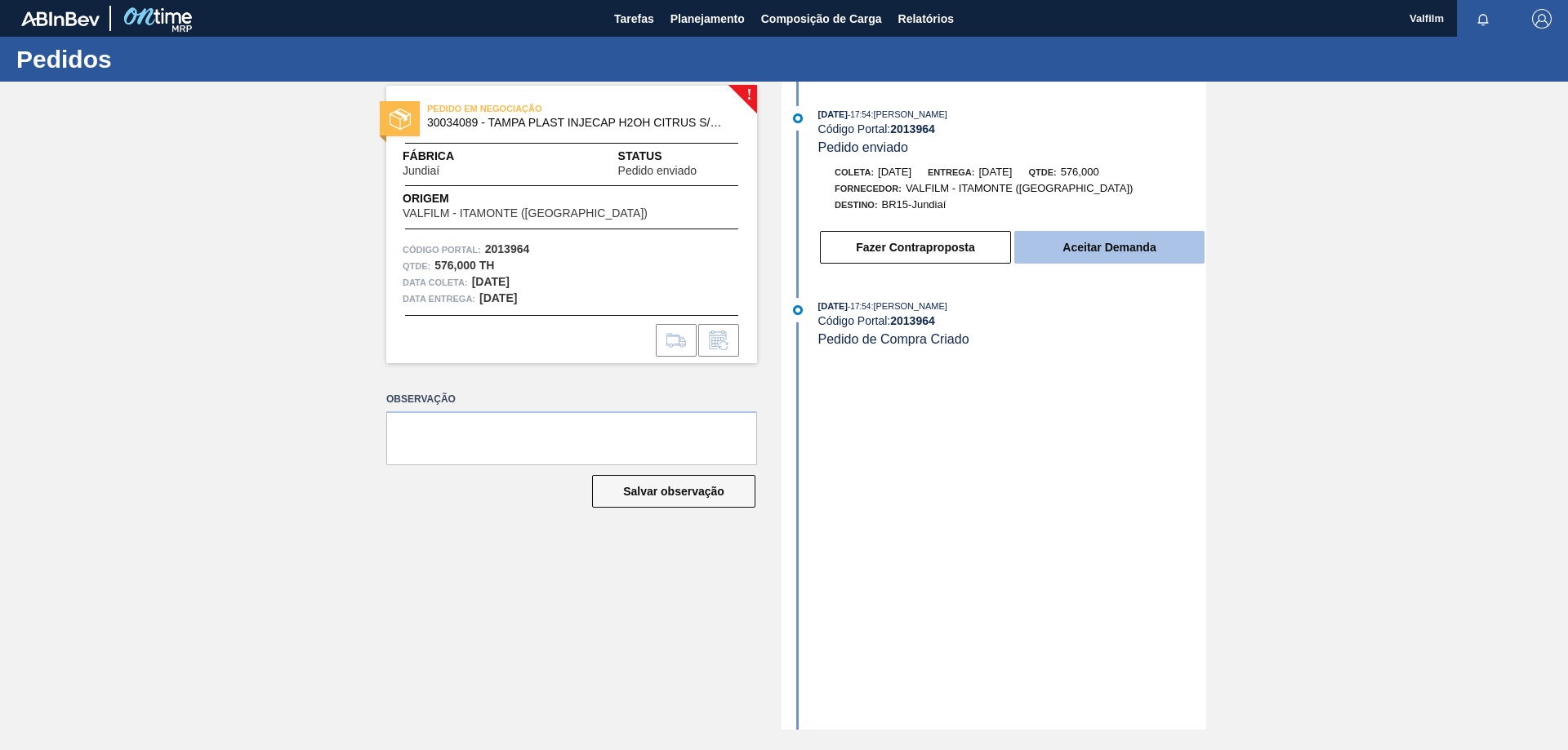
click at [1079, 254] on button "Aceitar Demanda" at bounding box center [1108, 246] width 190 height 33
click at [1138, 241] on button "Aceitar Demanda" at bounding box center [1108, 246] width 190 height 33
click at [1137, 250] on button "Aceitar Demanda" at bounding box center [1108, 246] width 190 height 33
click at [1110, 246] on button "Aceitar Demanda" at bounding box center [1108, 246] width 190 height 33
click at [1176, 250] on button "Aceitar Demanda" at bounding box center [1108, 246] width 190 height 33
